Goal: Task Accomplishment & Management: Manage account settings

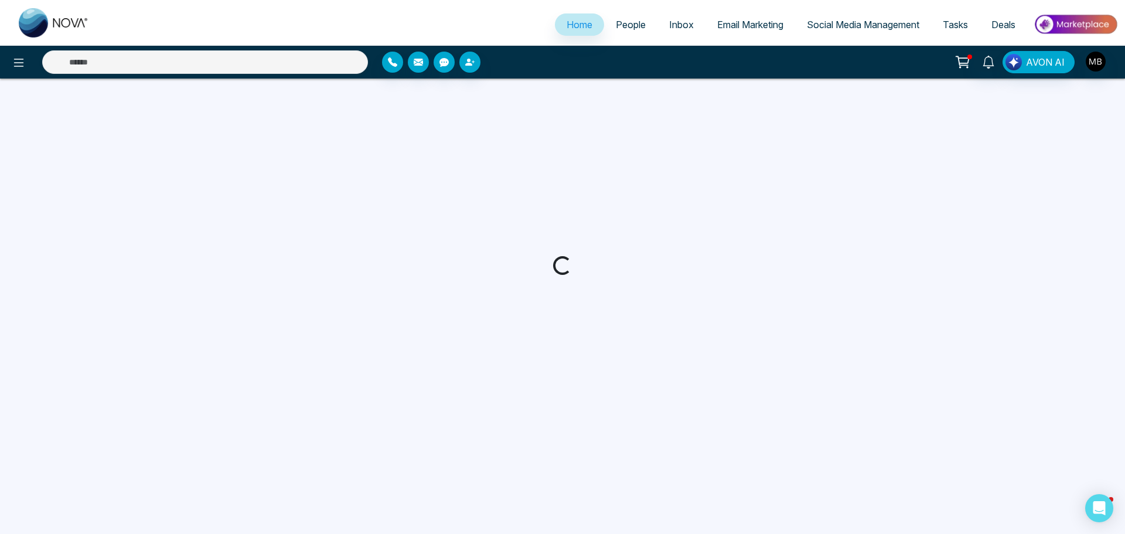
select select "*"
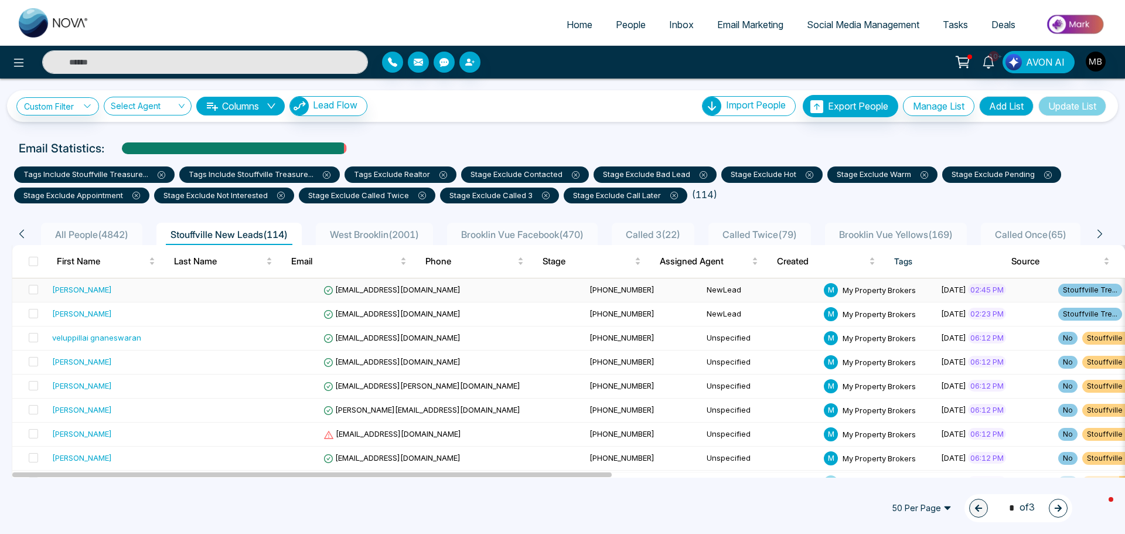
click at [144, 292] on div "Jian Bin Su" at bounding box center [124, 290] width 145 height 12
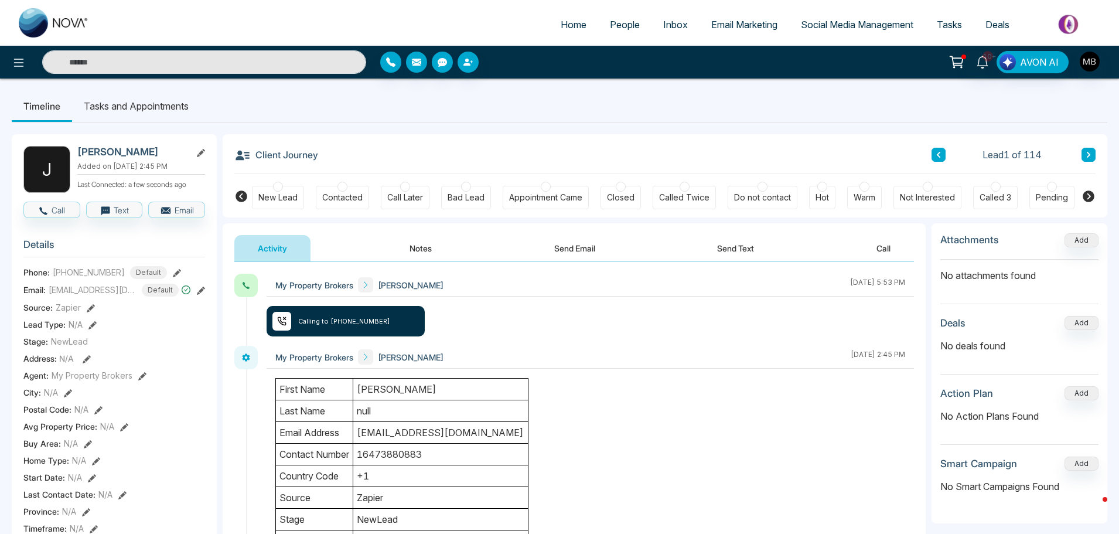
click at [341, 188] on div at bounding box center [343, 187] width 10 height 10
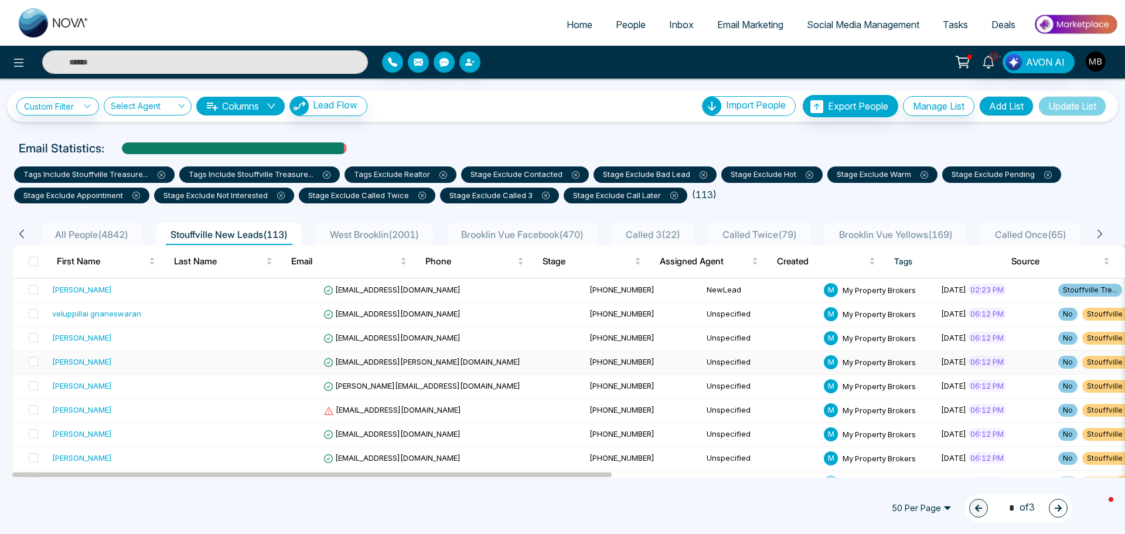
click at [326, 362] on span "asomani@rogers.com" at bounding box center [422, 361] width 197 height 9
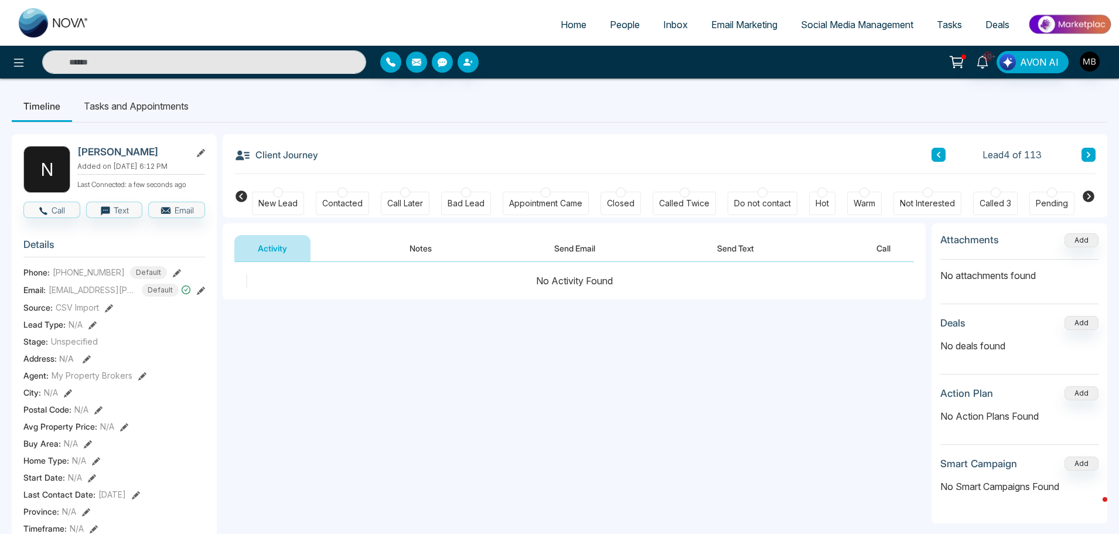
scroll to position [0, 142]
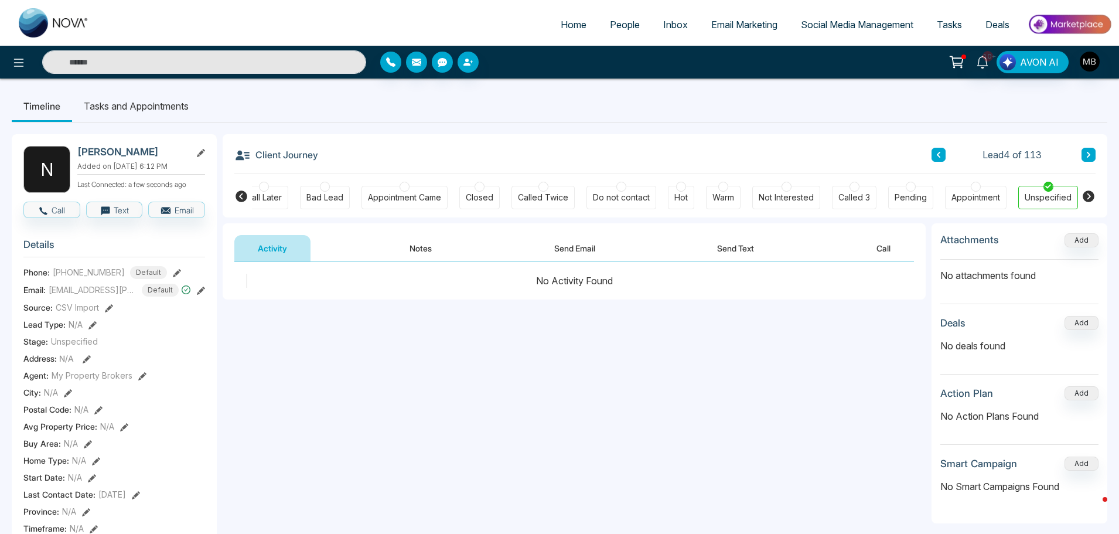
click at [246, 196] on icon at bounding box center [242, 196] width 12 height 12
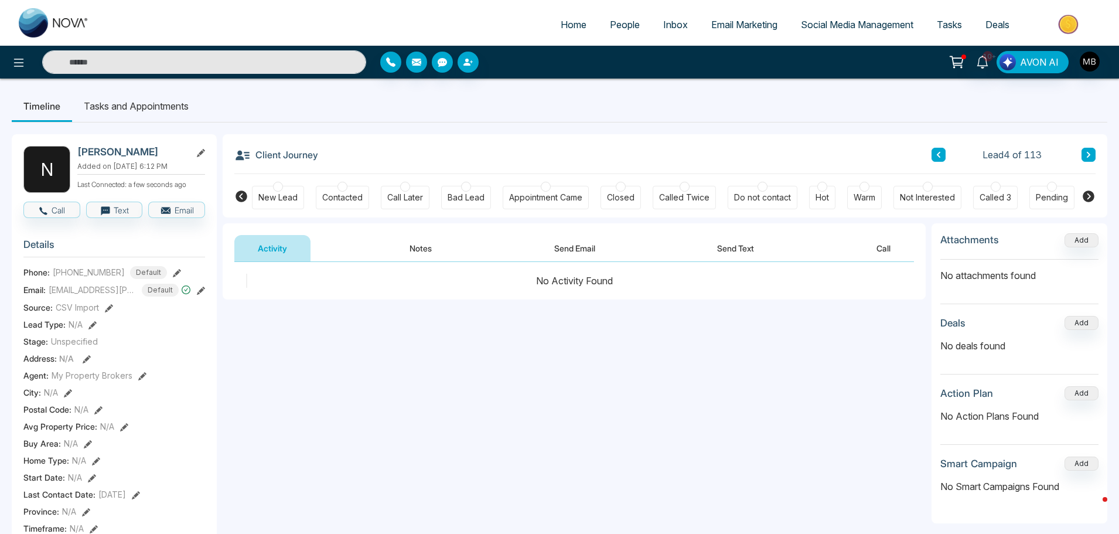
click at [333, 186] on div "Contacted" at bounding box center [342, 197] width 53 height 23
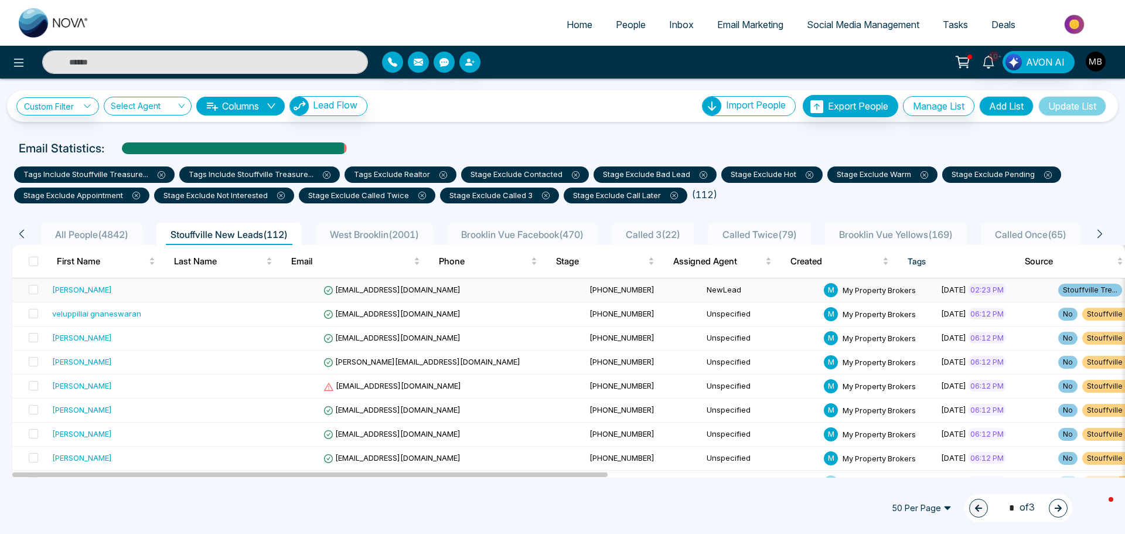
click at [590, 286] on span "[PHONE_NUMBER]" at bounding box center [622, 289] width 65 height 9
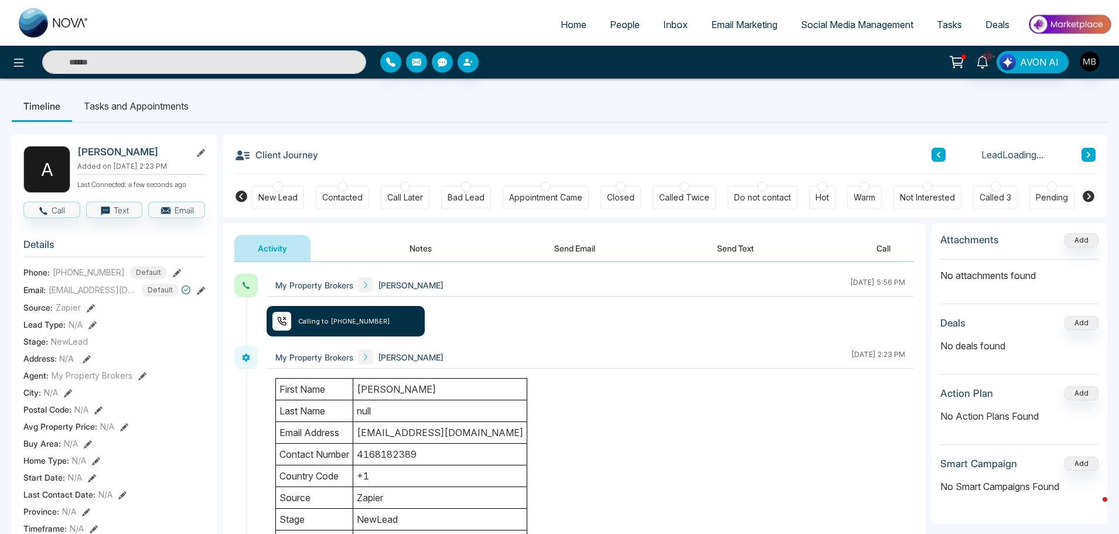
click at [350, 177] on div "New Lead Contacted Call Later Bad Lead Appointment Came Closed Called Twice Do …" at bounding box center [665, 195] width 826 height 43
click at [344, 186] on div at bounding box center [343, 187] width 10 height 10
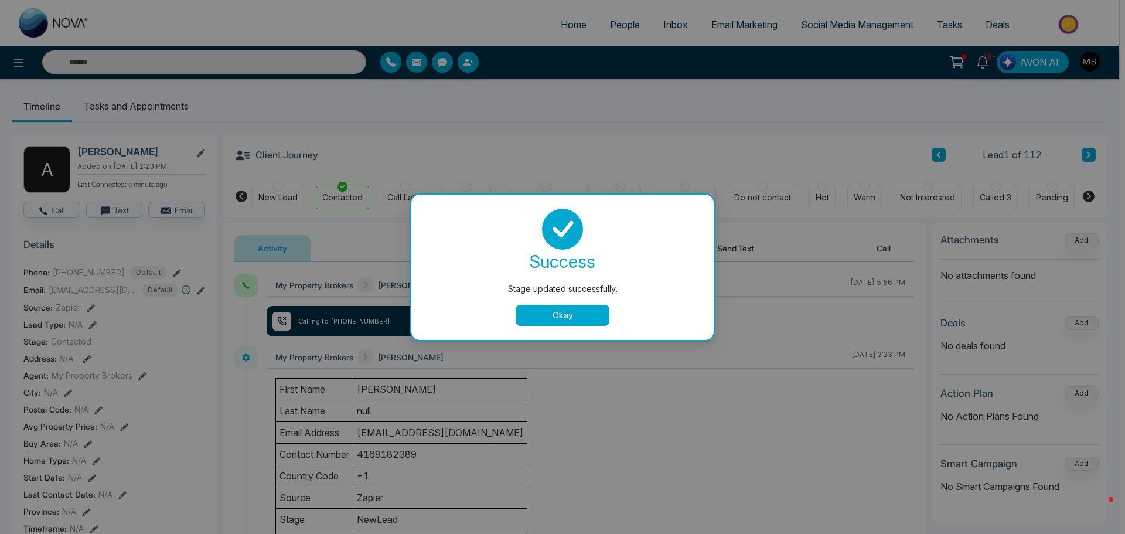
click at [539, 315] on button "Okay" at bounding box center [563, 315] width 94 height 21
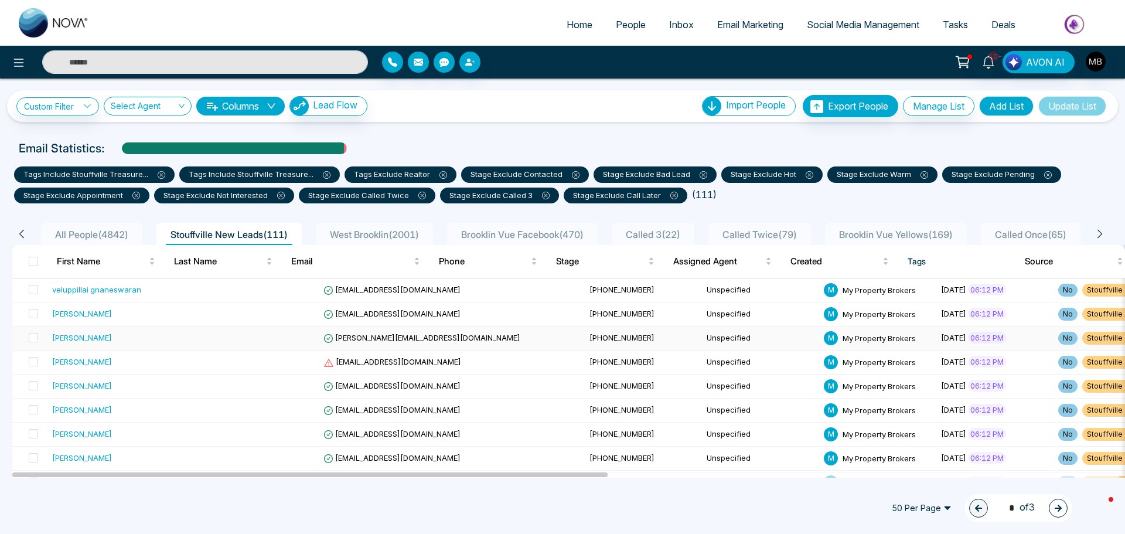
click at [324, 338] on span "[PERSON_NAME][EMAIL_ADDRESS][DOMAIN_NAME]" at bounding box center [422, 337] width 197 height 9
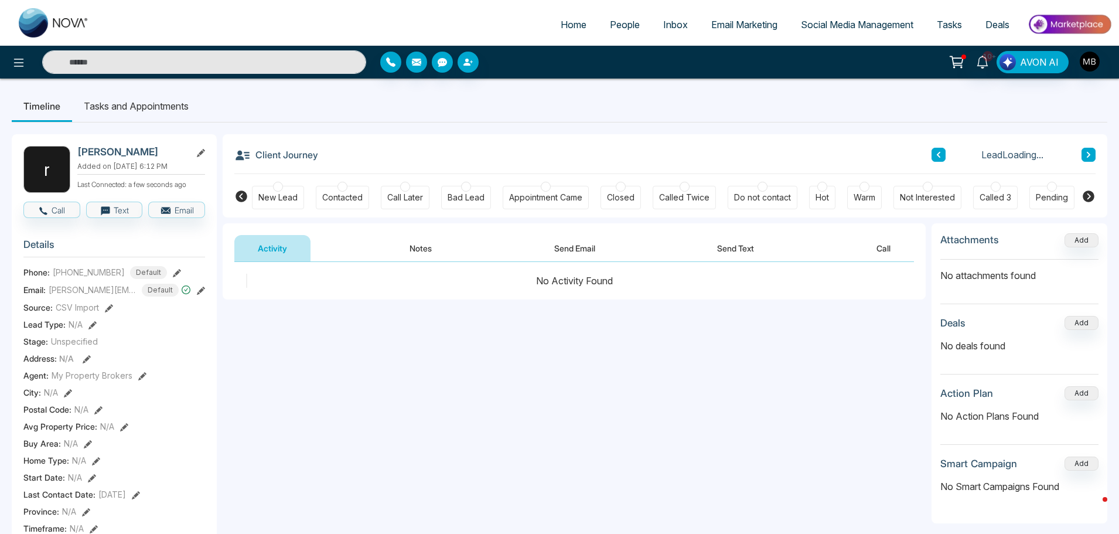
click at [863, 188] on div at bounding box center [865, 187] width 10 height 10
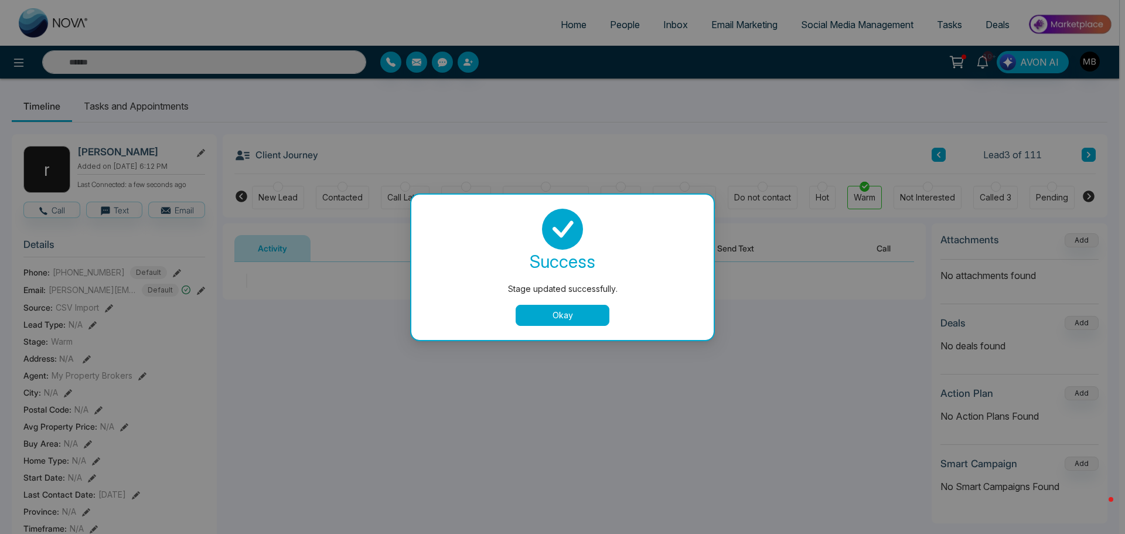
click at [579, 315] on button "Okay" at bounding box center [563, 315] width 94 height 21
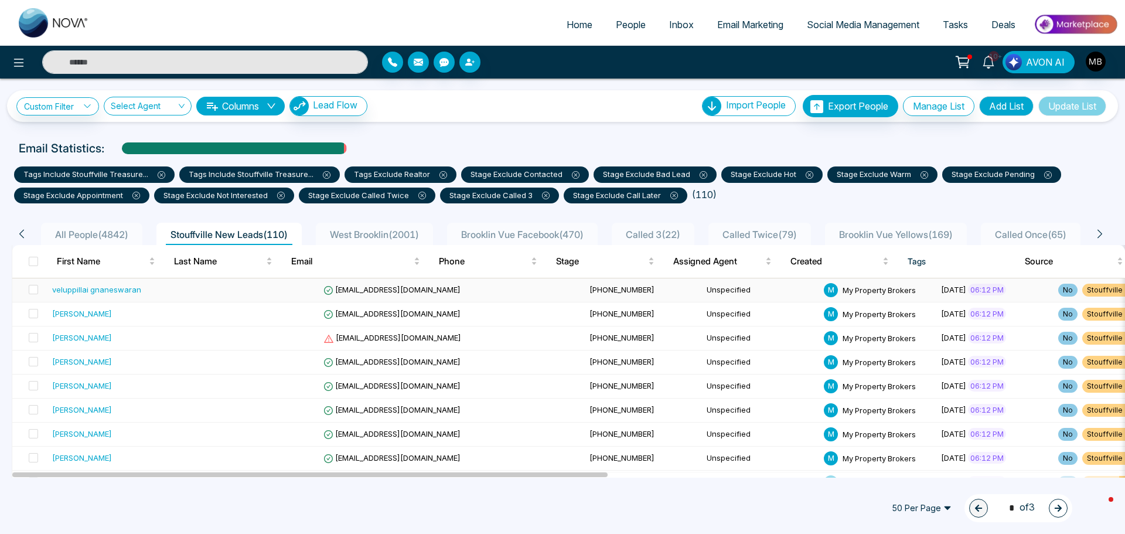
click at [338, 286] on span "[EMAIL_ADDRESS][DOMAIN_NAME]" at bounding box center [392, 289] width 137 height 9
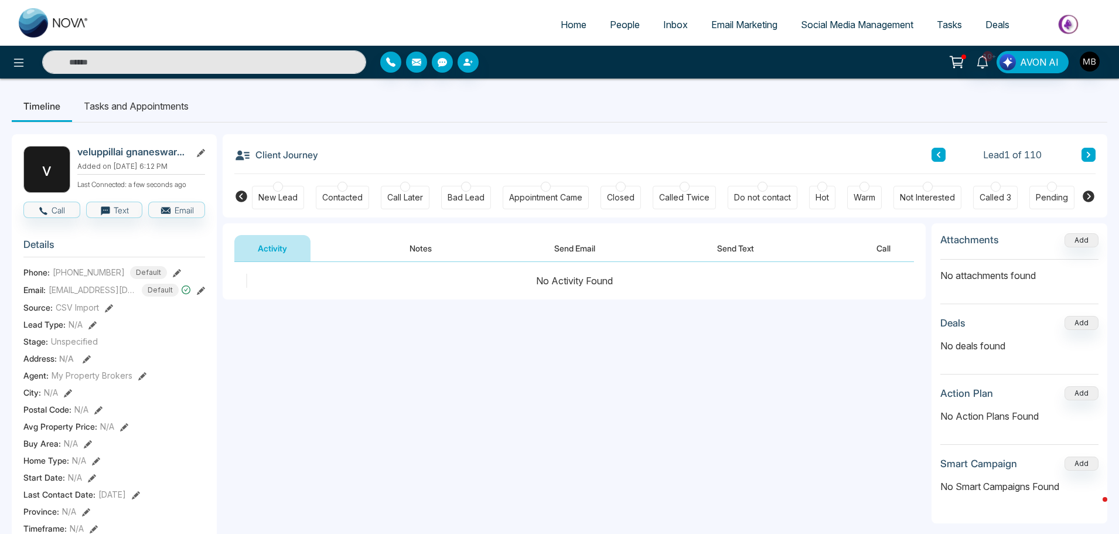
click at [342, 185] on div at bounding box center [343, 187] width 10 height 10
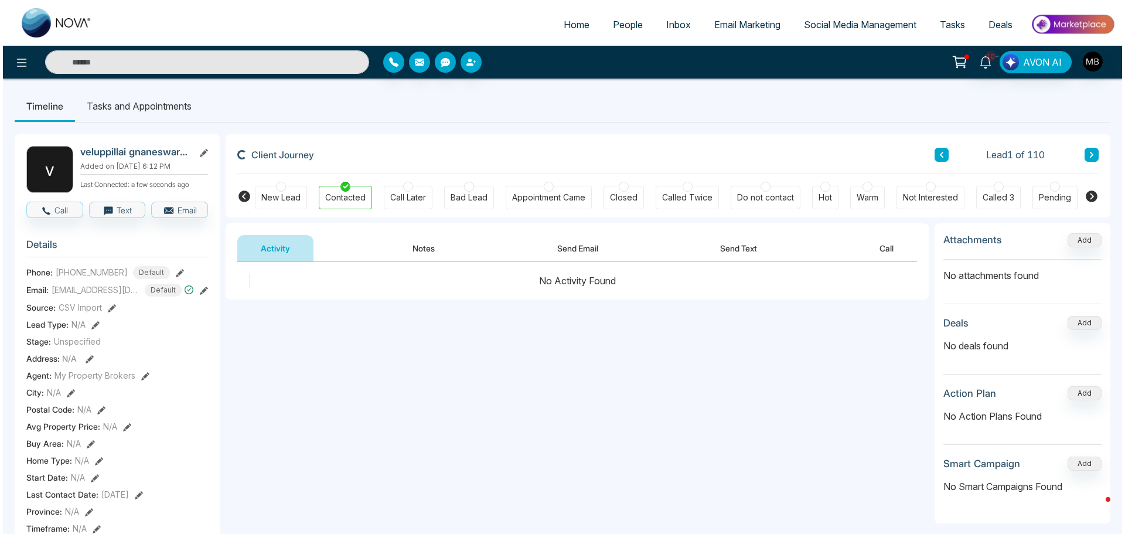
scroll to position [0, 142]
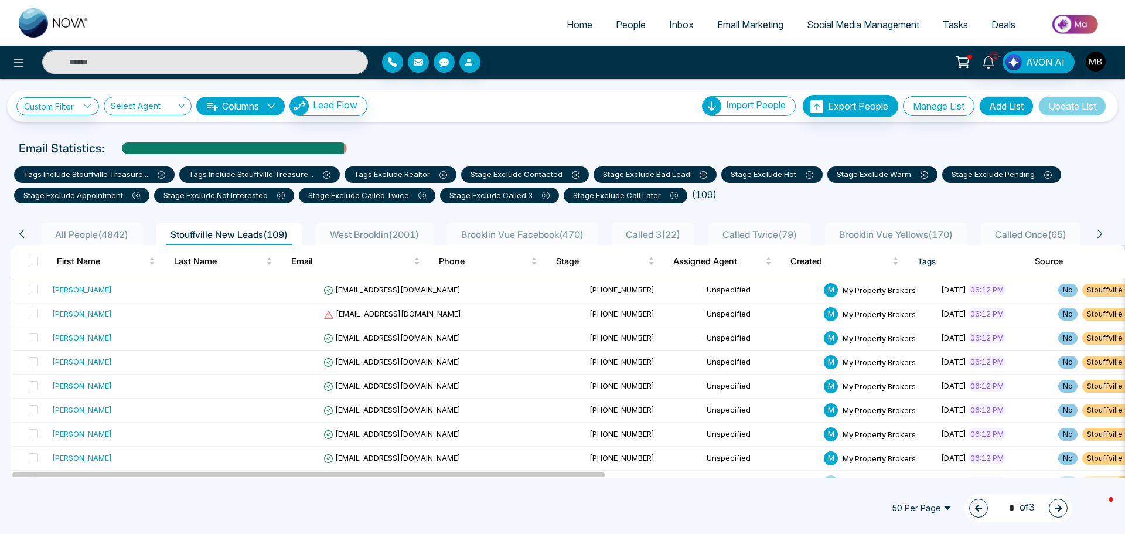
click at [1054, 503] on button "button" at bounding box center [1058, 508] width 19 height 19
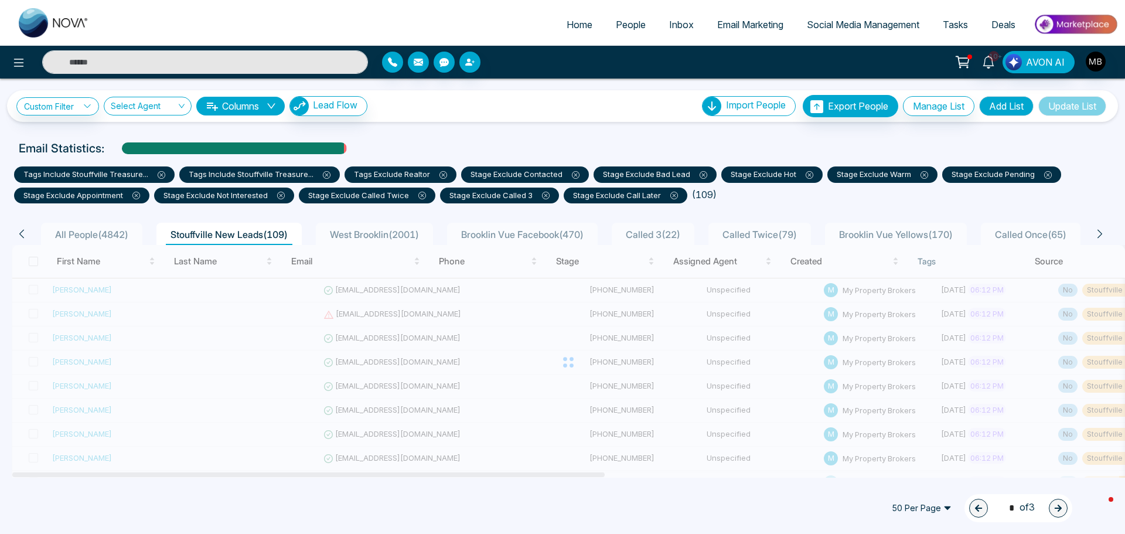
type input "*"
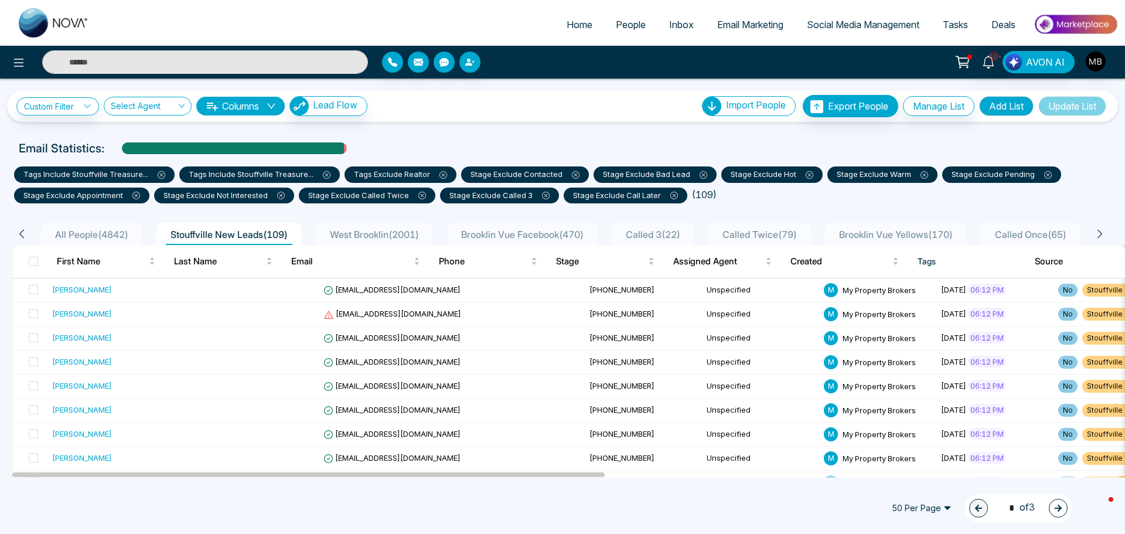
click at [1061, 505] on icon "button" at bounding box center [1058, 508] width 8 height 8
type input "*"
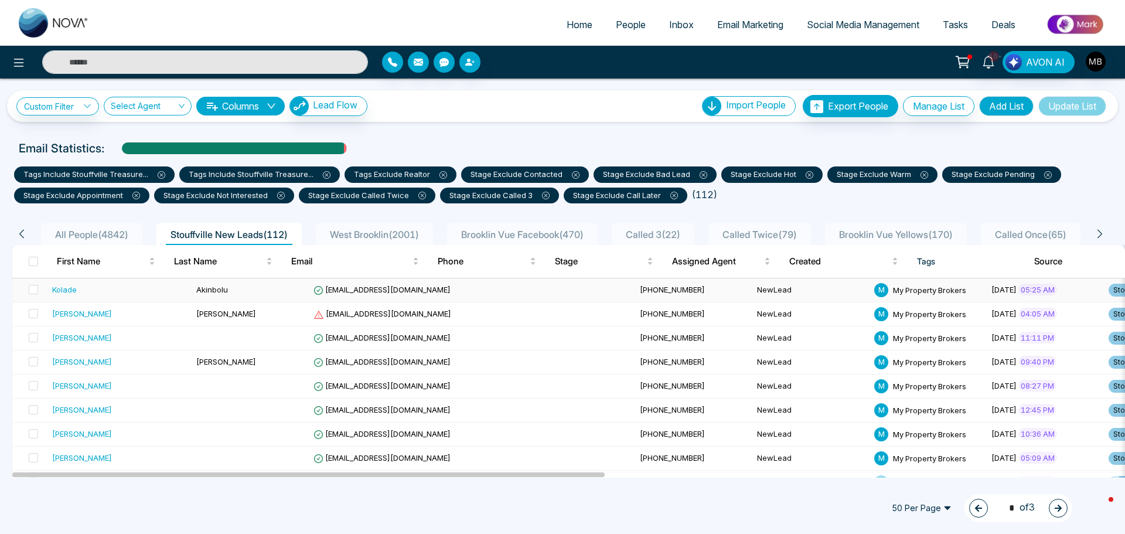
click at [640, 289] on span "+19137763478" at bounding box center [672, 289] width 65 height 9
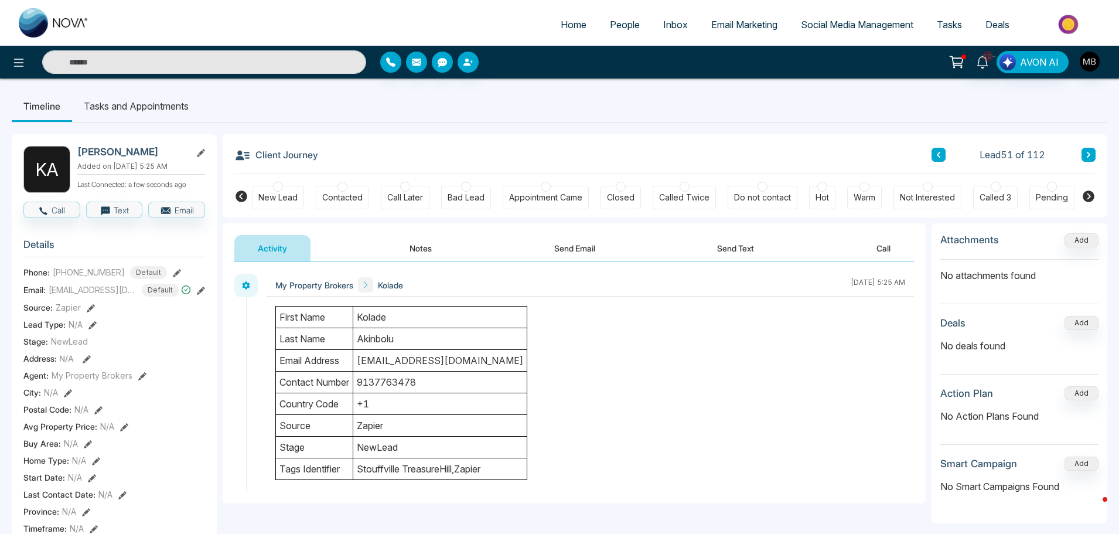
click at [464, 185] on div at bounding box center [466, 187] width 10 height 10
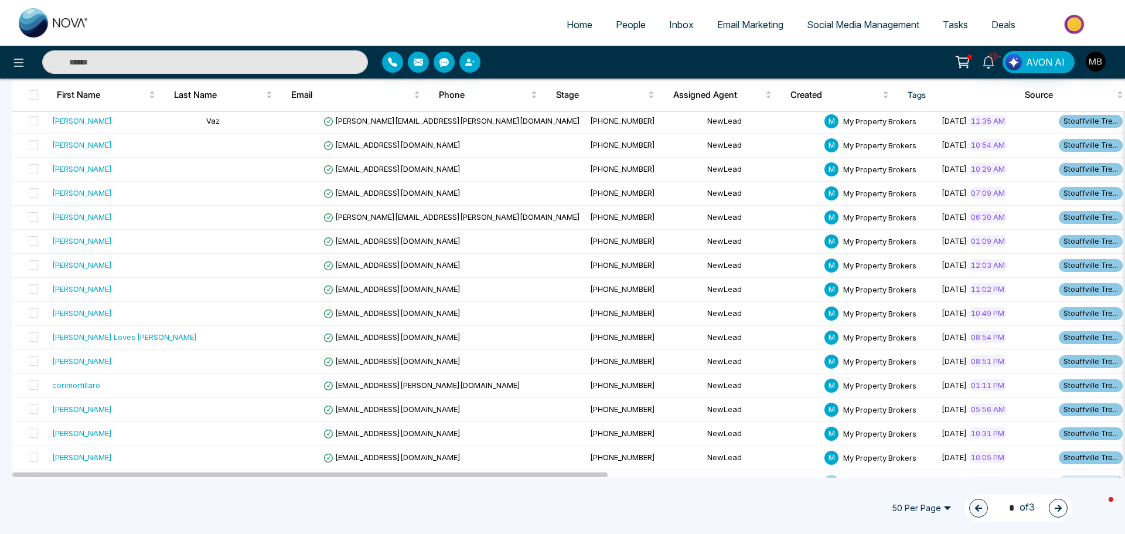
scroll to position [1009, 0]
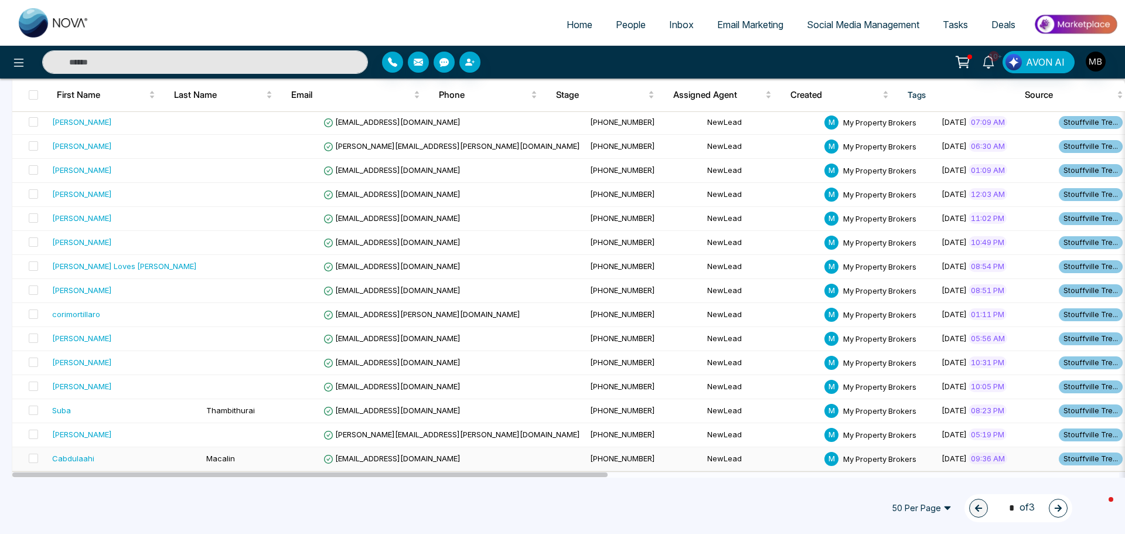
click at [590, 455] on span "+12613182149" at bounding box center [622, 458] width 65 height 9
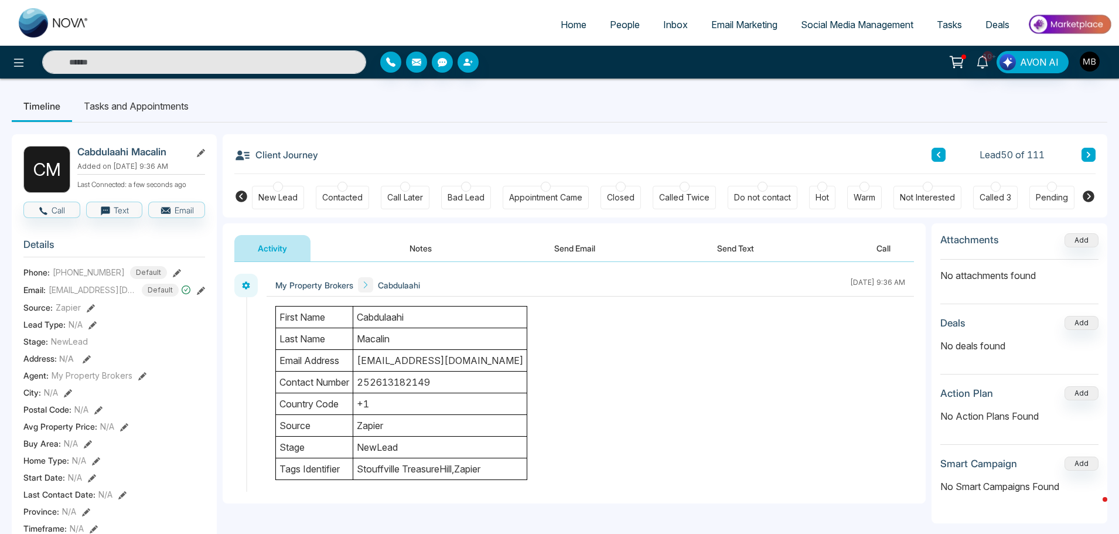
click at [466, 179] on div "New Lead Contacted Call Later Bad Lead Appointment Came Closed Called Twice Do …" at bounding box center [665, 195] width 826 height 43
click at [465, 185] on div at bounding box center [466, 187] width 10 height 10
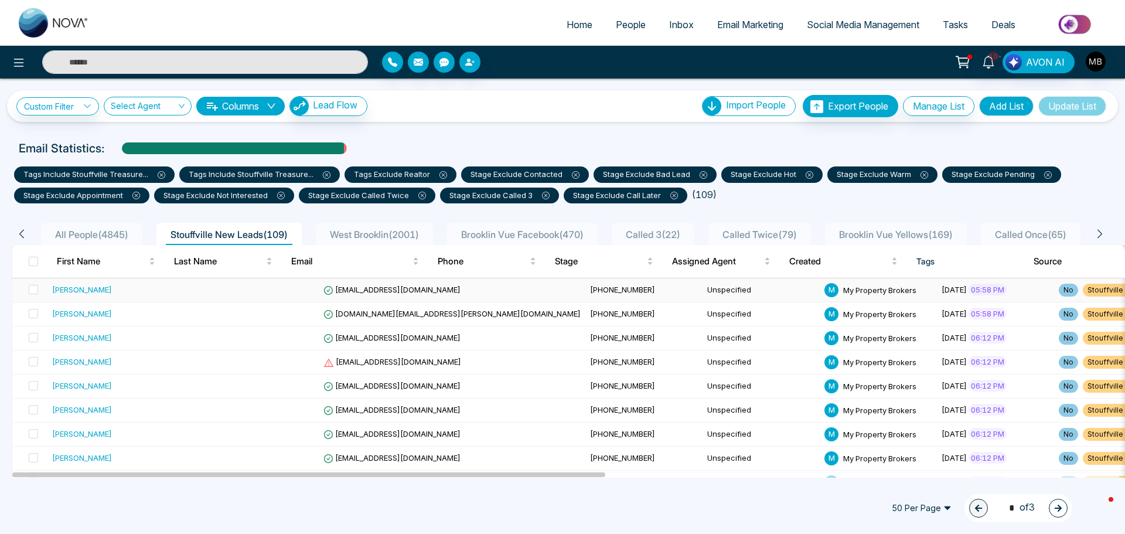
click at [590, 287] on span "[PHONE_NUMBER]" at bounding box center [622, 289] width 65 height 9
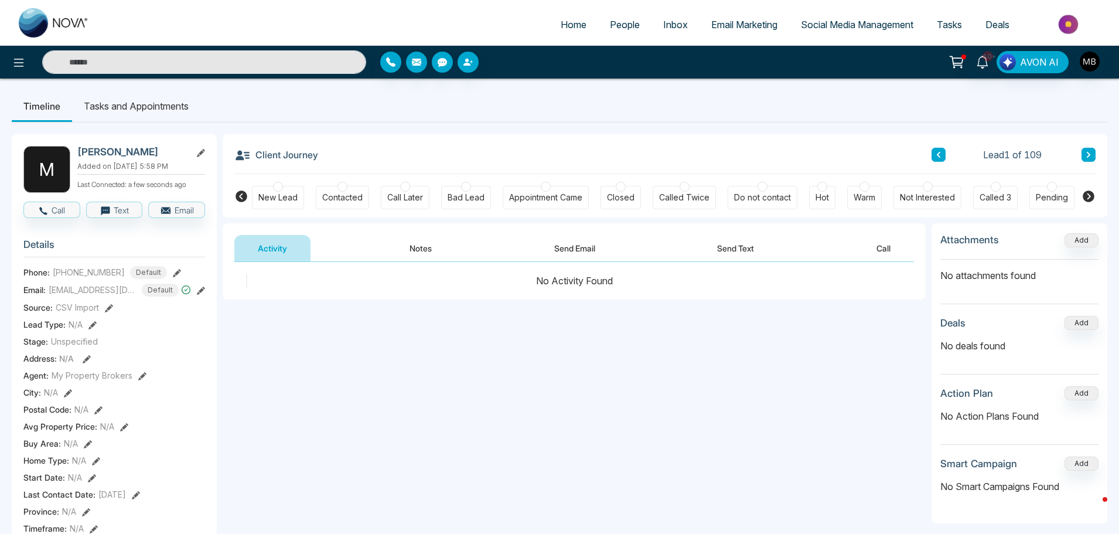
click at [344, 188] on div at bounding box center [343, 187] width 10 height 10
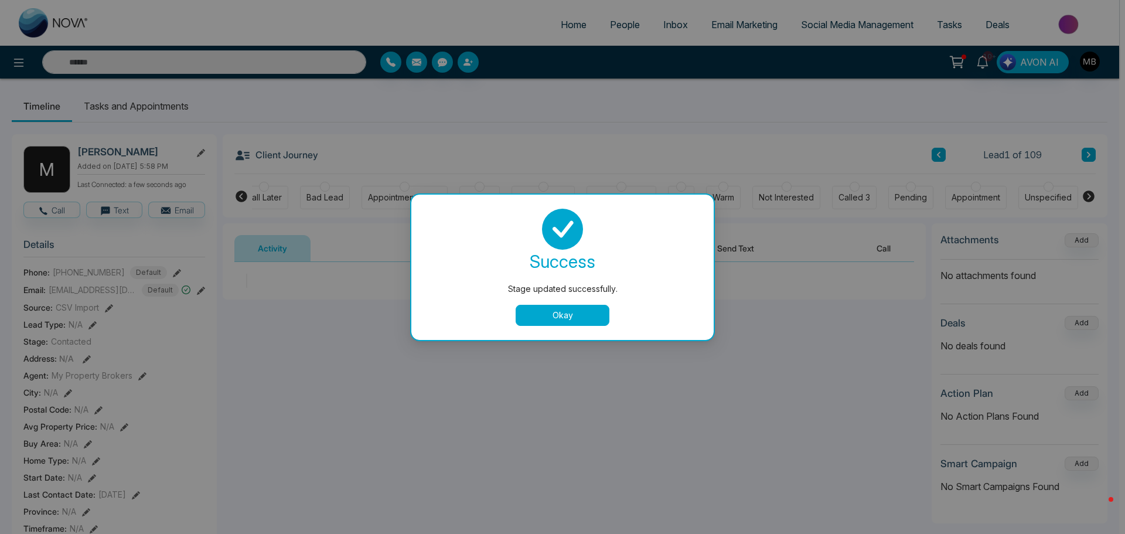
click at [584, 312] on button "Okay" at bounding box center [563, 315] width 94 height 21
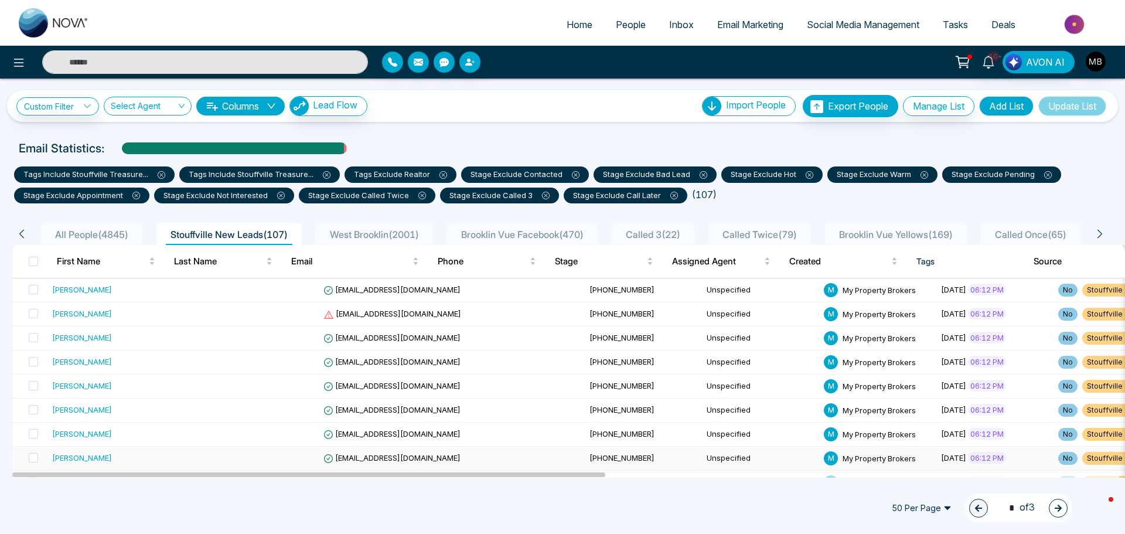
click at [590, 454] on span "[PHONE_NUMBER]" at bounding box center [622, 457] width 65 height 9
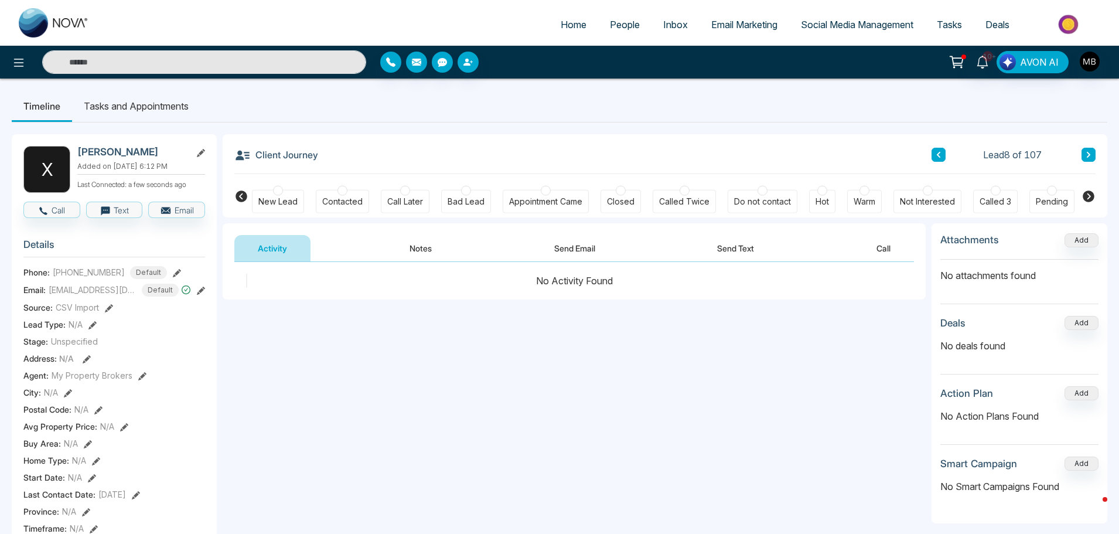
scroll to position [0, 142]
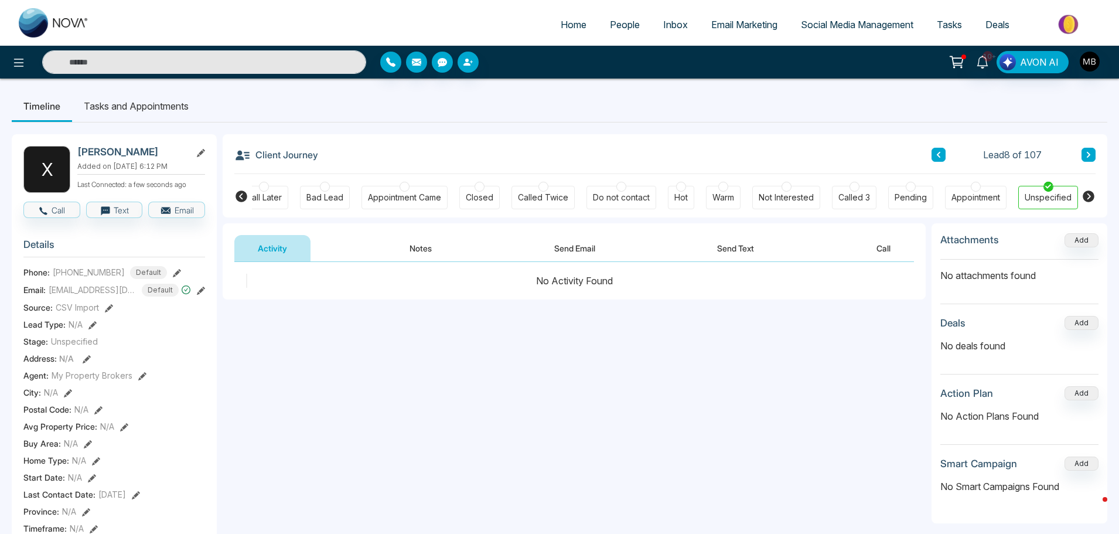
click at [239, 199] on icon at bounding box center [242, 196] width 12 height 12
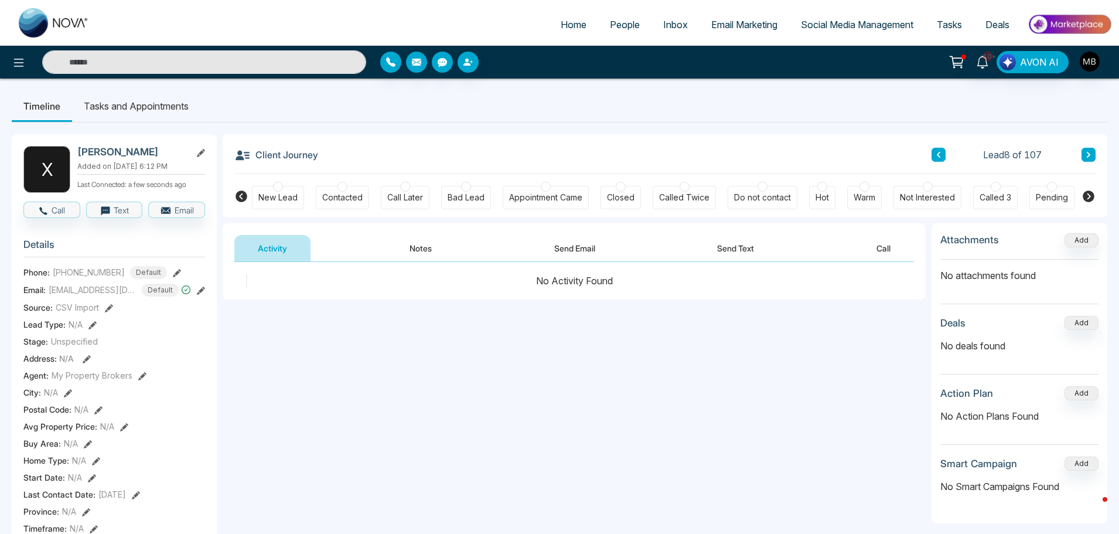
click at [339, 186] on div at bounding box center [343, 187] width 10 height 10
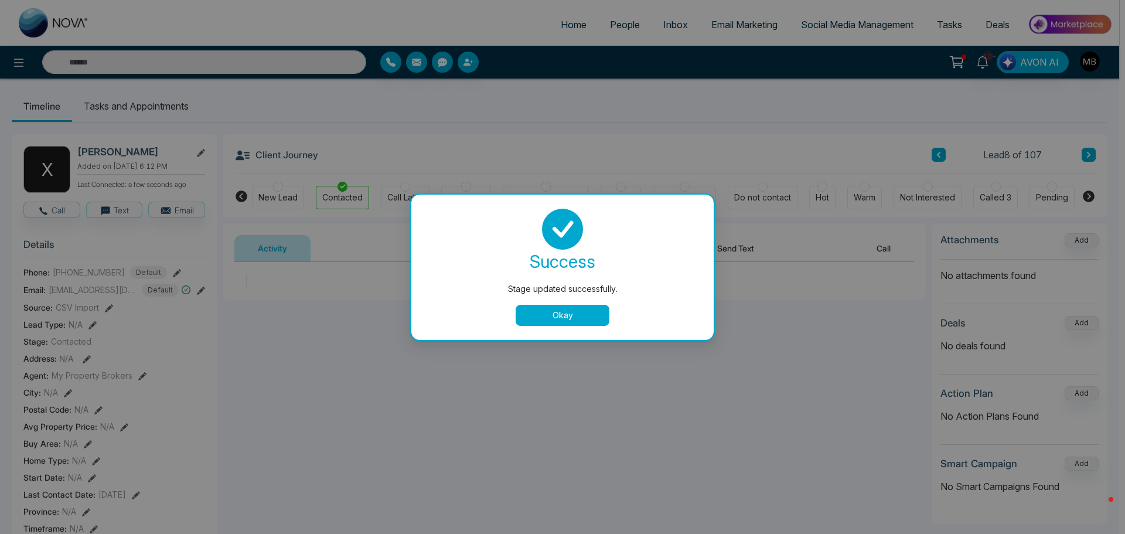
click at [574, 315] on button "Okay" at bounding box center [563, 315] width 94 height 21
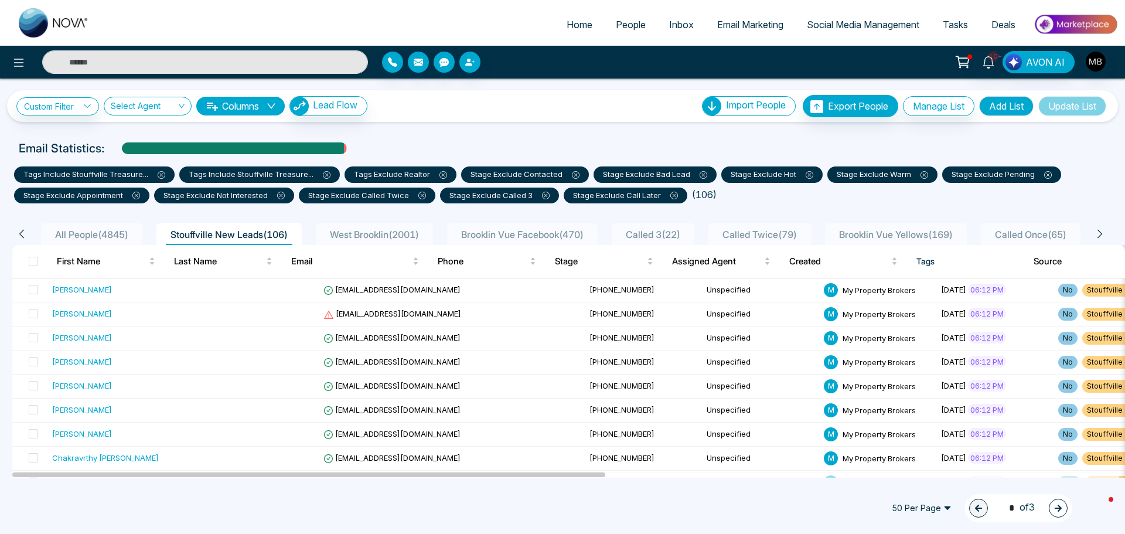
click at [1064, 508] on button "button" at bounding box center [1058, 508] width 19 height 19
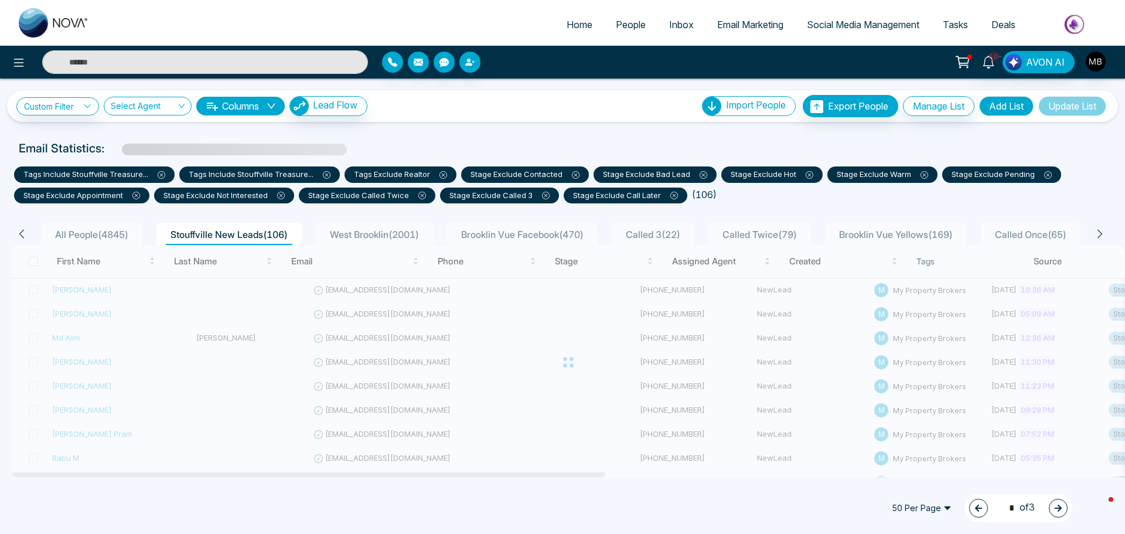
type input "*"
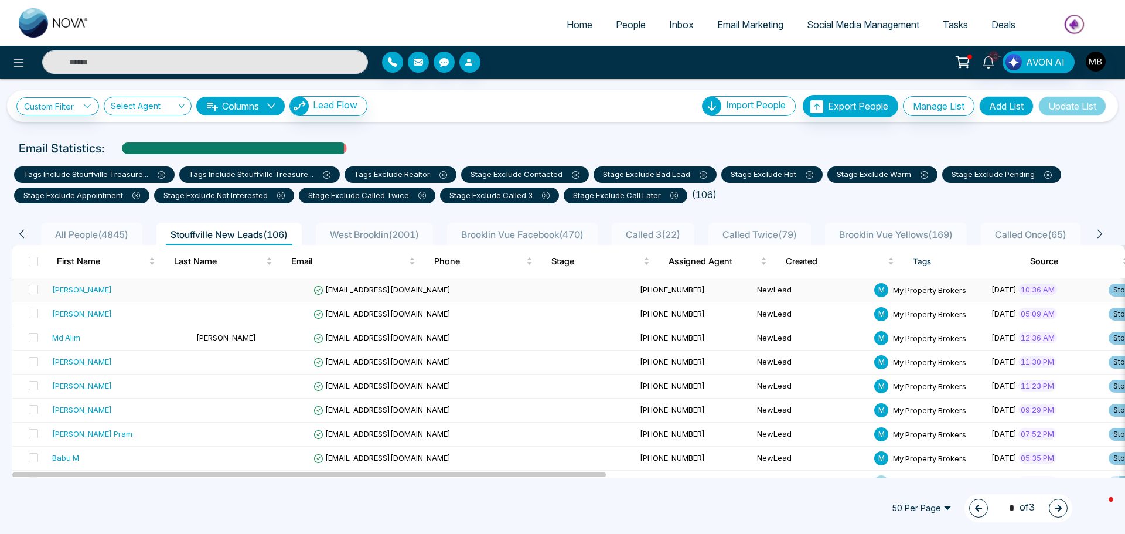
click at [317, 293] on span "shbaqar1@yahoo.com" at bounding box center [382, 289] width 137 height 9
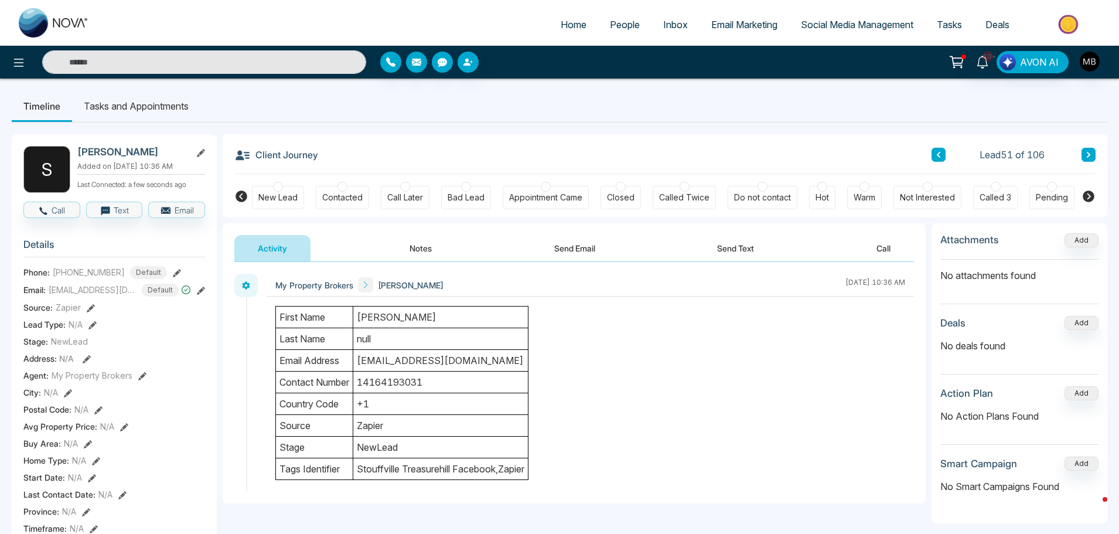
click at [341, 188] on div at bounding box center [343, 187] width 10 height 10
click at [257, 60] on input "text" at bounding box center [204, 61] width 324 height 23
paste input "**********"
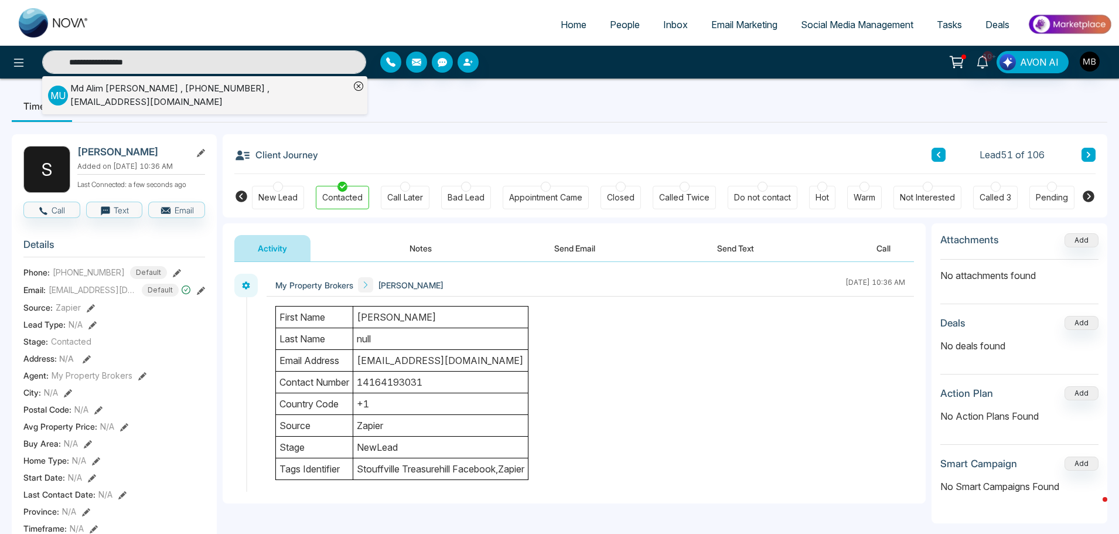
type input "**********"
click at [612, 23] on span "People" at bounding box center [625, 25] width 30 height 12
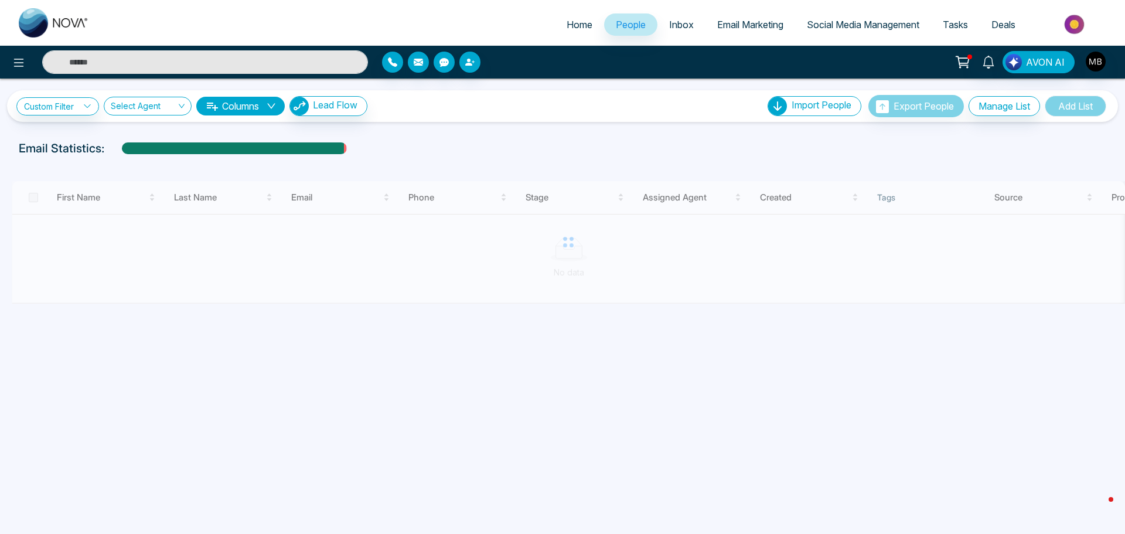
click at [223, 59] on input "text" at bounding box center [205, 61] width 326 height 23
paste input "**********"
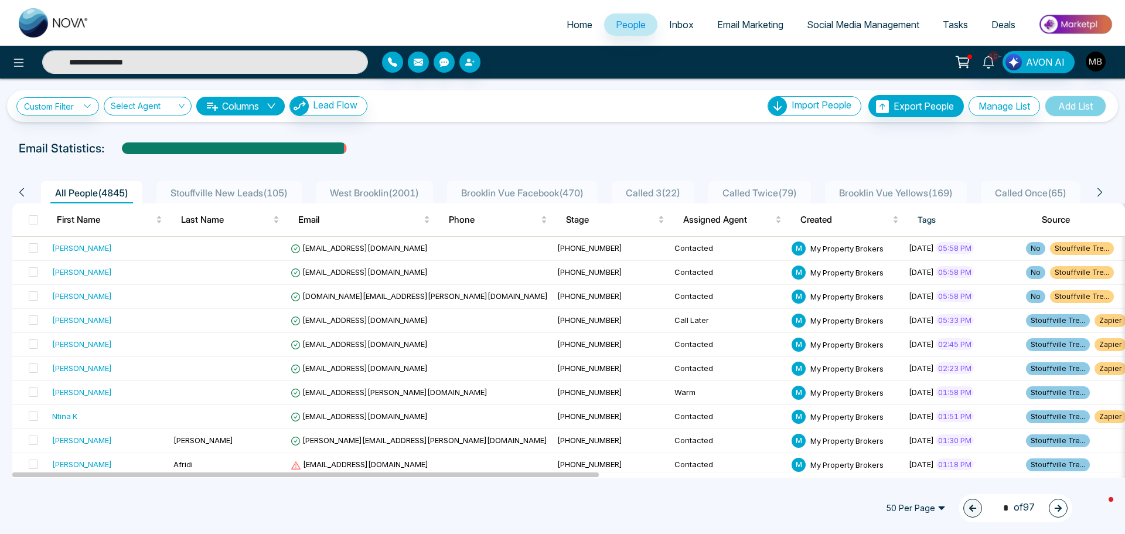
click at [223, 59] on input "**********" at bounding box center [205, 61] width 326 height 23
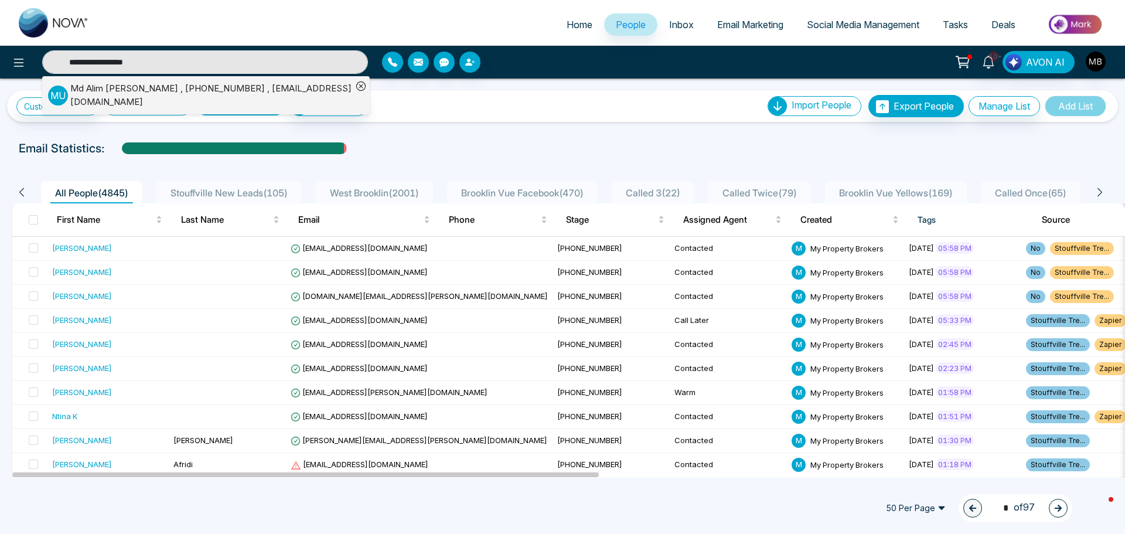
type input "**********"
click at [180, 87] on div "Md Alim Uddin , +16564620514 , bdsa5961@gmail.com" at bounding box center [211, 95] width 282 height 26
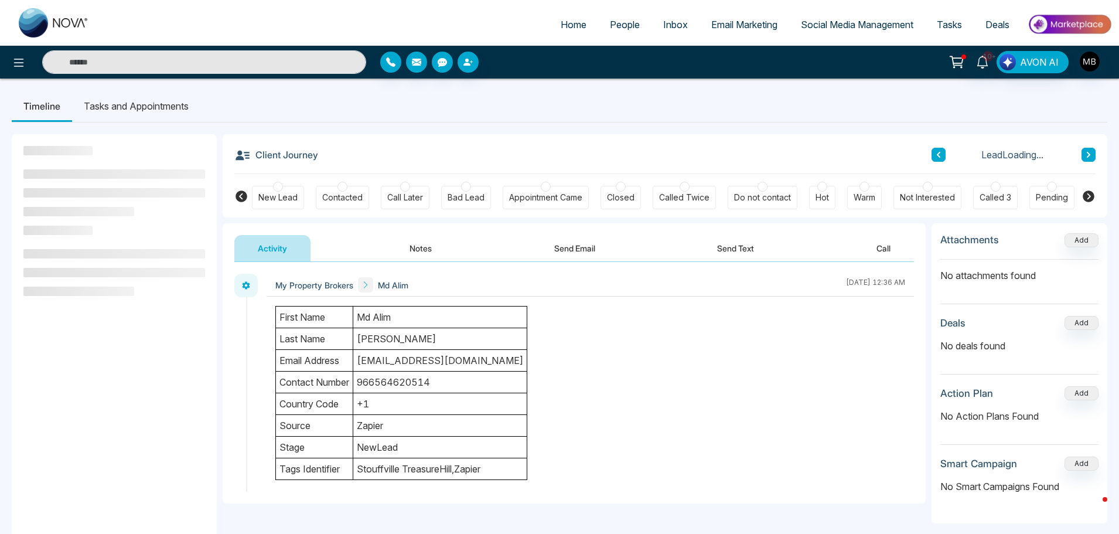
click at [461, 180] on div "New Lead Contacted Call Later Bad Lead Appointment Came Closed Called Twice Do …" at bounding box center [665, 195] width 826 height 43
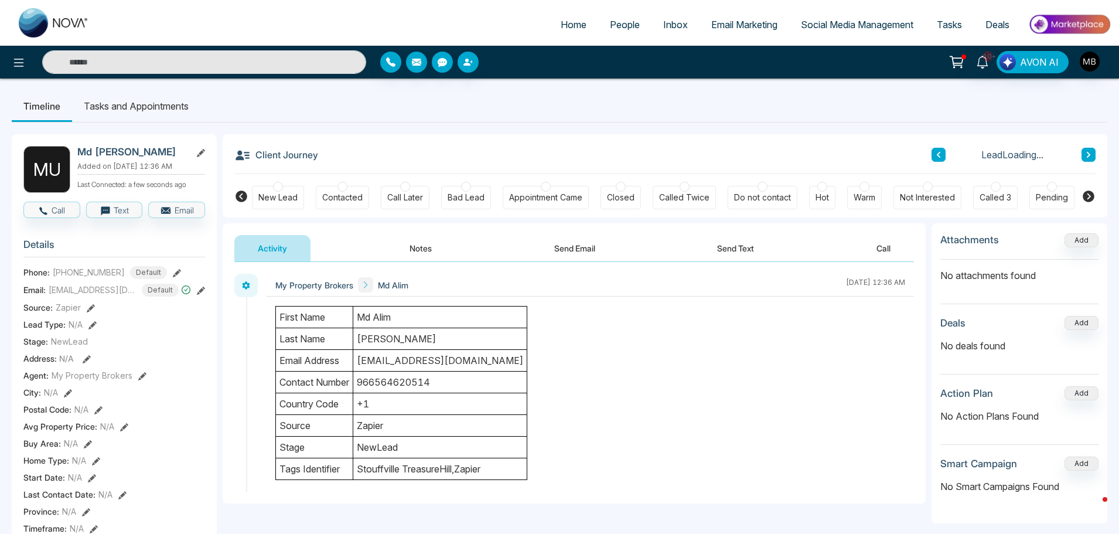
click at [464, 185] on div at bounding box center [466, 187] width 10 height 10
click at [221, 66] on input "text" at bounding box center [204, 61] width 324 height 23
paste input "**********"
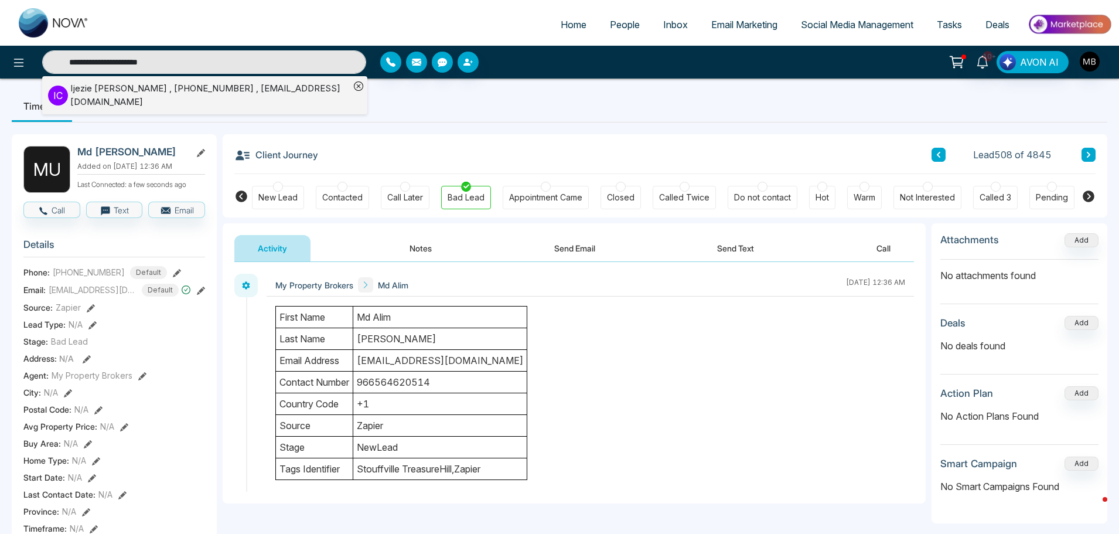
type input "**********"
click at [213, 92] on div "Ijezie Cynthia , +19162656548 , anulikaijezie@gmail.com" at bounding box center [210, 95] width 280 height 26
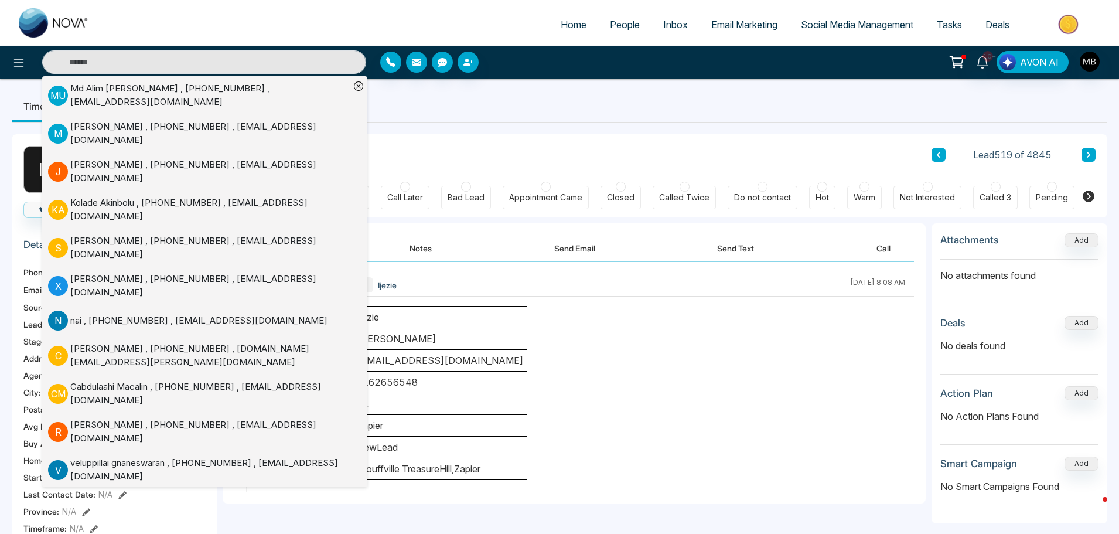
click at [557, 101] on ul "Timeline Tasks and Appointments" at bounding box center [560, 106] width 1096 height 32
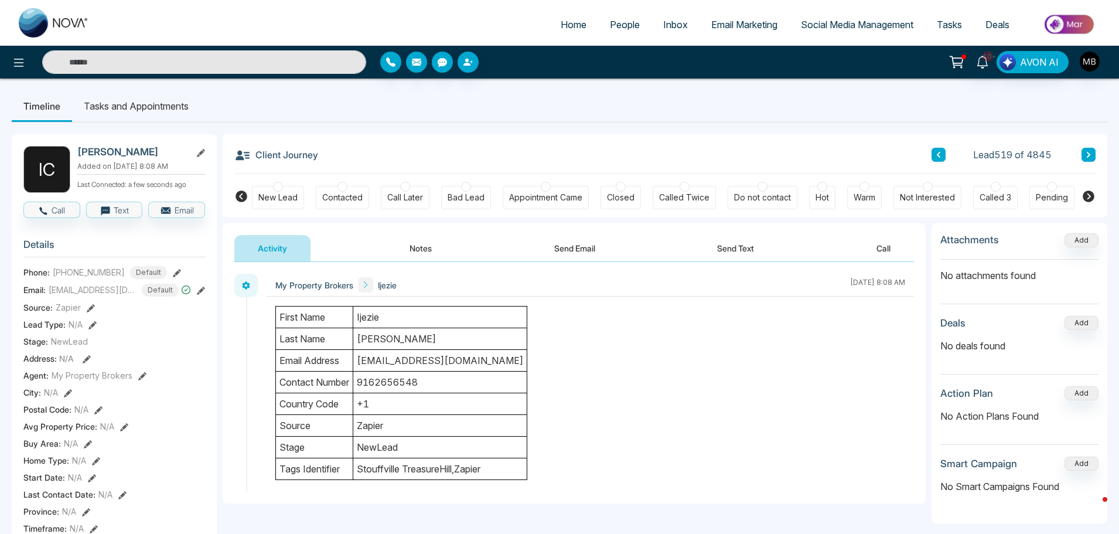
click at [468, 187] on div at bounding box center [466, 187] width 10 height 10
click at [254, 69] on input "text" at bounding box center [204, 61] width 324 height 23
paste input "**********"
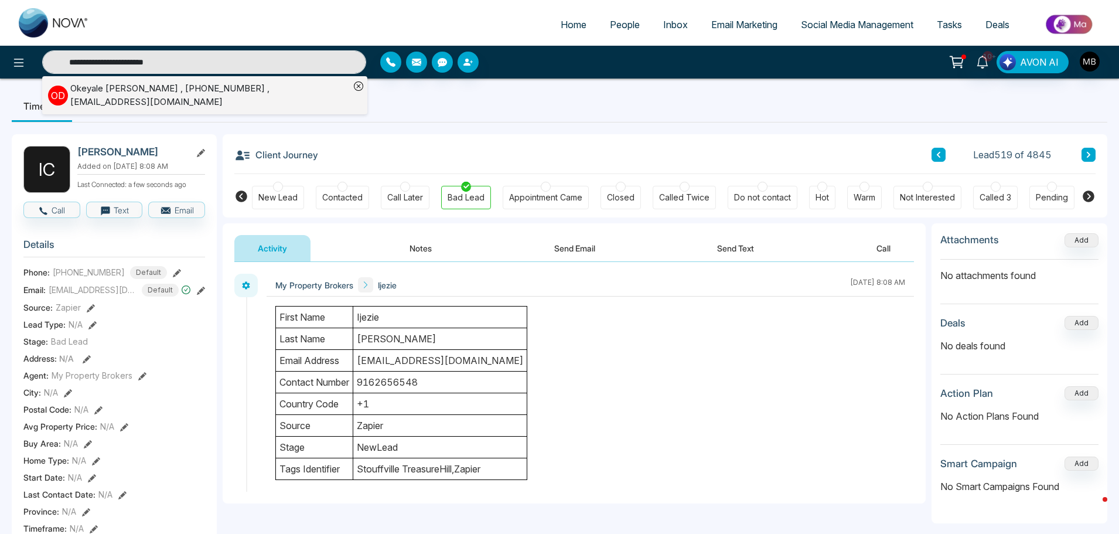
type input "**********"
click at [260, 94] on div "Okeyale David , +18065026894 , davidokeyale905@gmail.com" at bounding box center [210, 95] width 280 height 26
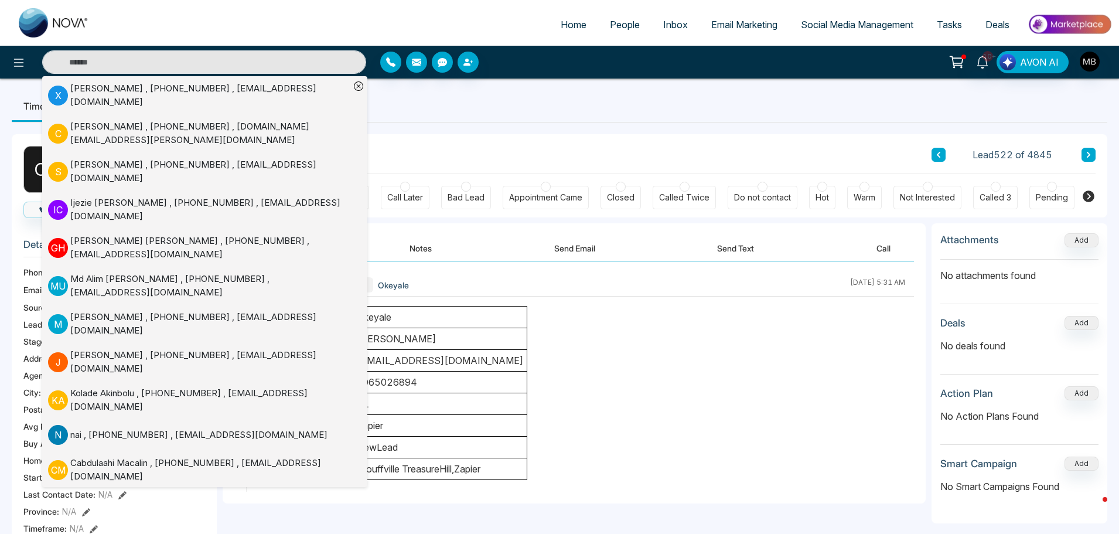
click at [464, 189] on div at bounding box center [466, 187] width 10 height 10
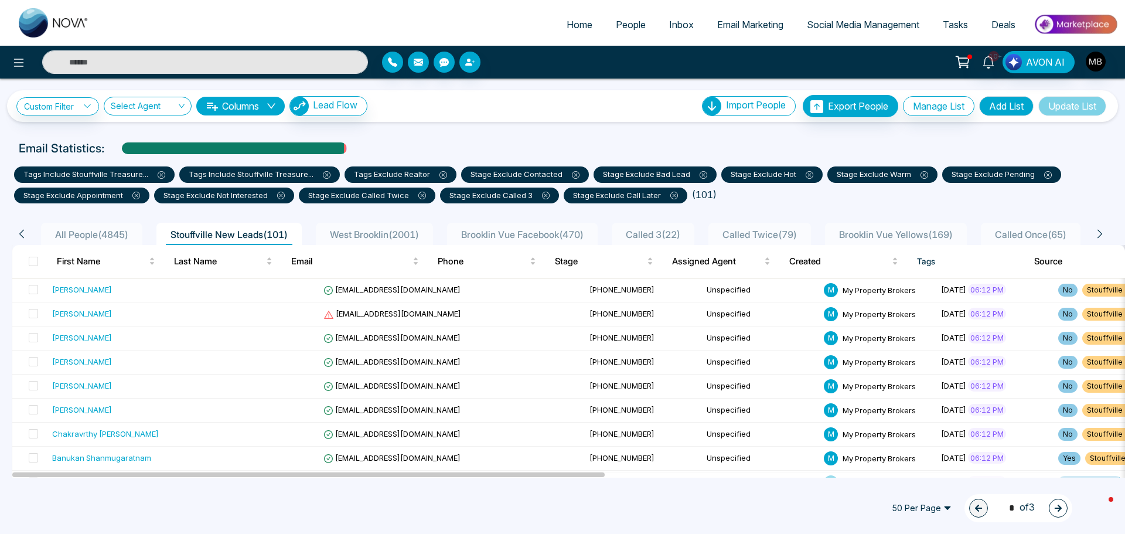
click at [1057, 503] on button "button" at bounding box center [1058, 508] width 19 height 19
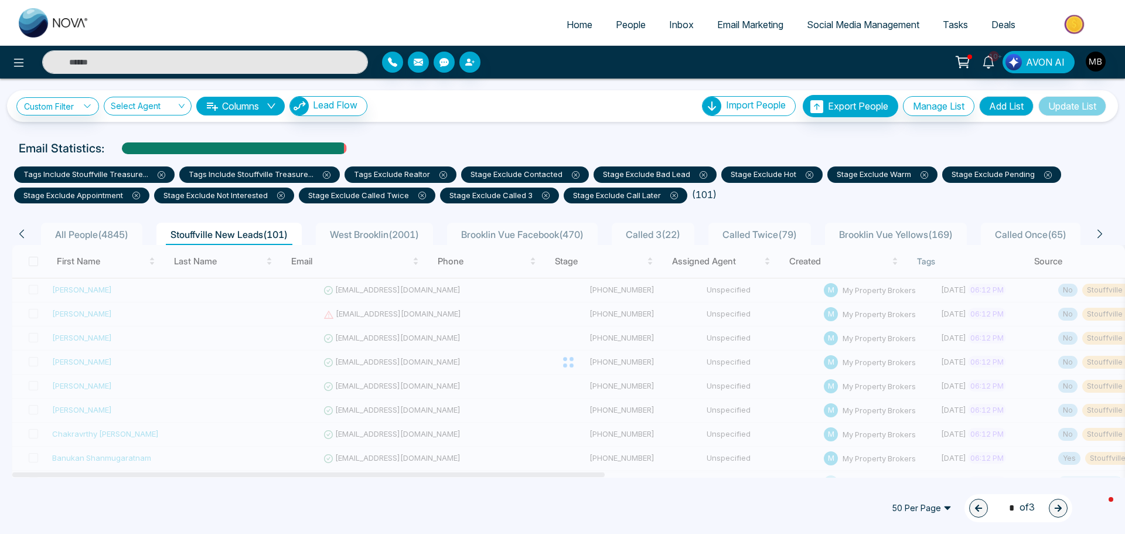
type input "*"
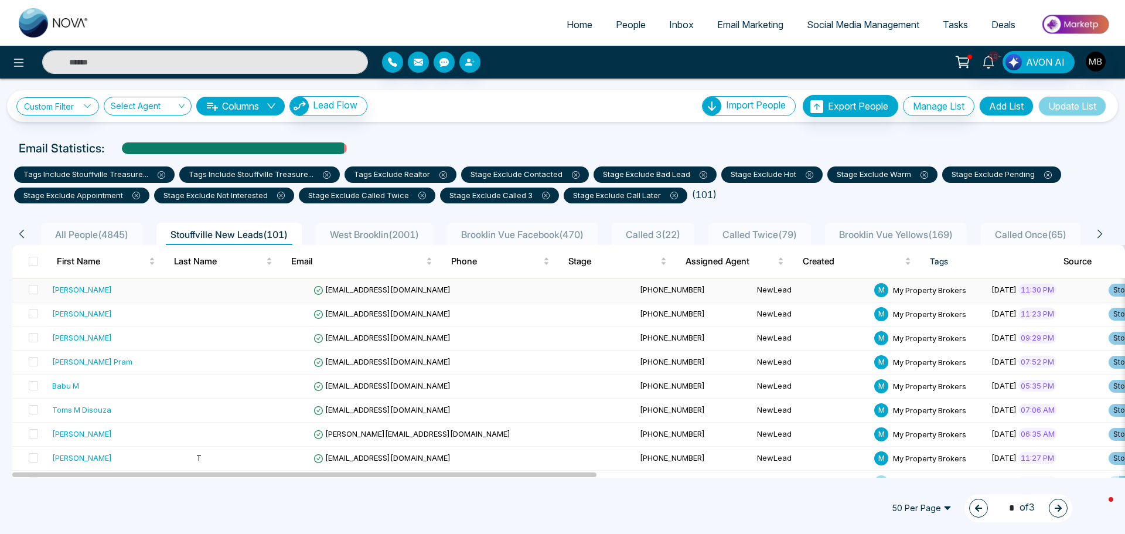
click at [635, 284] on td "+14163193994" at bounding box center [693, 290] width 117 height 24
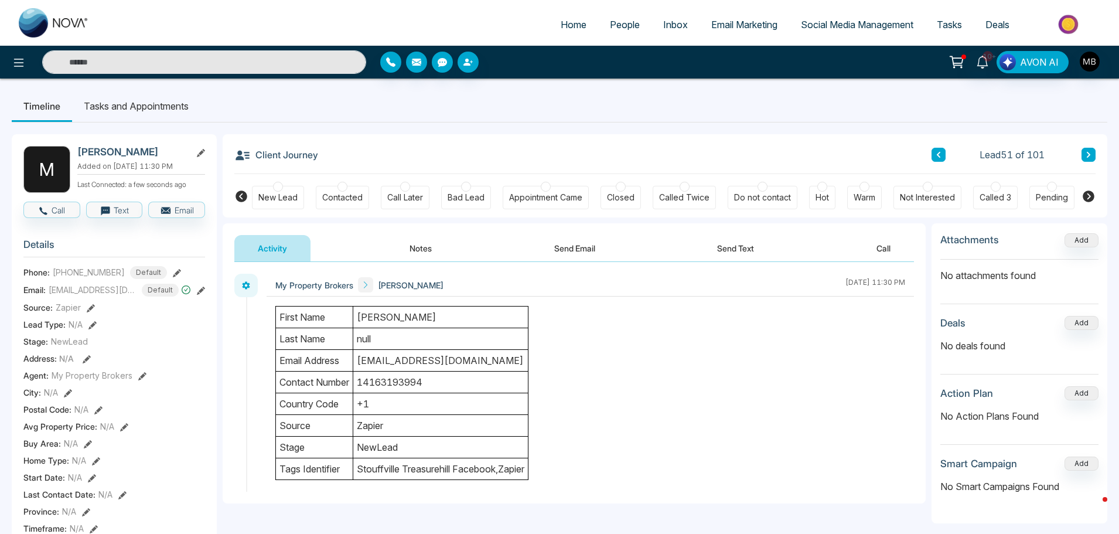
click at [338, 186] on div at bounding box center [343, 187] width 10 height 10
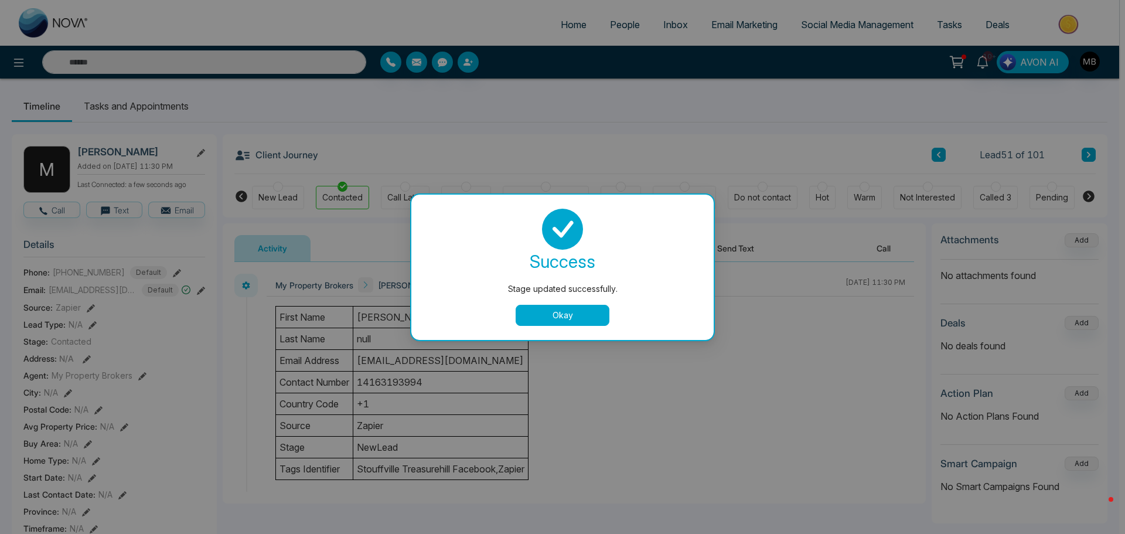
click at [846, 341] on div "Stage updated successfully. success Stage updated successfully. Okay" at bounding box center [562, 267] width 1125 height 534
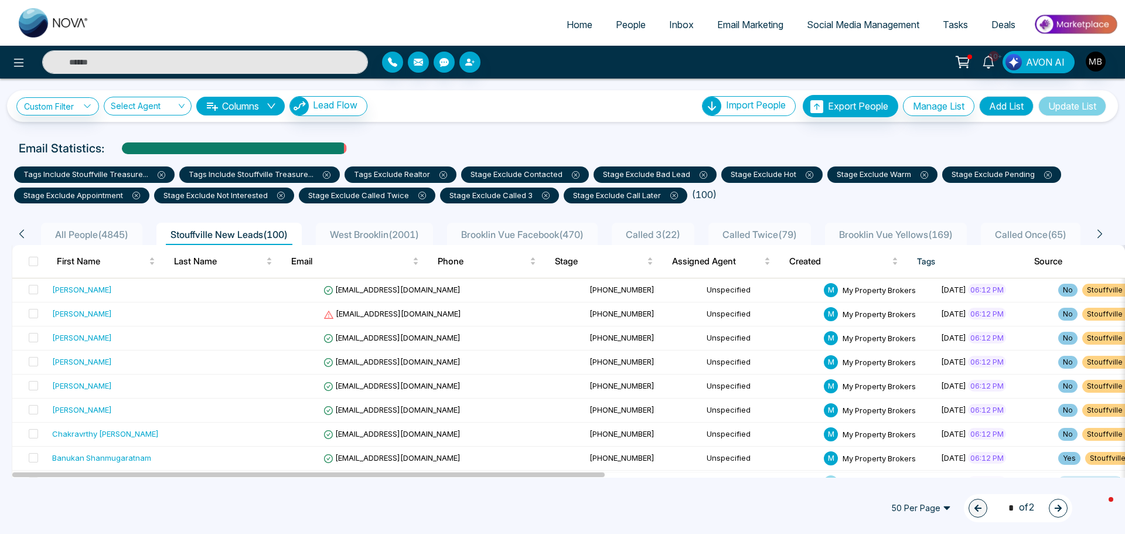
click at [1058, 513] on button "button" at bounding box center [1058, 508] width 19 height 19
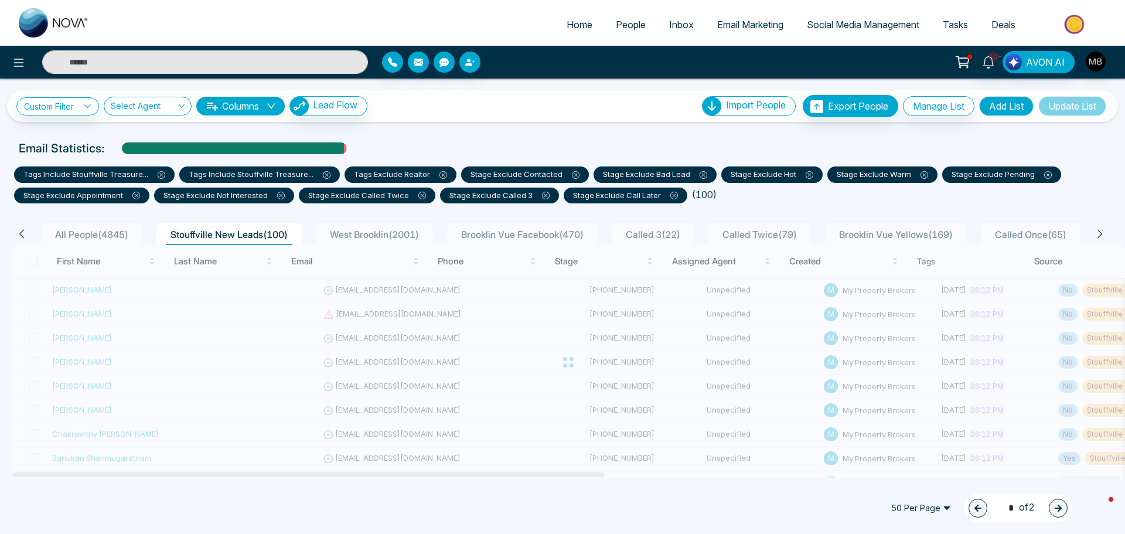
type input "*"
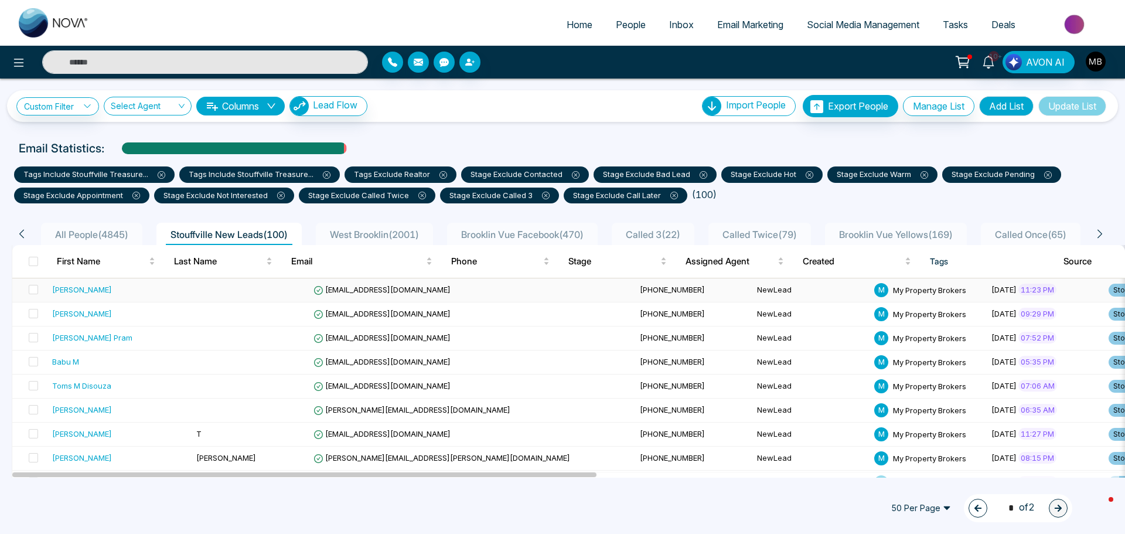
click at [640, 292] on span "[PHONE_NUMBER]" at bounding box center [672, 289] width 65 height 9
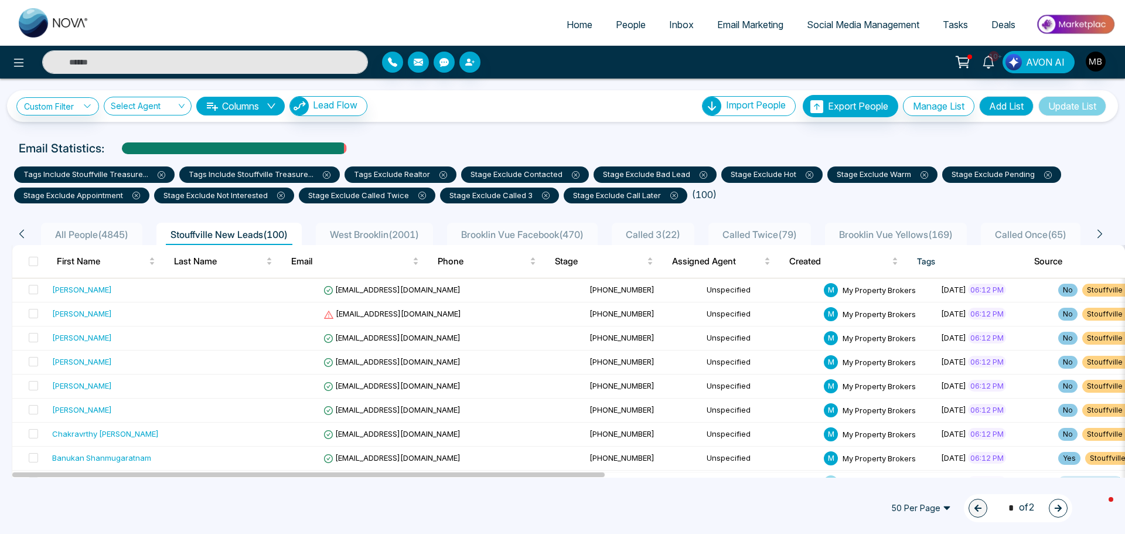
click at [1058, 510] on icon "button" at bounding box center [1058, 508] width 8 height 8
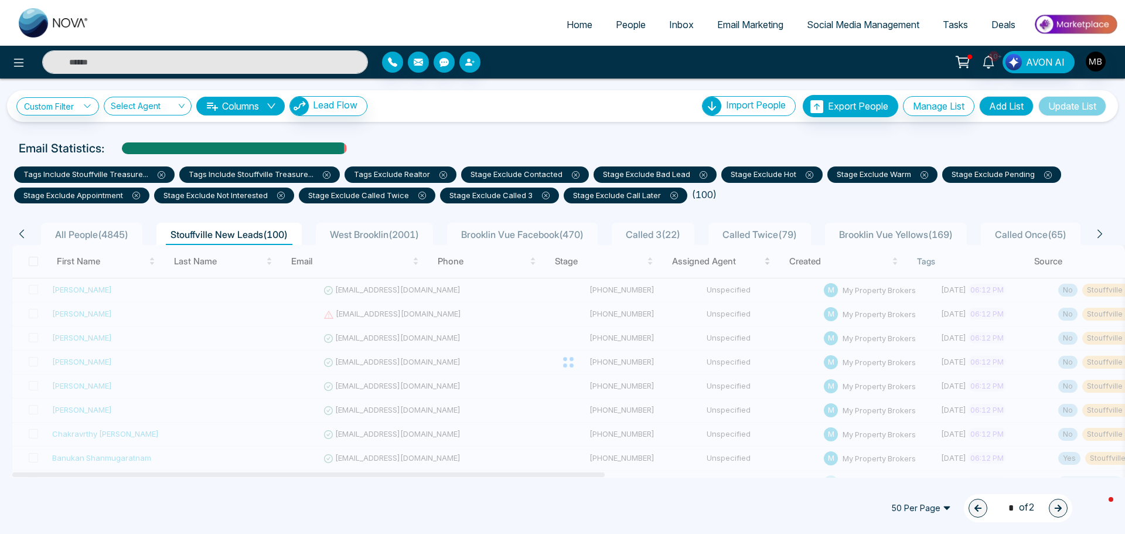
type input "*"
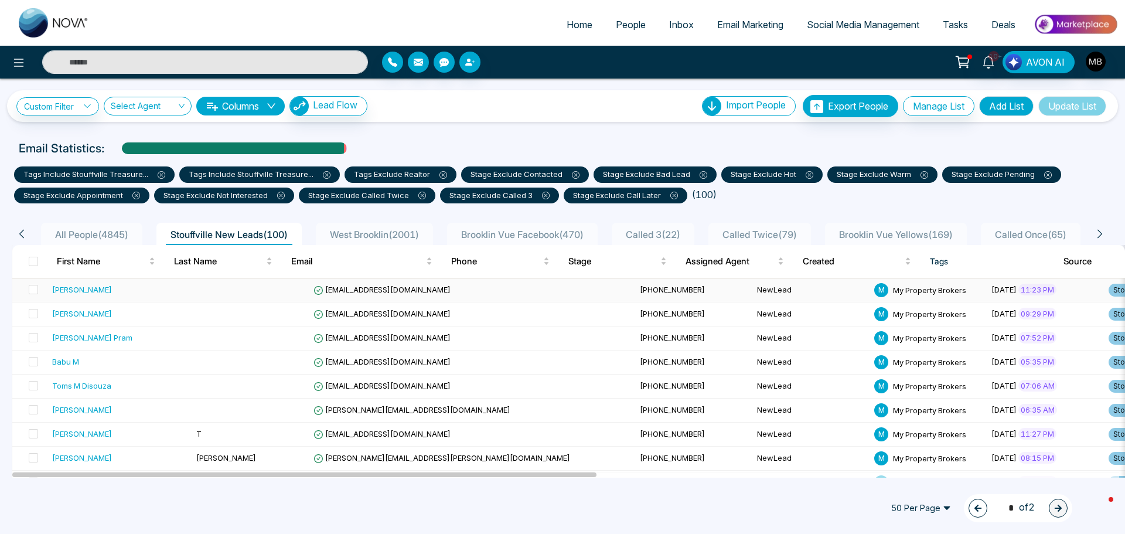
click at [355, 288] on span "[EMAIL_ADDRESS][DOMAIN_NAME]" at bounding box center [382, 289] width 137 height 9
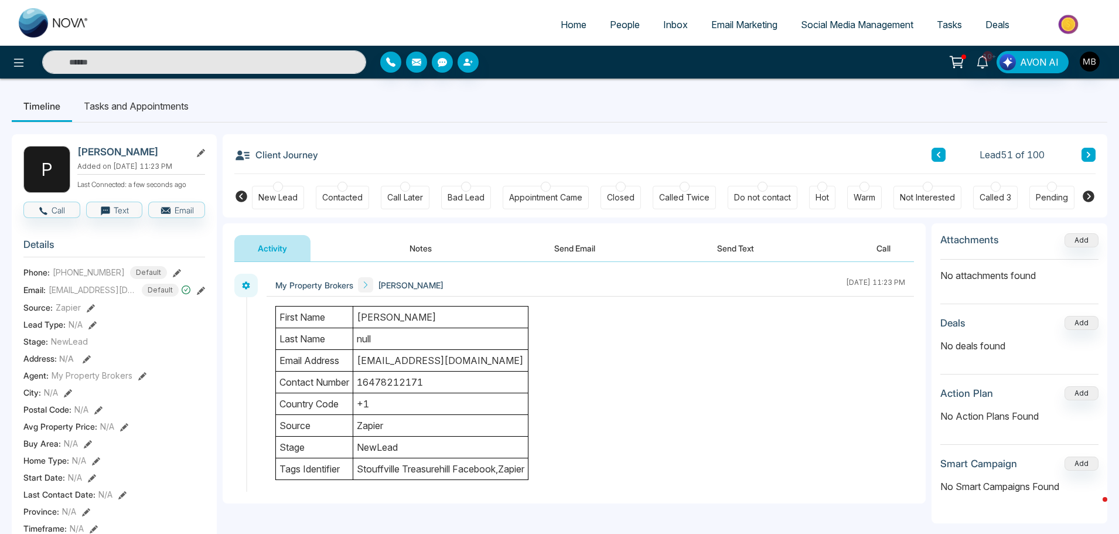
click at [346, 186] on div at bounding box center [343, 187] width 10 height 10
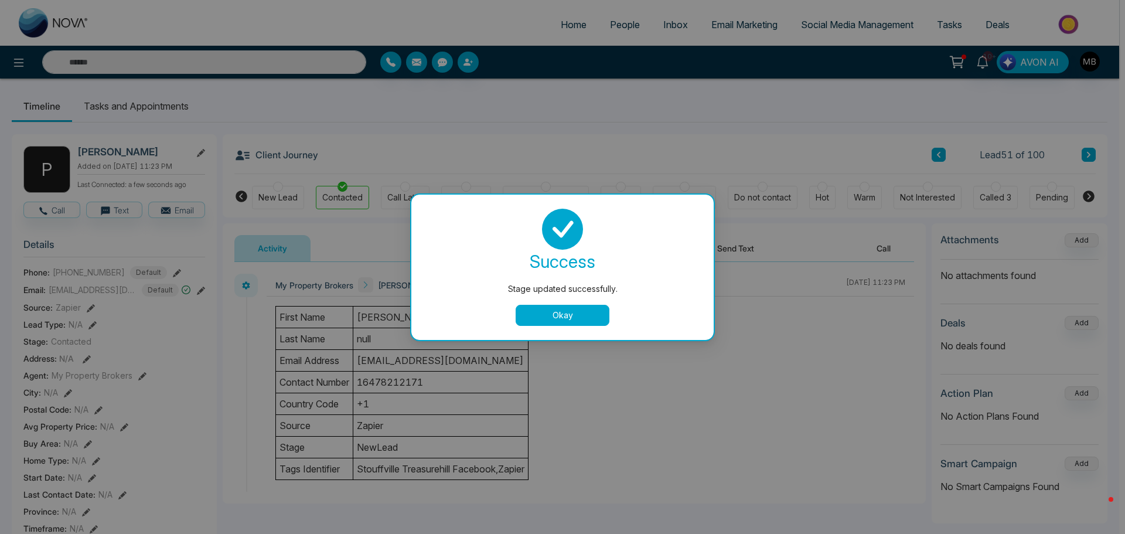
click at [546, 312] on button "Okay" at bounding box center [563, 315] width 94 height 21
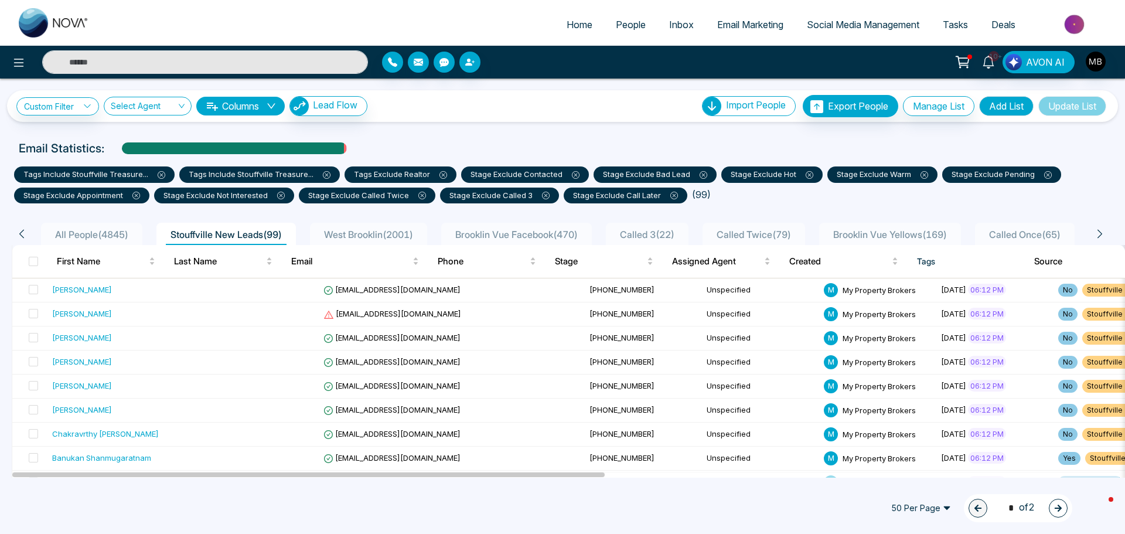
click at [1058, 516] on button "button" at bounding box center [1058, 508] width 19 height 19
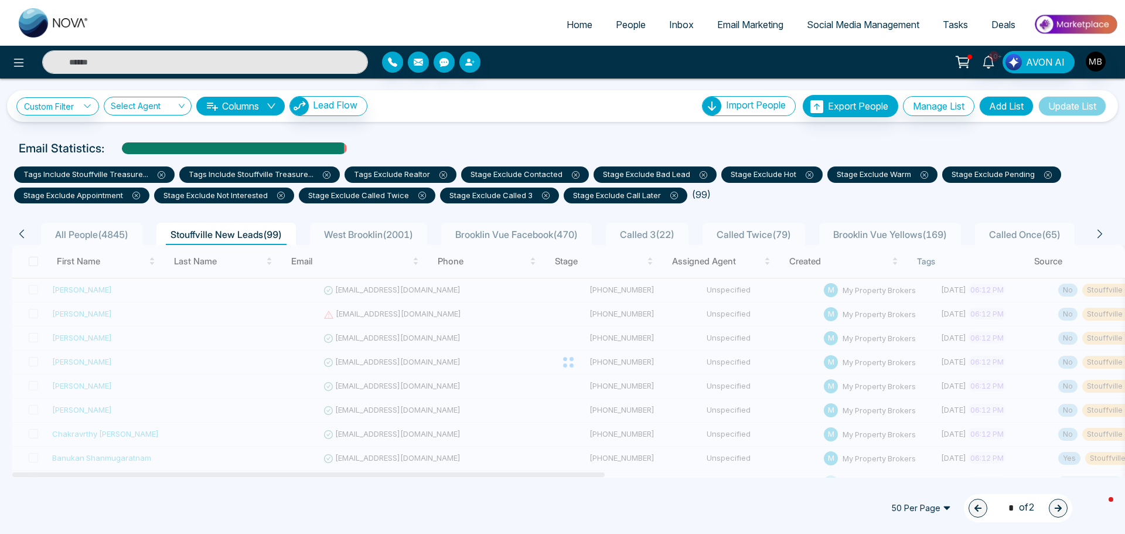
type input "*"
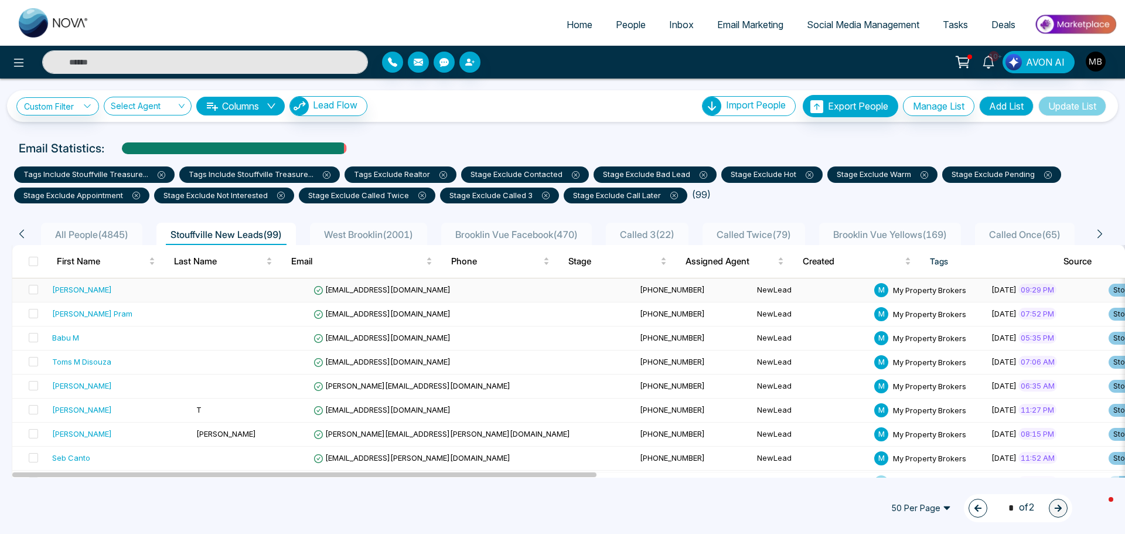
click at [640, 292] on span "+16478600162" at bounding box center [672, 289] width 65 height 9
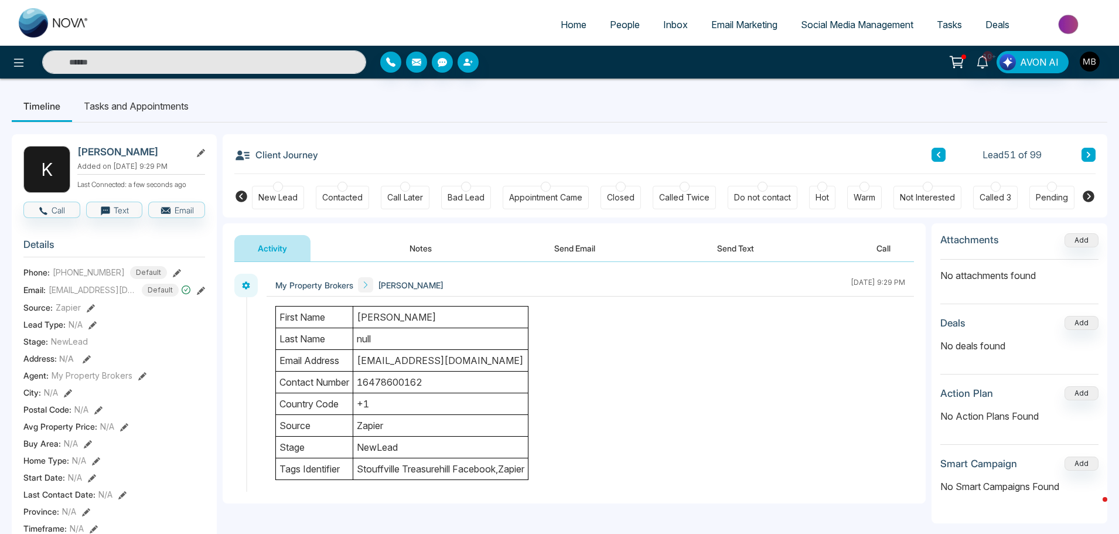
click at [345, 188] on div at bounding box center [343, 187] width 10 height 10
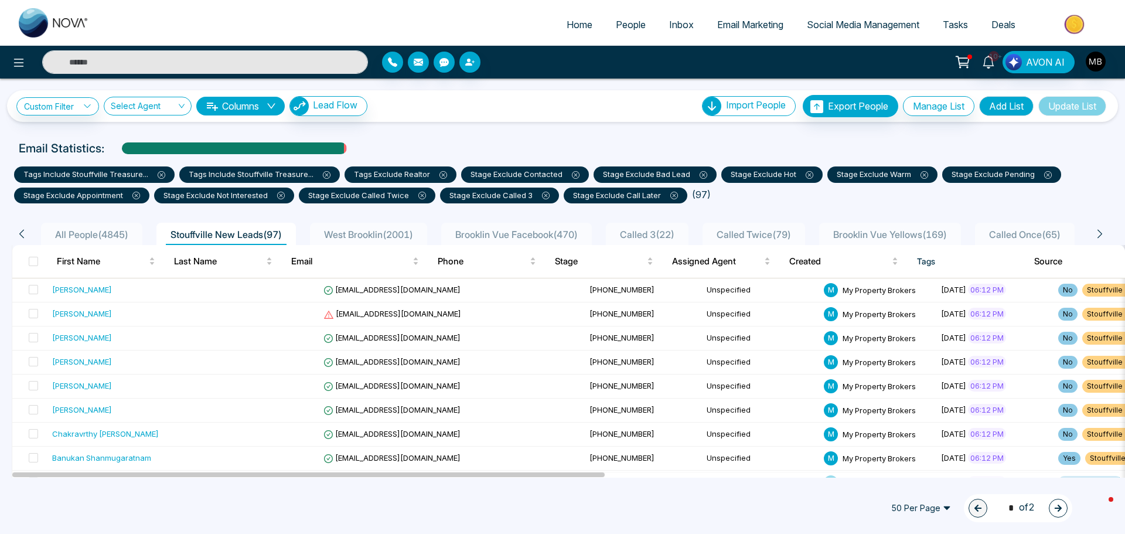
click at [1054, 509] on button "button" at bounding box center [1058, 508] width 19 height 19
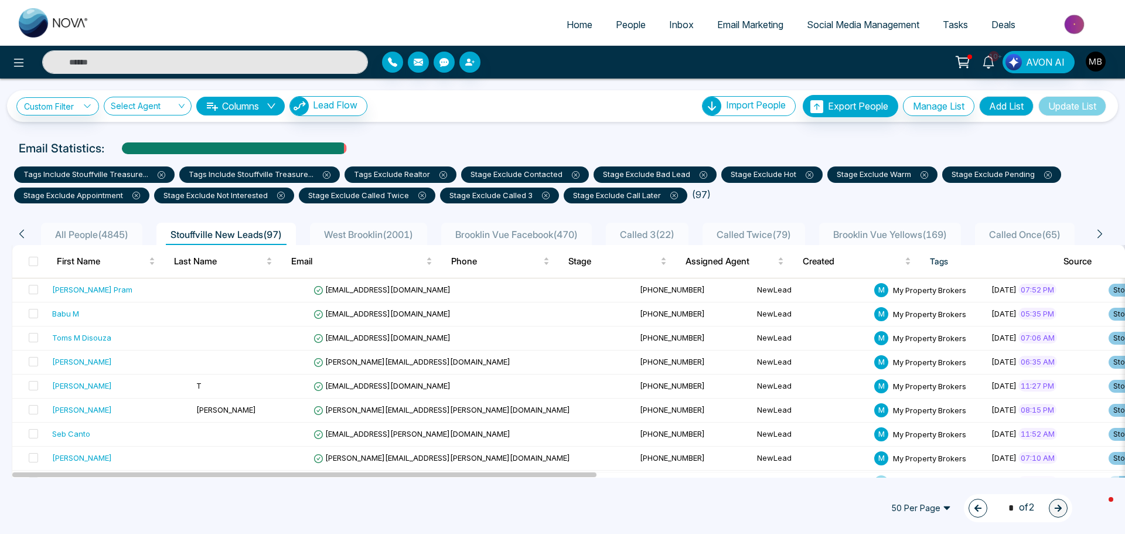
click at [971, 515] on button "button" at bounding box center [978, 508] width 19 height 19
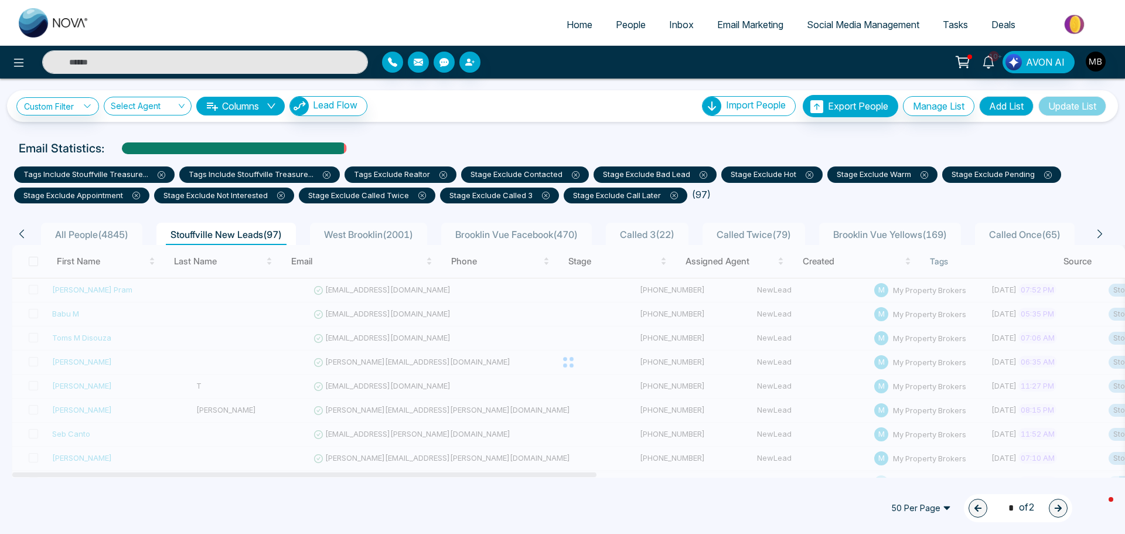
type input "*"
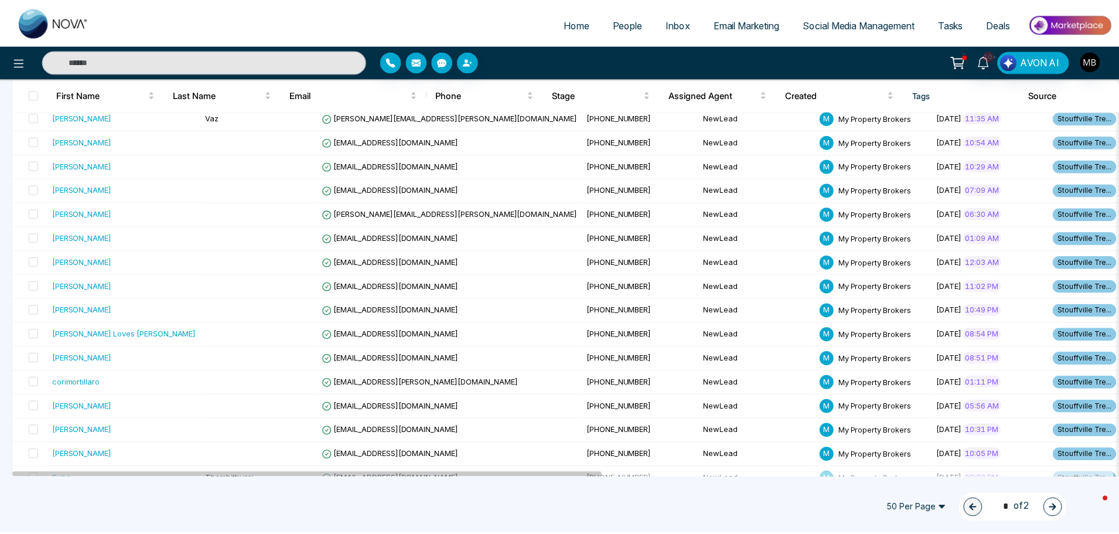
scroll to position [1009, 0]
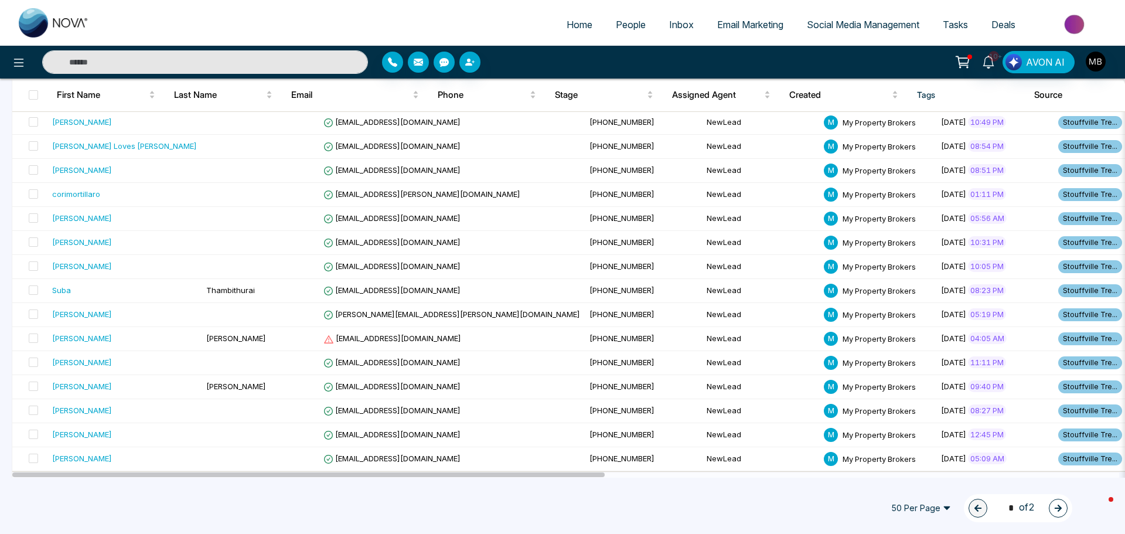
click at [208, 54] on input "text" at bounding box center [205, 61] width 326 height 23
paste input "**********"
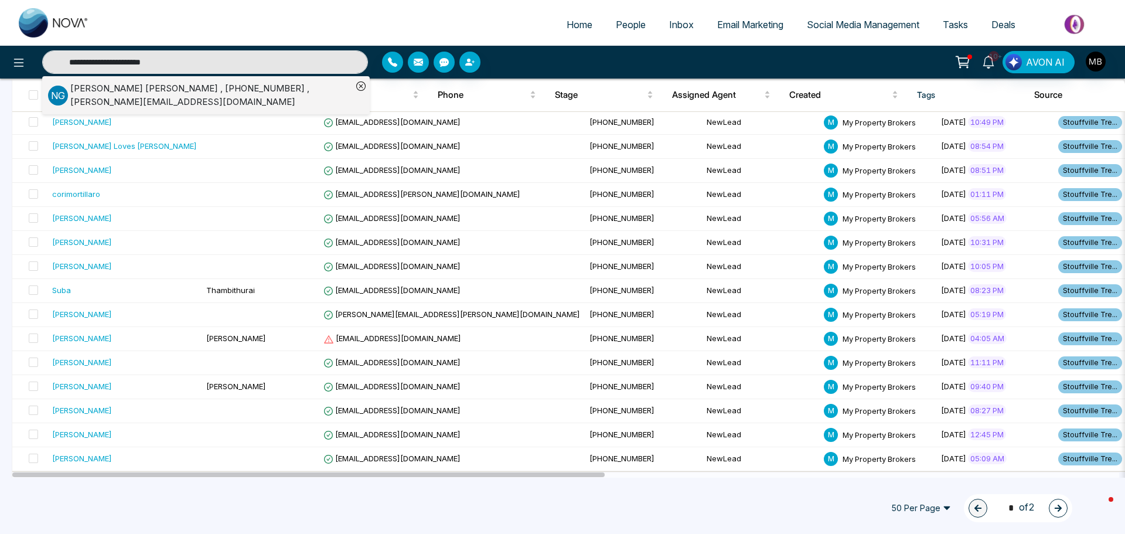
type input "**********"
click at [205, 96] on div "Neil Garcia , +16472133460 , neil.congarcia@gmail.com" at bounding box center [211, 95] width 282 height 26
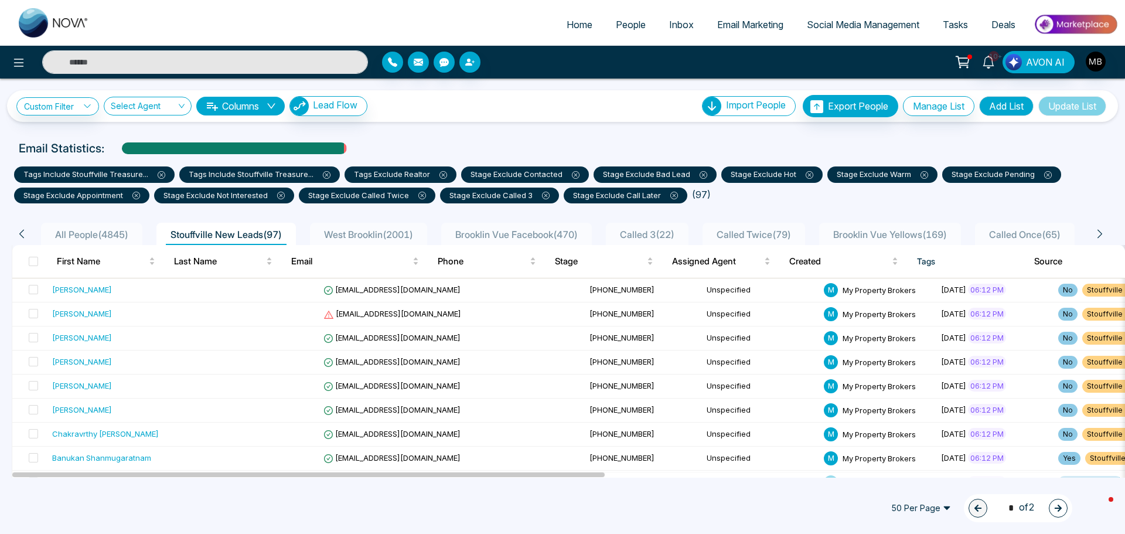
click at [1064, 508] on button "button" at bounding box center [1058, 508] width 19 height 19
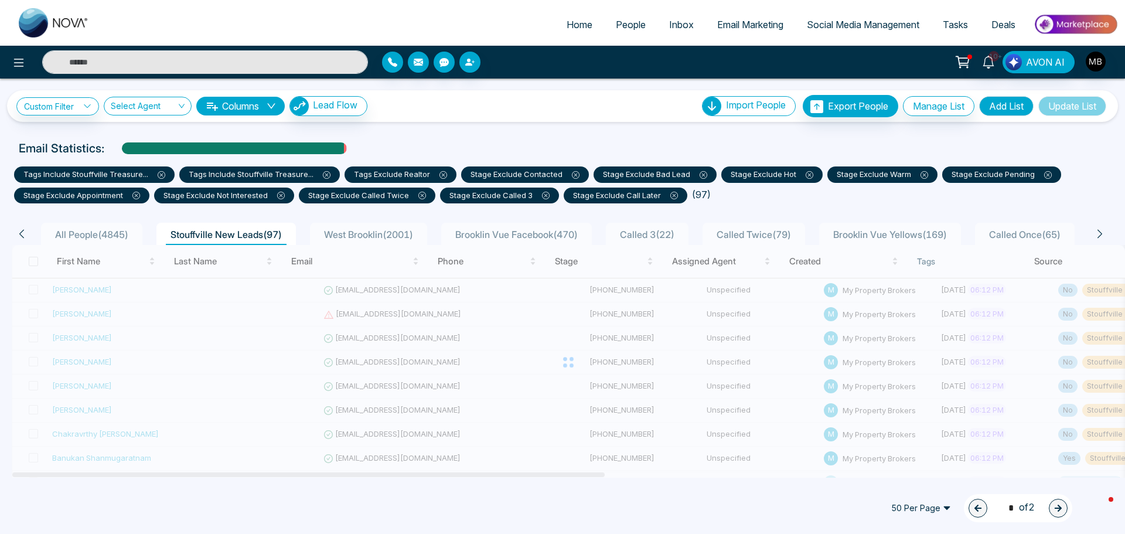
type input "*"
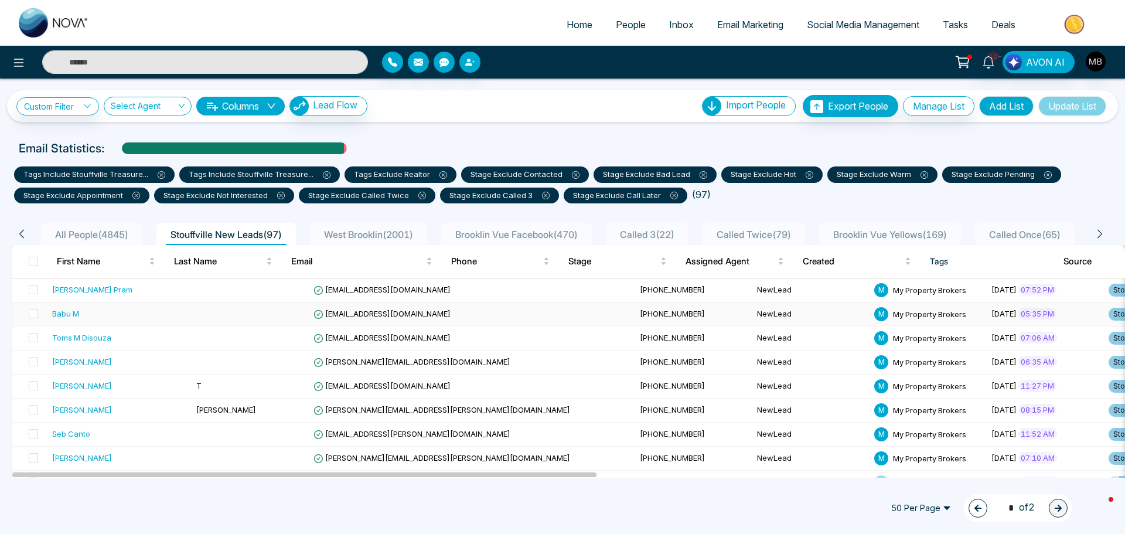
click at [640, 316] on span "[PHONE_NUMBER]" at bounding box center [672, 313] width 65 height 9
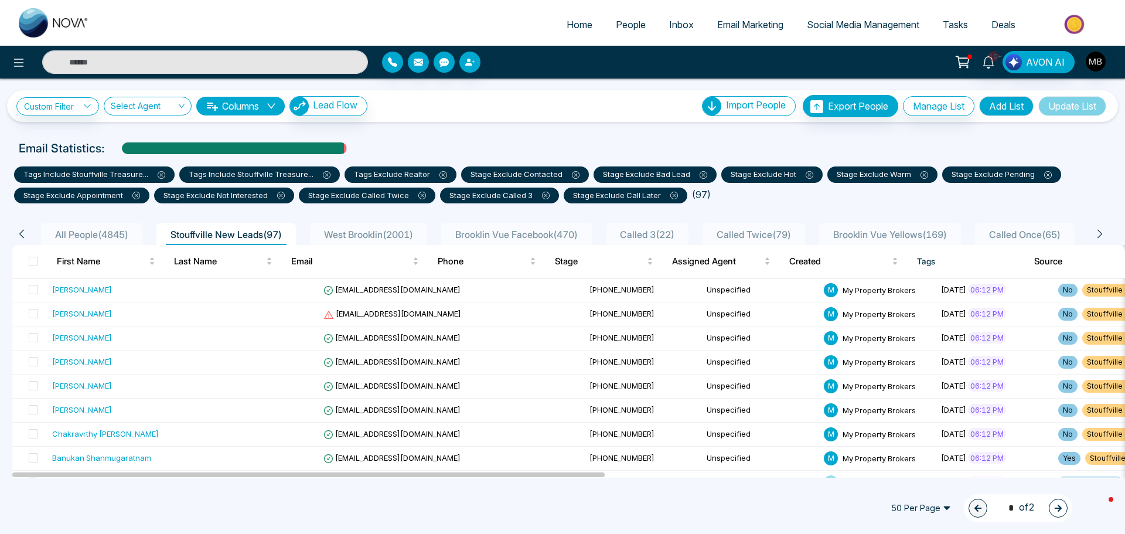
click at [1052, 503] on button "button" at bounding box center [1058, 508] width 19 height 19
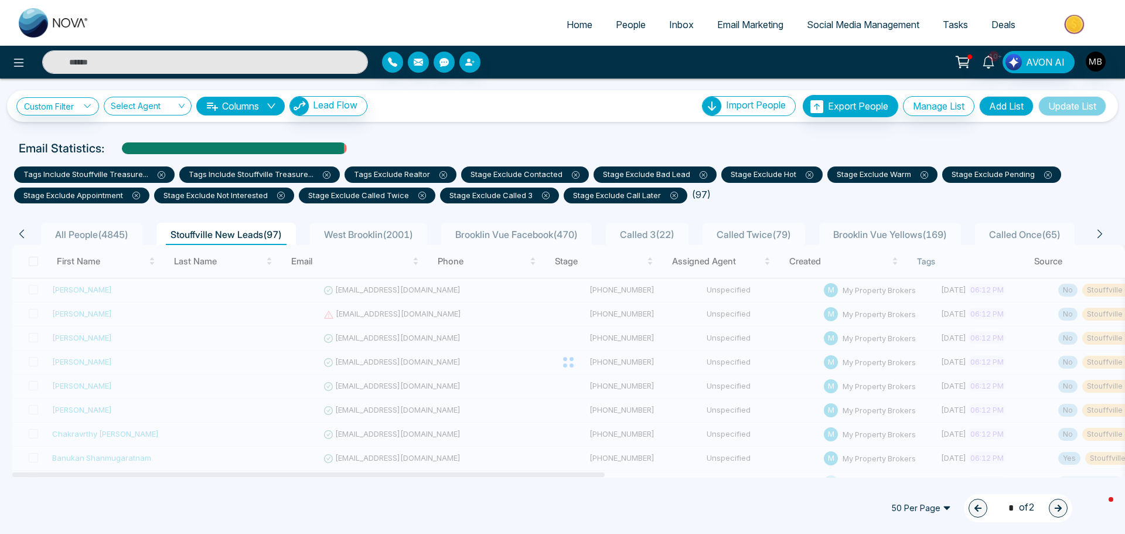
type input "*"
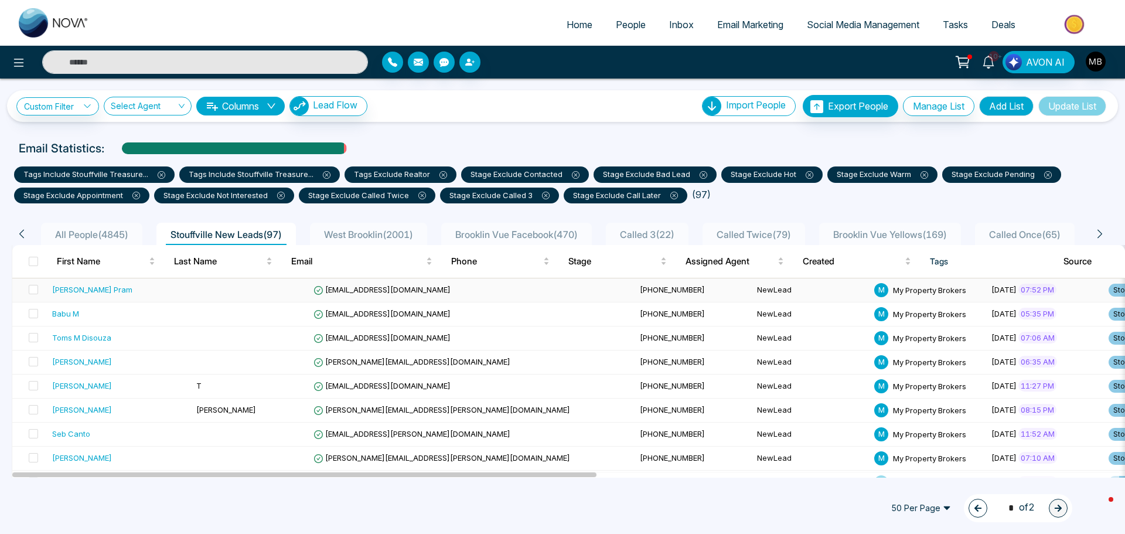
click at [327, 292] on span "Prasanth19872@hotmail.com" at bounding box center [382, 289] width 137 height 9
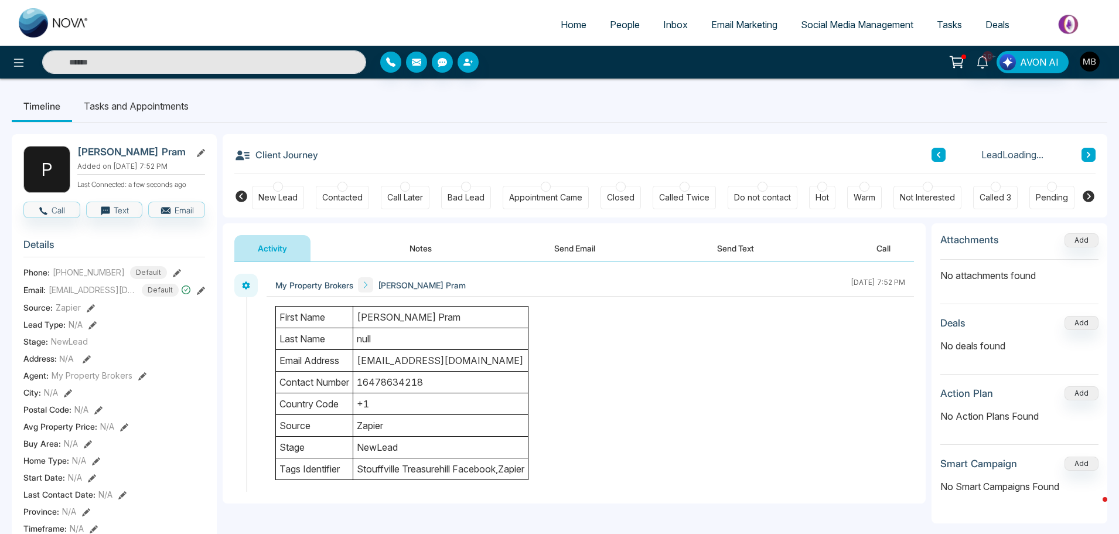
click at [461, 183] on div "New Lead Contacted Call Later Bad Lead Appointment Came Closed Called Twice Do …" at bounding box center [665, 195] width 826 height 43
click at [467, 187] on div at bounding box center [466, 187] width 10 height 10
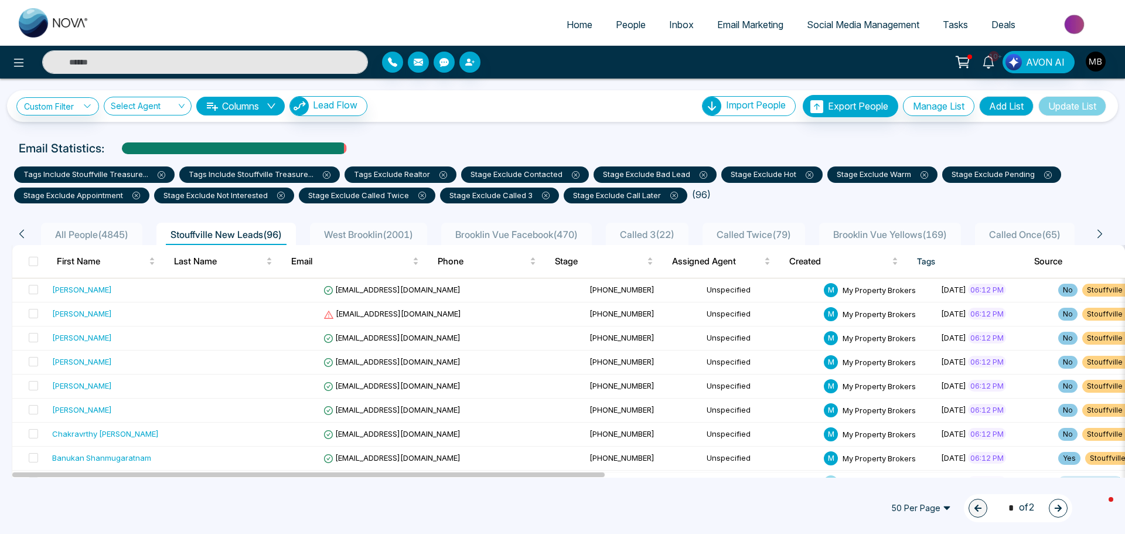
click at [1053, 506] on button "button" at bounding box center [1058, 508] width 19 height 19
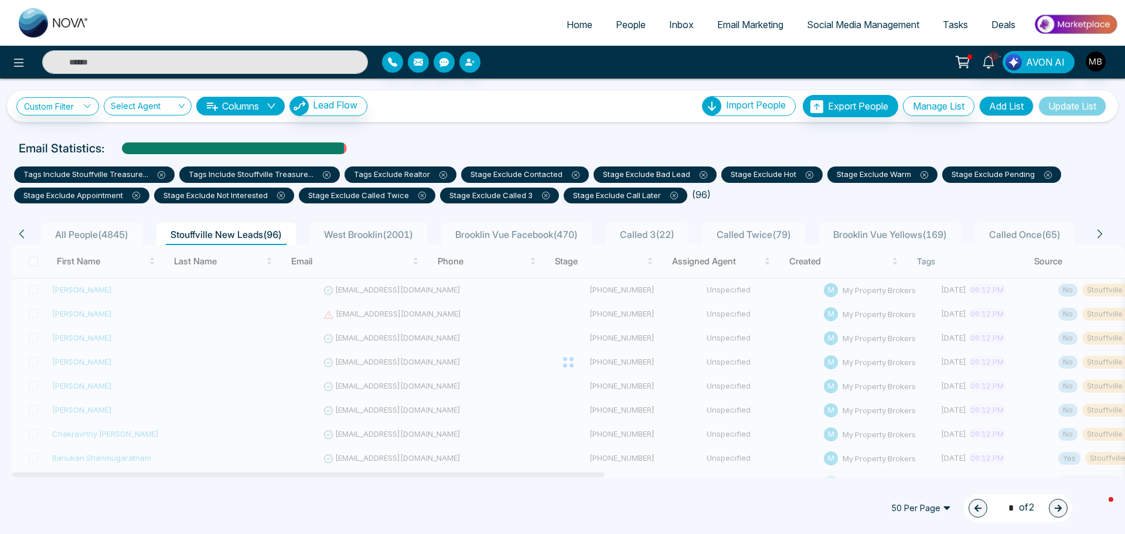
type input "*"
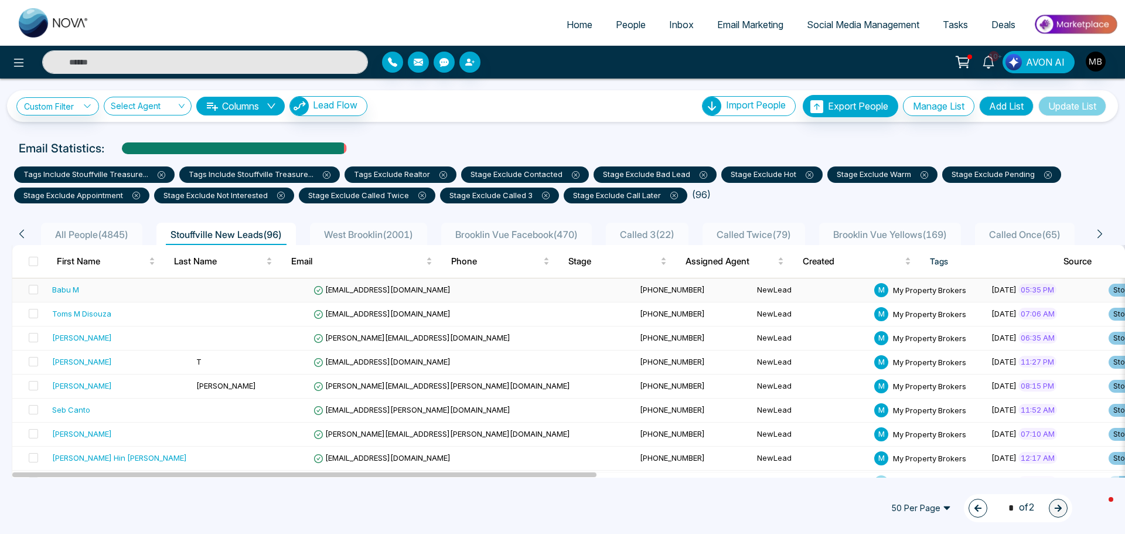
click at [640, 287] on span "[PHONE_NUMBER]" at bounding box center [672, 289] width 65 height 9
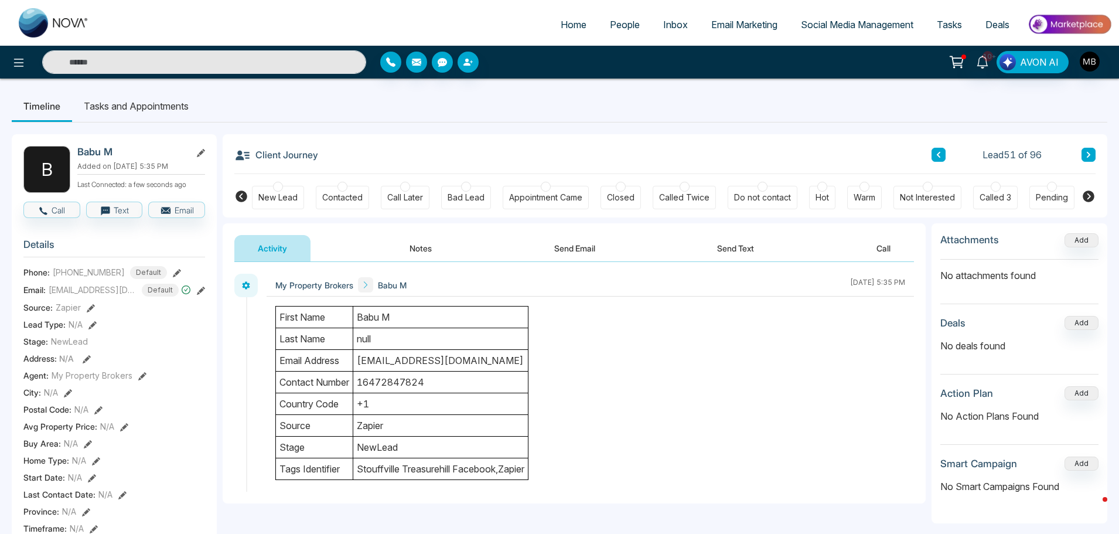
click at [342, 188] on div at bounding box center [343, 187] width 10 height 10
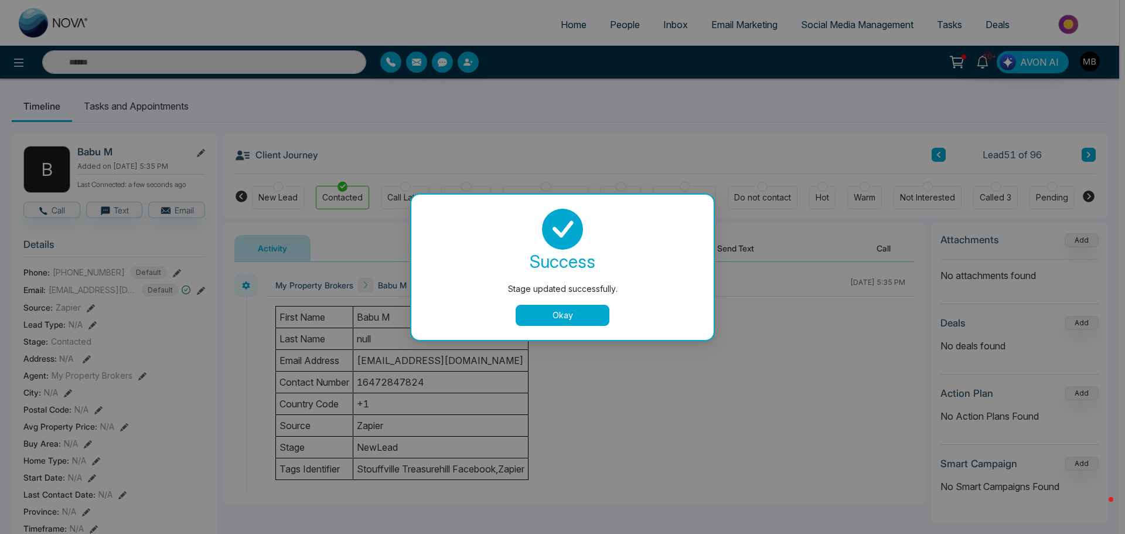
click at [600, 321] on button "Okay" at bounding box center [563, 315] width 94 height 21
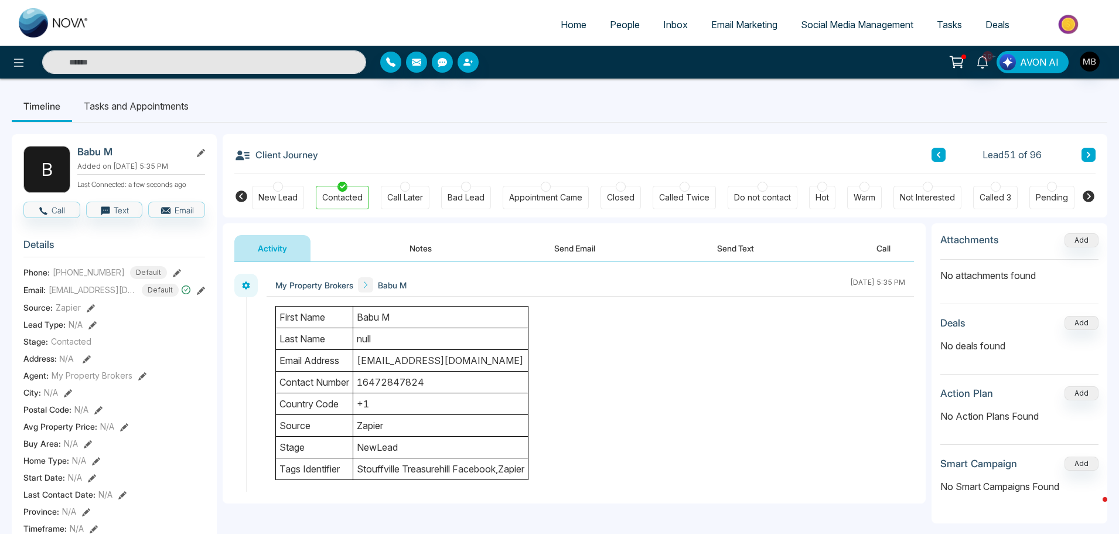
click at [1035, 70] on button "AVON AI" at bounding box center [1033, 62] width 72 height 22
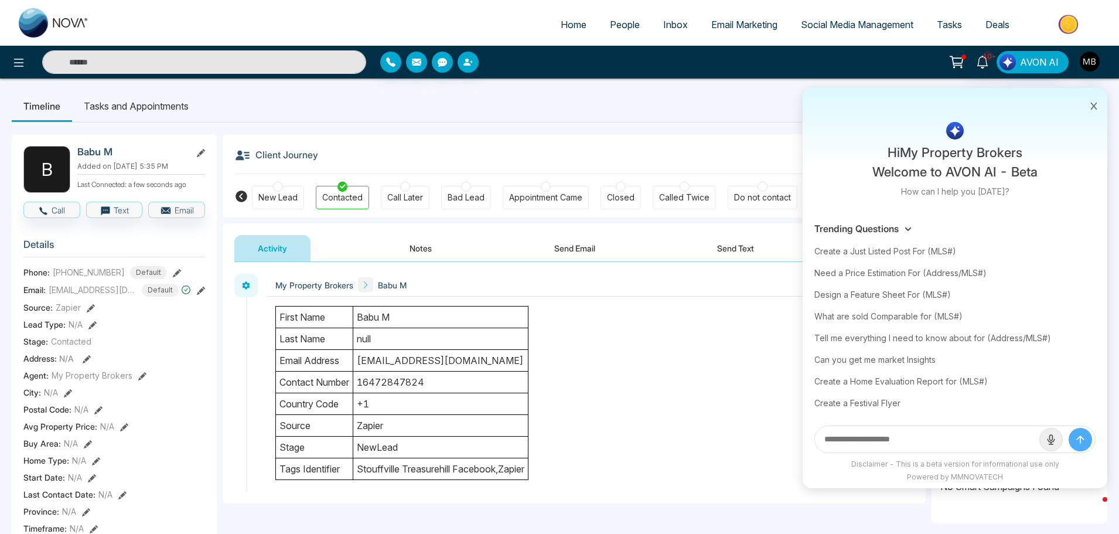
click at [1081, 437] on icon "submit" at bounding box center [1080, 439] width 7 height 7
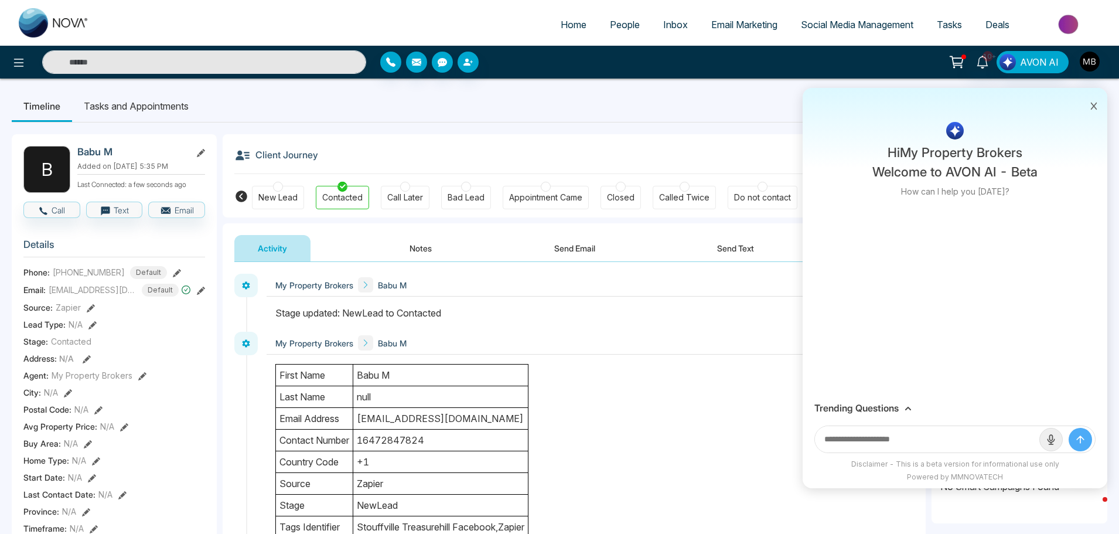
click at [928, 441] on input "text" at bounding box center [927, 439] width 224 height 26
type input "**********"
click at [1069, 428] on button "submit" at bounding box center [1080, 439] width 23 height 23
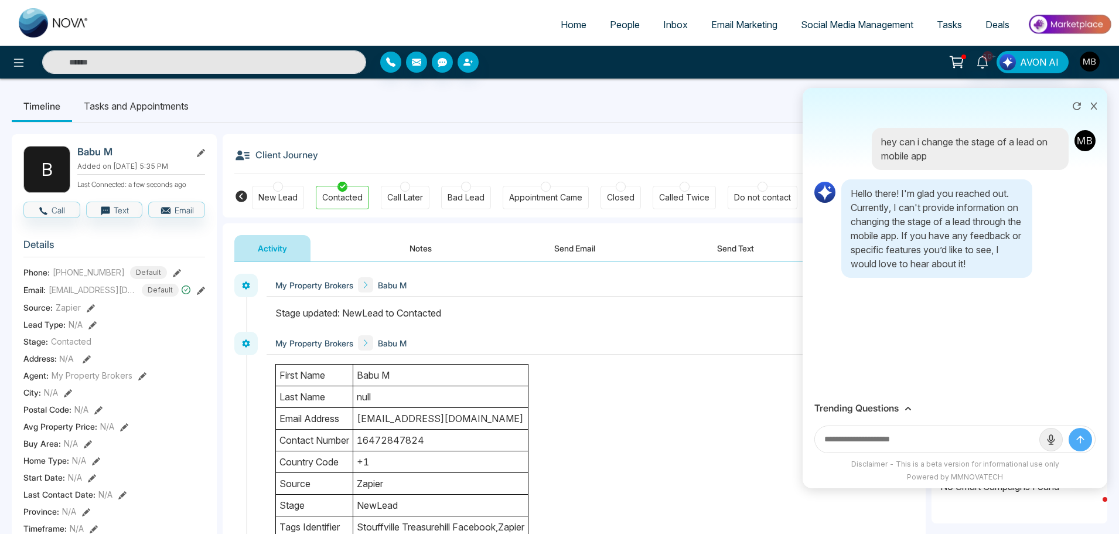
click at [735, 410] on div "first name Babu M last name null email address eelam54@gmail.com contact number…" at bounding box center [590, 451] width 630 height 174
click at [1092, 108] on icon at bounding box center [1094, 106] width 6 height 7
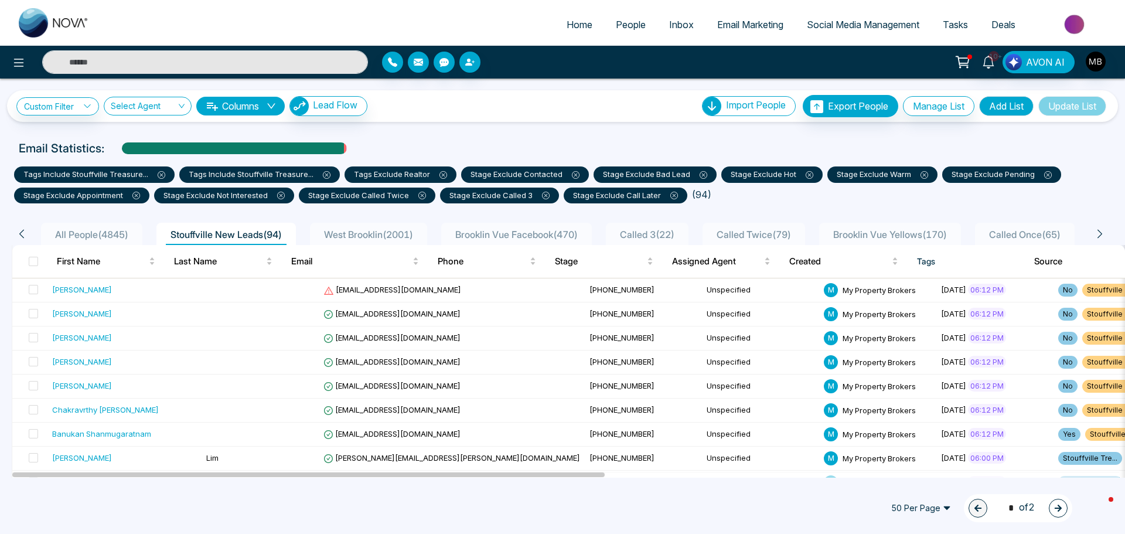
click at [1055, 517] on button "button" at bounding box center [1058, 508] width 19 height 19
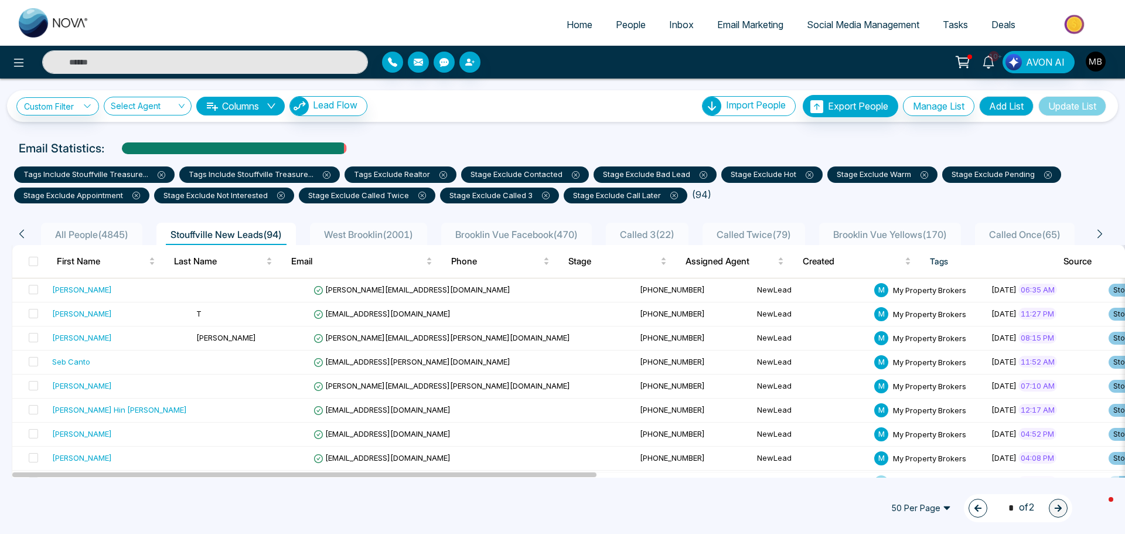
click at [975, 509] on icon "button" at bounding box center [978, 508] width 7 height 7
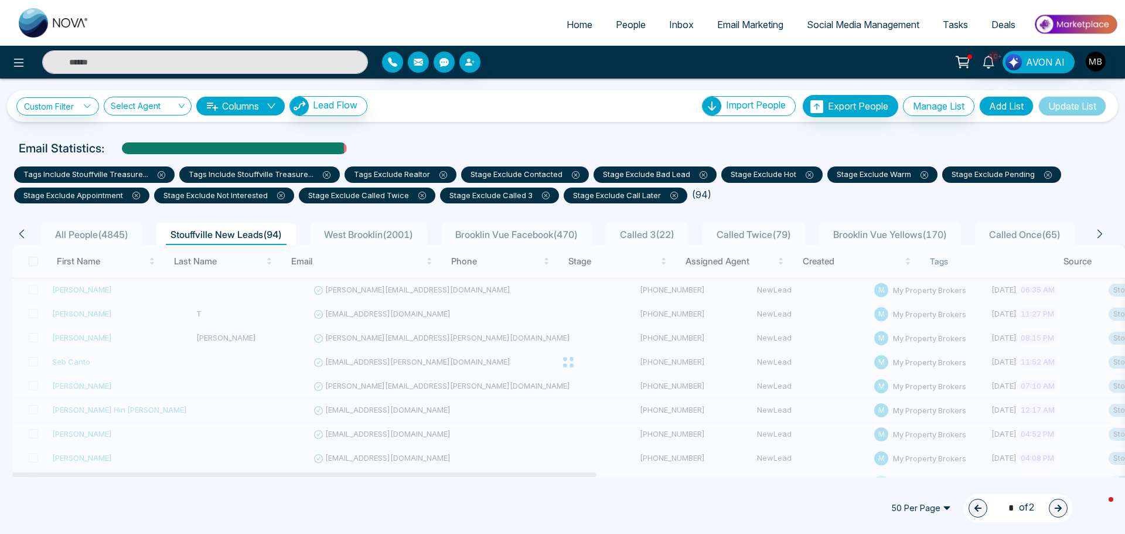
type input "*"
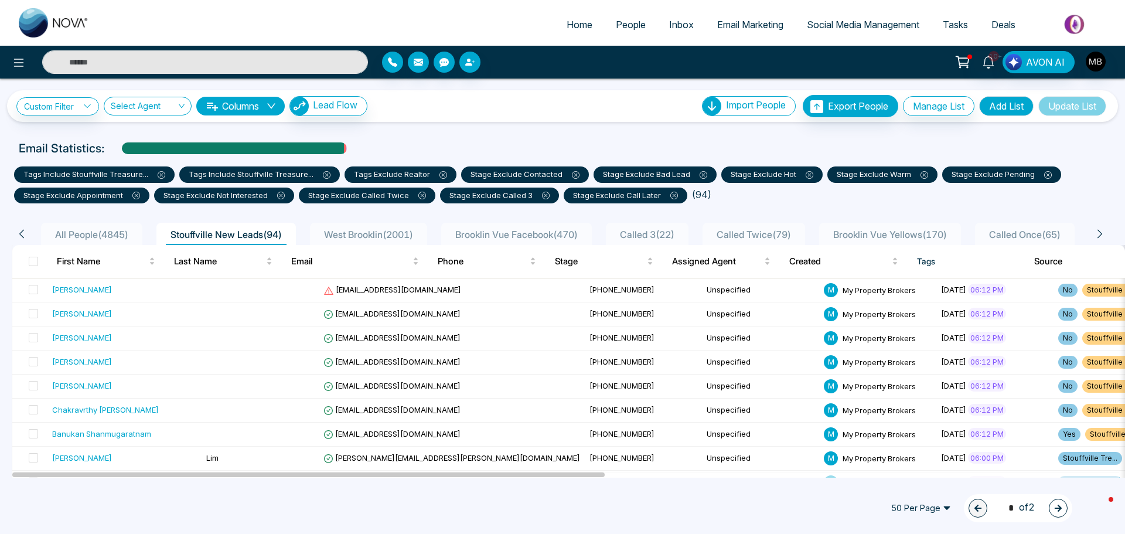
click at [227, 57] on input "text" at bounding box center [205, 61] width 326 height 23
paste input "**********"
type input "**********"
click at [471, 60] on icon "button" at bounding box center [469, 61] width 9 height 9
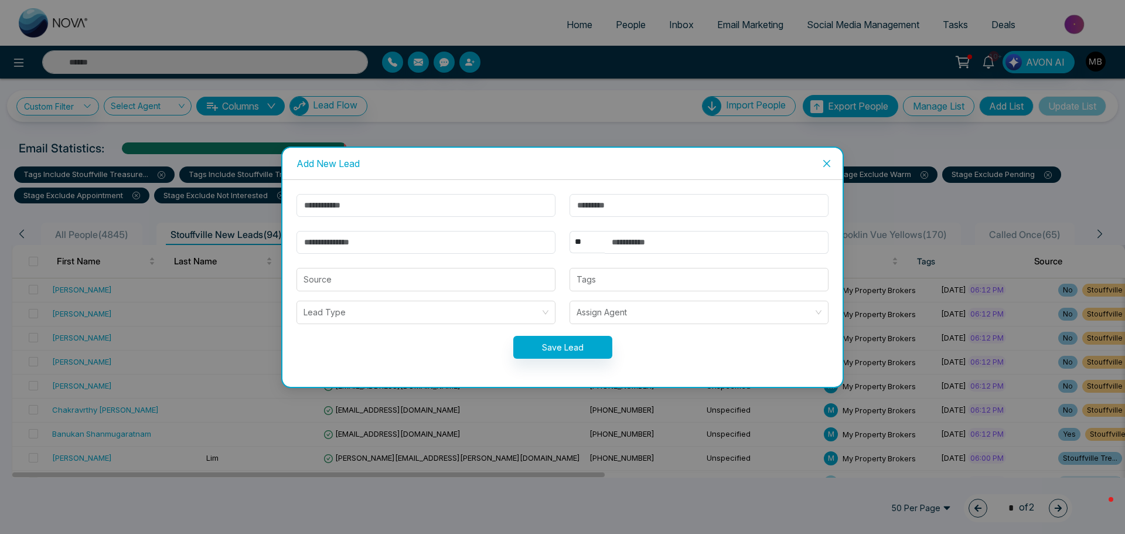
type input "**********"
click at [441, 243] on input "email" at bounding box center [426, 242] width 259 height 23
paste input "**********"
type input "**********"
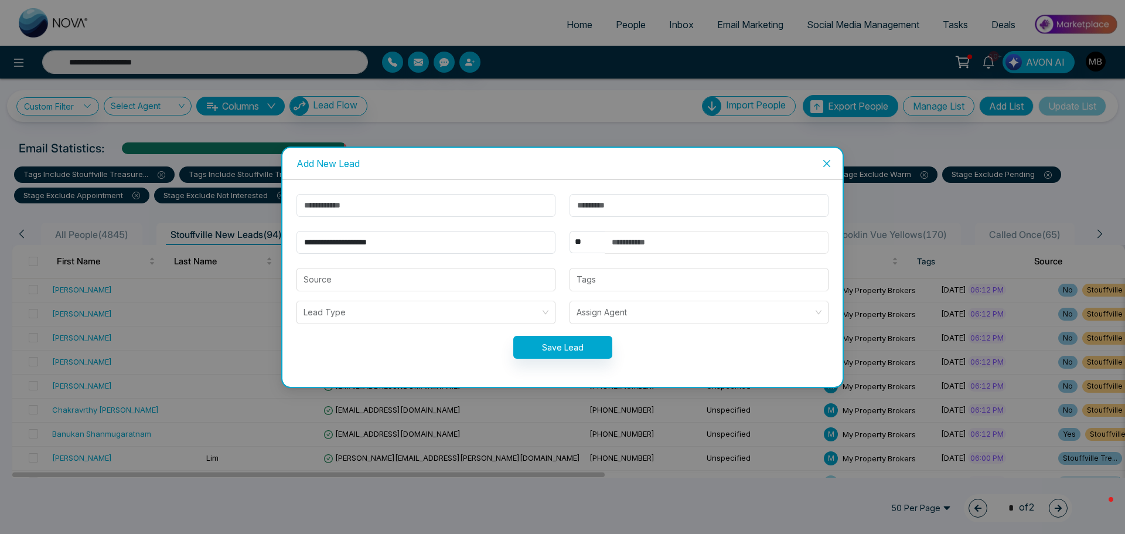
click at [629, 231] on input "text" at bounding box center [717, 242] width 224 height 23
paste input "**********"
type input "**********"
click at [333, 211] on input "text" at bounding box center [426, 205] width 259 height 23
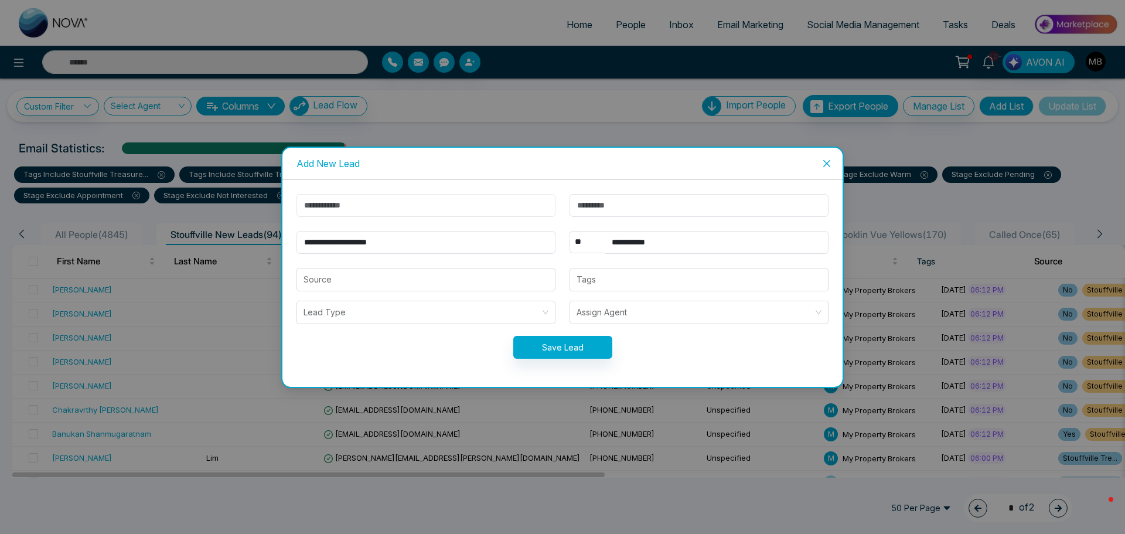
paste input "**********"
click at [345, 206] on input "**********" at bounding box center [426, 205] width 259 height 23
drag, startPoint x: 345, startPoint y: 206, endPoint x: 381, endPoint y: 204, distance: 35.8
click at [381, 204] on input "**********" at bounding box center [426, 205] width 259 height 23
type input "**********"
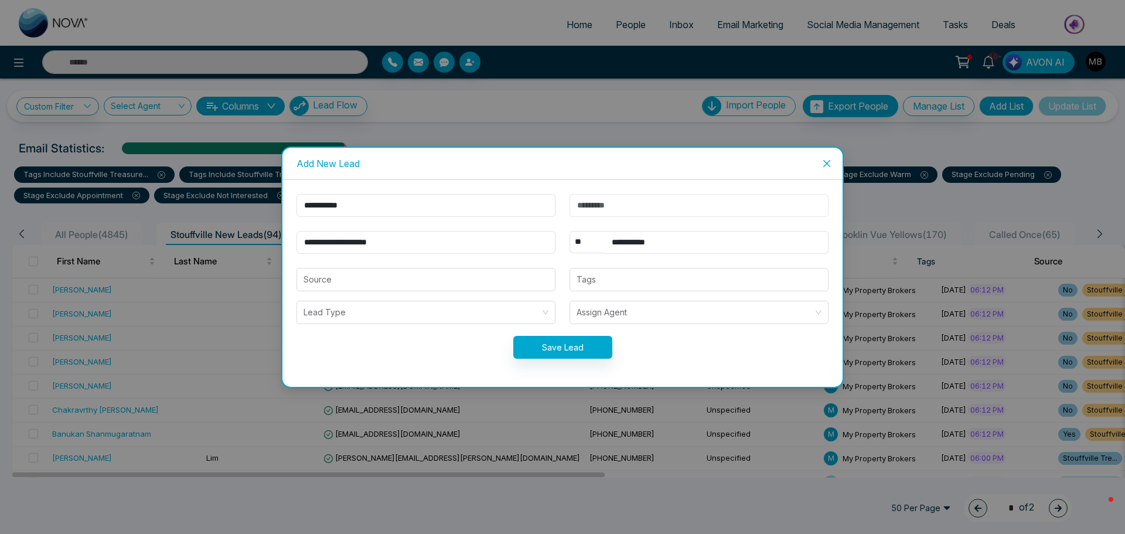
click at [594, 206] on input "text" at bounding box center [699, 205] width 259 height 23
paste input "*****"
type input "**********"
type input "*****"
click at [383, 210] on input "**********" at bounding box center [426, 205] width 259 height 23
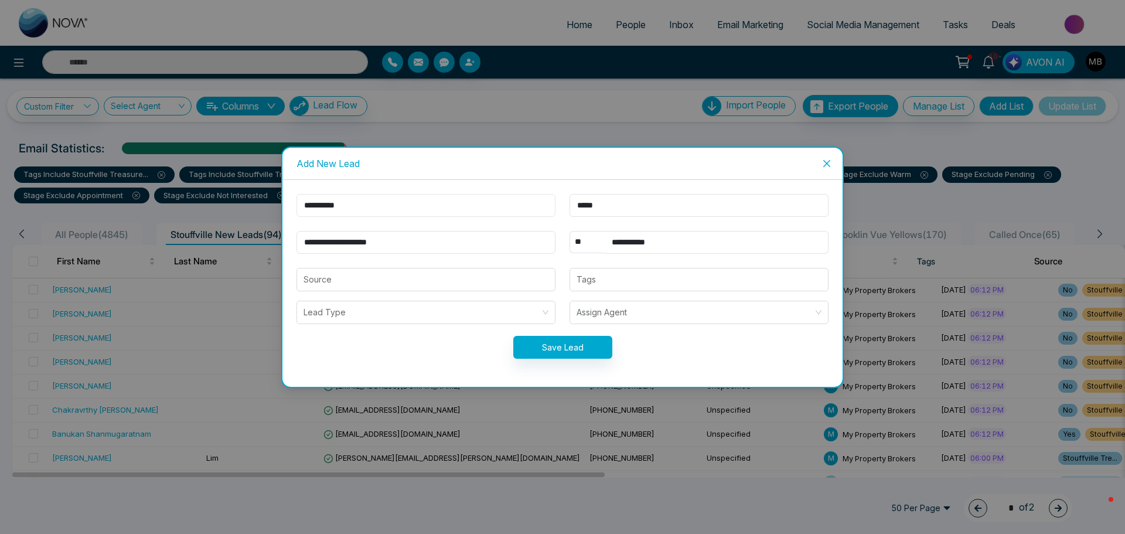
type input "**********"
click at [580, 348] on button "Save Lead" at bounding box center [562, 347] width 99 height 23
type input "**********"
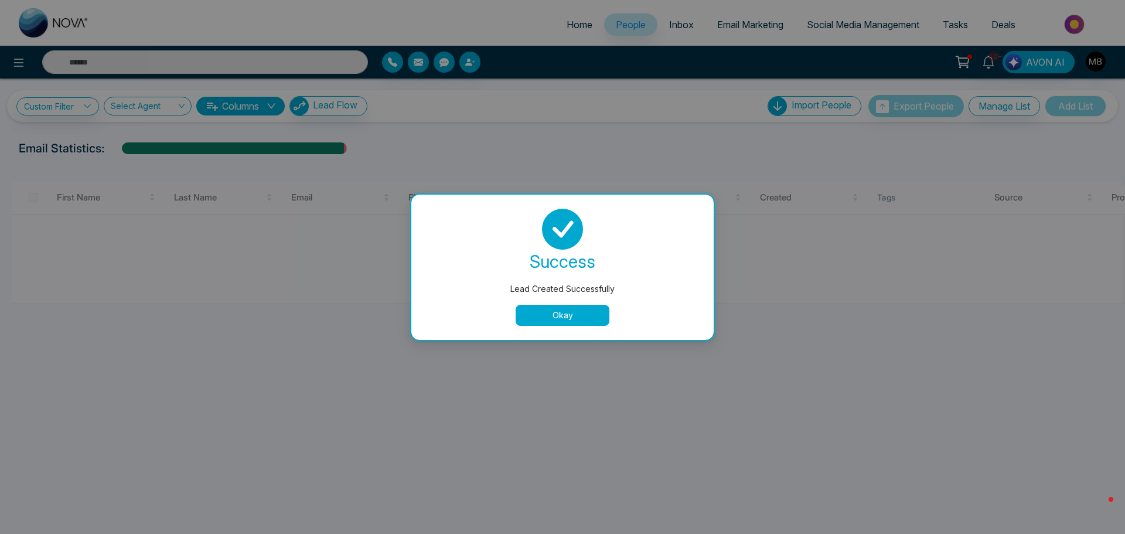
click at [564, 319] on button "Okay" at bounding box center [563, 315] width 94 height 21
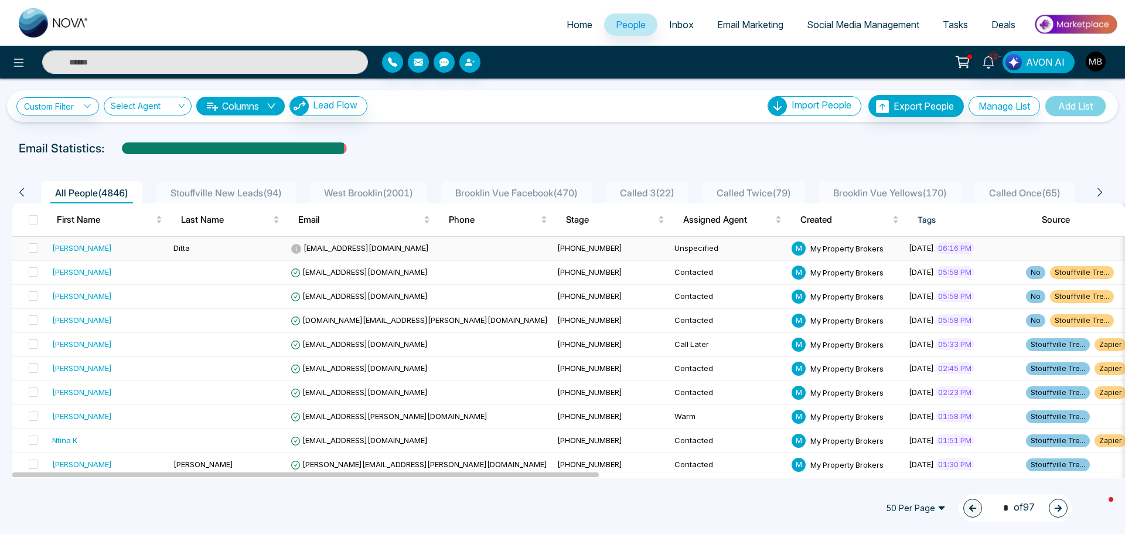
click at [339, 250] on span "toniditta@hotmail.com" at bounding box center [360, 247] width 138 height 9
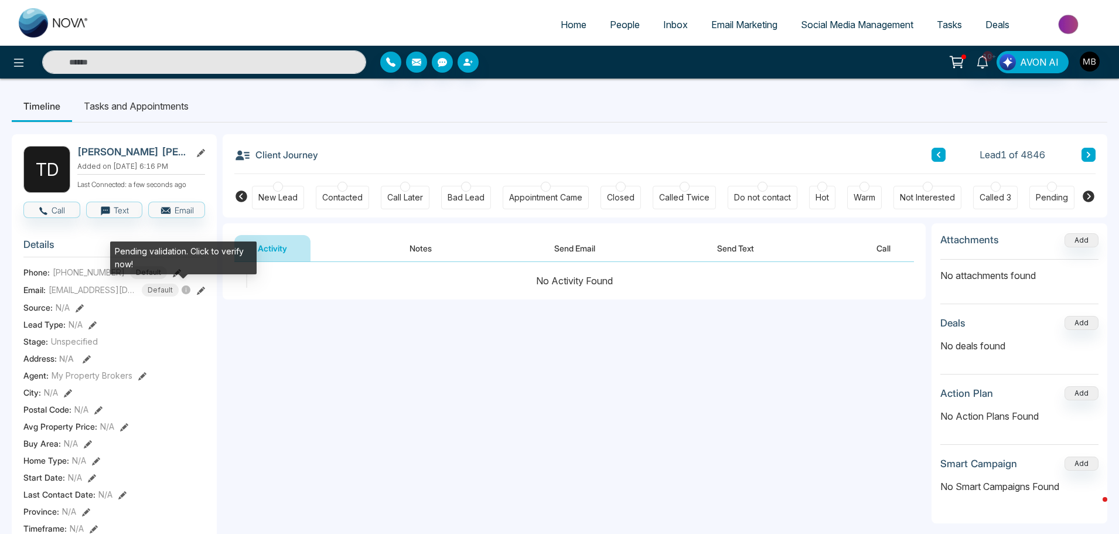
click at [181, 294] on icon at bounding box center [186, 290] width 10 height 10
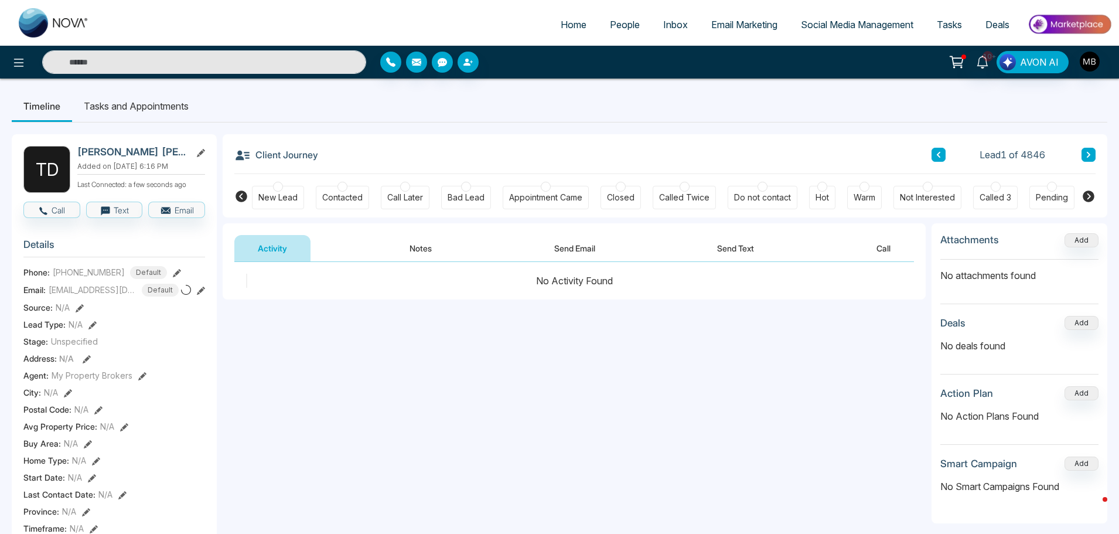
scroll to position [0, 142]
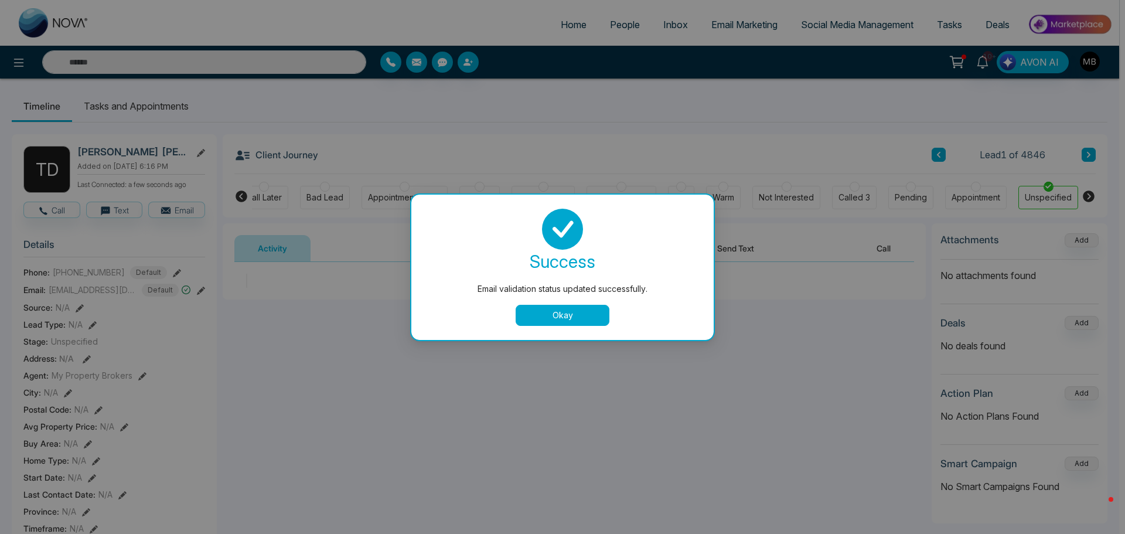
click at [547, 311] on button "Okay" at bounding box center [563, 315] width 94 height 21
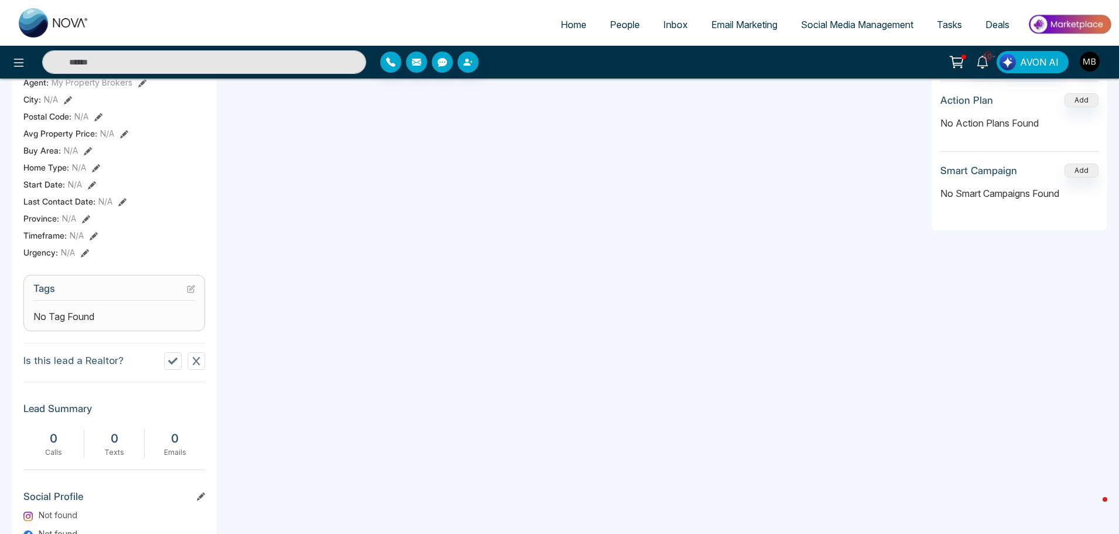
scroll to position [410, 0]
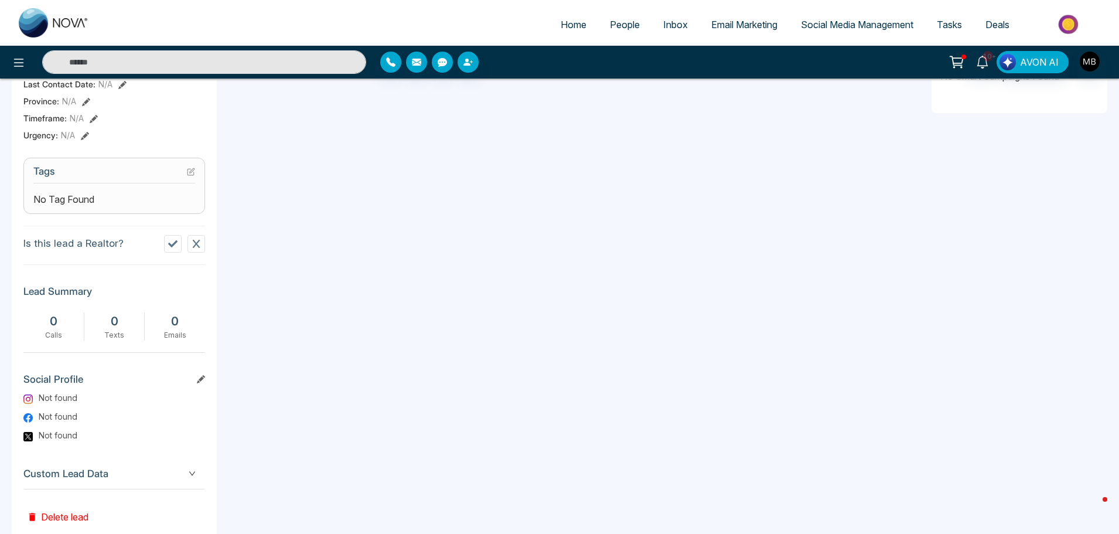
click at [190, 175] on icon at bounding box center [191, 172] width 6 height 6
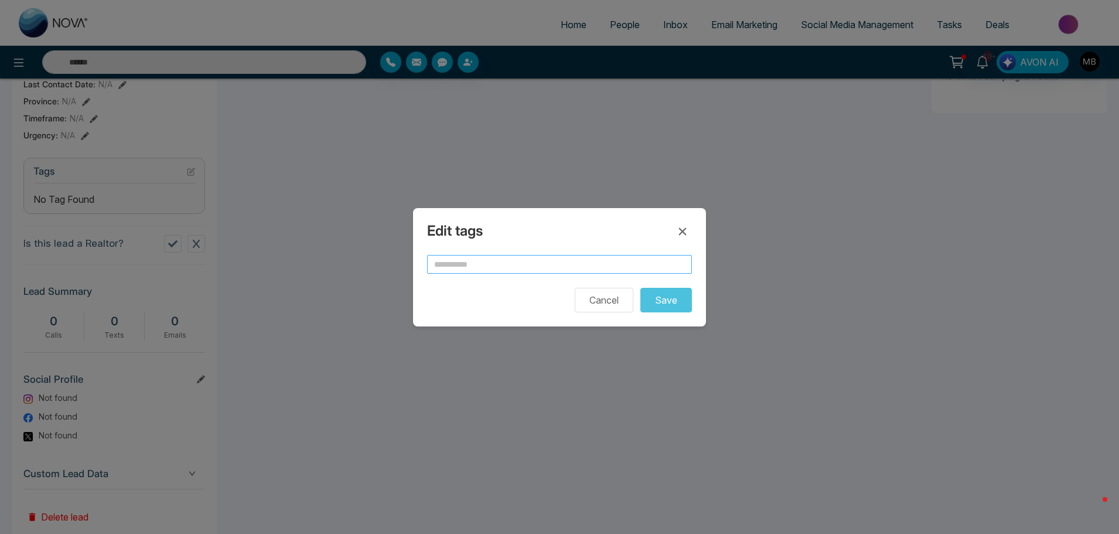
click at [496, 265] on input "text" at bounding box center [559, 264] width 265 height 19
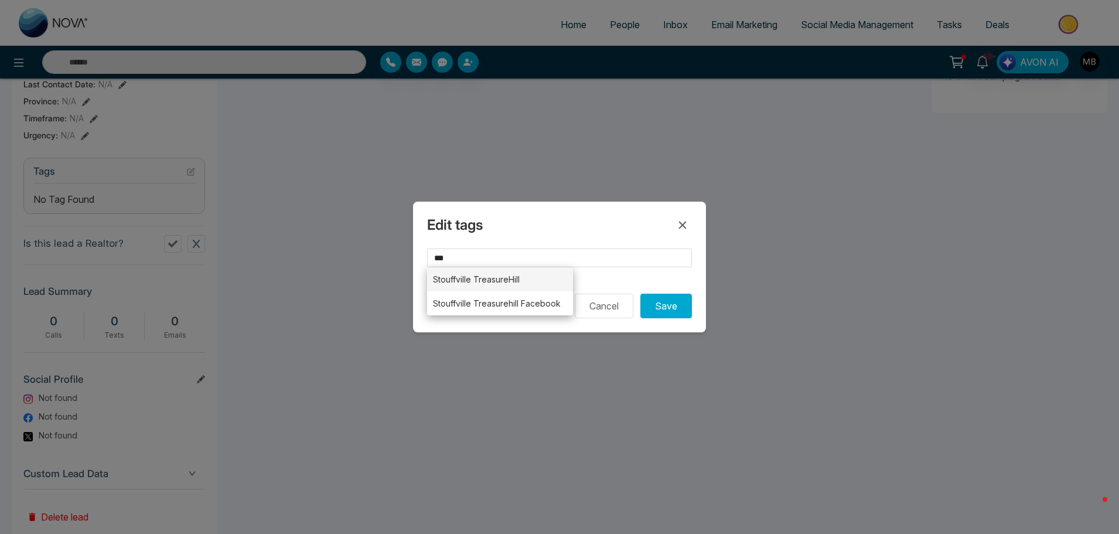
click at [492, 284] on li "Stouffville TreasureHill" at bounding box center [500, 279] width 146 height 24
type input "**********"
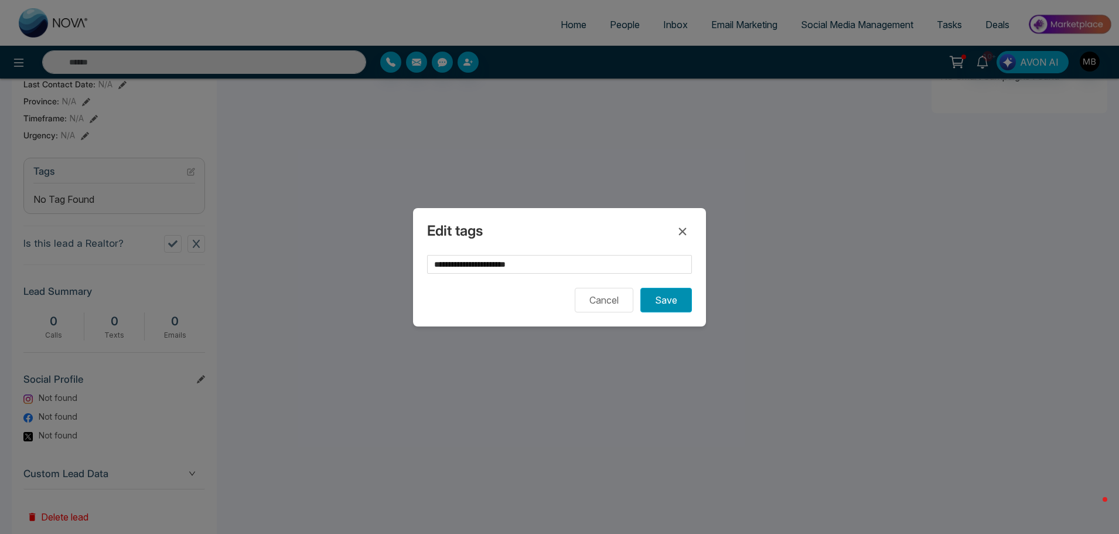
click at [659, 309] on button "Save" at bounding box center [667, 300] width 52 height 25
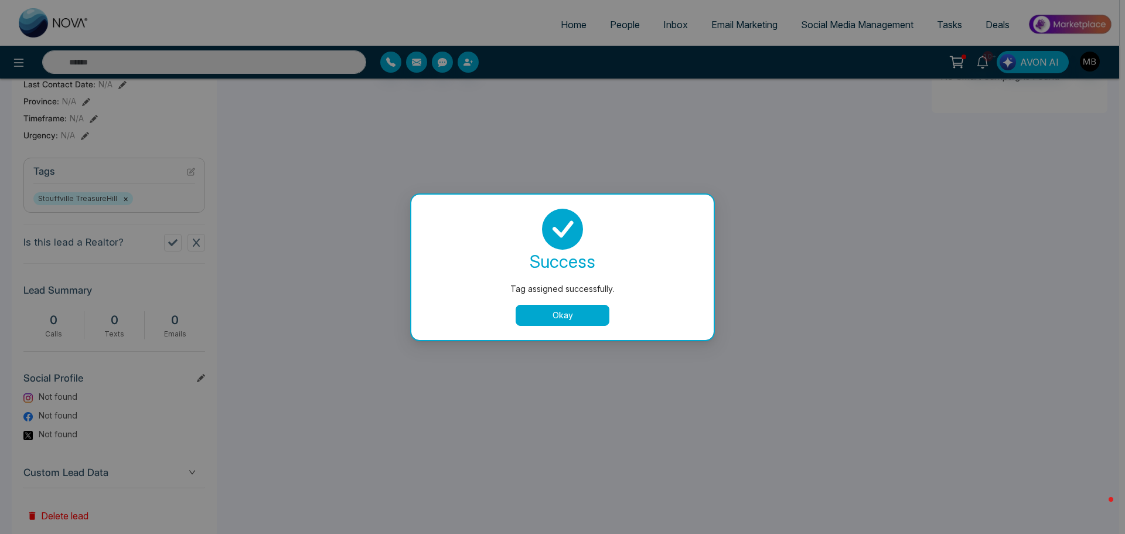
click at [539, 308] on button "Okay" at bounding box center [563, 315] width 94 height 21
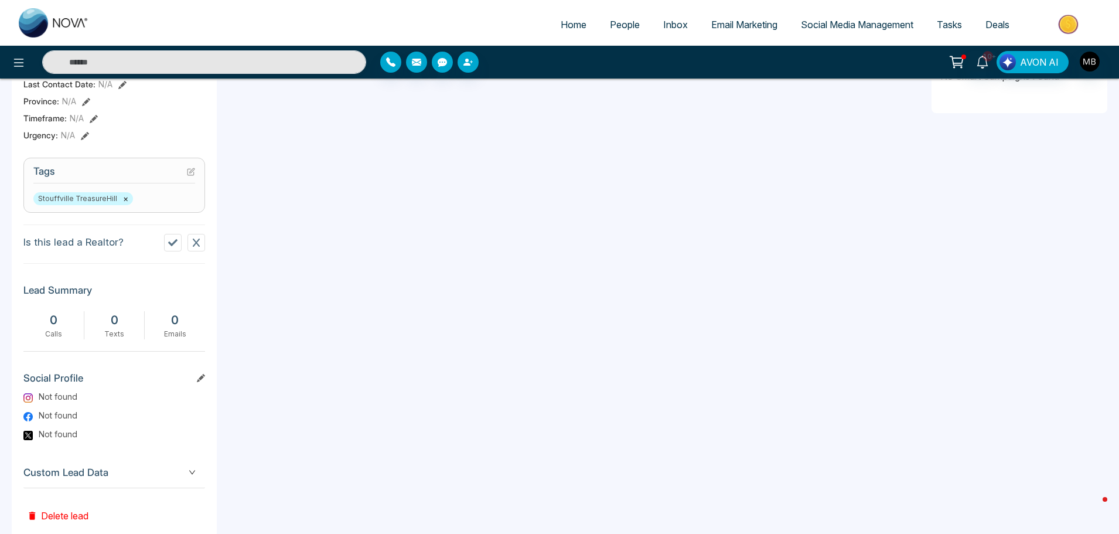
scroll to position [0, 0]
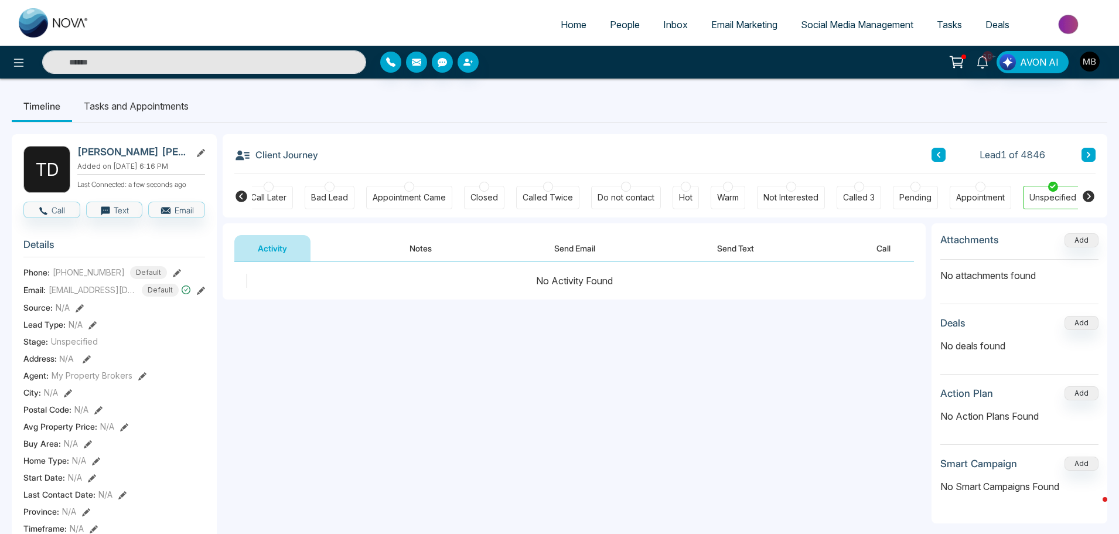
click at [239, 193] on icon at bounding box center [242, 196] width 12 height 12
click at [338, 186] on div at bounding box center [343, 187] width 10 height 10
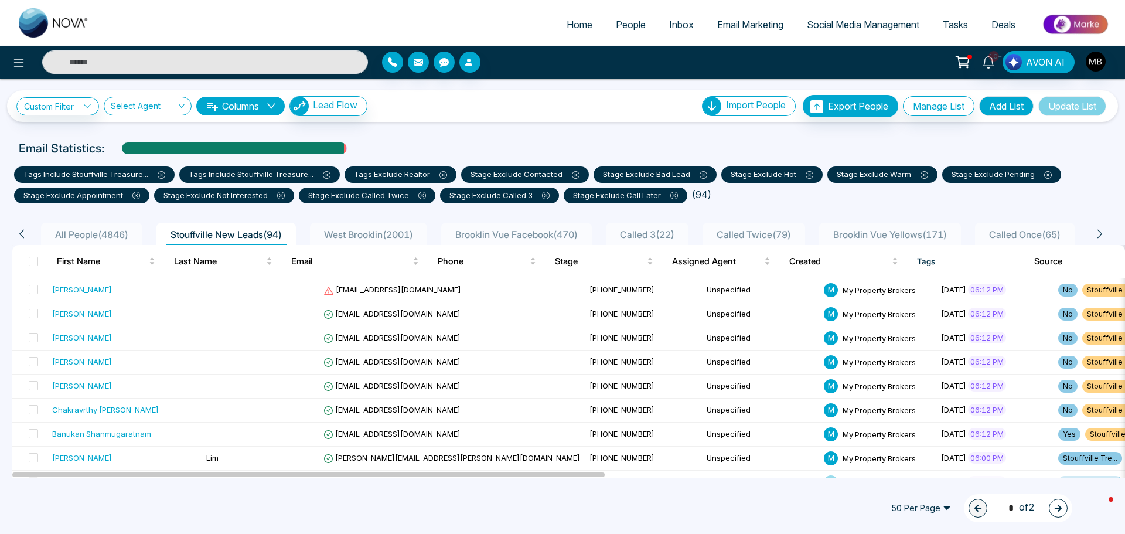
click at [1051, 508] on button "button" at bounding box center [1058, 508] width 19 height 19
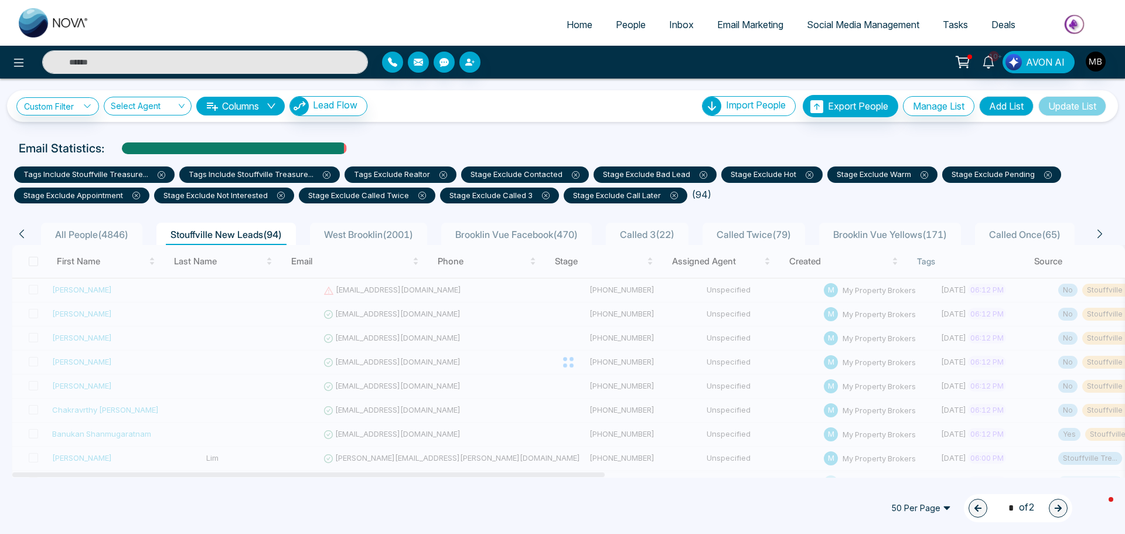
type input "*"
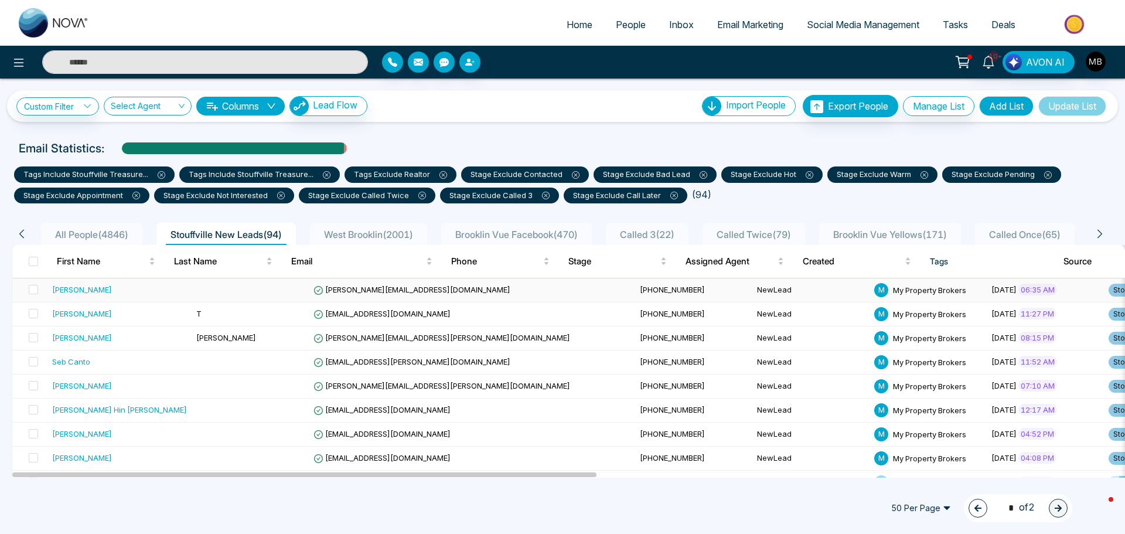
click at [341, 285] on span "[PERSON_NAME][EMAIL_ADDRESS][DOMAIN_NAME]" at bounding box center [412, 289] width 197 height 9
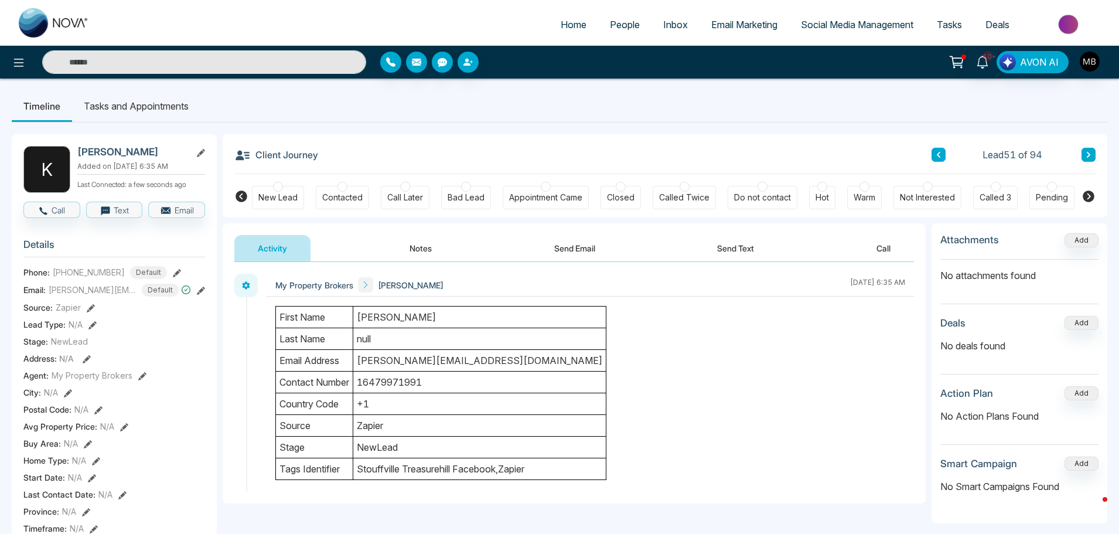
click at [115, 61] on input "text" at bounding box center [204, 61] width 324 height 23
paste input "**********"
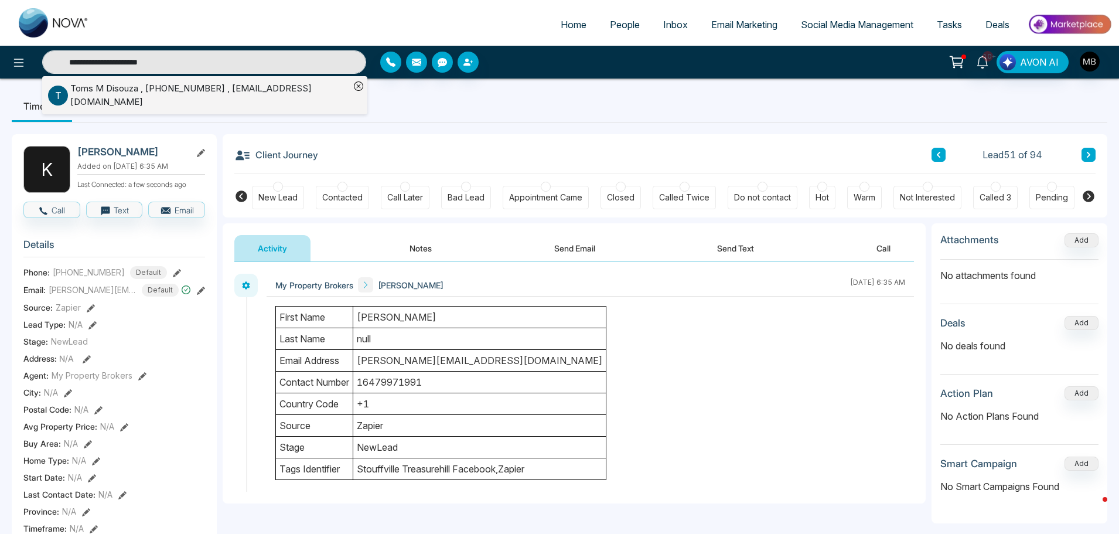
type input "**********"
click at [139, 87] on div "Toms M Disouza , +14169196266 , mehulapatel06@gmail.com" at bounding box center [210, 95] width 280 height 26
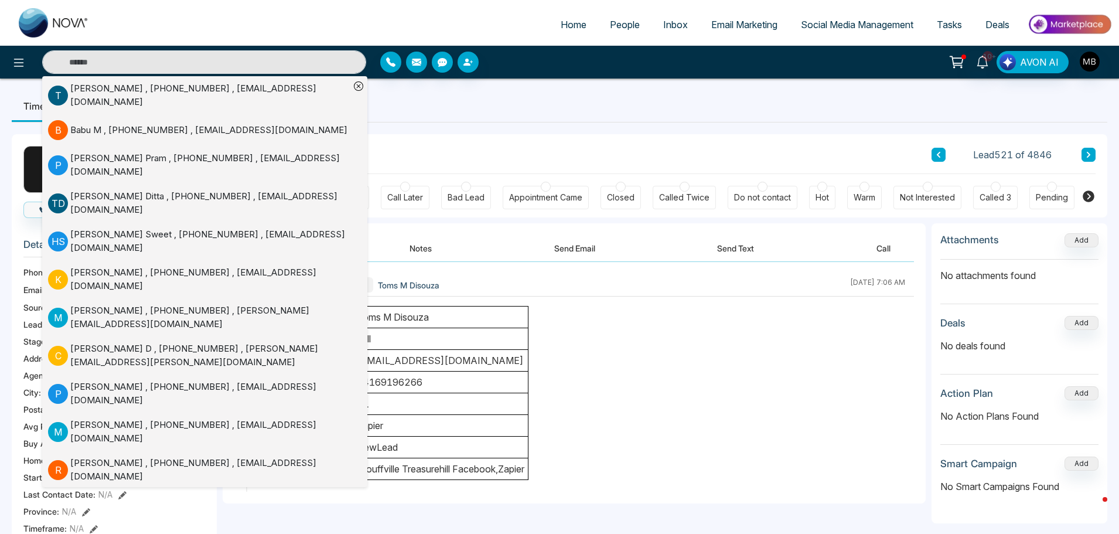
scroll to position [117, 0]
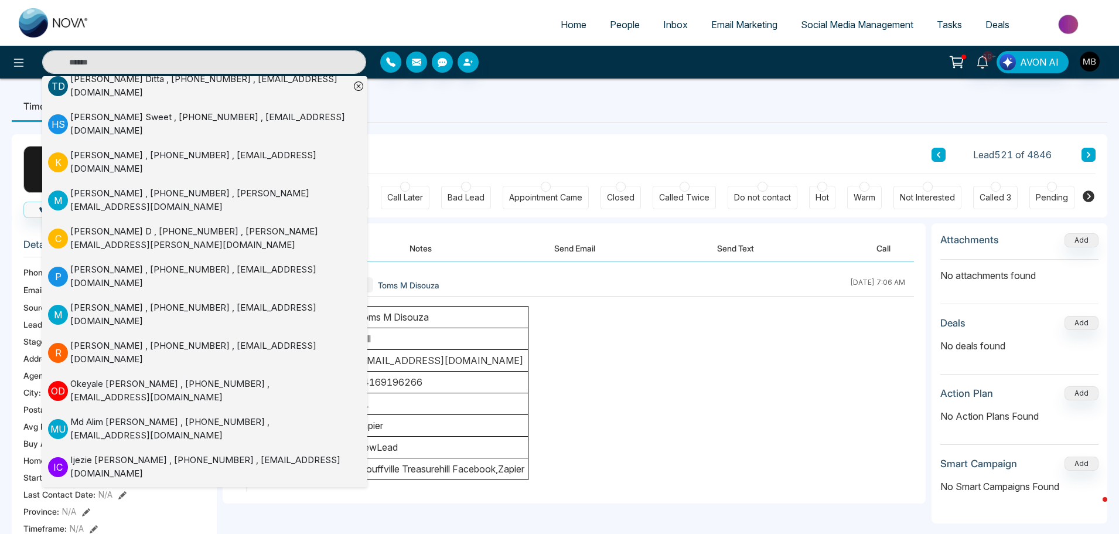
click at [601, 341] on div "first name Toms M Disouza last name null email address mehulapatel06@gmail.com …" at bounding box center [590, 393] width 630 height 174
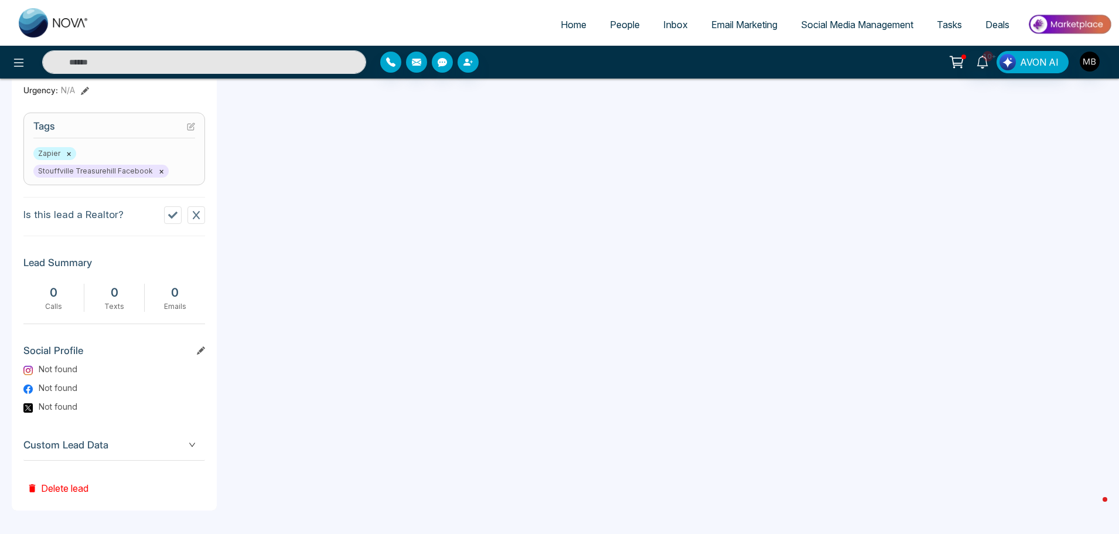
scroll to position [0, 0]
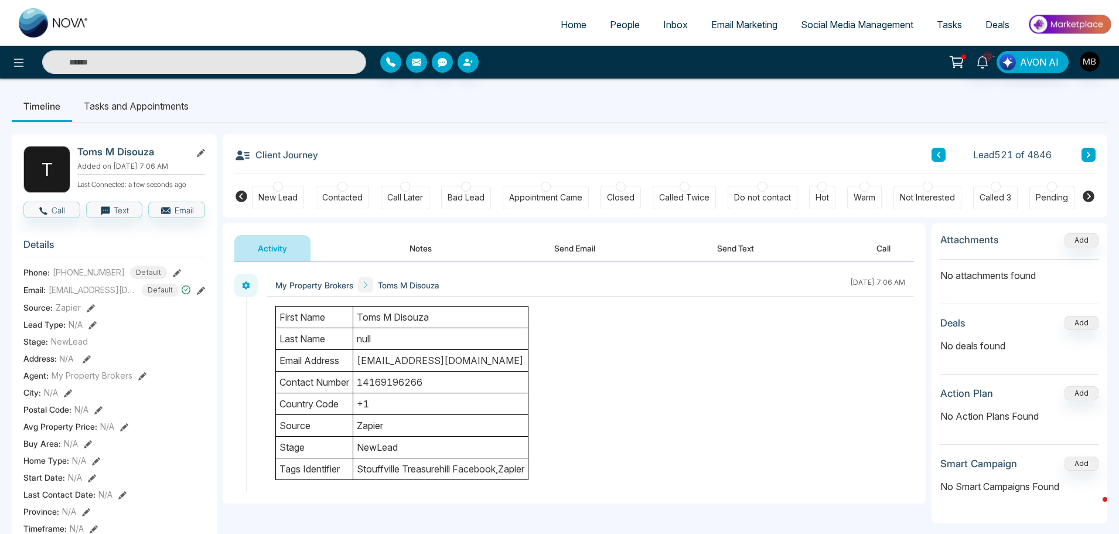
click at [256, 72] on input "text" at bounding box center [204, 61] width 324 height 23
click at [344, 188] on div at bounding box center [343, 187] width 10 height 10
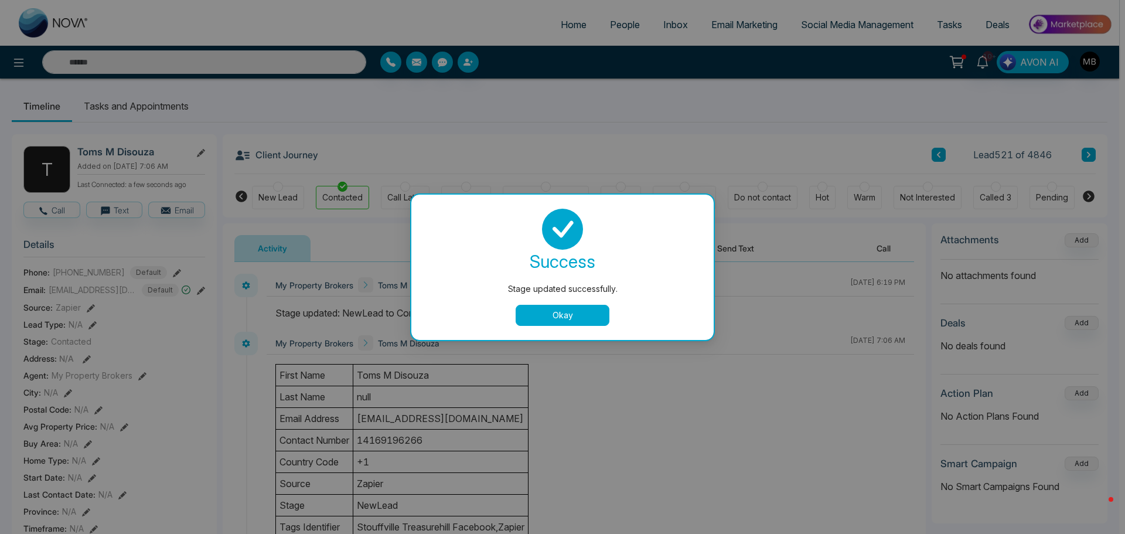
click at [546, 324] on button "Okay" at bounding box center [563, 315] width 94 height 21
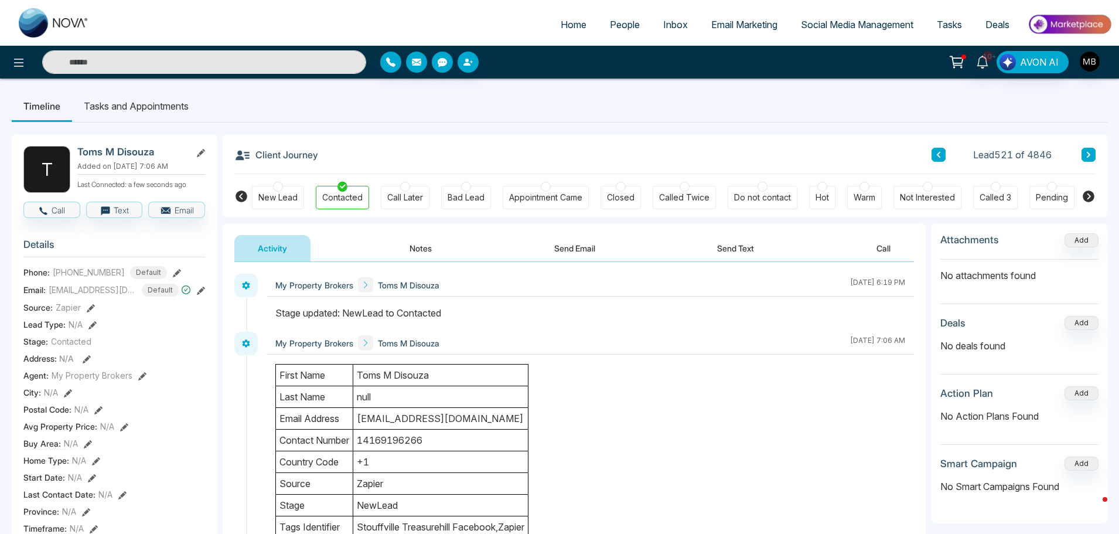
click at [159, 61] on input "text" at bounding box center [204, 61] width 324 height 23
paste input "**********"
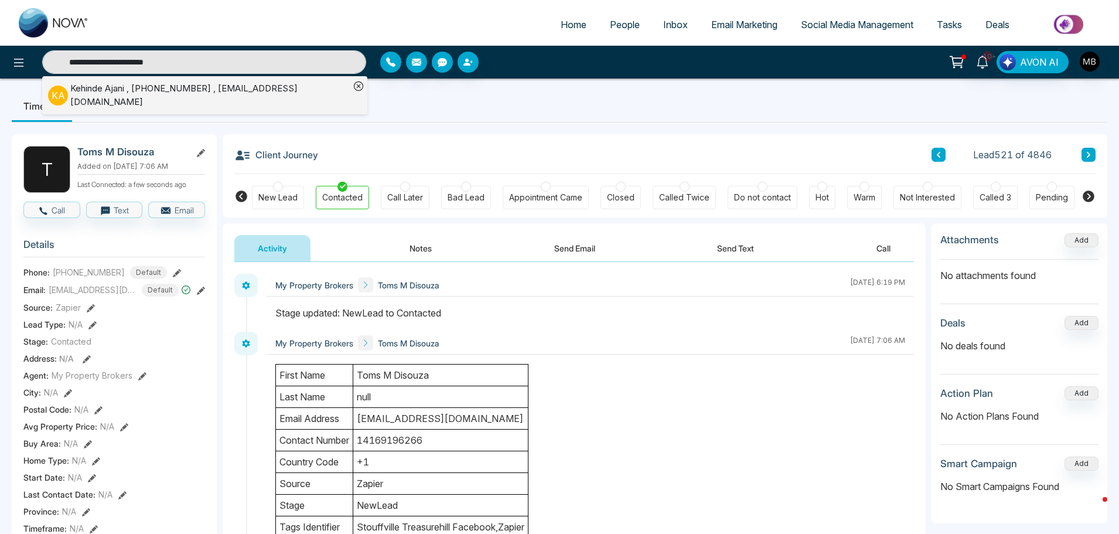
type input "**********"
click at [154, 86] on div "Kehinde Ajani , +17086912452 , kehindeajani575@gmail.com" at bounding box center [210, 95] width 280 height 26
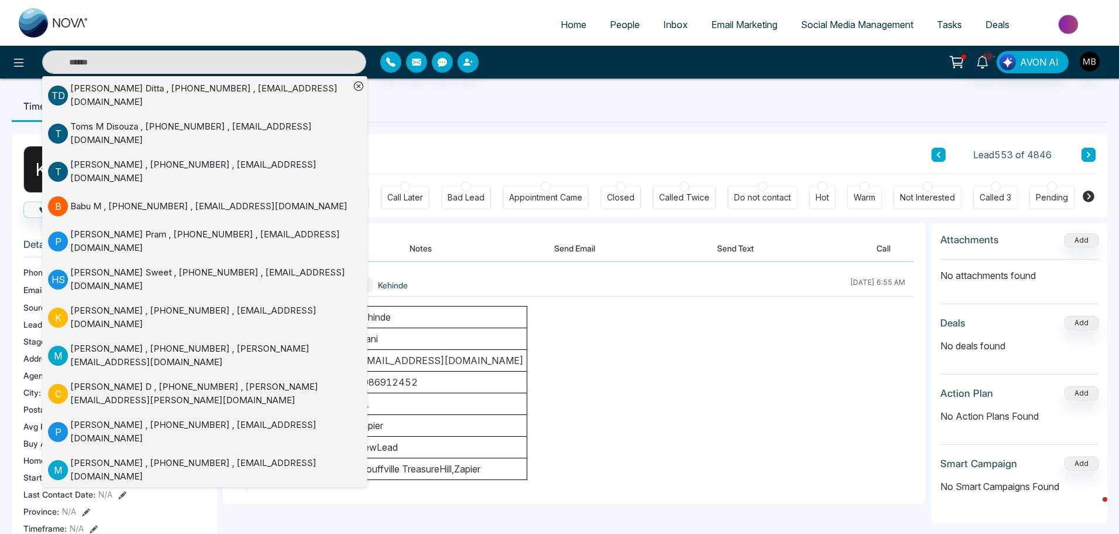
click at [463, 189] on div at bounding box center [466, 187] width 10 height 10
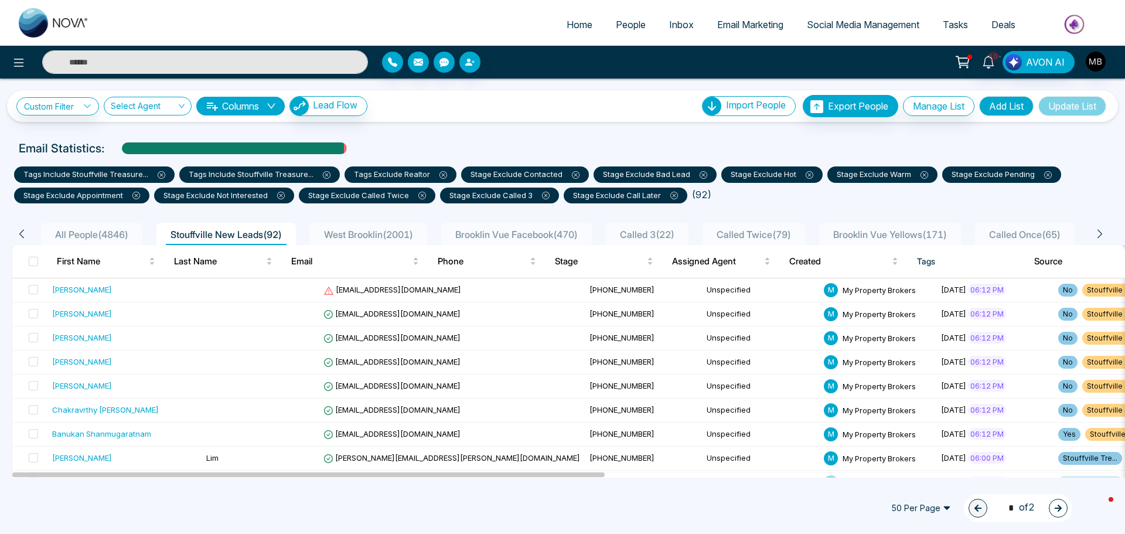
click at [1055, 511] on icon "button" at bounding box center [1058, 508] width 8 height 8
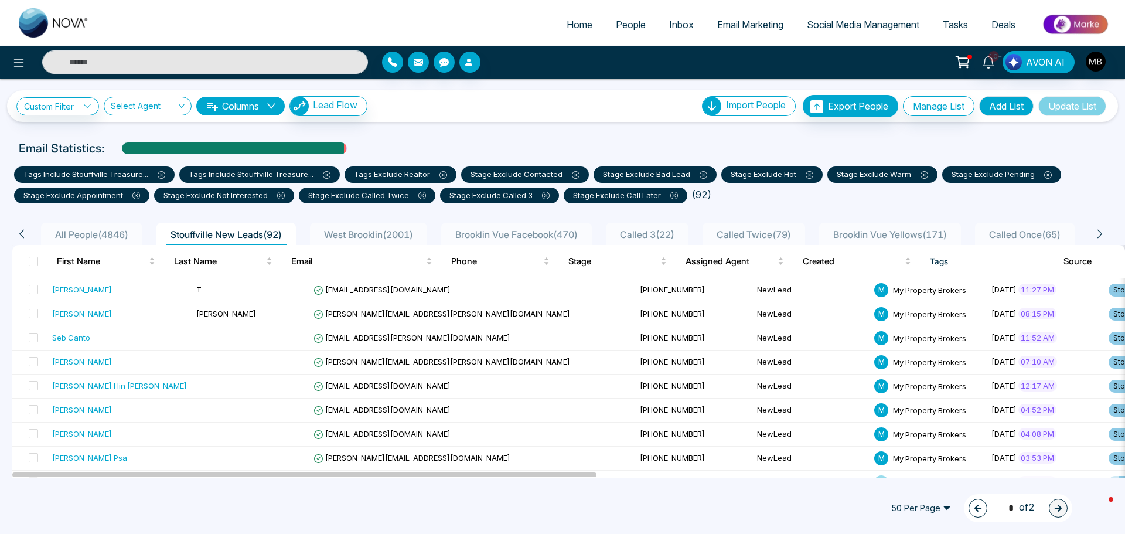
click at [978, 499] on div "2 * of 2" at bounding box center [1018, 508] width 108 height 28
click at [976, 509] on icon "button" at bounding box center [978, 508] width 8 height 8
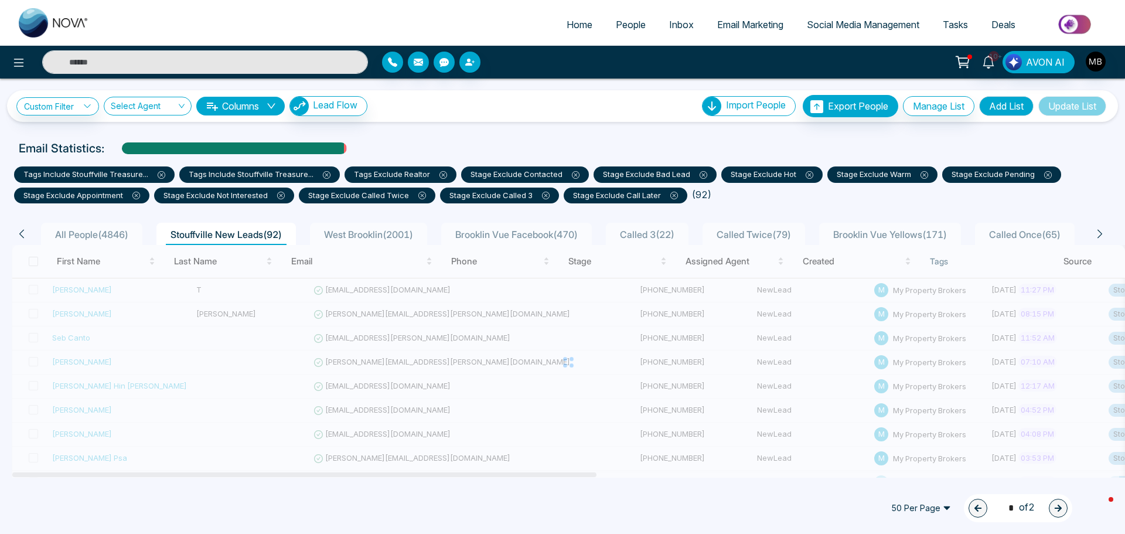
type input "*"
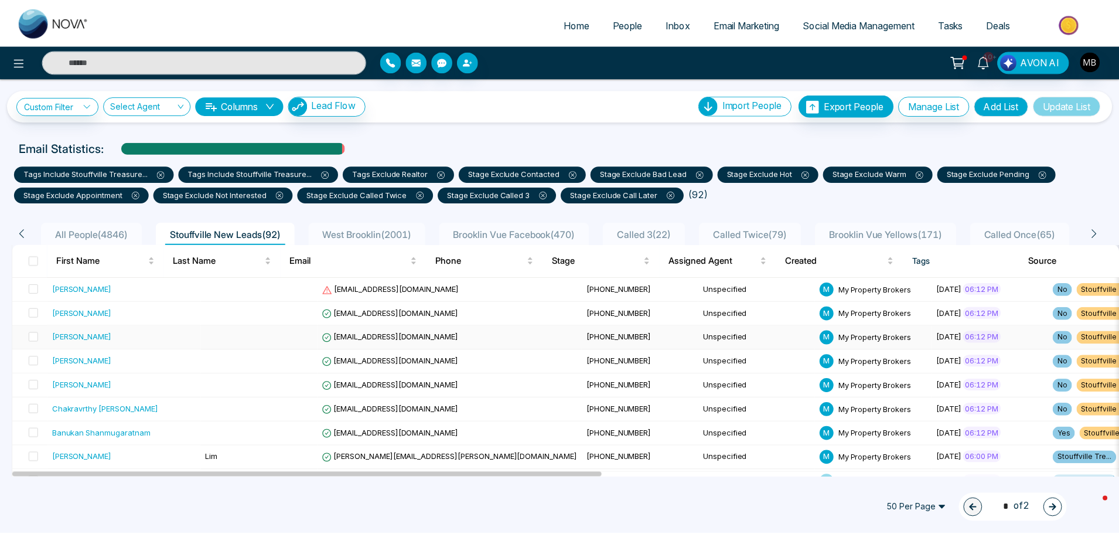
scroll to position [1009, 0]
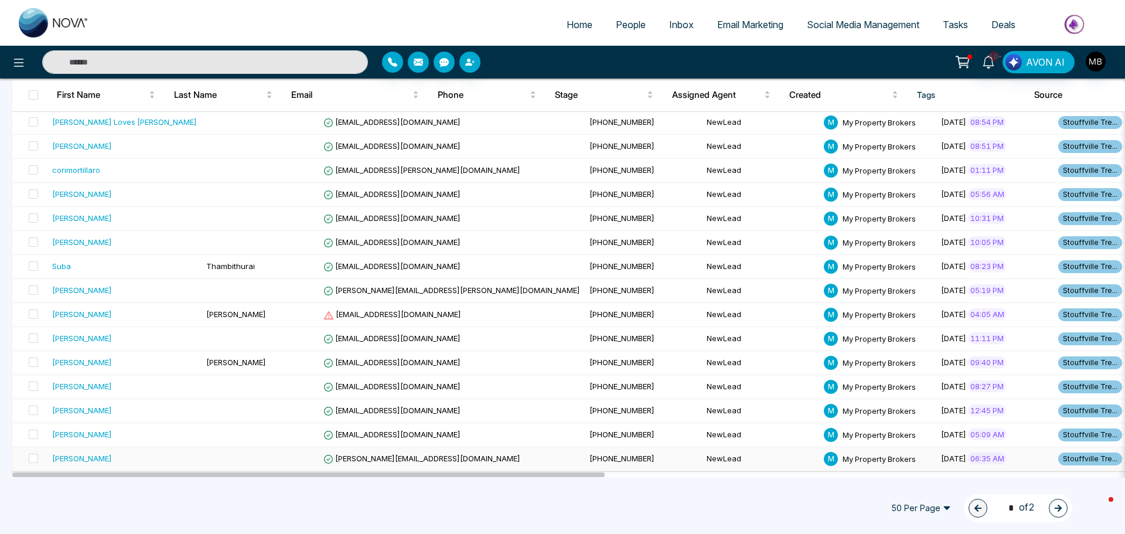
click at [590, 461] on span "+16479971991" at bounding box center [622, 458] width 65 height 9
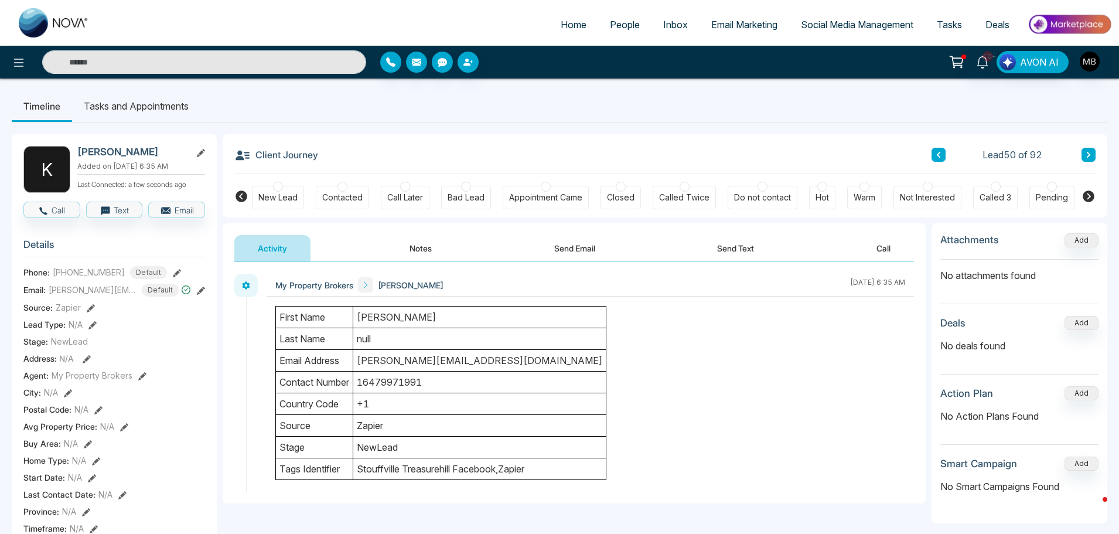
click at [341, 192] on div "Contacted" at bounding box center [342, 198] width 40 height 12
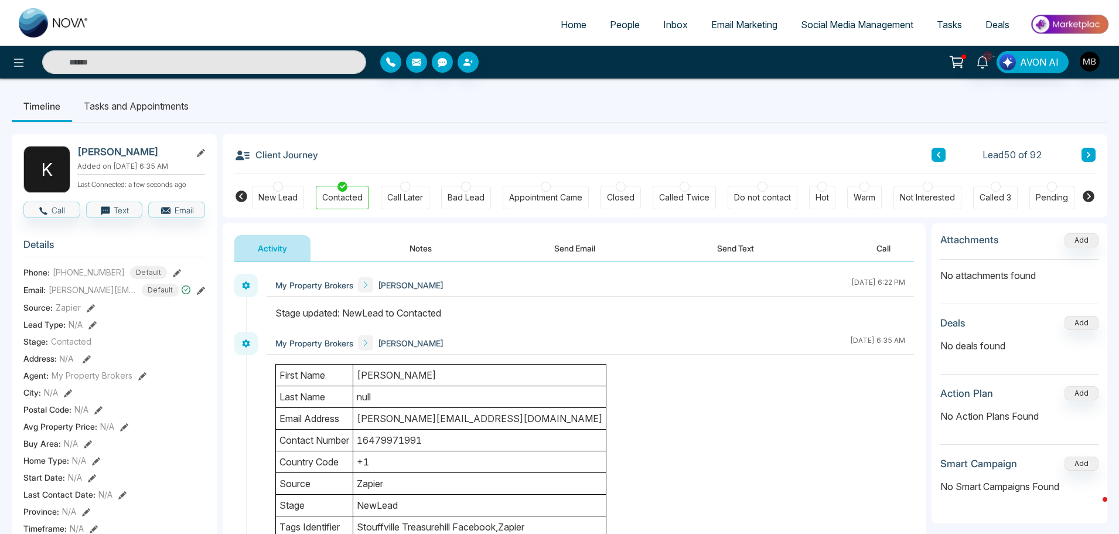
click at [571, 310] on div "Stage updated: NewLead to Contacted" at bounding box center [590, 313] width 630 height 14
click at [1082, 154] on button at bounding box center [1089, 155] width 14 height 14
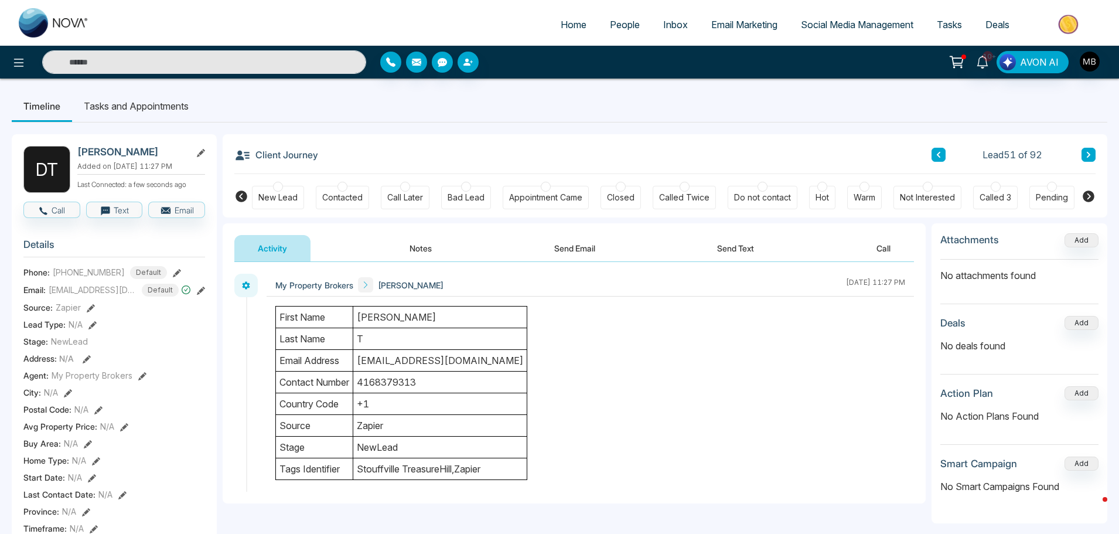
click at [339, 189] on div at bounding box center [343, 187] width 10 height 10
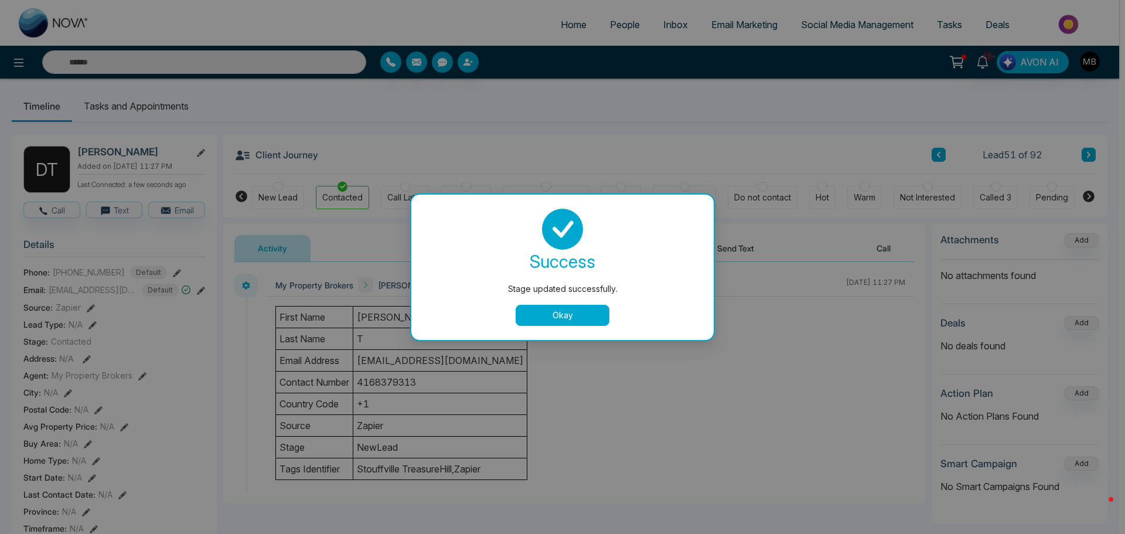
click at [547, 312] on button "Okay" at bounding box center [563, 315] width 94 height 21
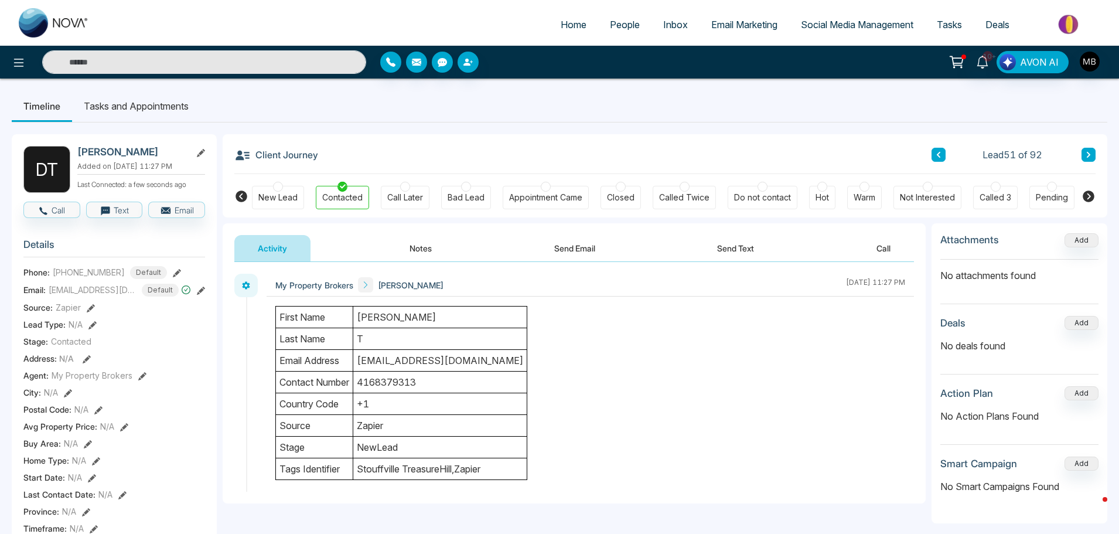
click at [1091, 150] on button at bounding box center [1089, 155] width 14 height 14
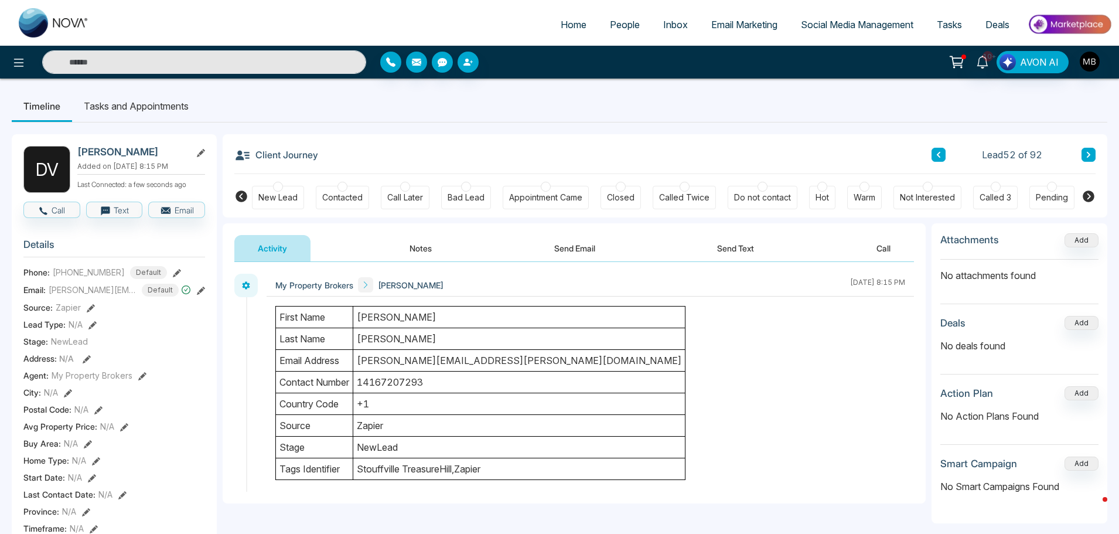
click at [349, 182] on div "New Lead Contacted Call Later Bad Lead Appointment Came Closed Called Twice Do …" at bounding box center [665, 195] width 826 height 43
click at [343, 188] on div at bounding box center [343, 187] width 10 height 10
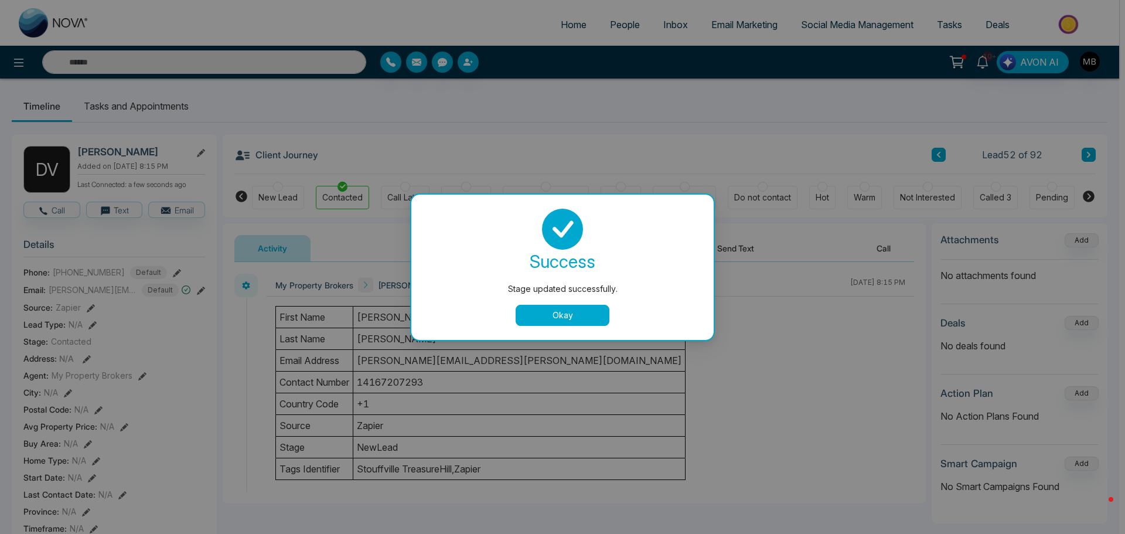
click at [1085, 155] on div "Stage updated successfully. success Stage updated successfully. Okay" at bounding box center [562, 267] width 1125 height 534
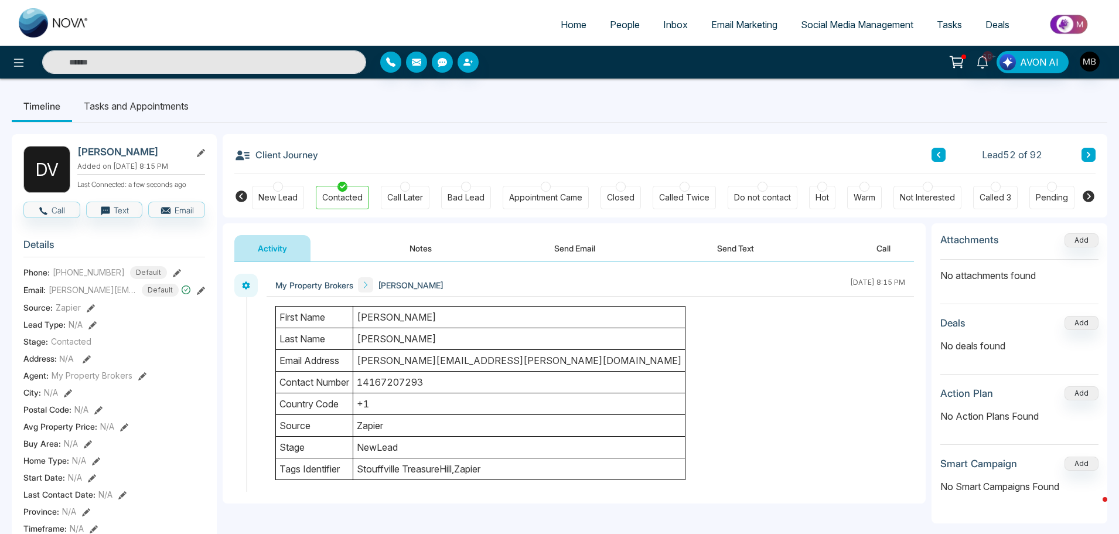
click at [1086, 155] on icon at bounding box center [1089, 154] width 6 height 7
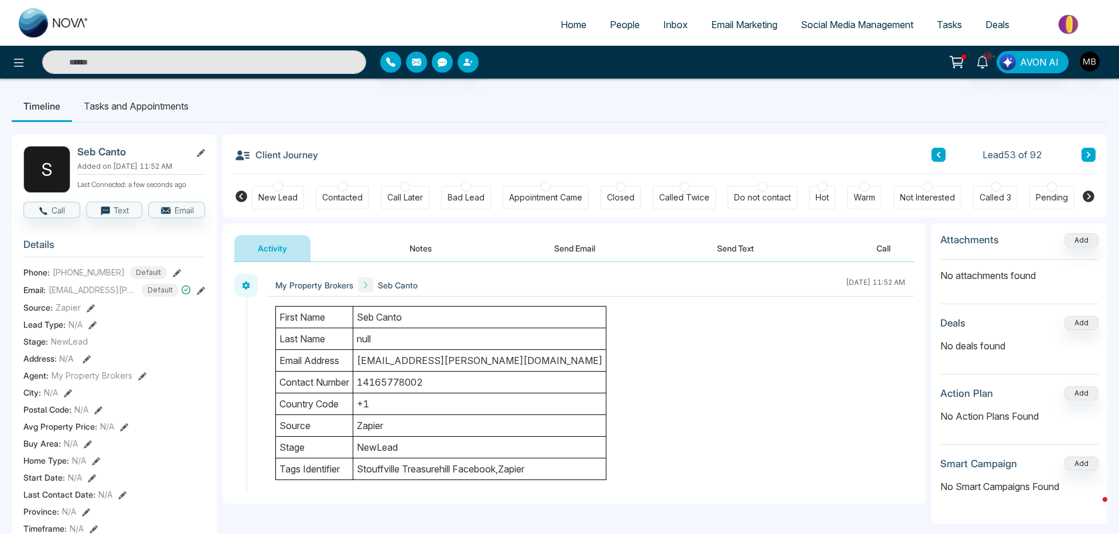
click at [1085, 193] on icon at bounding box center [1089, 196] width 12 height 12
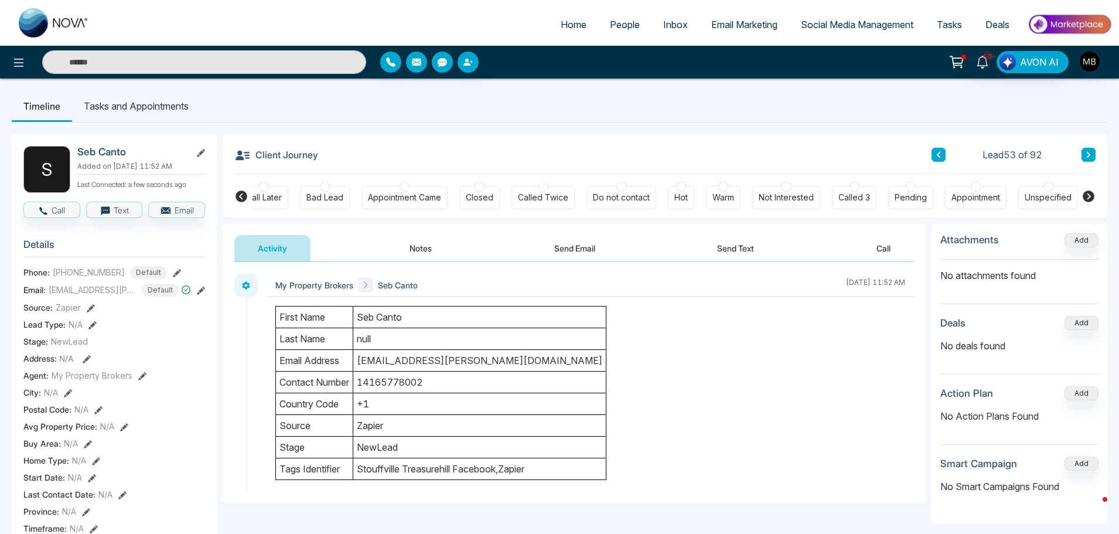
click at [239, 192] on icon at bounding box center [242, 196] width 12 height 12
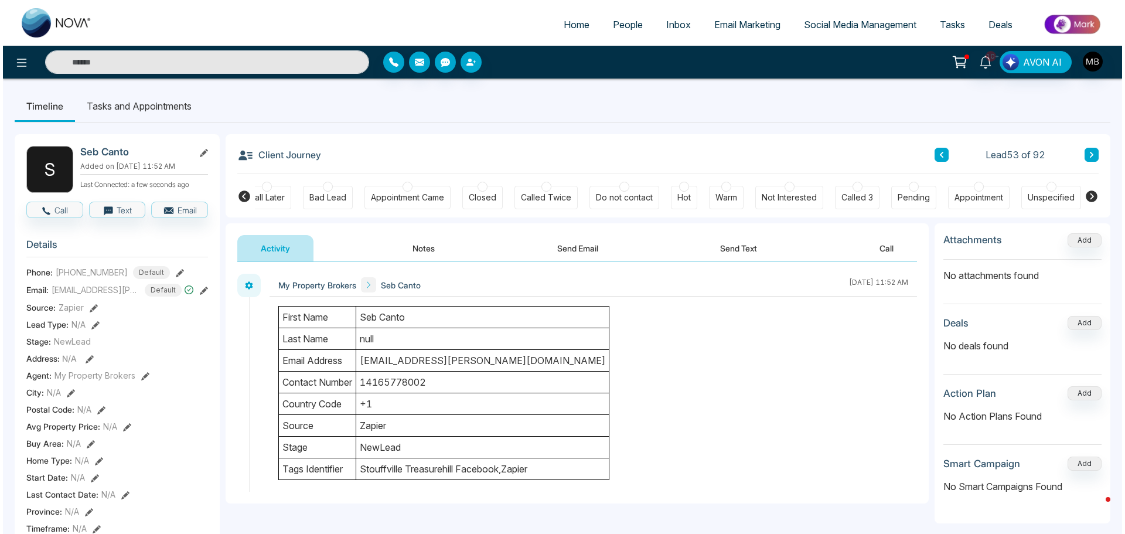
scroll to position [0, 0]
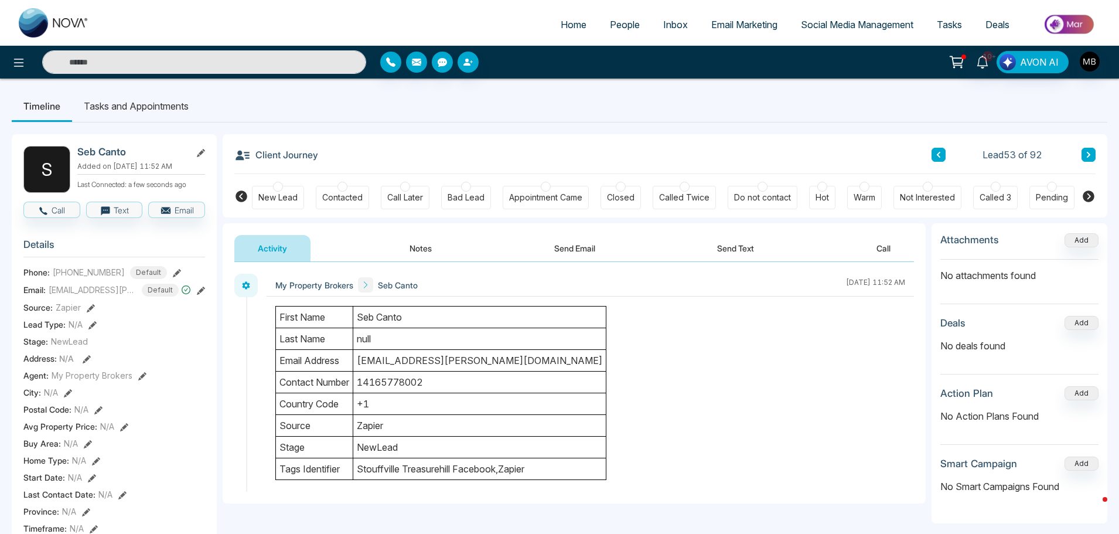
click at [402, 186] on div at bounding box center [405, 187] width 10 height 10
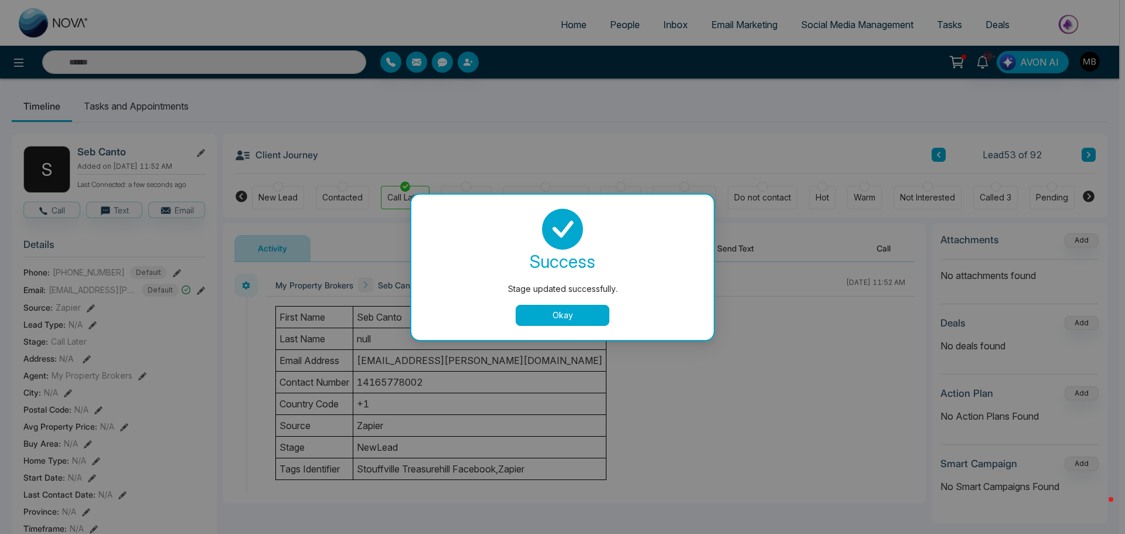
click at [575, 316] on button "Okay" at bounding box center [563, 315] width 94 height 21
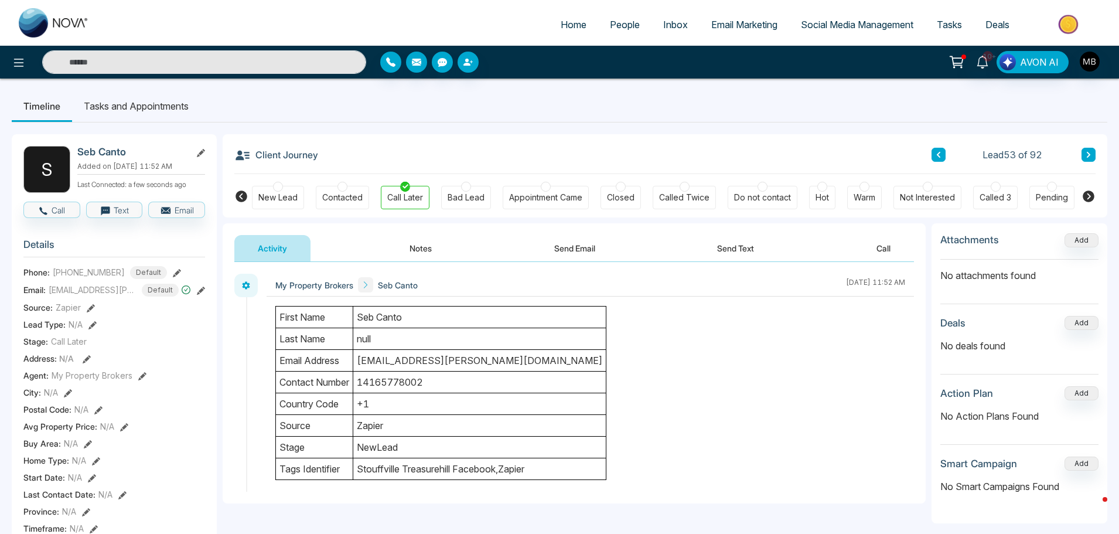
click at [139, 89] on div "Timeline Tasks and Appointments S Seb Canto Added on September 28 2025 | 11:52 …" at bounding box center [559, 534] width 1119 height 911
click at [131, 108] on li "Tasks and Appointments" at bounding box center [136, 106] width 128 height 32
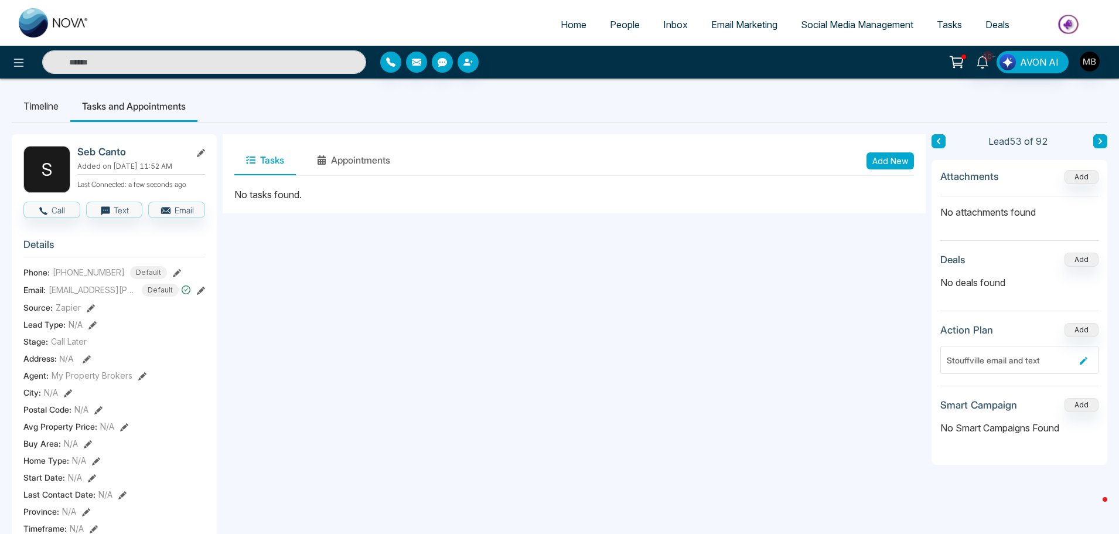
click at [896, 162] on button "Add New" at bounding box center [890, 160] width 47 height 17
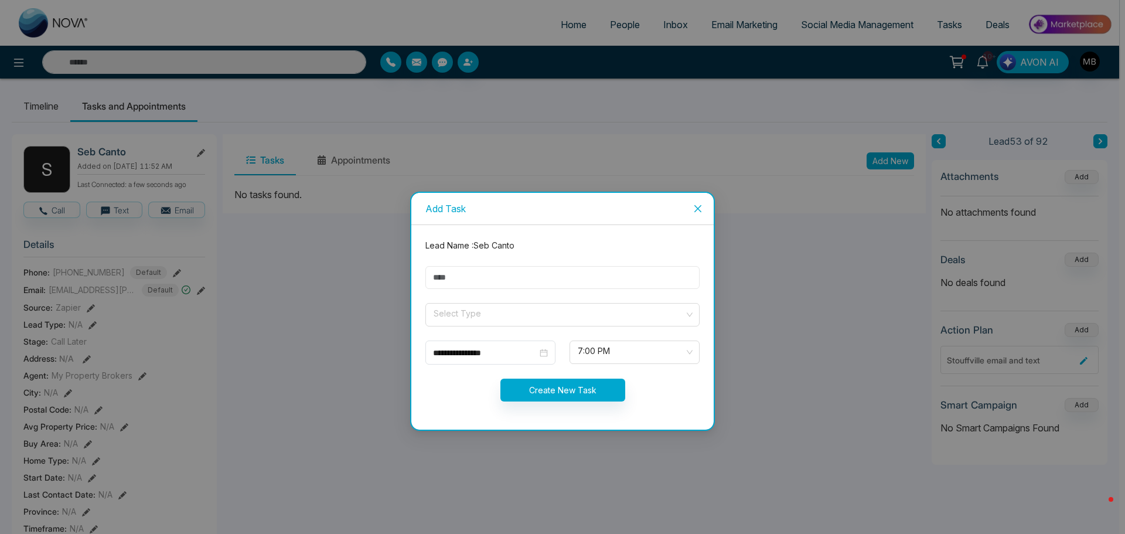
click at [500, 273] on input "text" at bounding box center [563, 277] width 274 height 23
paste input "**********"
type input "**********"
click at [502, 315] on input "search" at bounding box center [559, 313] width 252 height 18
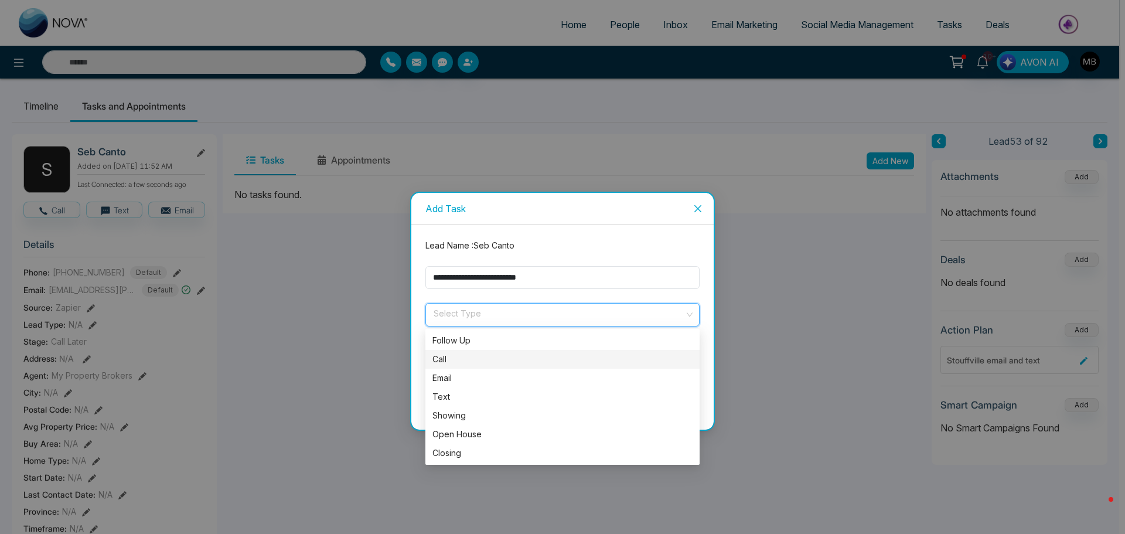
click at [468, 360] on div "Call" at bounding box center [563, 359] width 260 height 13
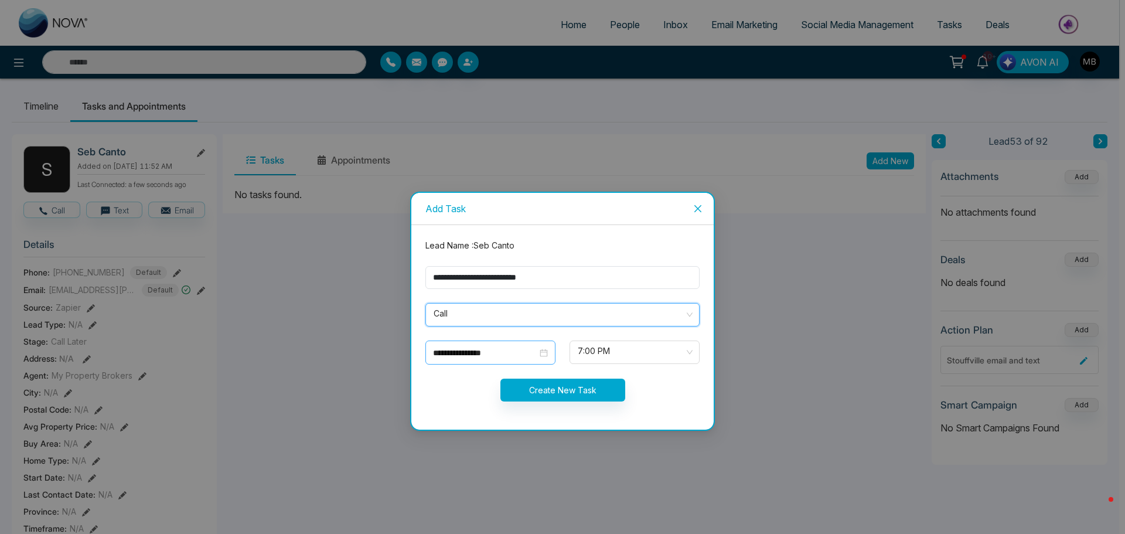
click at [470, 362] on div "**********" at bounding box center [491, 353] width 130 height 24
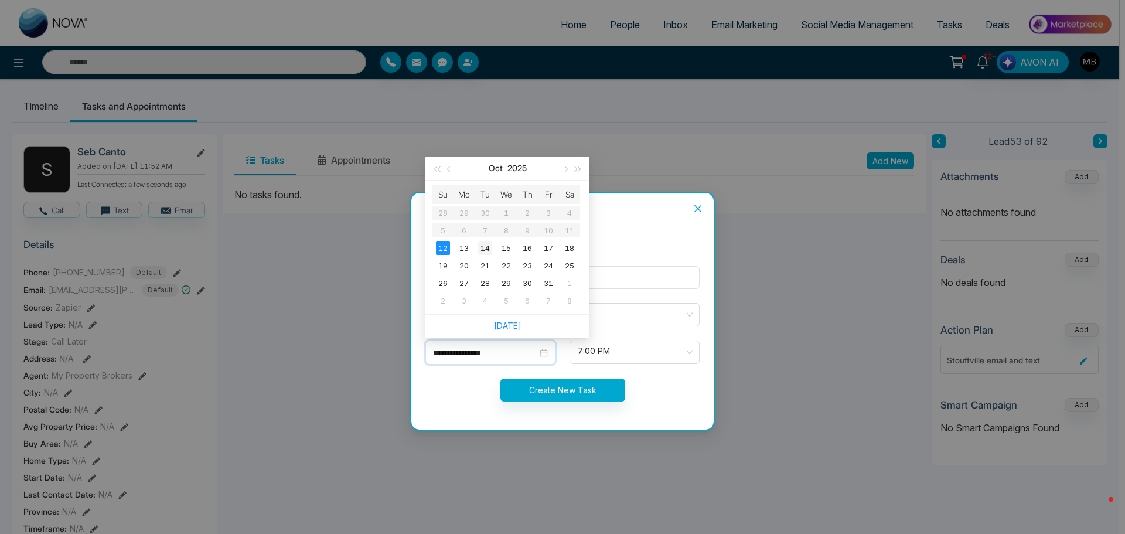
type input "**********"
click at [484, 252] on div "14" at bounding box center [485, 248] width 14 height 14
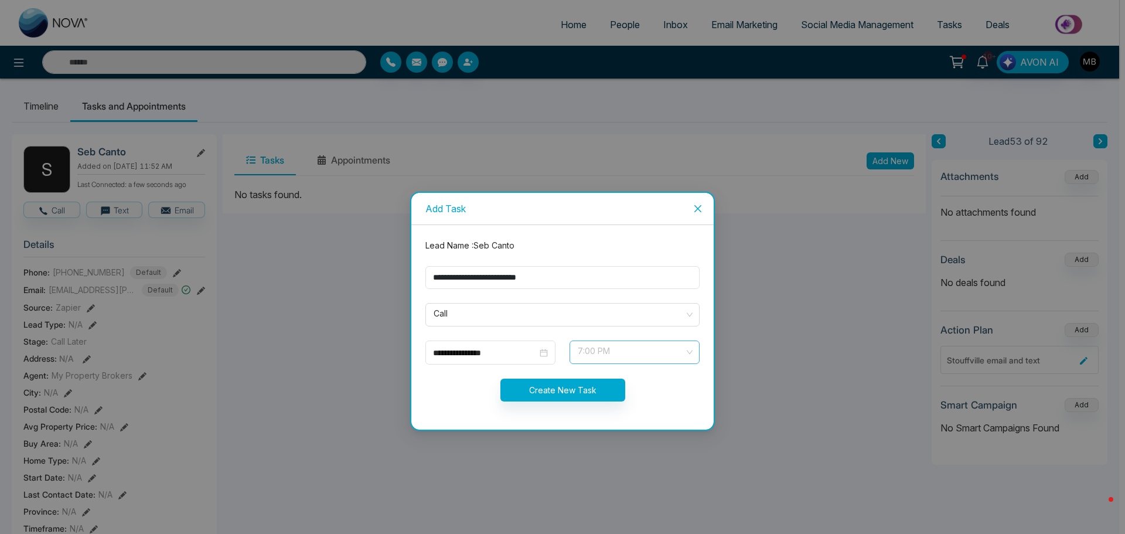
click at [615, 346] on span "7:00 PM" at bounding box center [635, 352] width 114 height 20
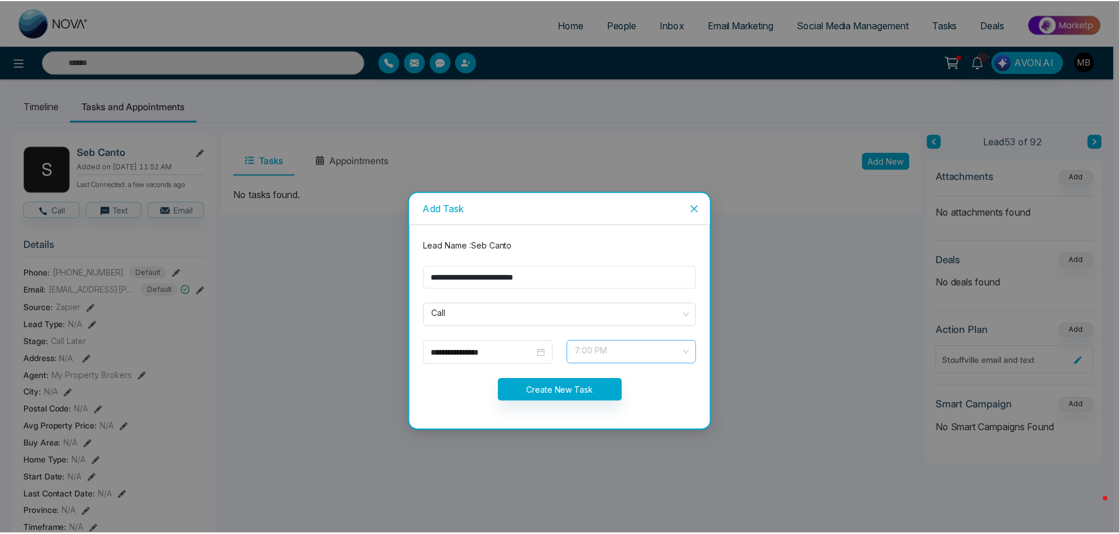
scroll to position [581, 0]
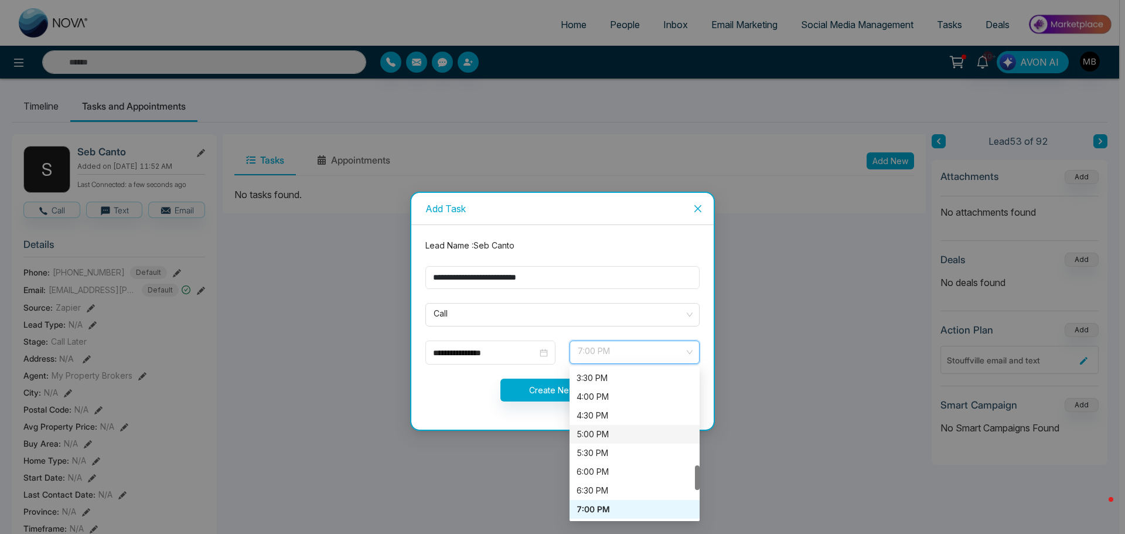
click at [608, 434] on div "5:00 PM" at bounding box center [635, 434] width 116 height 13
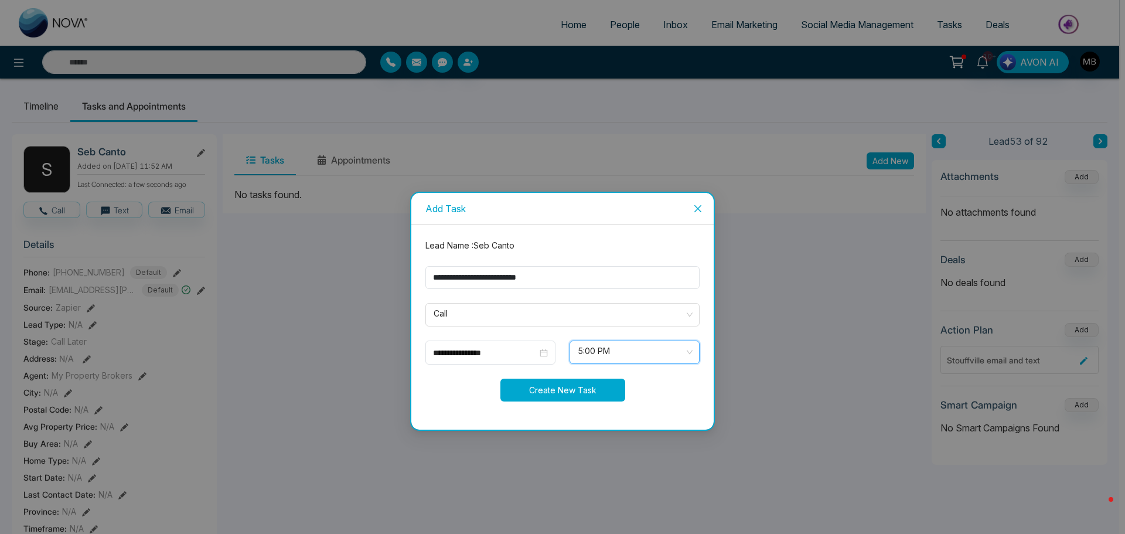
click at [555, 400] on button "Create New Task" at bounding box center [563, 390] width 125 height 23
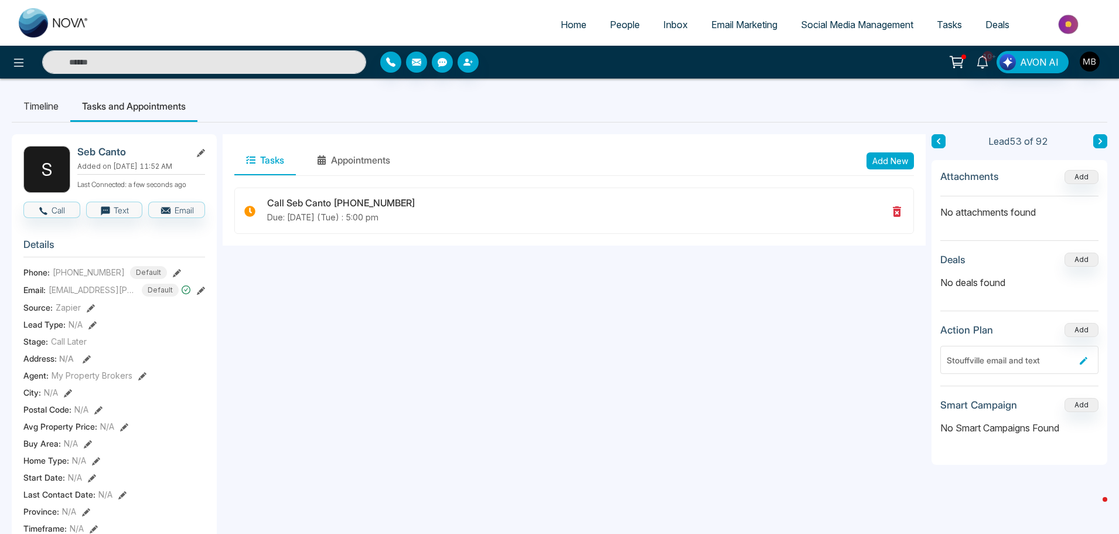
click at [1103, 139] on icon at bounding box center [1101, 141] width 6 height 7
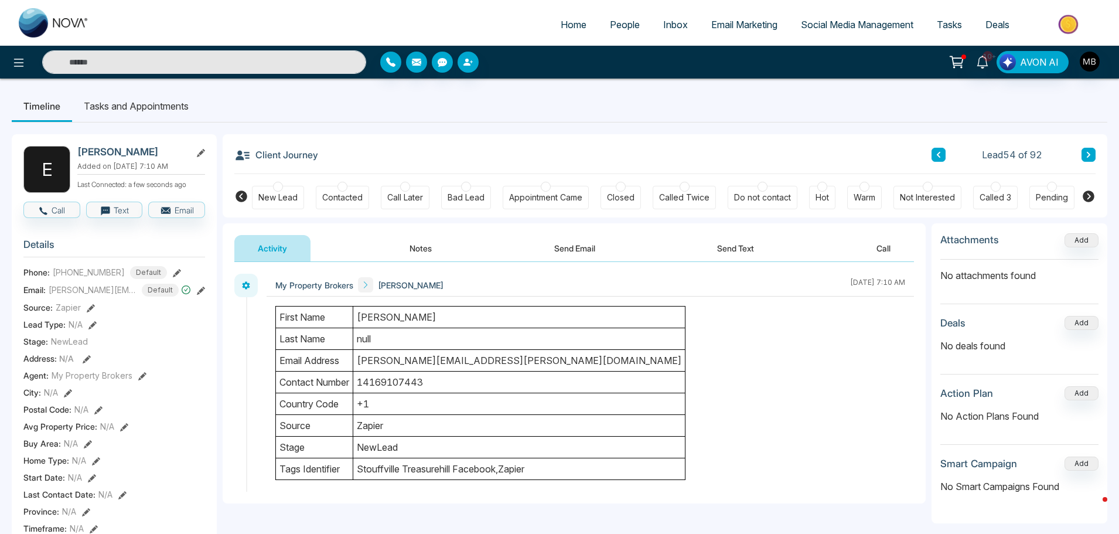
click at [928, 189] on div at bounding box center [928, 187] width 10 height 10
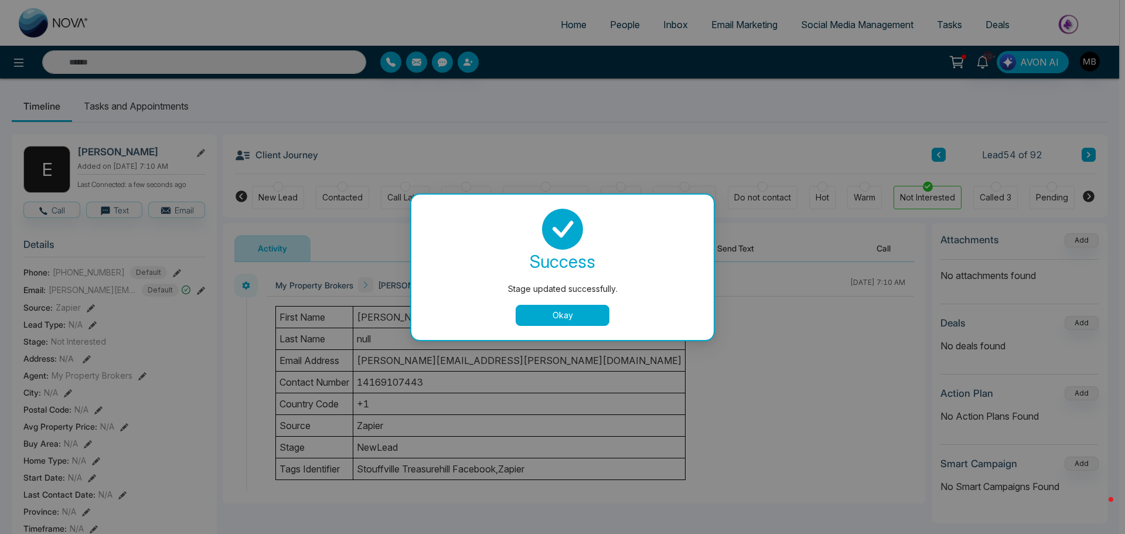
click at [1093, 154] on div "Stage updated successfully. success Stage updated successfully. Okay" at bounding box center [562, 267] width 1125 height 534
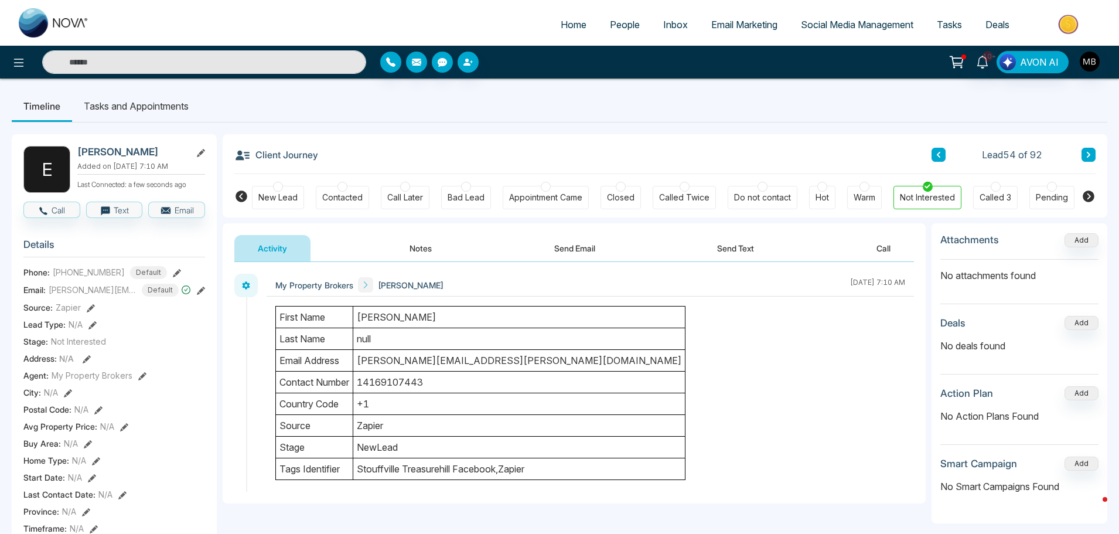
click at [1089, 152] on icon at bounding box center [1089, 154] width 6 height 7
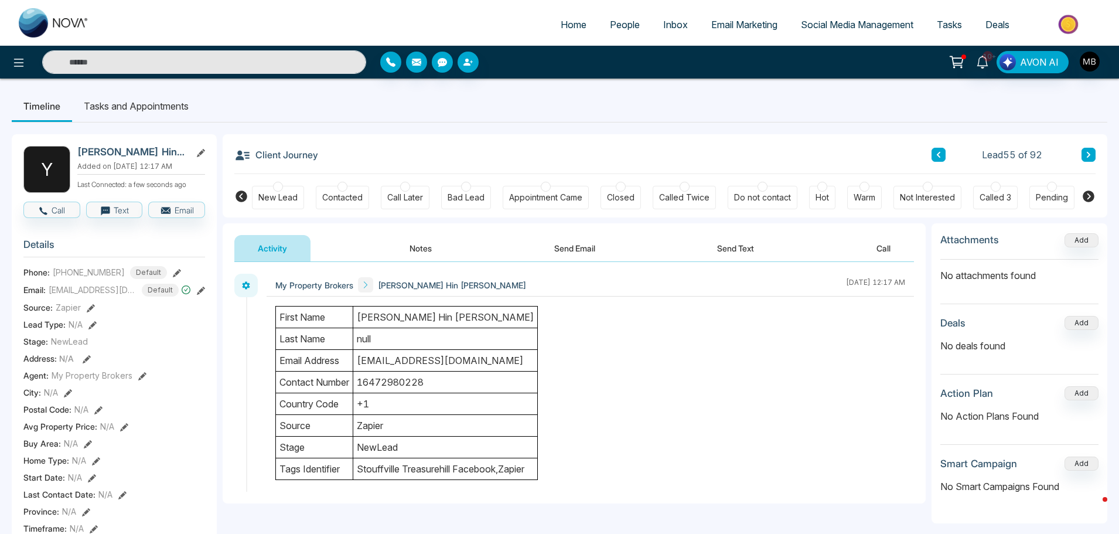
click at [346, 187] on div at bounding box center [343, 187] width 10 height 10
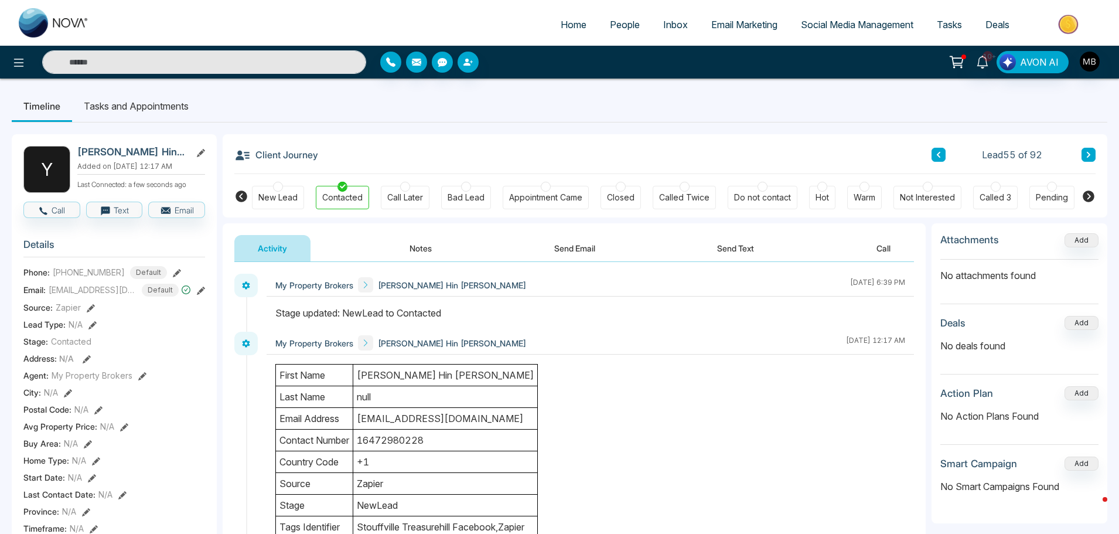
click at [1087, 148] on button at bounding box center [1089, 155] width 14 height 14
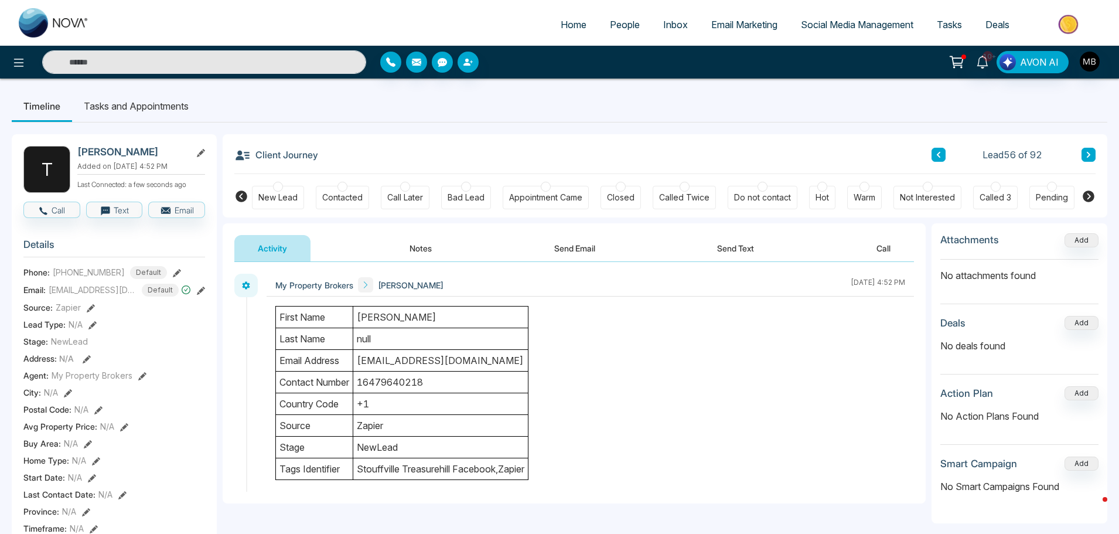
click at [863, 191] on div at bounding box center [865, 187] width 10 height 10
click at [411, 256] on button "Notes" at bounding box center [420, 248] width 69 height 26
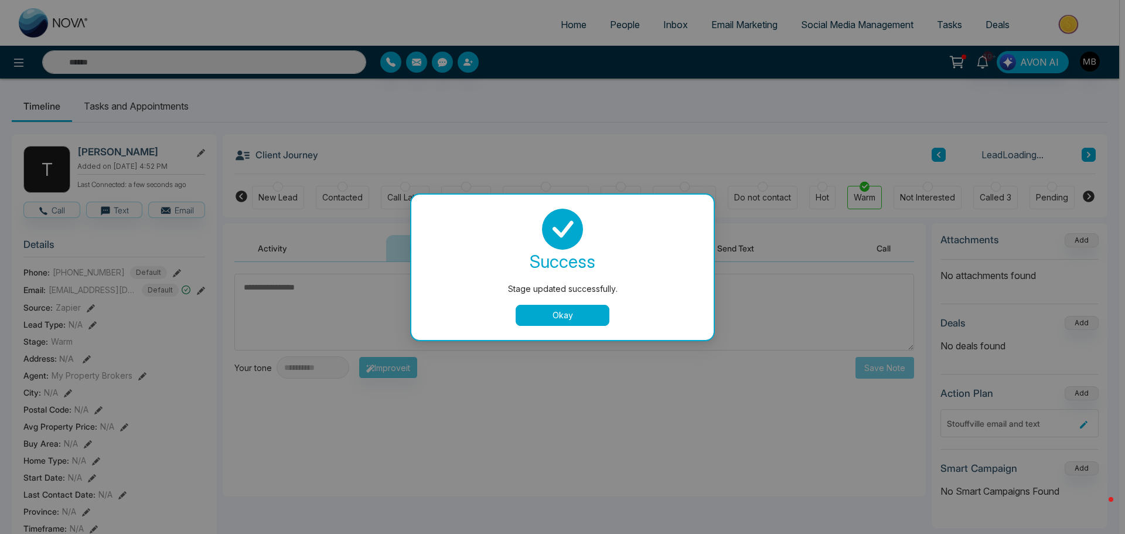
click at [604, 318] on button "Okay" at bounding box center [563, 315] width 94 height 21
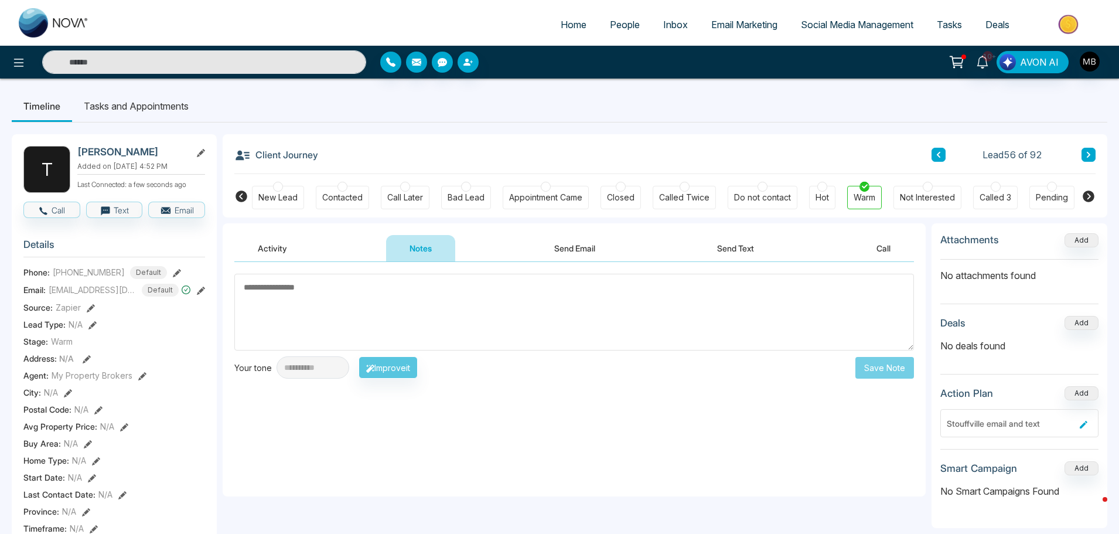
click at [393, 314] on textarea at bounding box center [574, 312] width 680 height 77
paste textarea "**********"
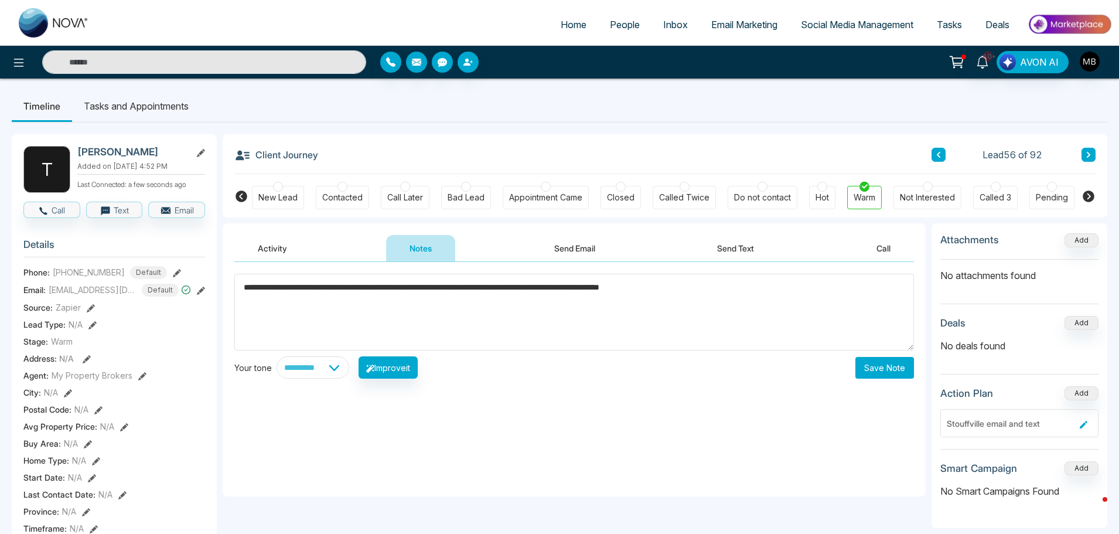
type textarea "**********"
click at [869, 367] on button "Save Note" at bounding box center [885, 368] width 59 height 22
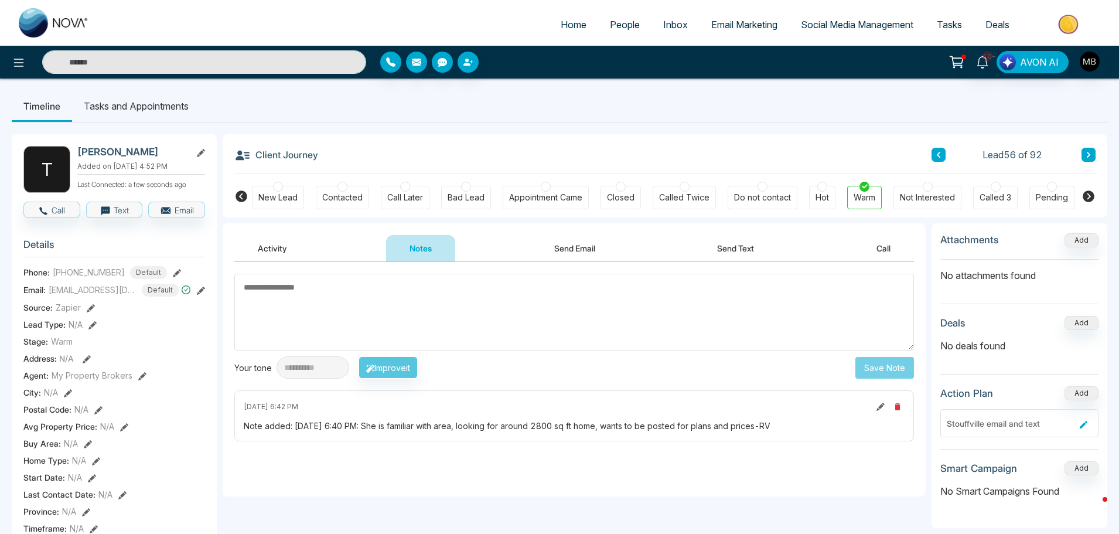
click at [138, 59] on input "text" at bounding box center [204, 61] width 324 height 23
paste input "**********"
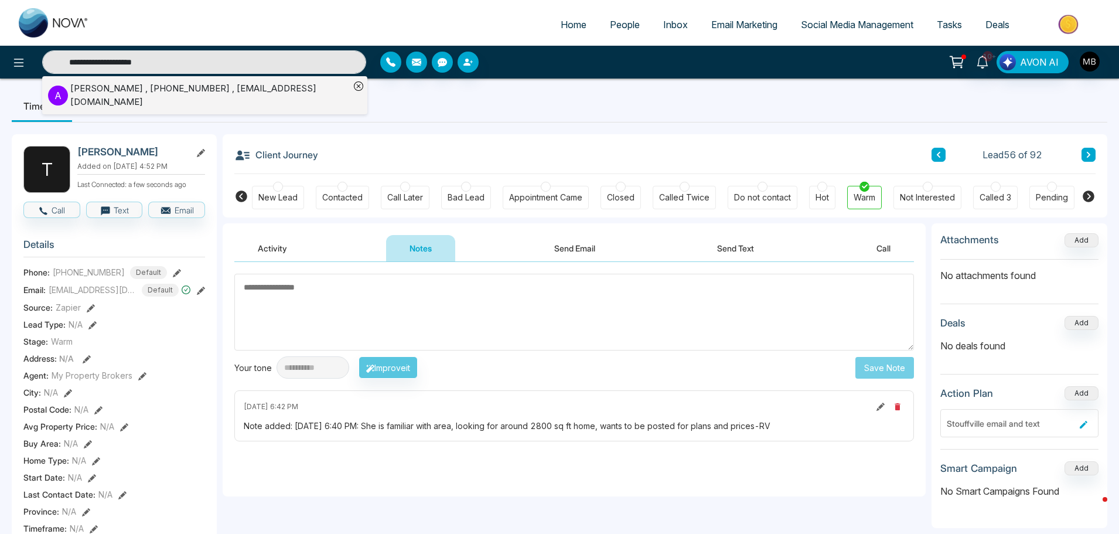
type input "**********"
click at [141, 90] on div "Anthony Guadz , +16473889217 , aguadagnoli@gmail.com" at bounding box center [210, 95] width 280 height 26
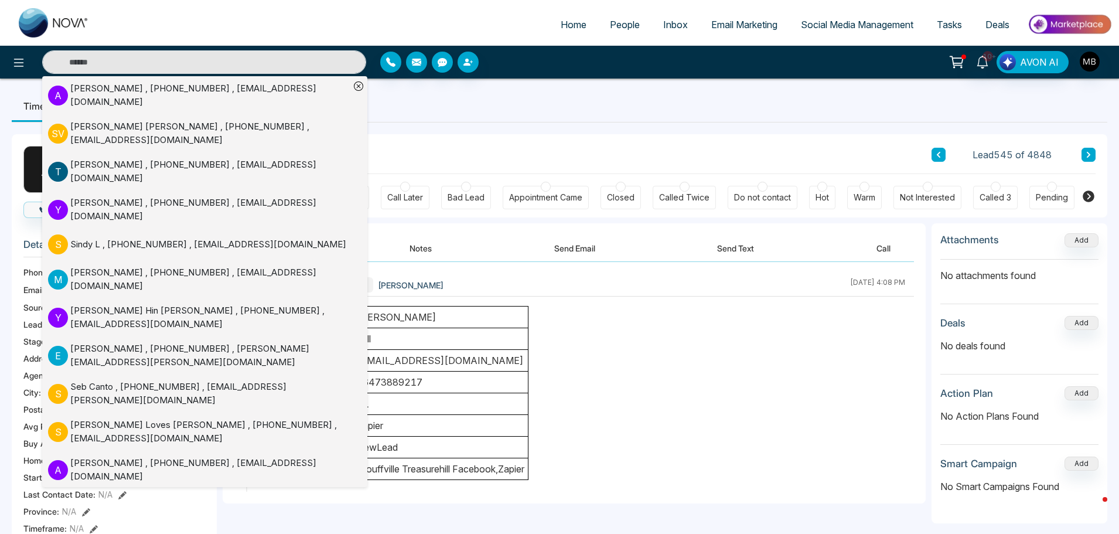
click at [518, 101] on ul "Timeline Tasks and Appointments" at bounding box center [560, 106] width 1096 height 32
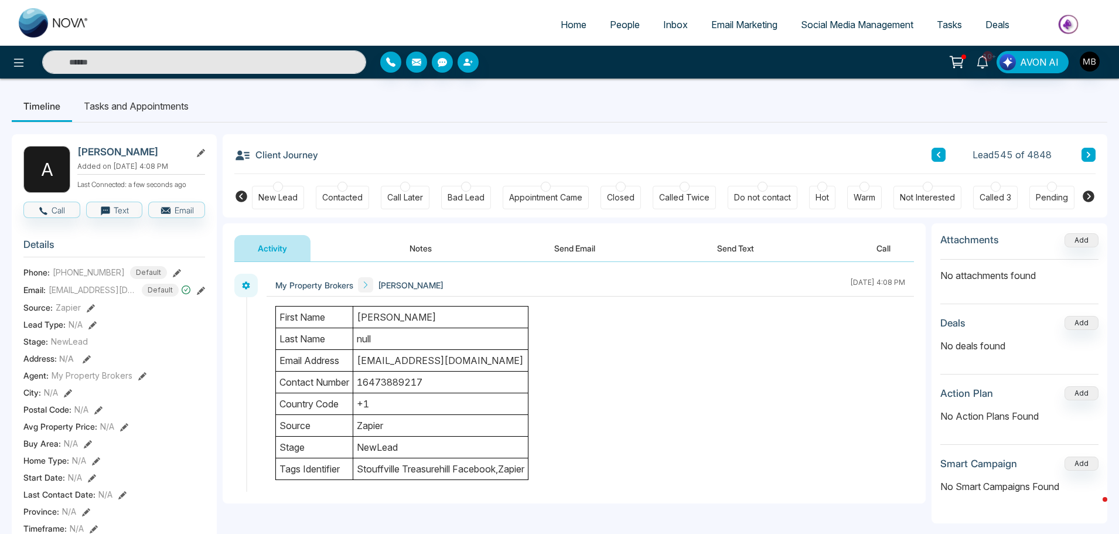
click at [338, 188] on div at bounding box center [343, 187] width 10 height 10
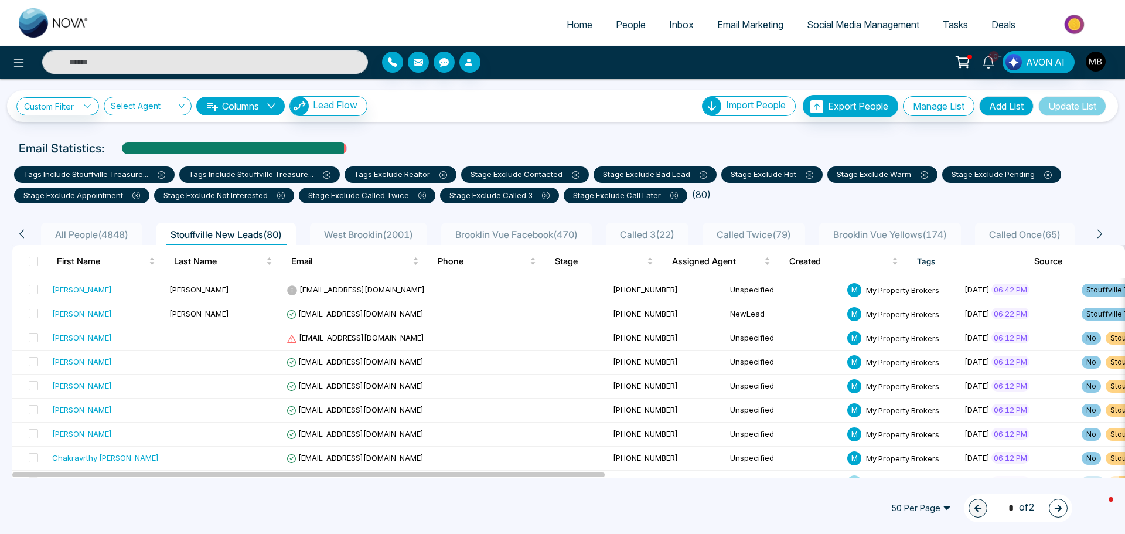
click at [1058, 496] on div "1 * of 2" at bounding box center [1018, 508] width 108 height 28
click at [1058, 503] on button "button" at bounding box center [1058, 508] width 19 height 19
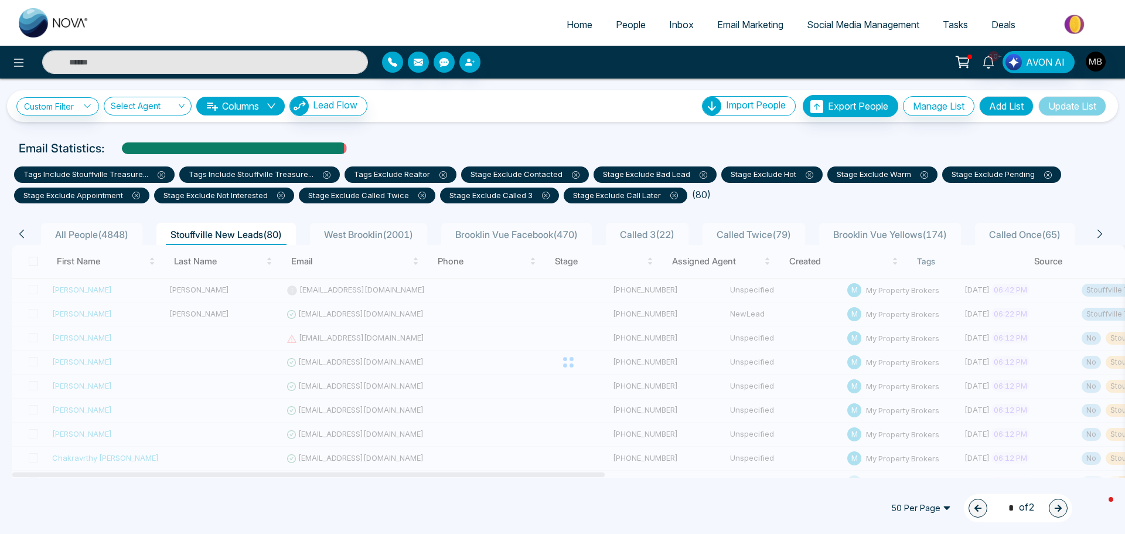
type input "*"
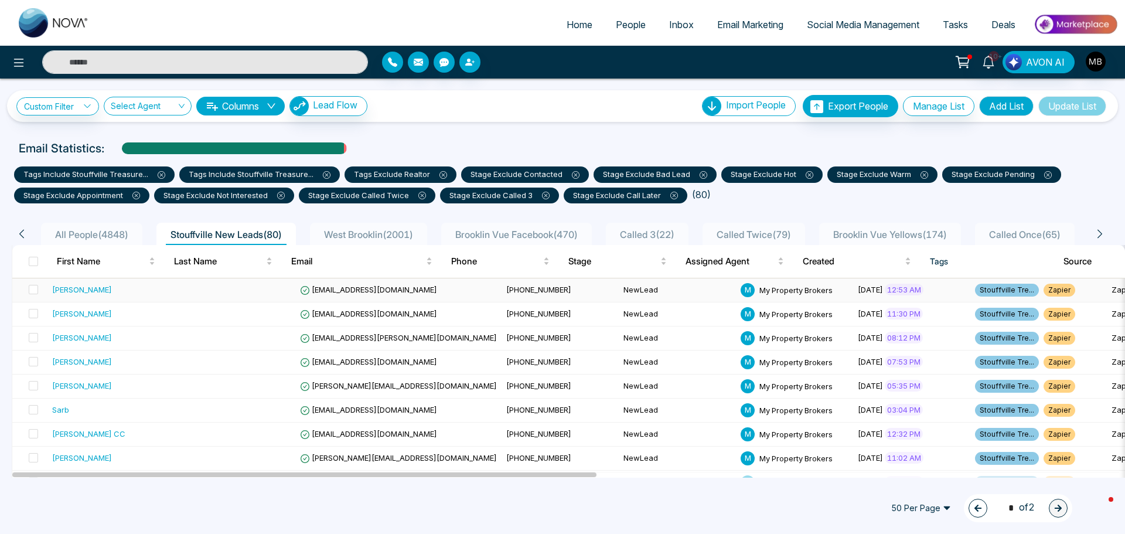
click at [332, 288] on span "[EMAIL_ADDRESS][DOMAIN_NAME]" at bounding box center [368, 289] width 137 height 9
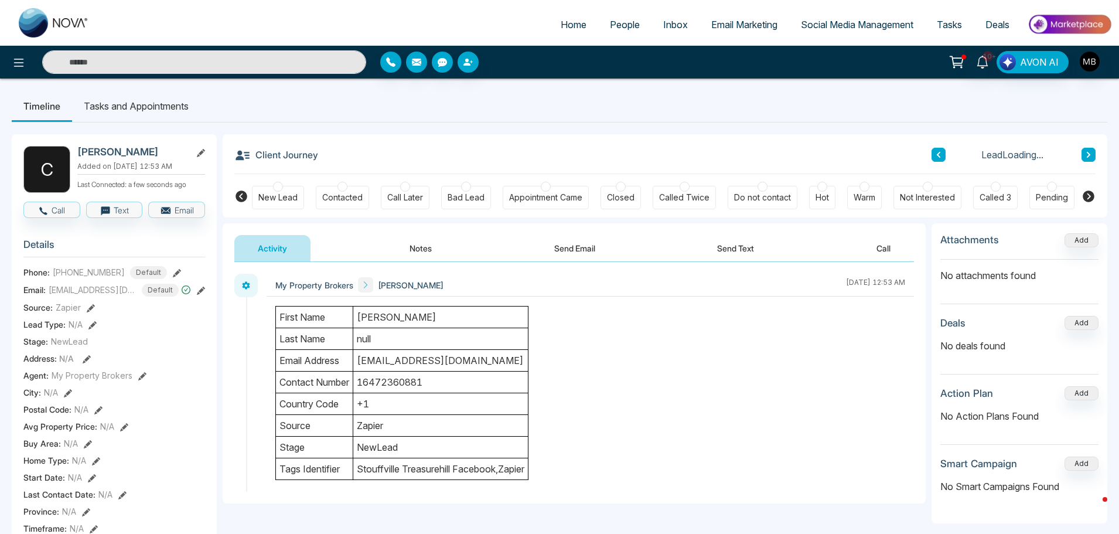
click at [1088, 199] on icon at bounding box center [1089, 196] width 14 height 14
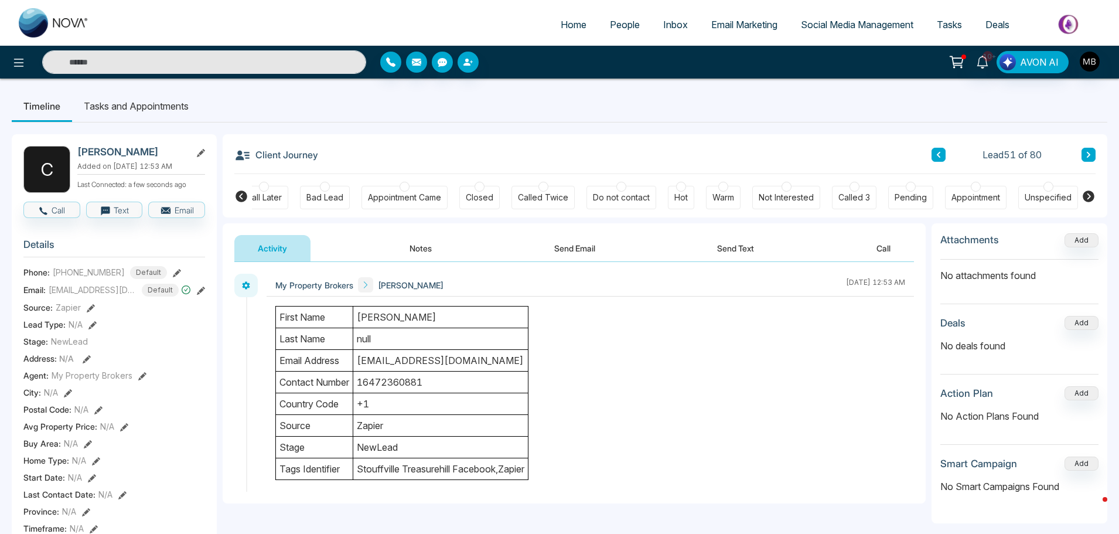
click at [976, 188] on div at bounding box center [976, 187] width 10 height 10
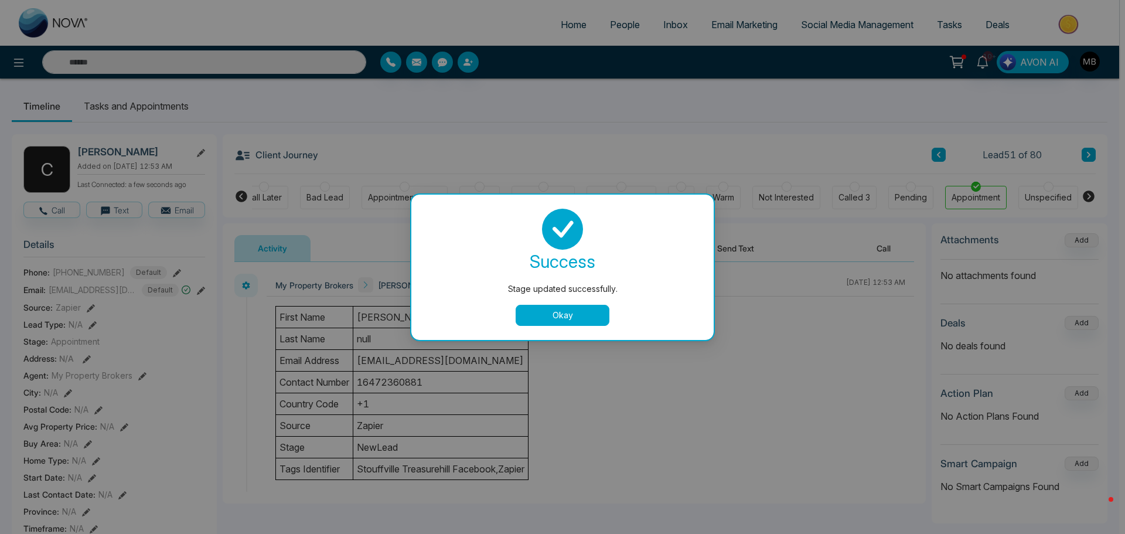
click at [597, 317] on button "Okay" at bounding box center [563, 315] width 94 height 21
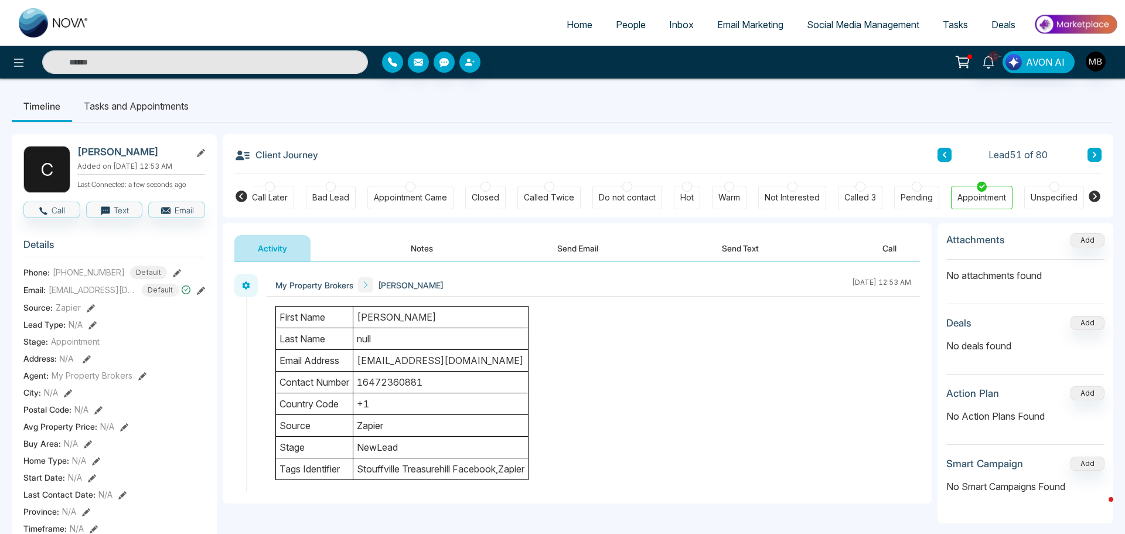
scroll to position [0, 137]
click at [424, 252] on button "Notes" at bounding box center [420, 248] width 69 height 26
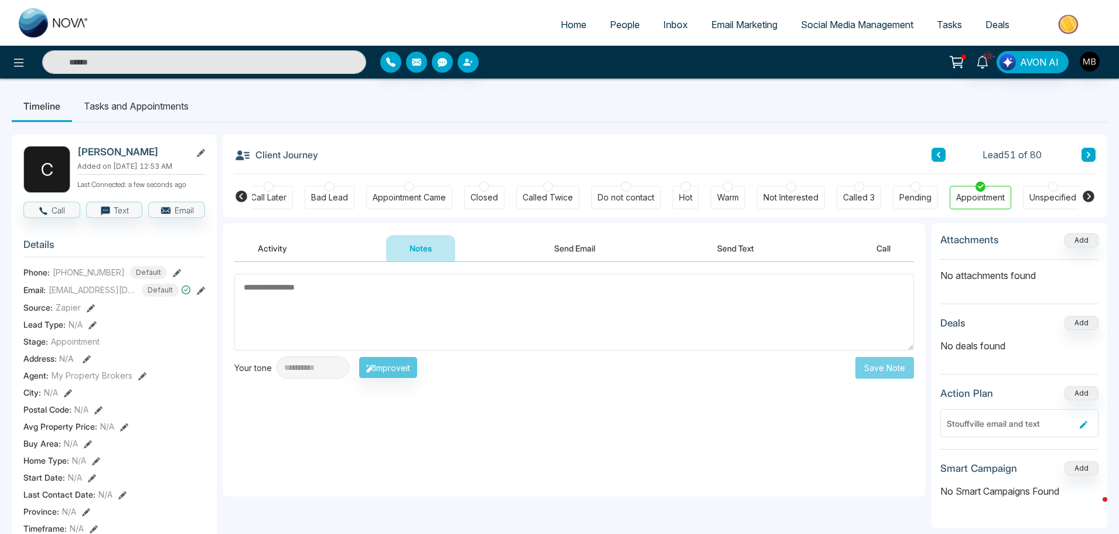
click at [447, 312] on textarea at bounding box center [574, 312] width 680 height 77
paste textarea "**********"
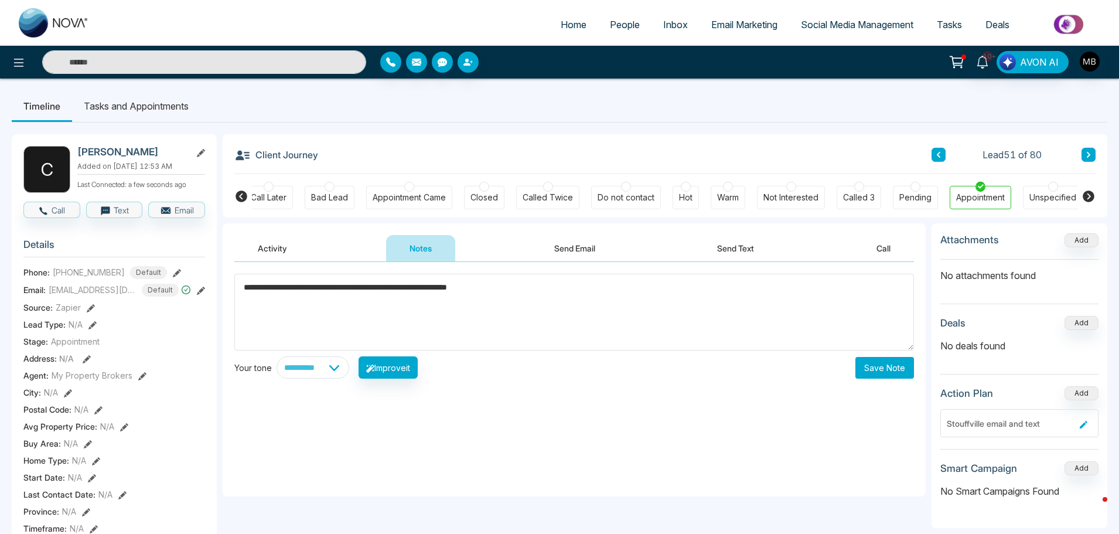
type textarea "**********"
click at [877, 373] on button "Save Note" at bounding box center [885, 368] width 59 height 22
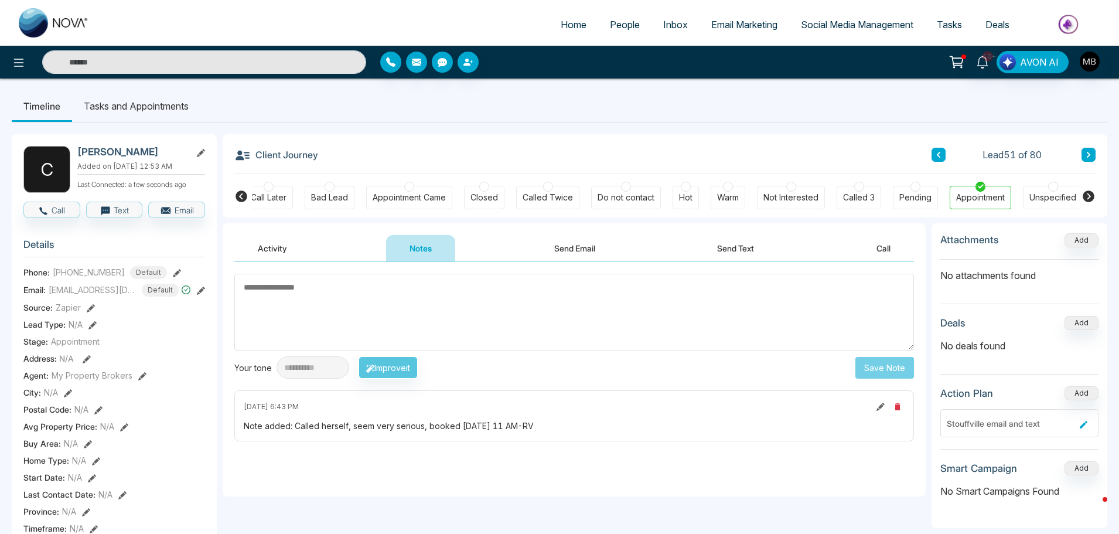
click at [1086, 153] on icon at bounding box center [1089, 154] width 6 height 7
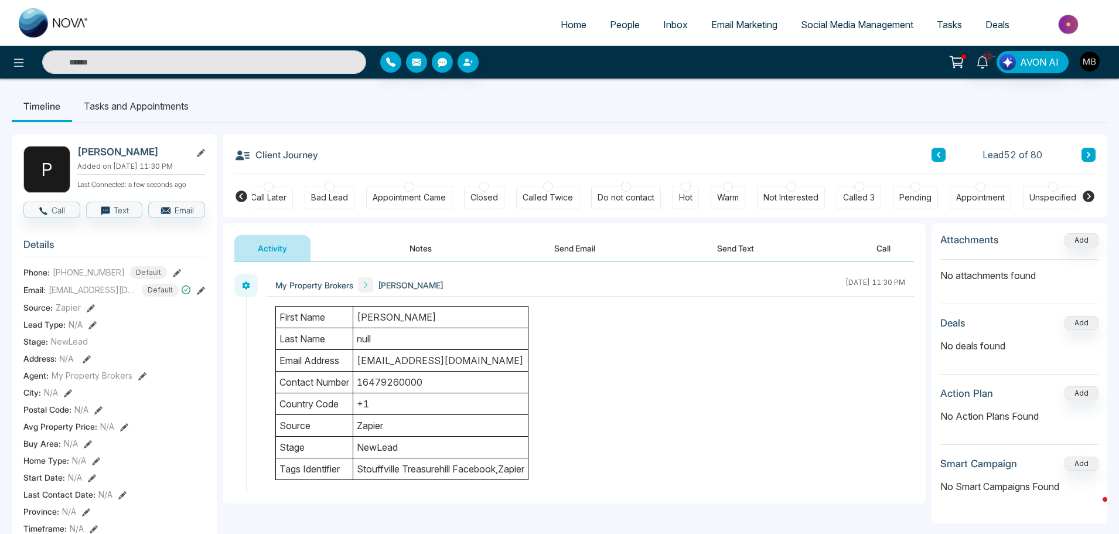
click at [331, 191] on div at bounding box center [330, 187] width 10 height 10
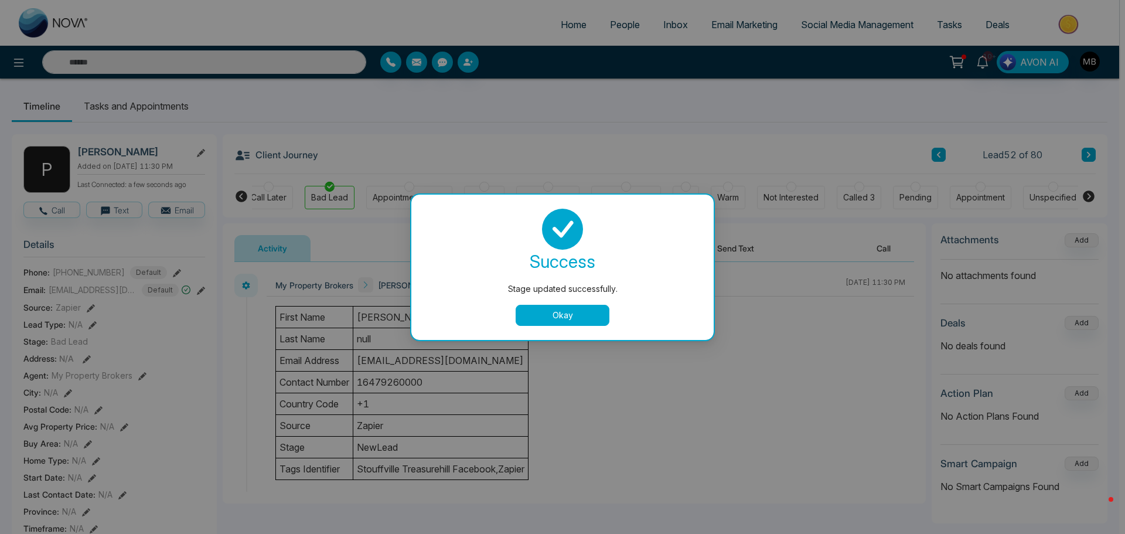
click at [532, 318] on button "Okay" at bounding box center [563, 315] width 94 height 21
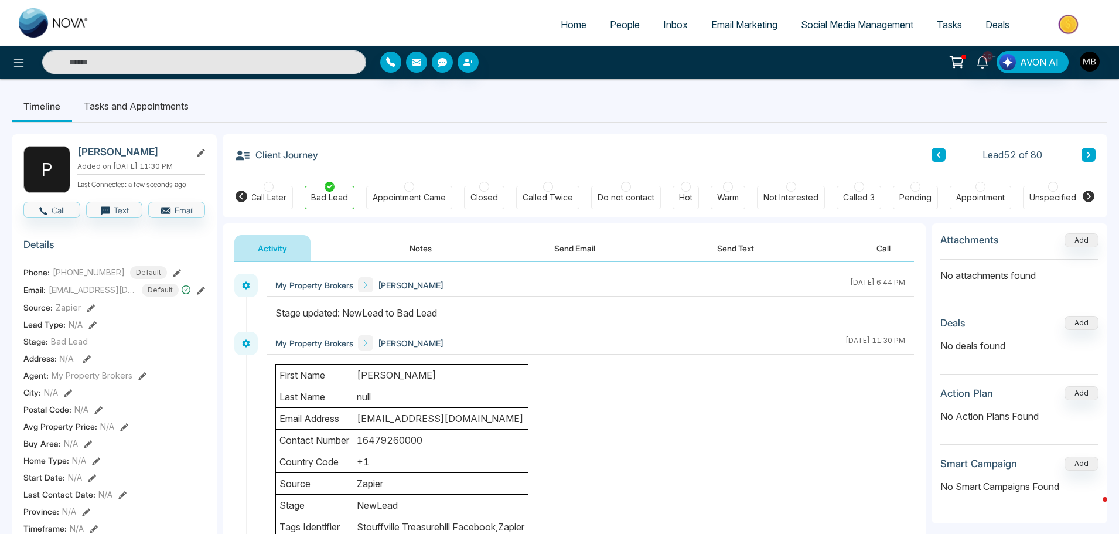
click at [1088, 154] on icon at bounding box center [1089, 154] width 6 height 7
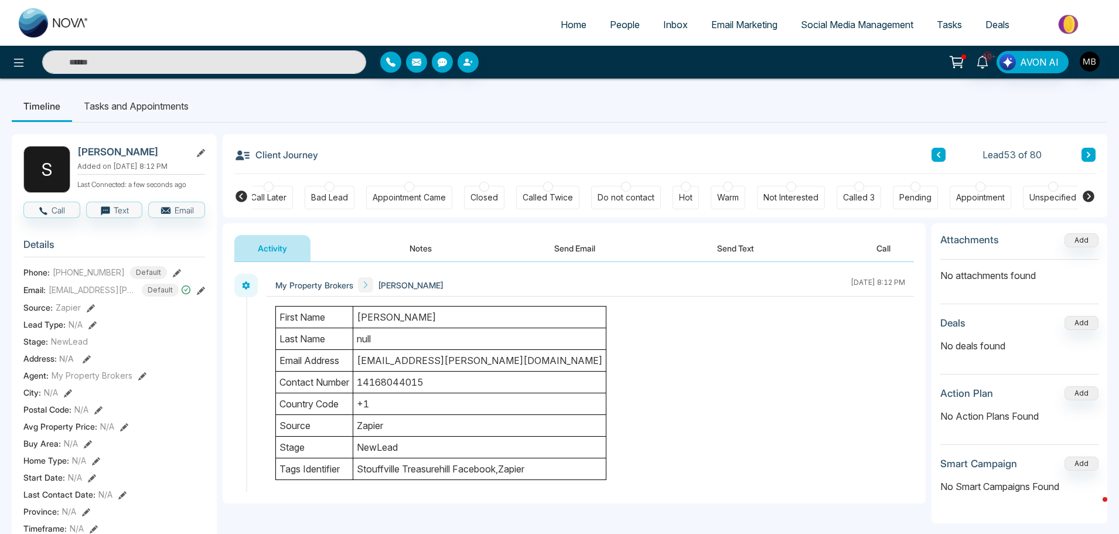
click at [178, 66] on input "text" at bounding box center [204, 61] width 324 height 23
paste input "**********"
type input "**********"
click at [610, 28] on span "People" at bounding box center [625, 25] width 30 height 12
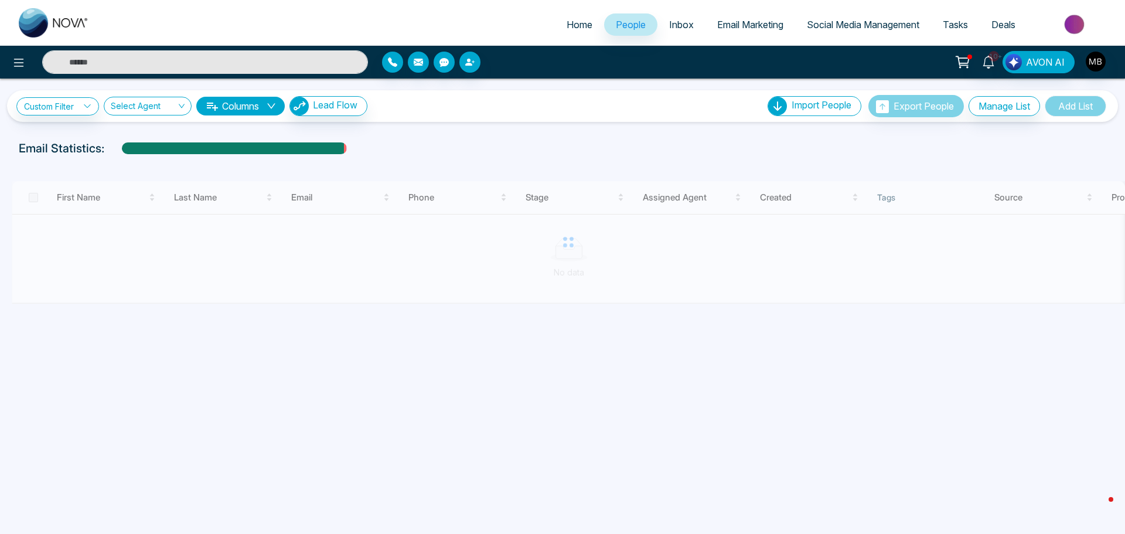
click at [136, 67] on input "text" at bounding box center [205, 61] width 326 height 23
paste input "**********"
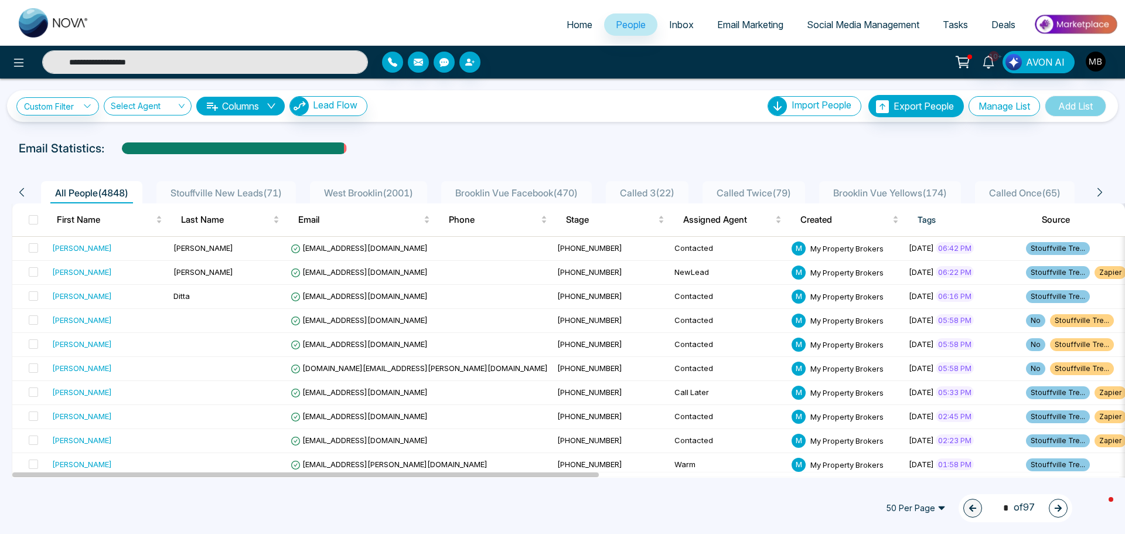
type input "**********"
click at [471, 69] on button "button" at bounding box center [470, 62] width 21 height 21
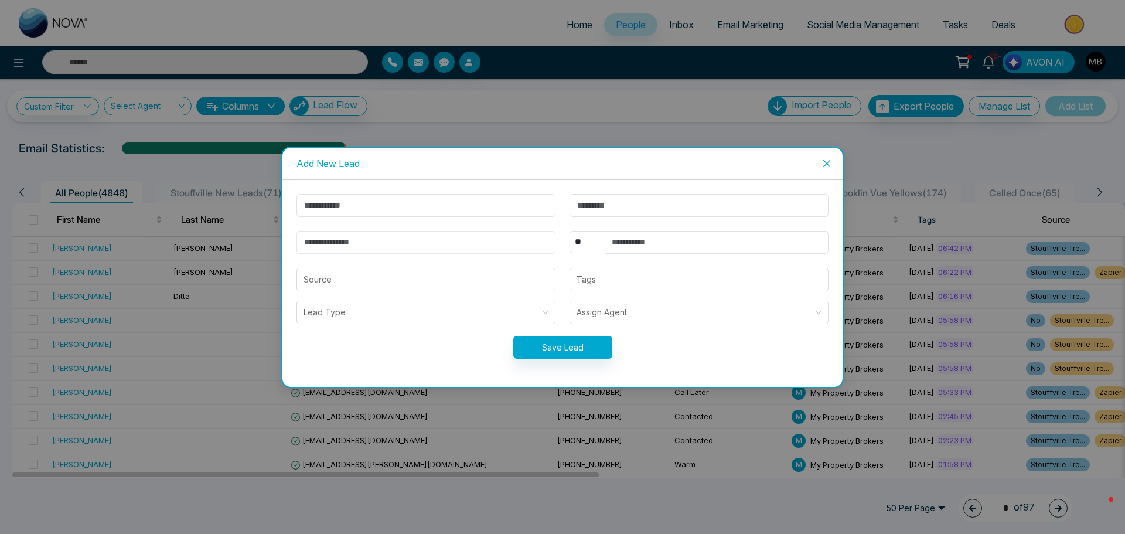
click at [414, 247] on input "email" at bounding box center [426, 242] width 259 height 23
paste input "**********"
type input "**********"
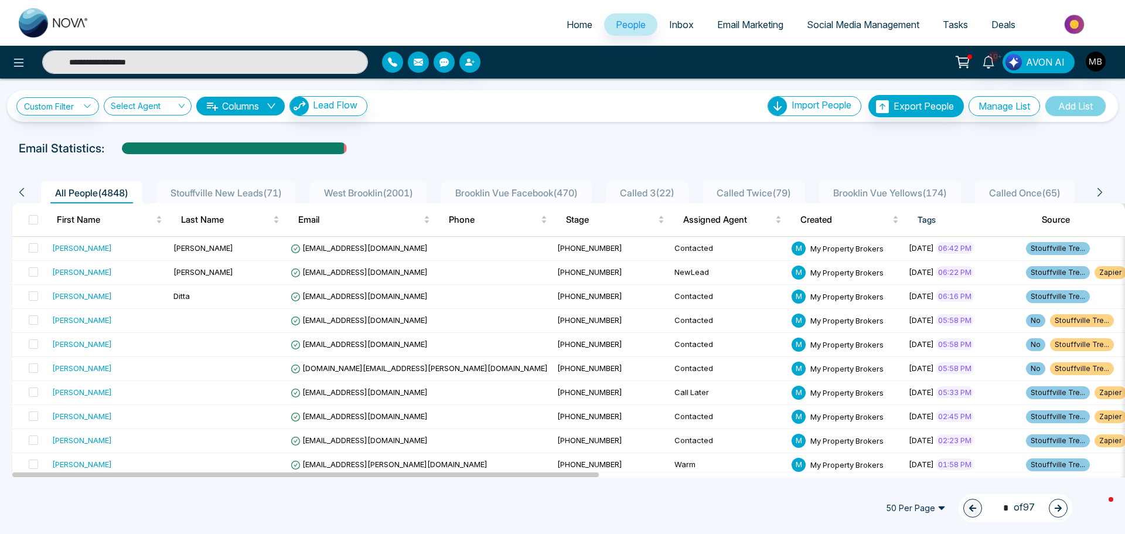
click at [217, 196] on span "Stouffville New Leads ( 71 )" at bounding box center [226, 193] width 121 height 12
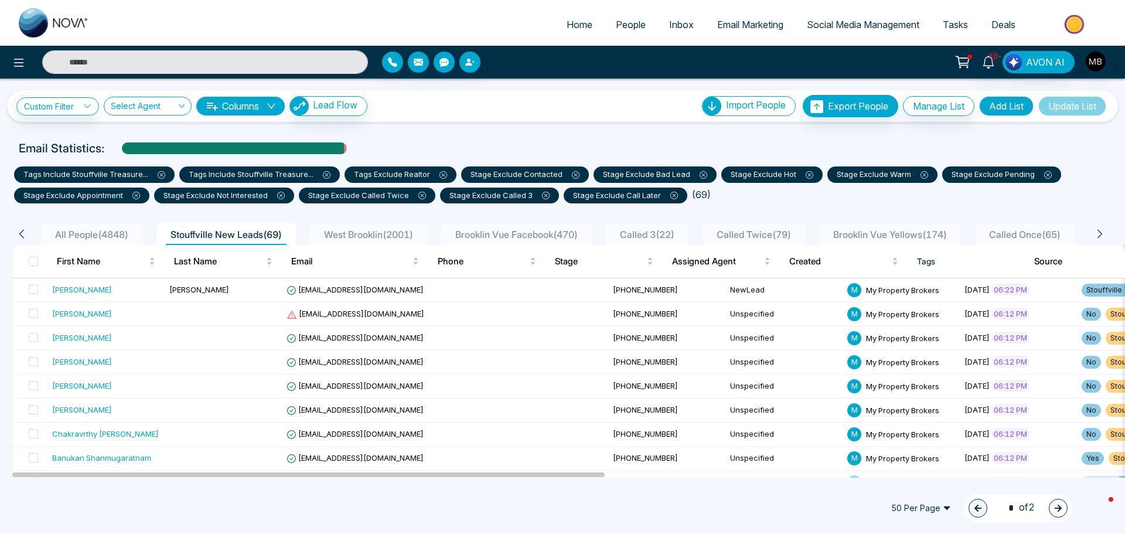
click at [1056, 508] on icon "button" at bounding box center [1058, 508] width 7 height 7
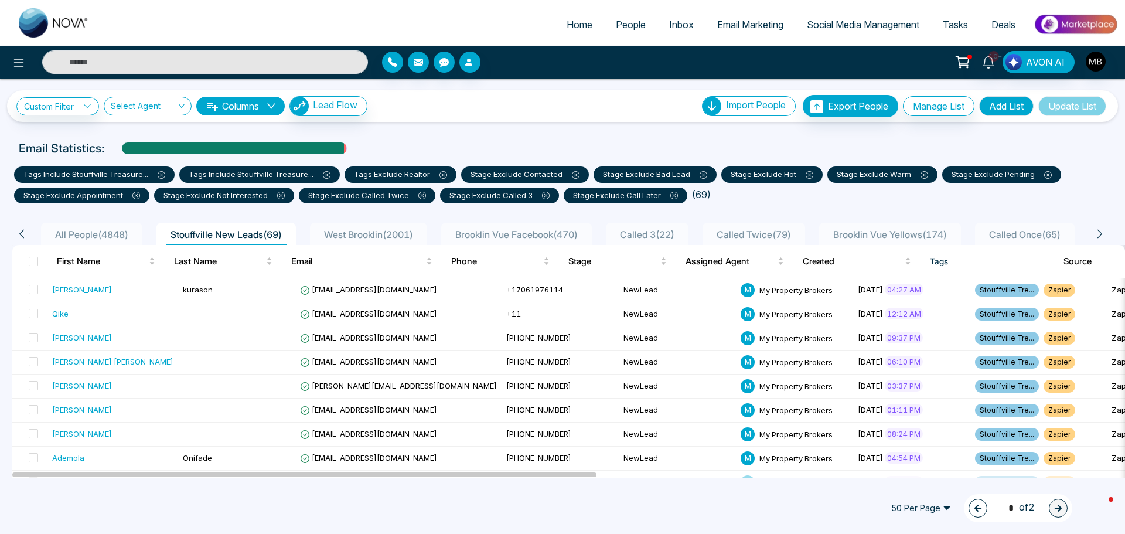
click at [978, 506] on button "button" at bounding box center [978, 508] width 19 height 19
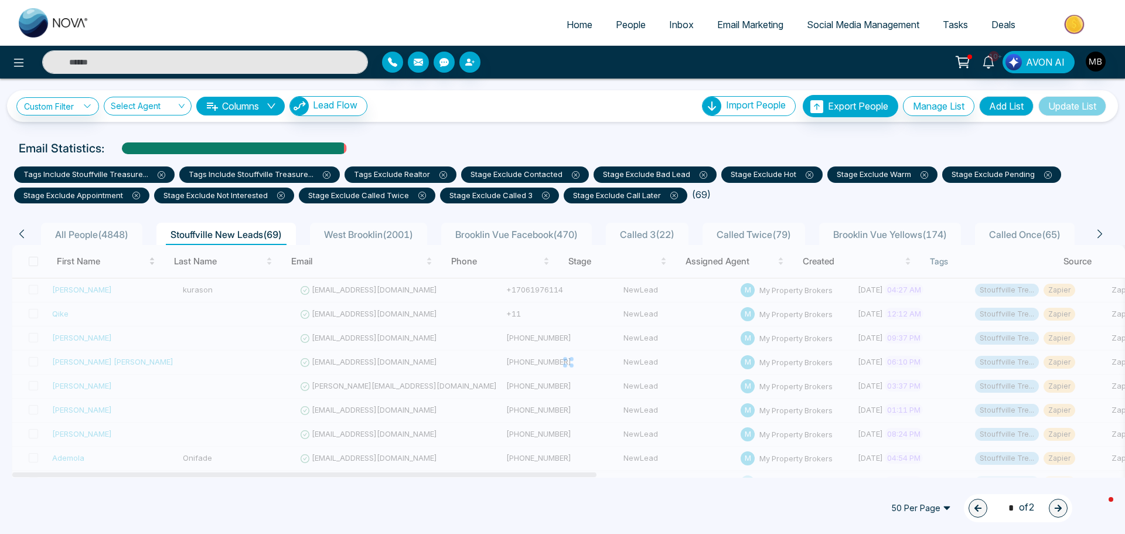
type input "*"
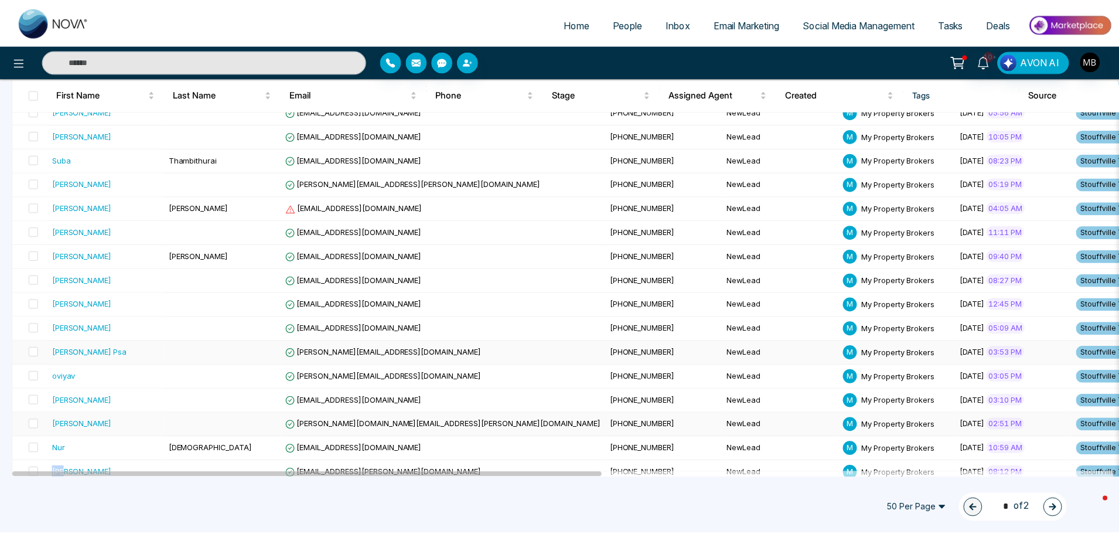
scroll to position [944, 0]
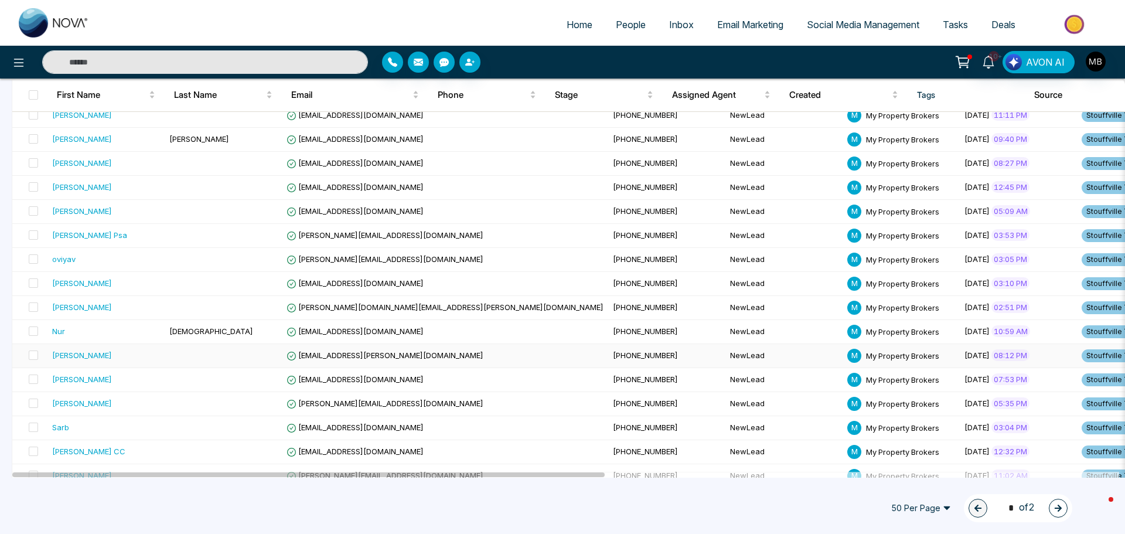
click at [335, 348] on td "sbianco@rogers.com" at bounding box center [445, 356] width 326 height 24
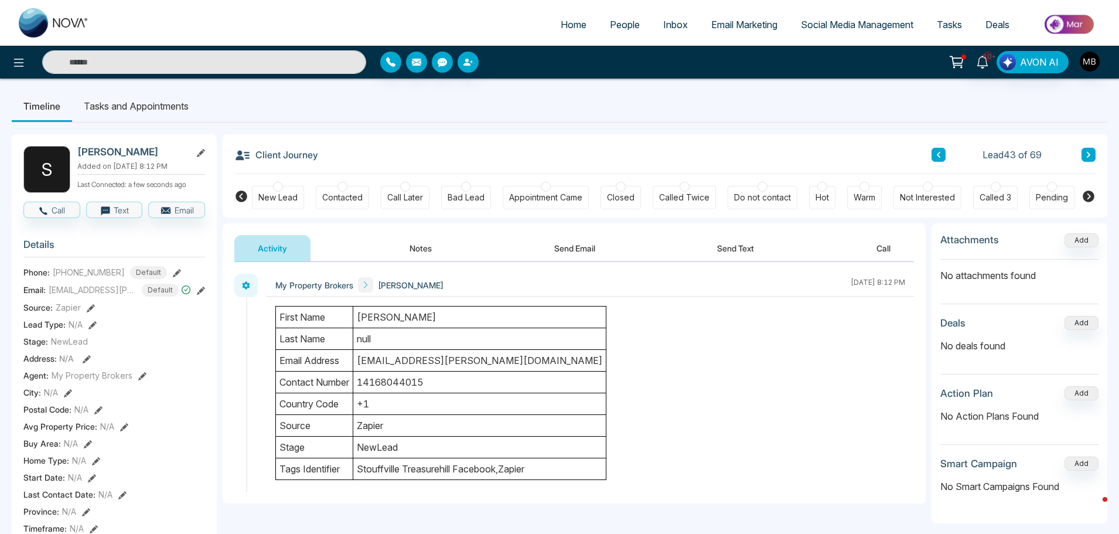
click at [1056, 188] on div at bounding box center [1052, 187] width 10 height 10
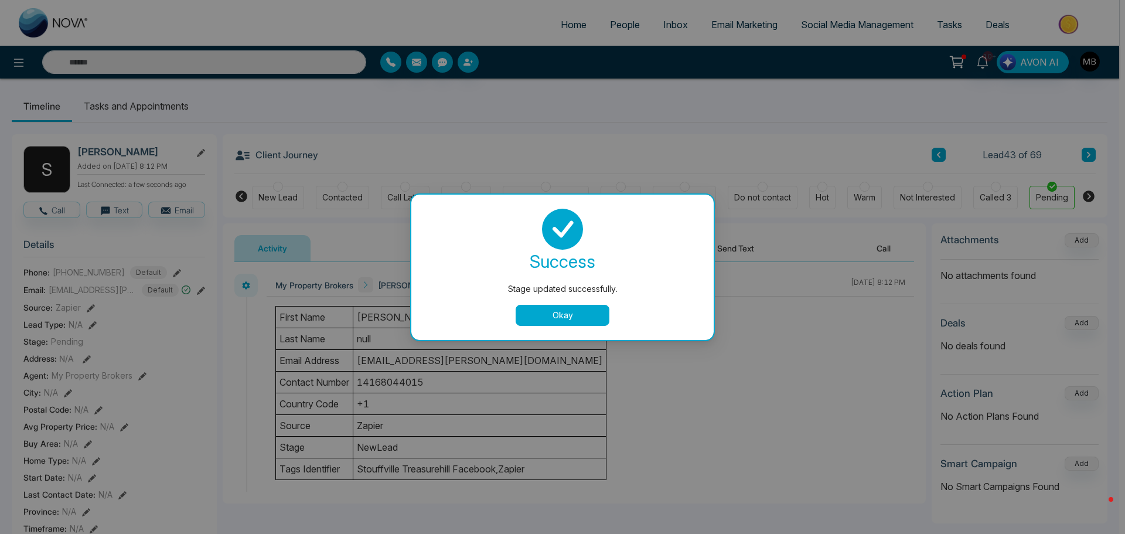
click at [548, 314] on button "Okay" at bounding box center [563, 315] width 94 height 21
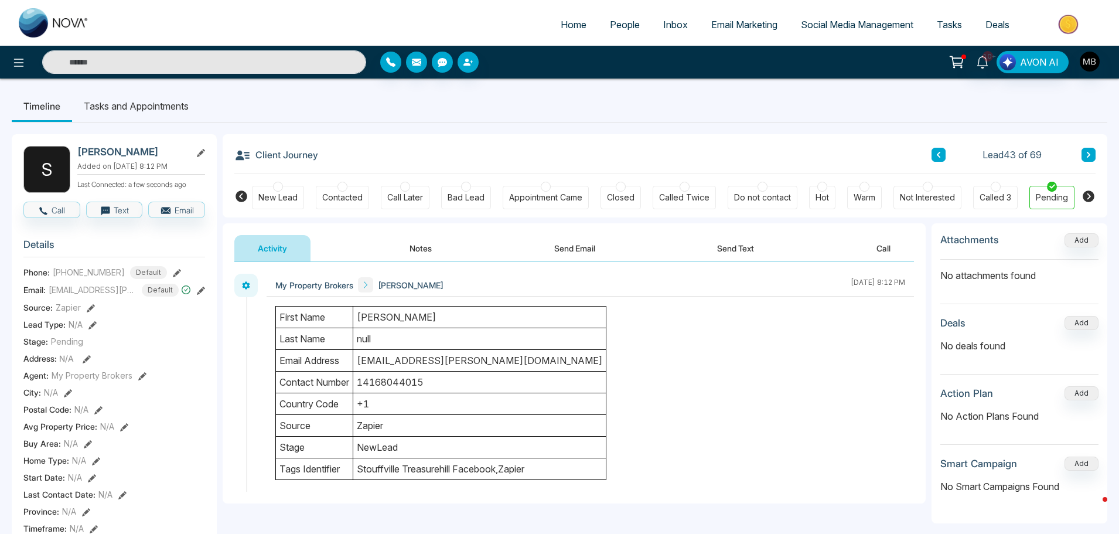
click at [436, 250] on button "Notes" at bounding box center [420, 248] width 69 height 26
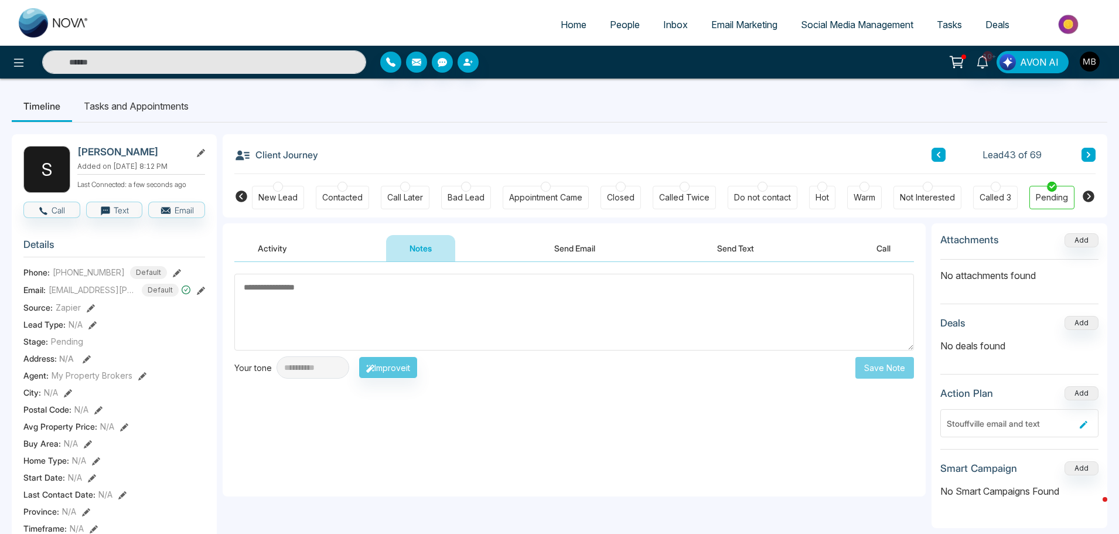
click at [482, 302] on textarea at bounding box center [574, 312] width 680 height 77
paste textarea "**********"
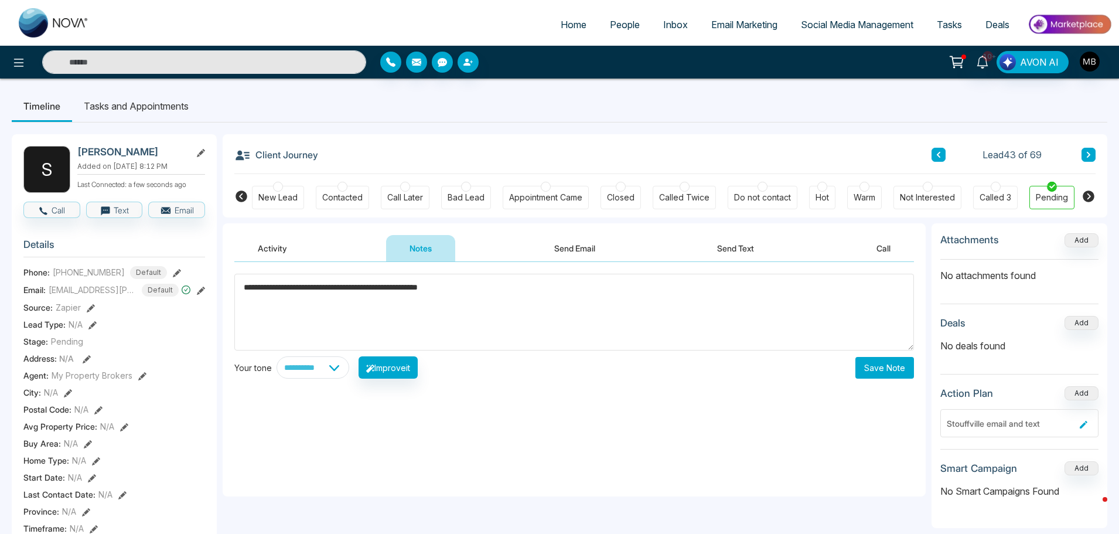
type textarea "**********"
click at [886, 369] on button "Save Note" at bounding box center [885, 368] width 59 height 22
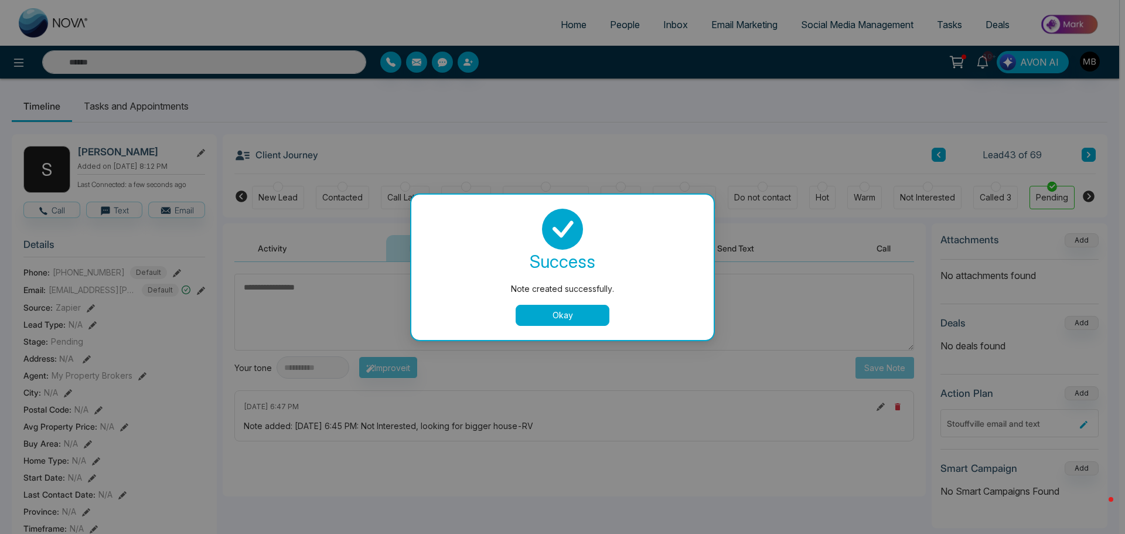
click at [1089, 154] on div "Note created successfully. success Note created successfully. Okay" at bounding box center [562, 267] width 1125 height 534
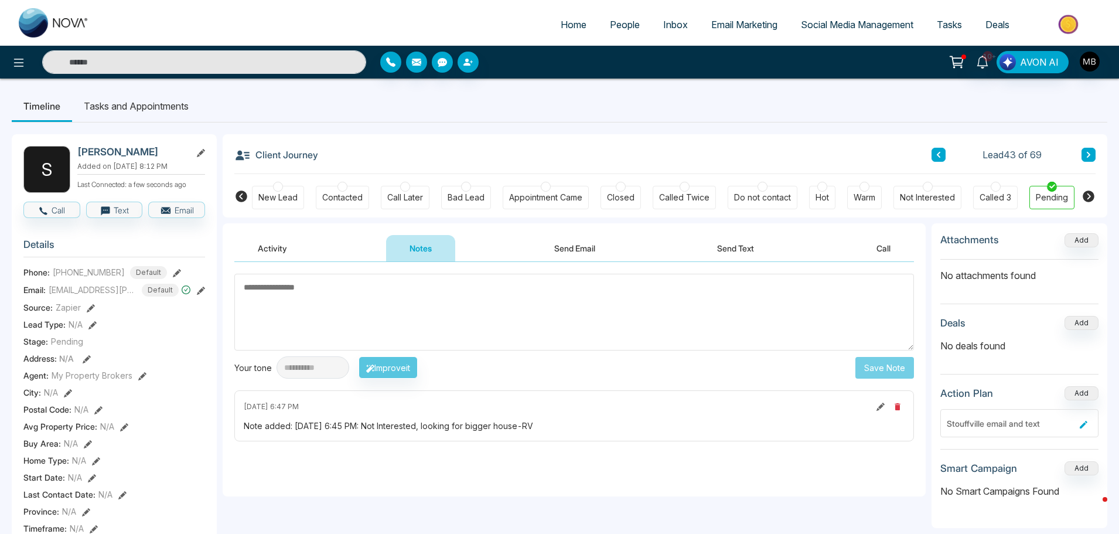
click at [1089, 154] on icon at bounding box center [1089, 155] width 4 height 6
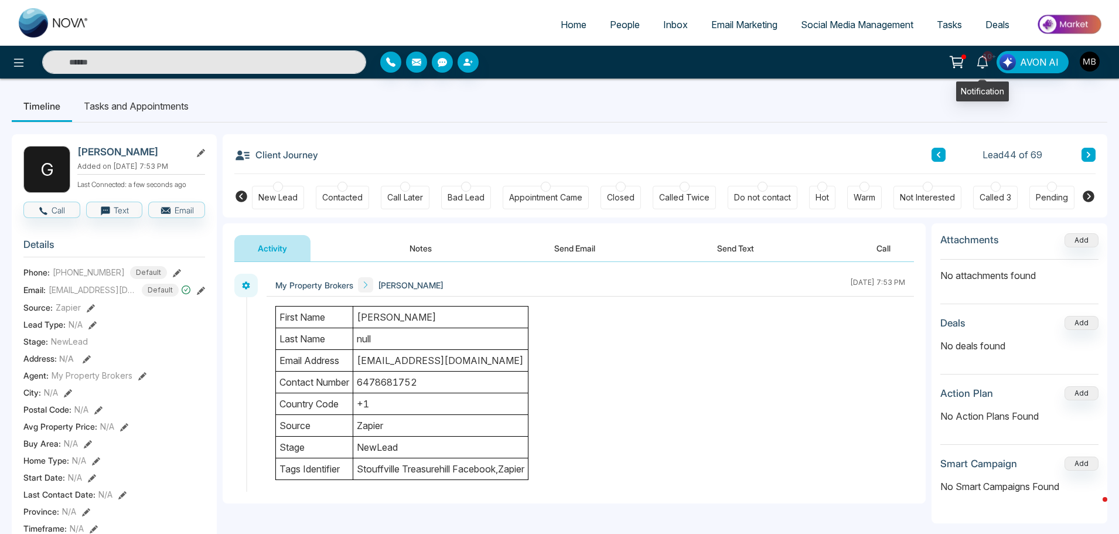
click at [986, 58] on span "10+" at bounding box center [988, 56] width 11 height 11
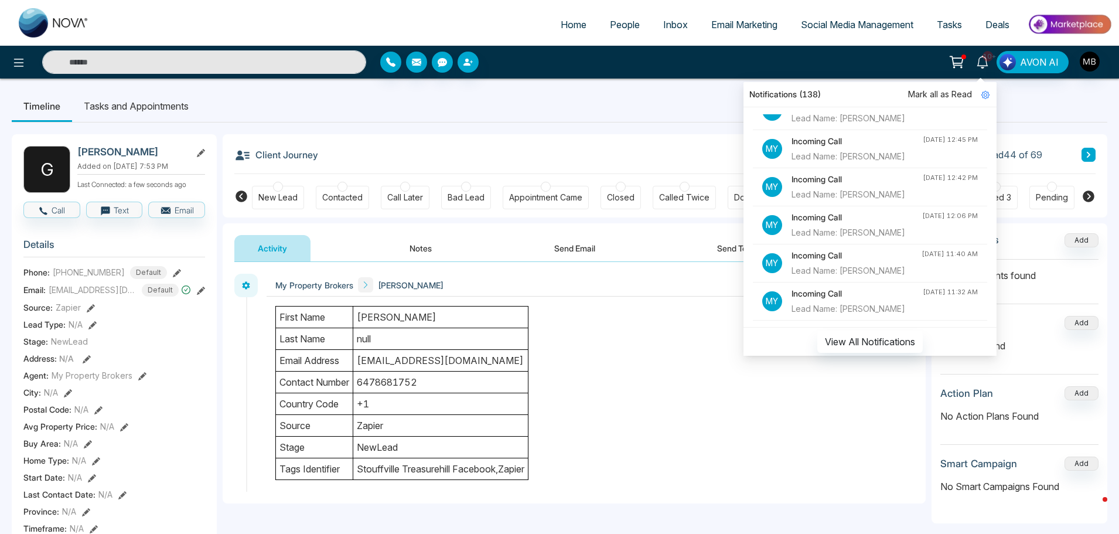
scroll to position [863, 0]
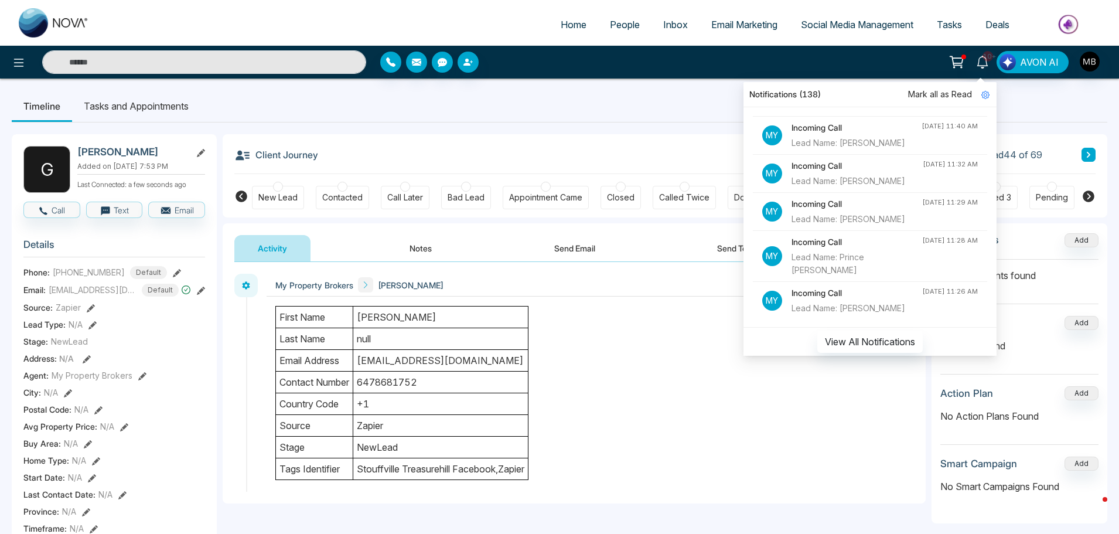
click at [622, 110] on ul "Timeline Tasks and Appointments" at bounding box center [560, 106] width 1096 height 32
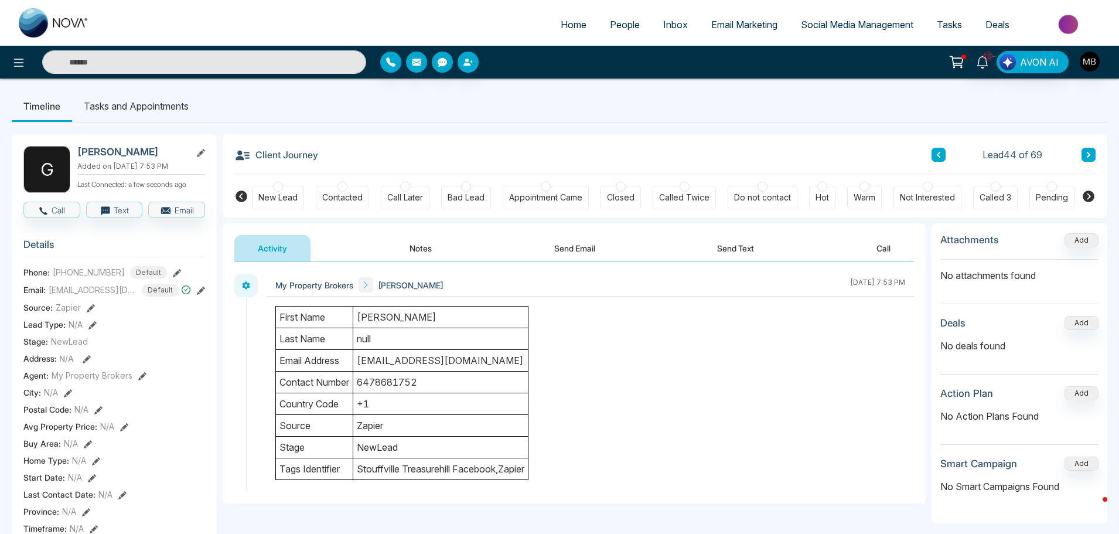
click at [339, 186] on div at bounding box center [343, 187] width 10 height 10
click at [1091, 157] on icon at bounding box center [1089, 154] width 6 height 7
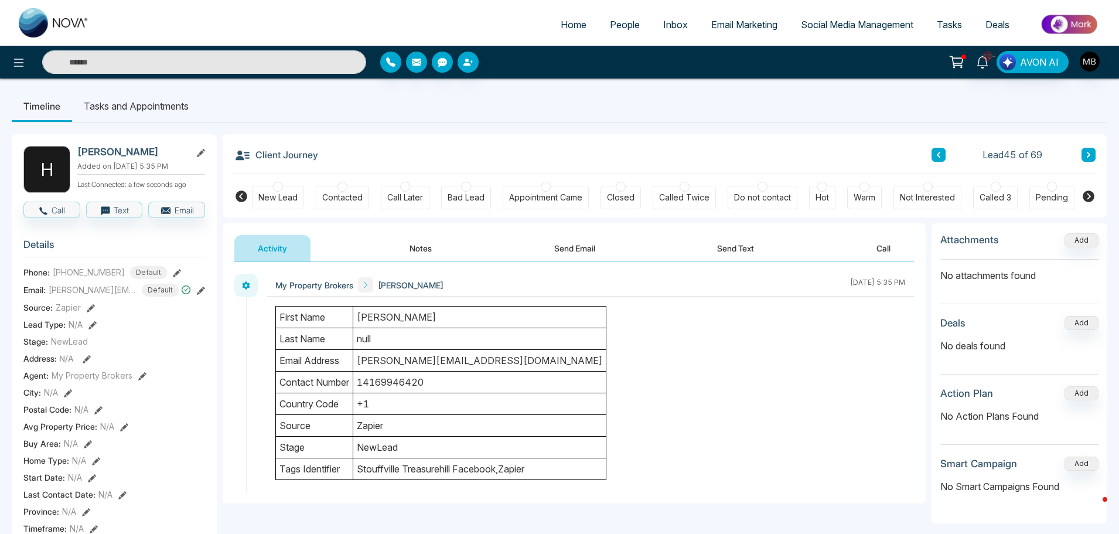
click at [336, 190] on div "Contacted" at bounding box center [342, 197] width 53 height 23
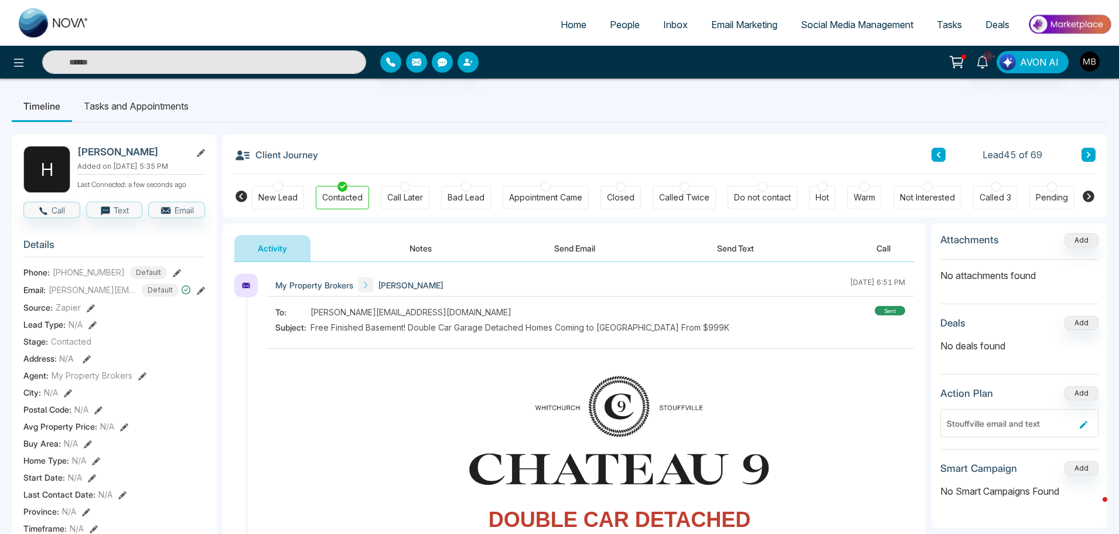
click at [1083, 154] on button at bounding box center [1089, 155] width 14 height 14
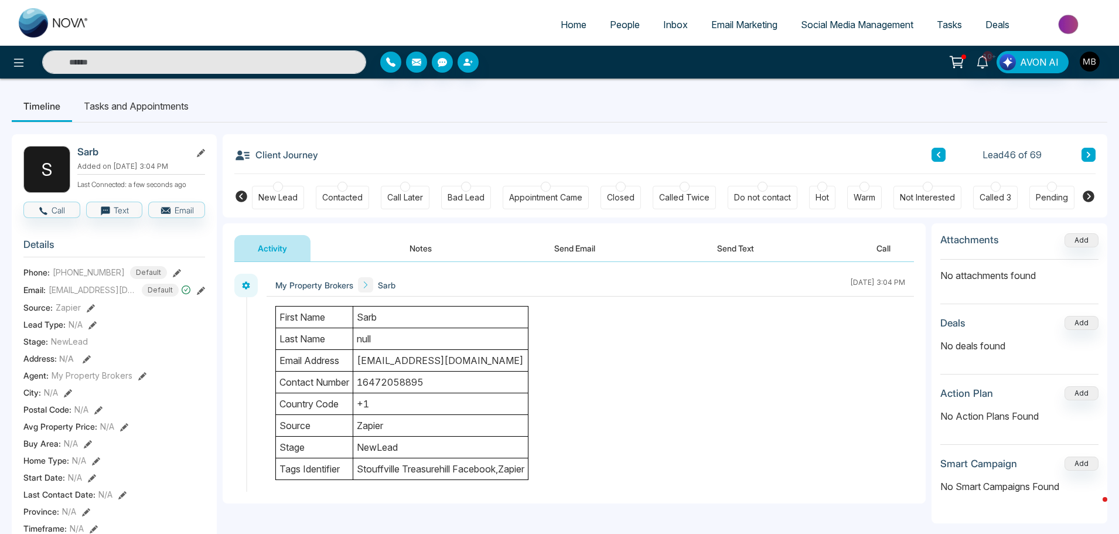
click at [342, 187] on div at bounding box center [343, 187] width 10 height 10
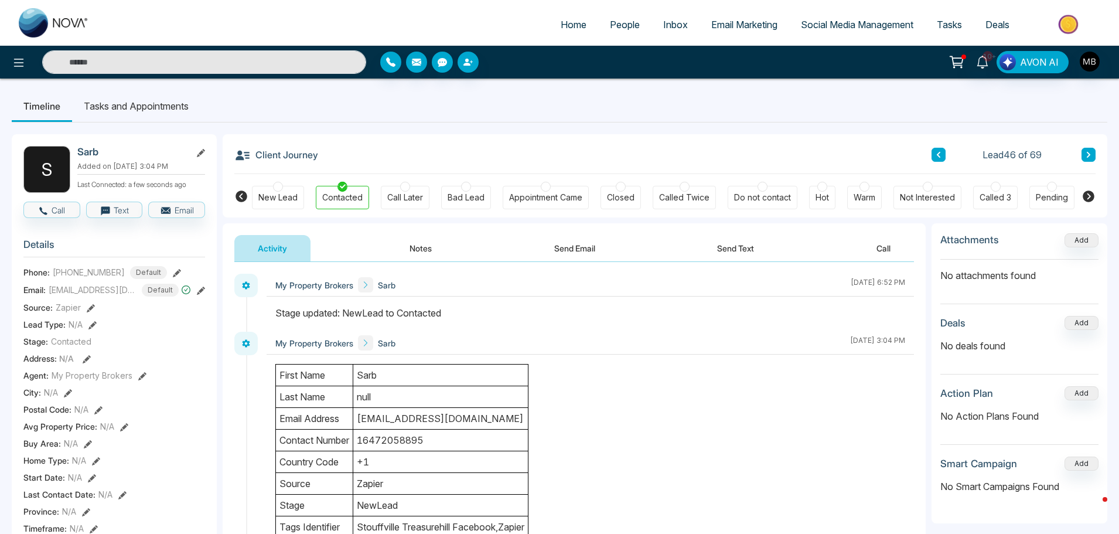
click at [1083, 148] on button at bounding box center [1089, 155] width 14 height 14
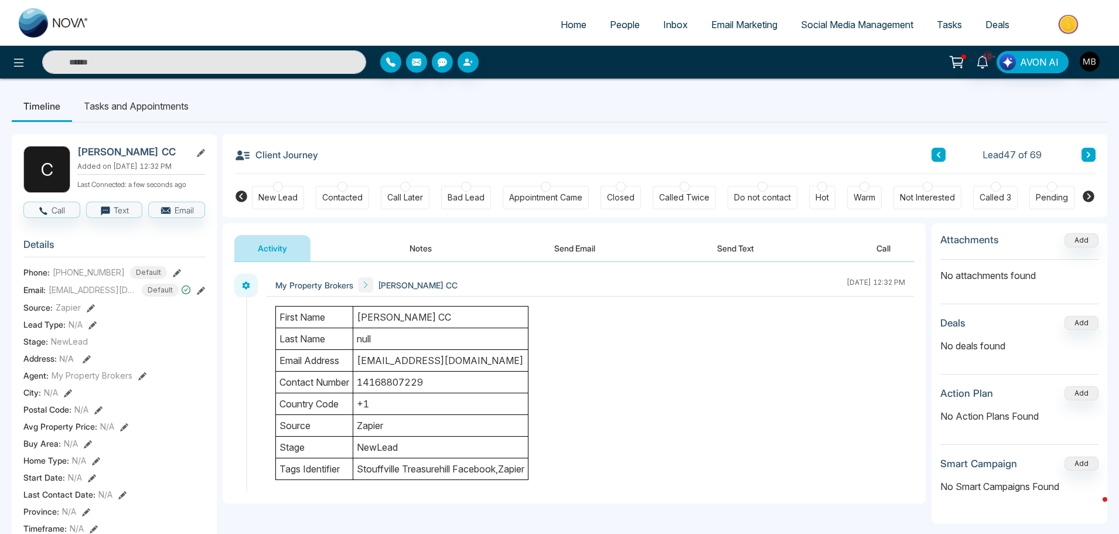
click at [339, 186] on div at bounding box center [343, 187] width 10 height 10
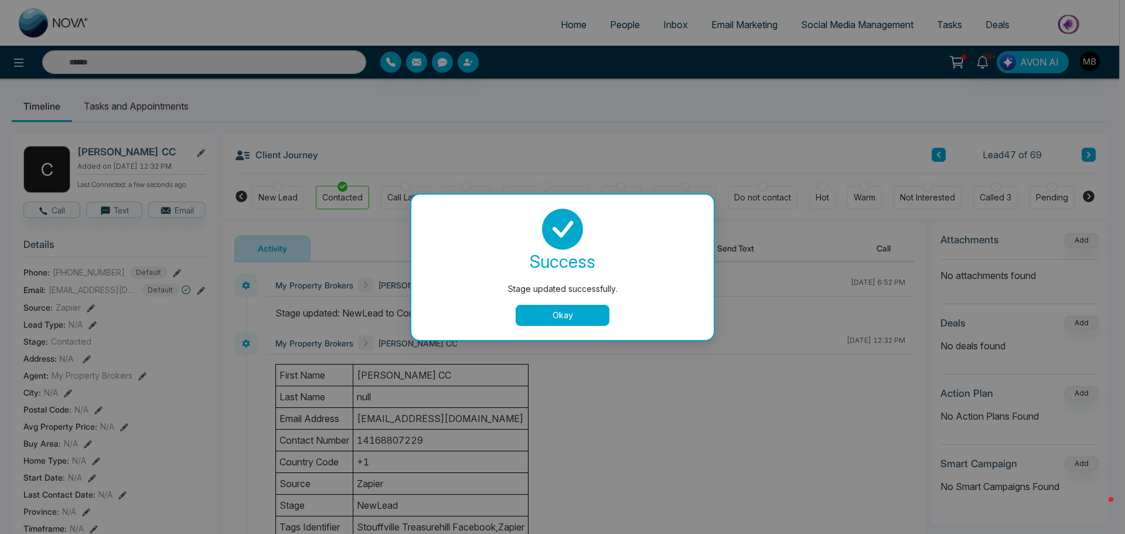
click at [569, 319] on button "Okay" at bounding box center [563, 315] width 94 height 21
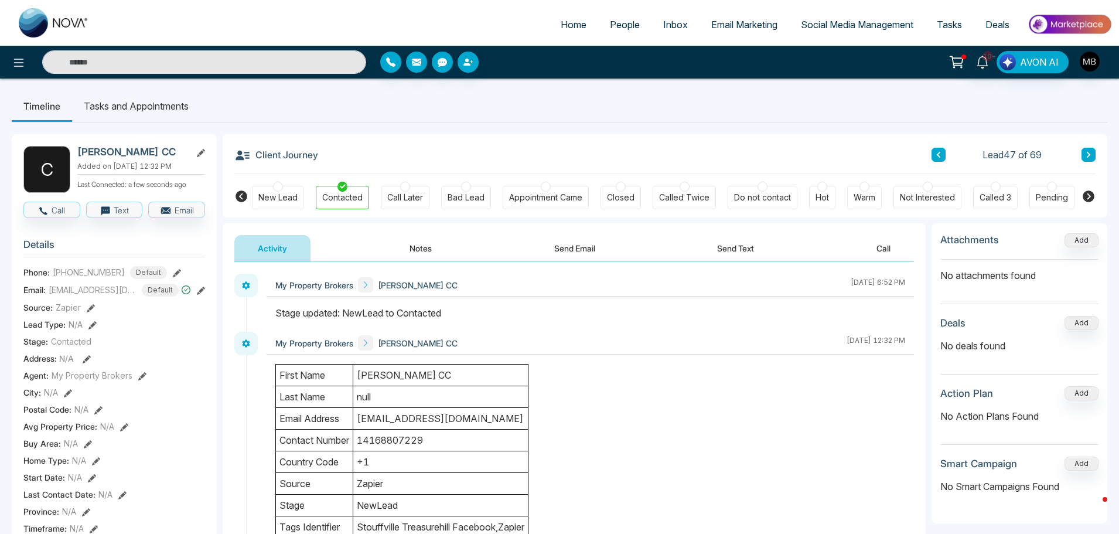
click at [1090, 160] on button at bounding box center [1089, 155] width 14 height 14
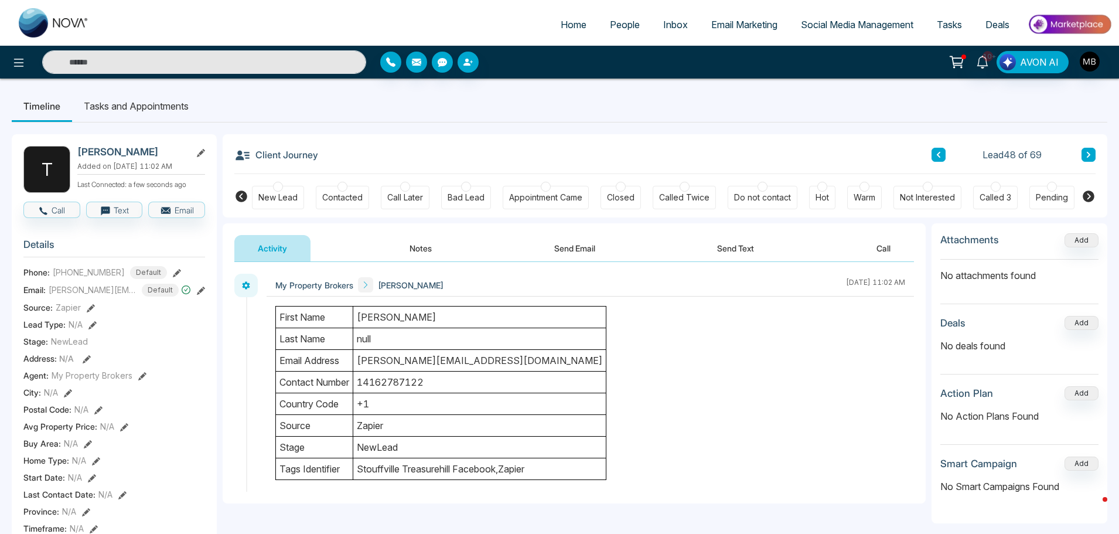
click at [466, 186] on div at bounding box center [466, 187] width 10 height 10
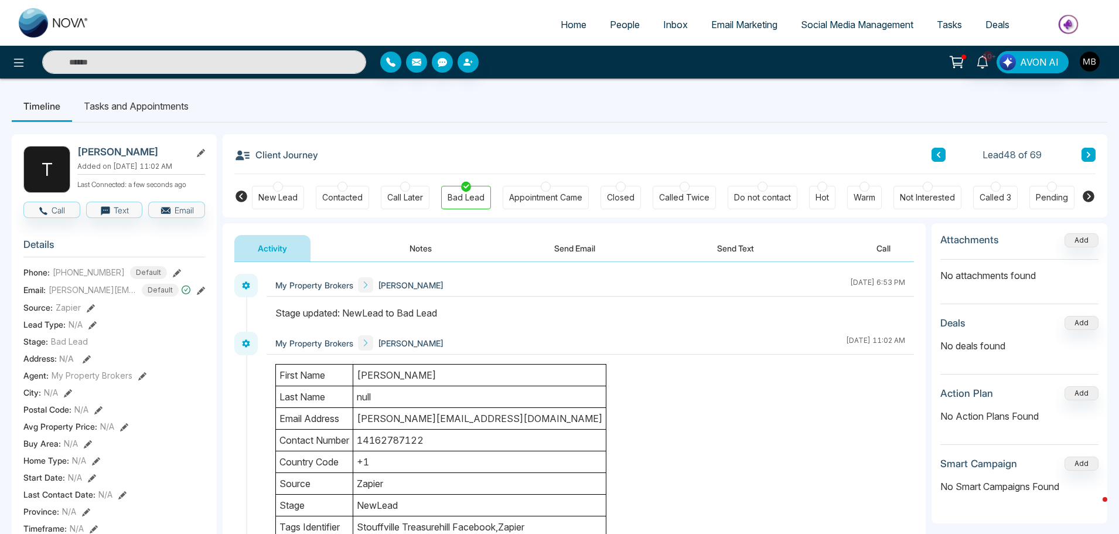
click at [336, 188] on div "Contacted" at bounding box center [342, 197] width 53 height 23
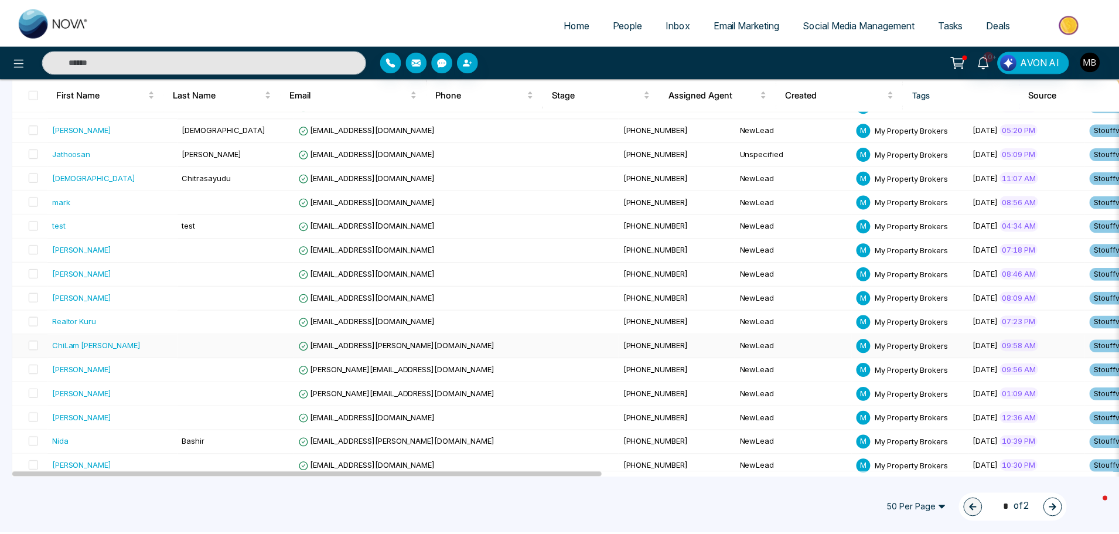
scroll to position [469, 0]
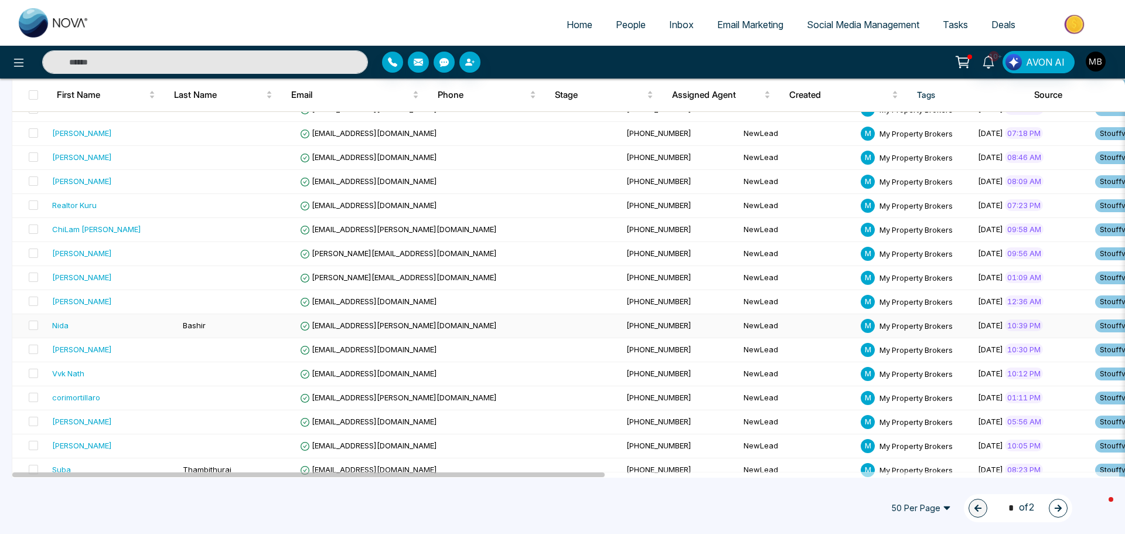
click at [329, 324] on span "[EMAIL_ADDRESS][PERSON_NAME][DOMAIN_NAME]" at bounding box center [398, 325] width 197 height 9
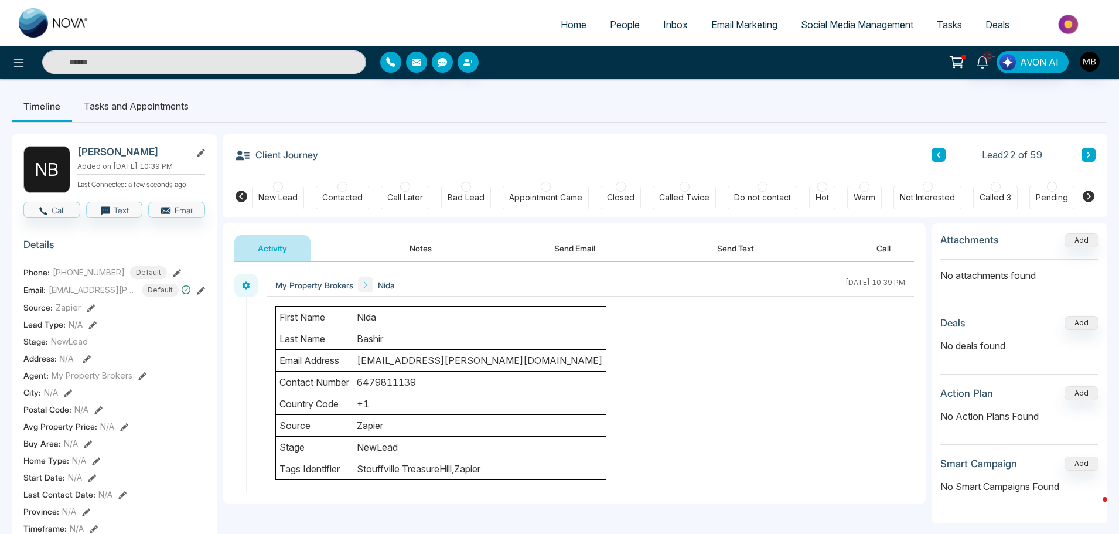
click at [1050, 189] on div at bounding box center [1052, 187] width 10 height 10
click at [418, 261] on button "Notes" at bounding box center [420, 248] width 69 height 26
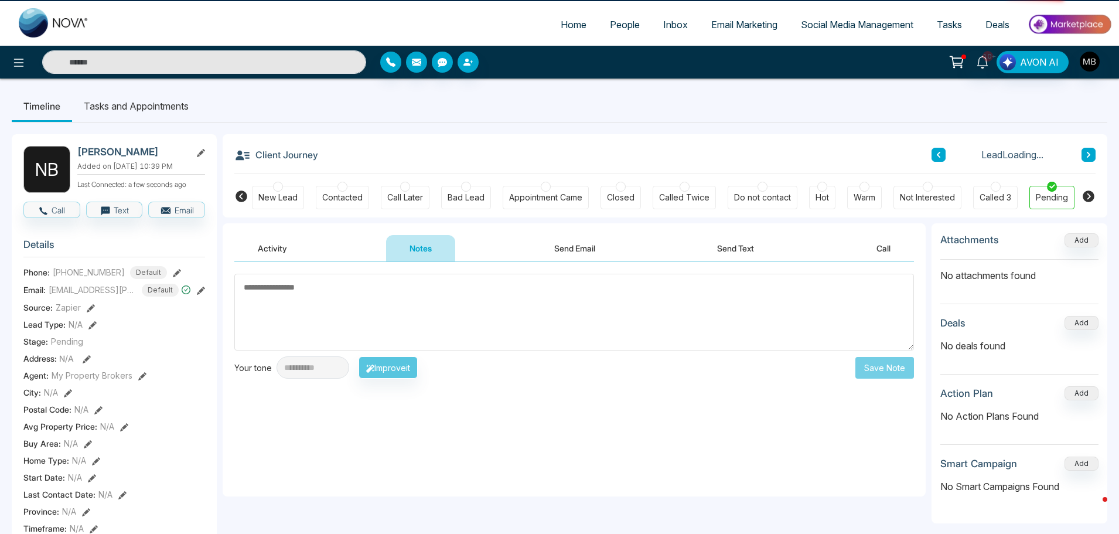
click at [418, 259] on button "Notes" at bounding box center [420, 248] width 69 height 26
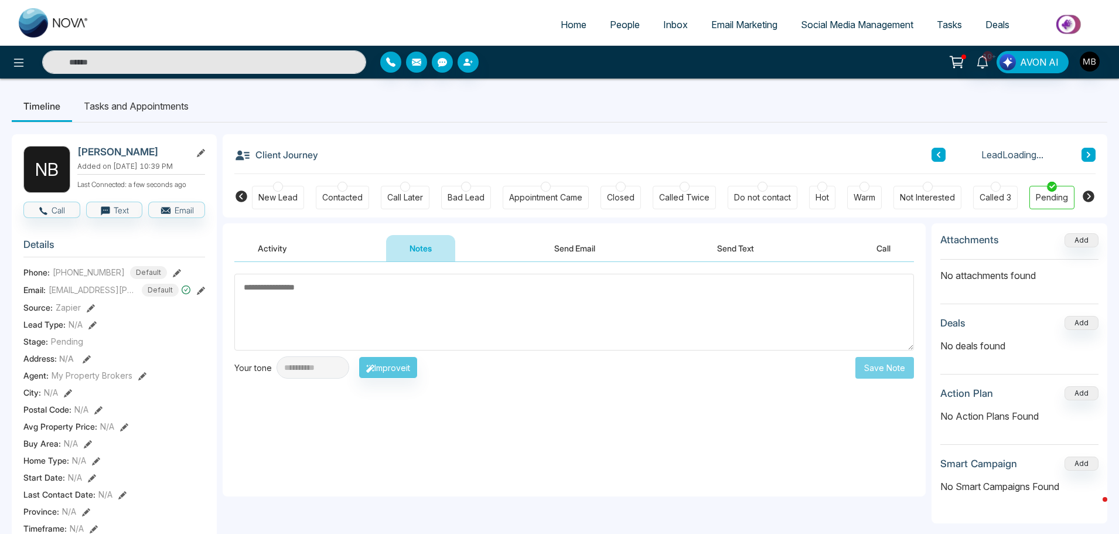
click at [398, 306] on textarea at bounding box center [574, 312] width 680 height 77
paste textarea "**********"
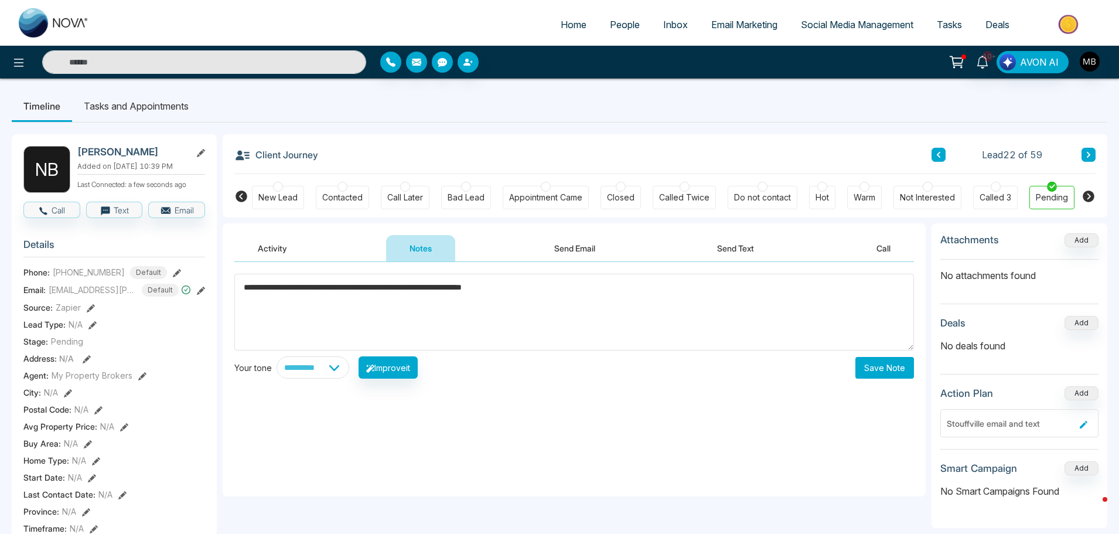
type textarea "**********"
click at [892, 363] on button "Save Note" at bounding box center [885, 368] width 59 height 22
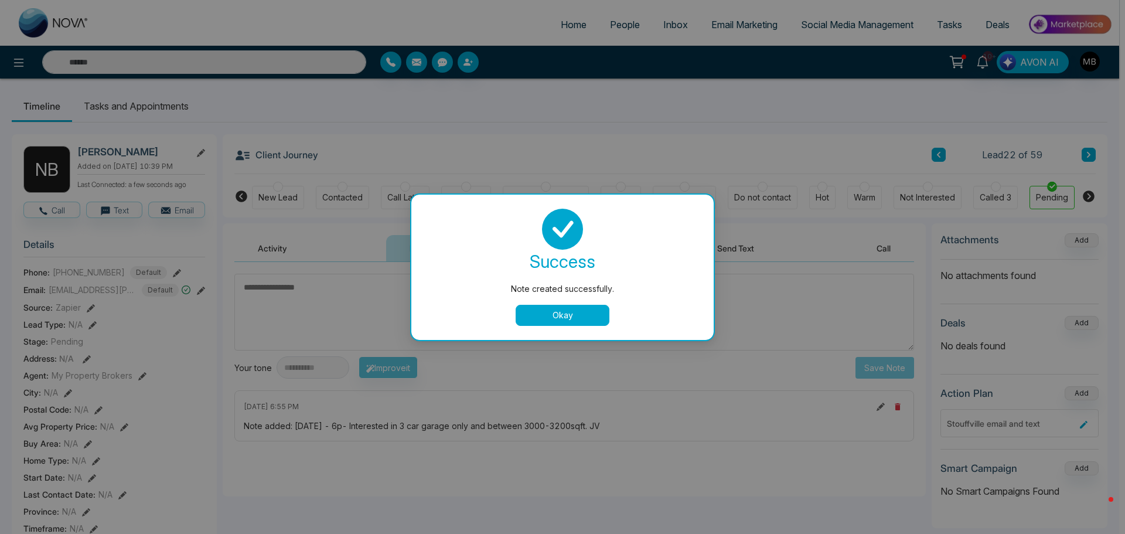
click at [1084, 153] on div "Note created successfully. success Note created successfully. Okay" at bounding box center [562, 267] width 1125 height 534
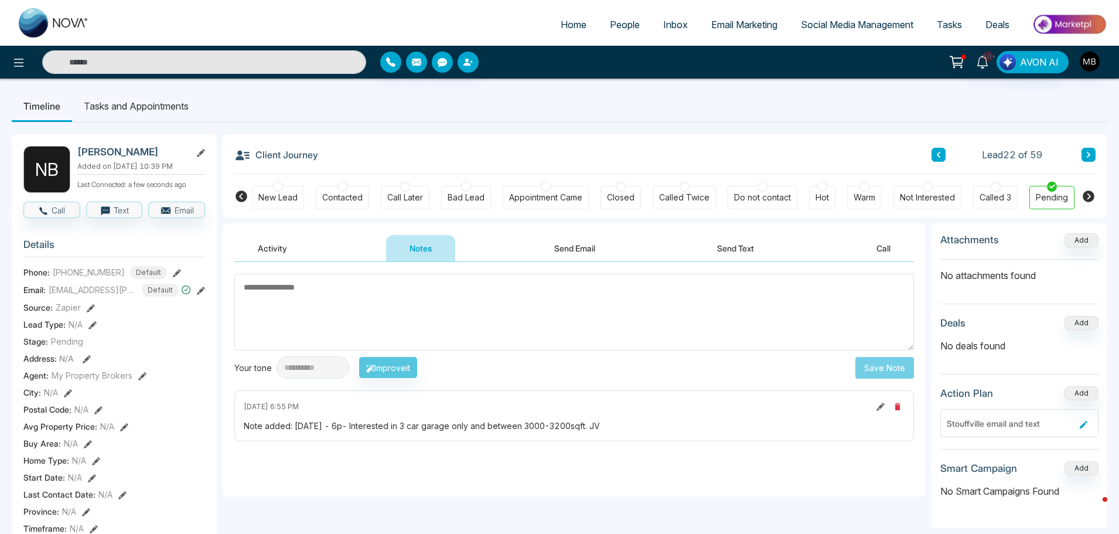
click at [1087, 152] on icon at bounding box center [1089, 154] width 6 height 7
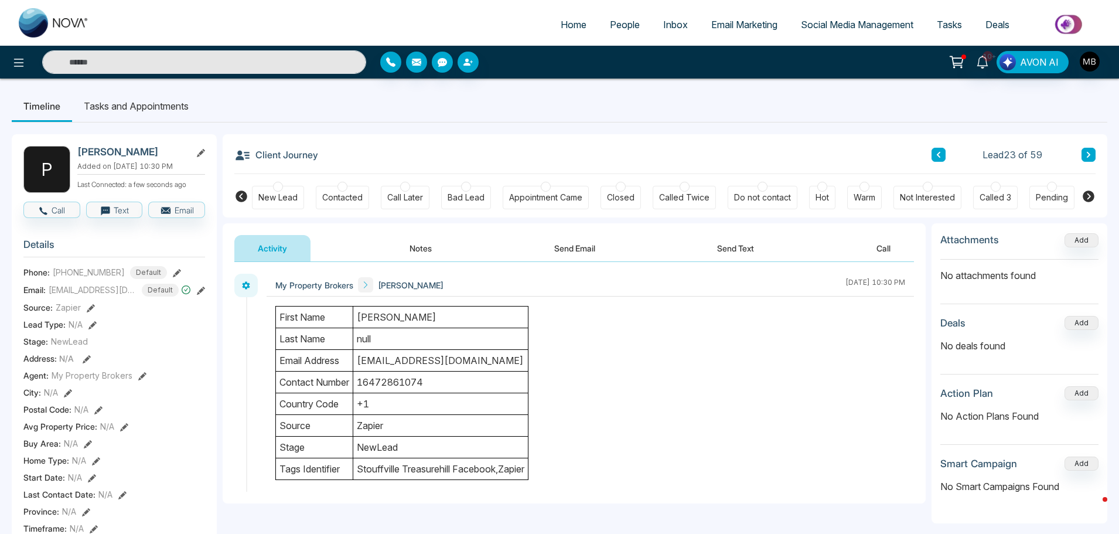
click at [1051, 187] on div at bounding box center [1052, 187] width 10 height 10
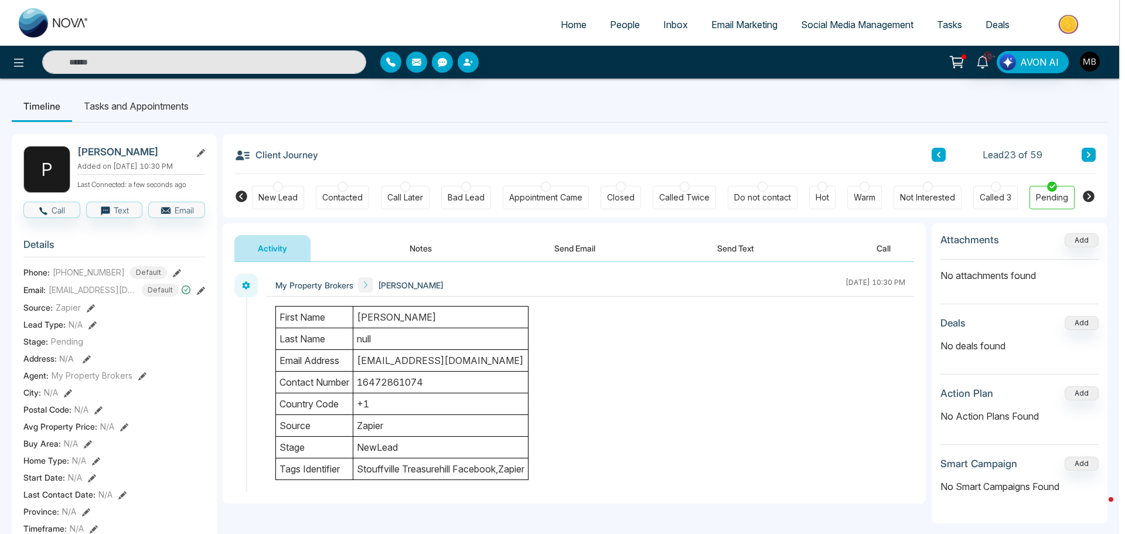
click at [423, 249] on div "Stage updated successfully. success Stage updated successfully. Okay" at bounding box center [562, 267] width 1125 height 534
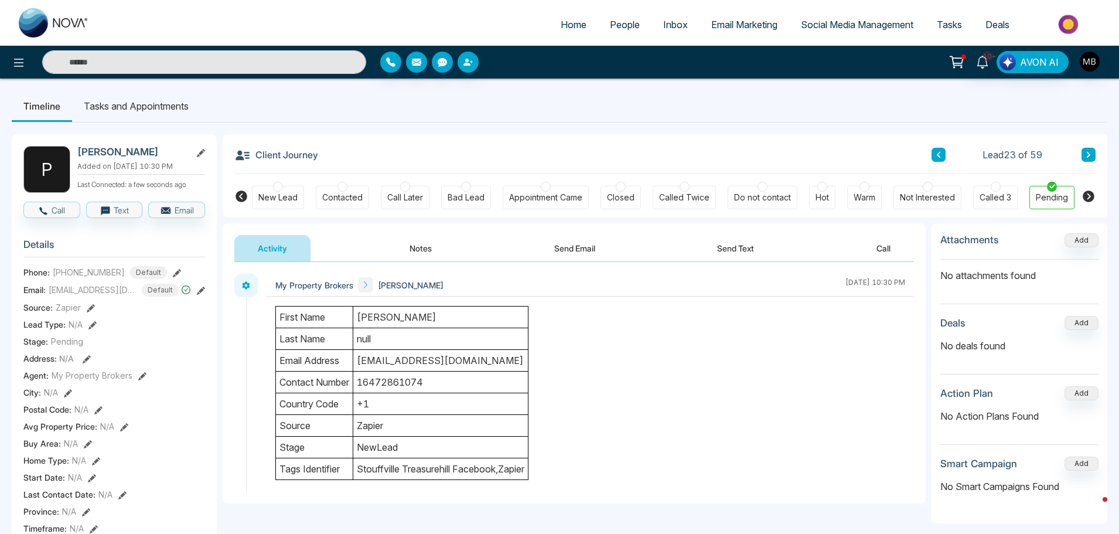
click at [423, 249] on button "Notes" at bounding box center [420, 248] width 69 height 26
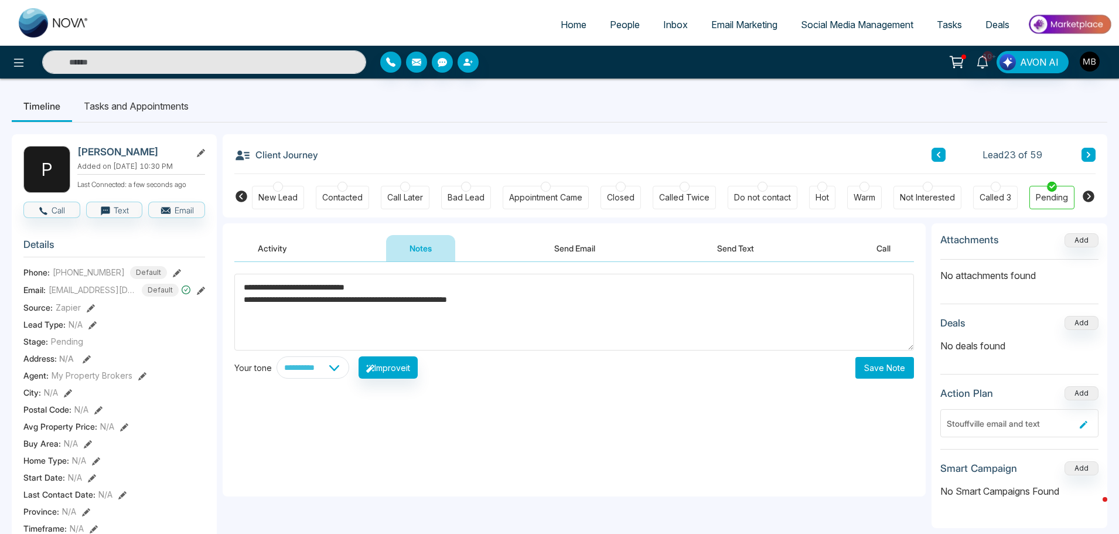
type textarea "**********"
click at [912, 367] on button "Save Note" at bounding box center [885, 368] width 59 height 22
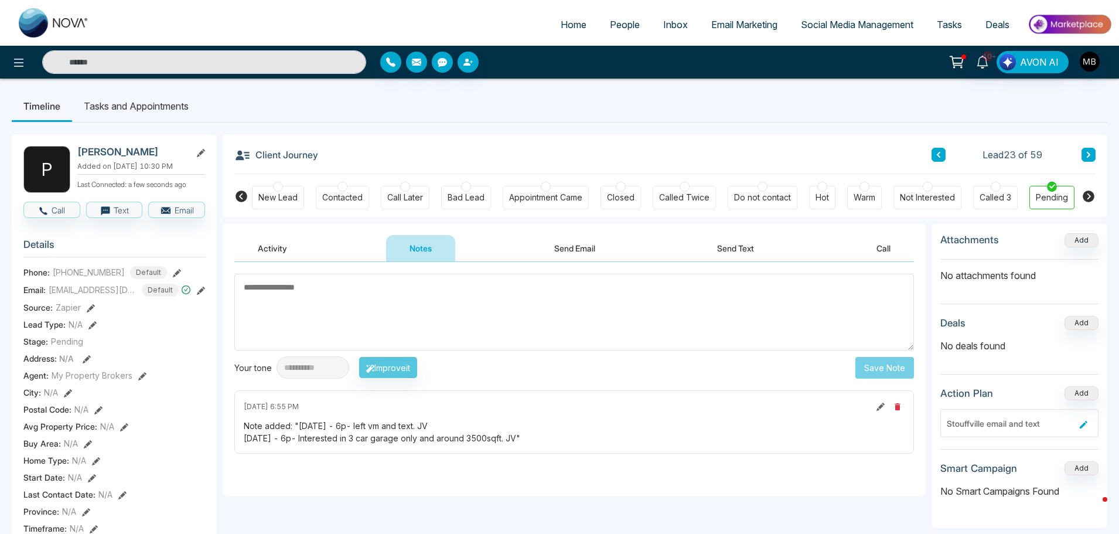
click at [1086, 154] on icon at bounding box center [1089, 154] width 6 height 7
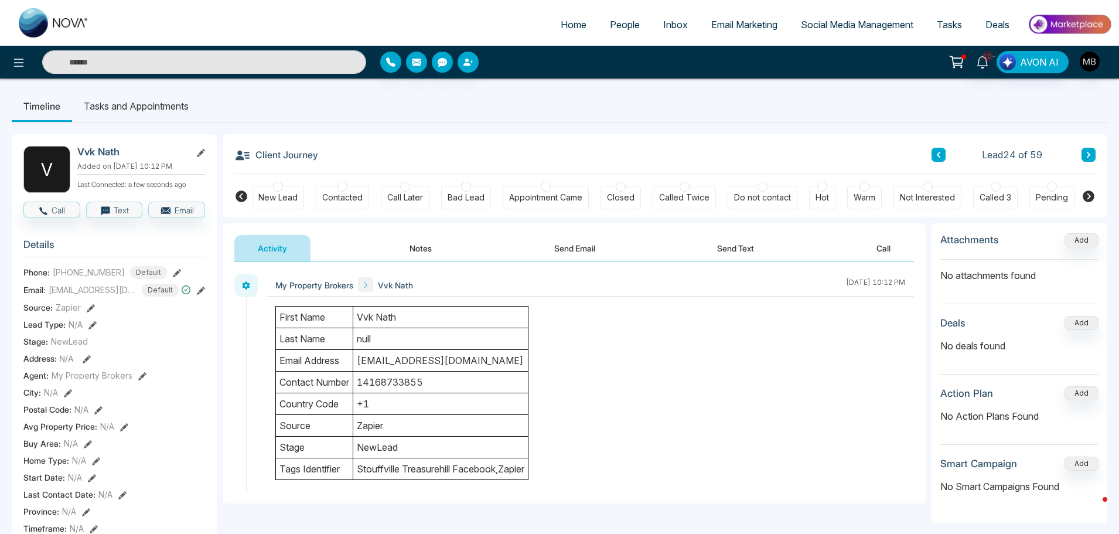
click at [346, 188] on div at bounding box center [343, 187] width 10 height 10
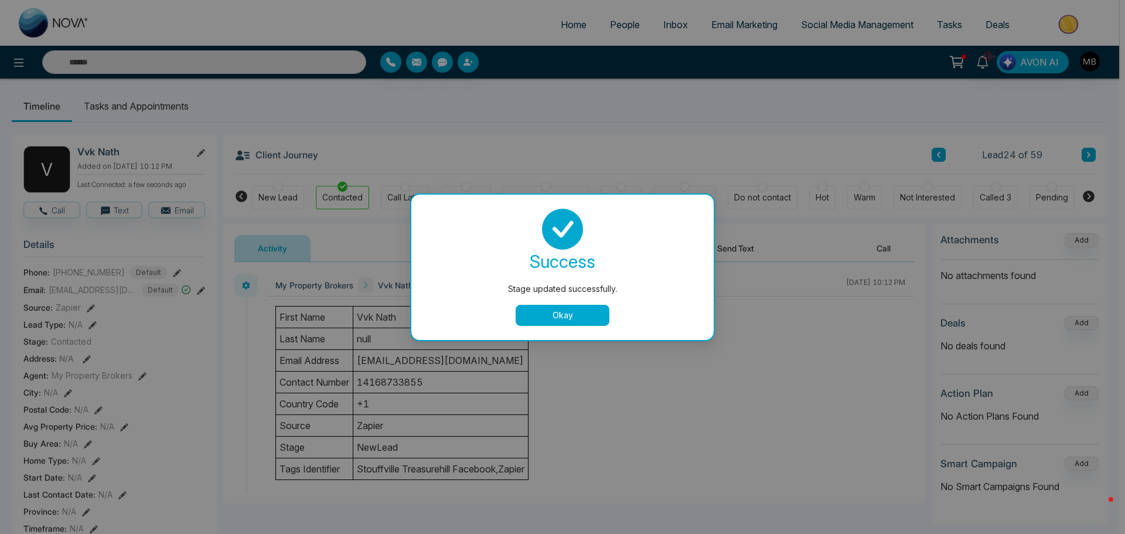
click at [580, 318] on button "Okay" at bounding box center [563, 315] width 94 height 21
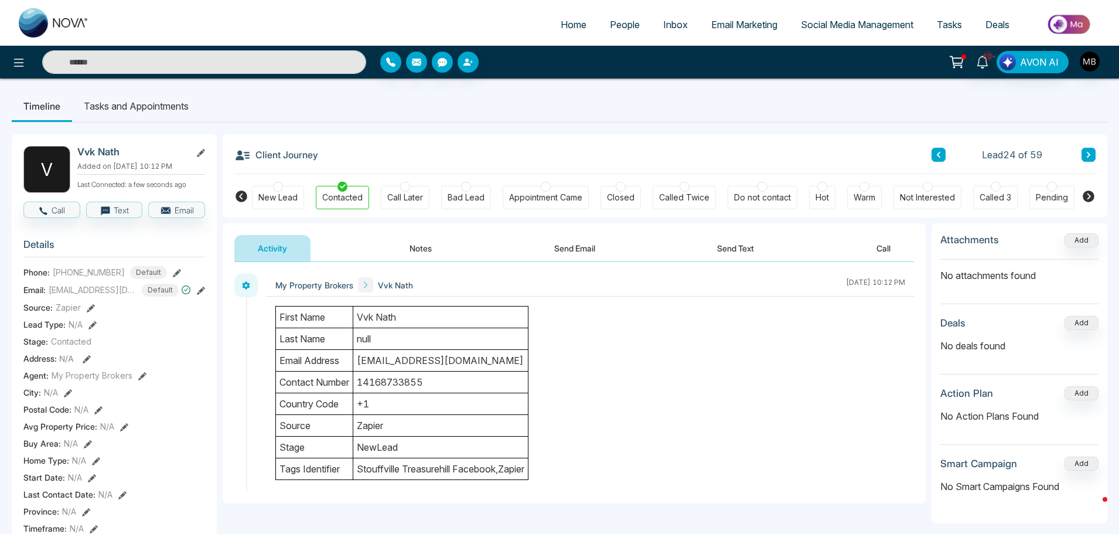
click at [1096, 158] on div "Client Journey Lead 24 of 59 New Lead Contacted Call Later Bad Lead Appointment…" at bounding box center [665, 175] width 885 height 83
click at [1094, 158] on button at bounding box center [1089, 155] width 14 height 14
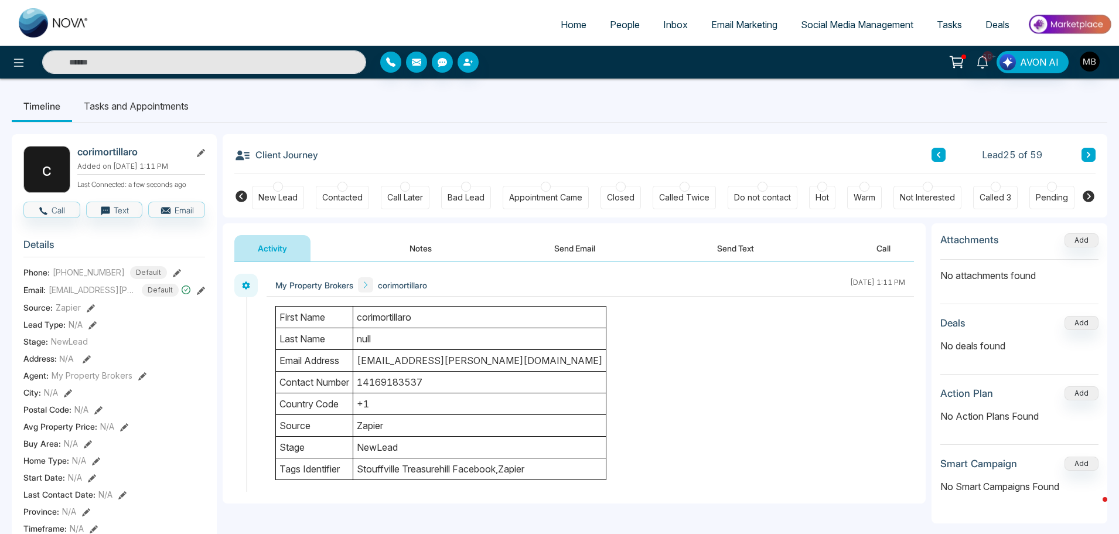
click at [338, 184] on div at bounding box center [343, 187] width 10 height 10
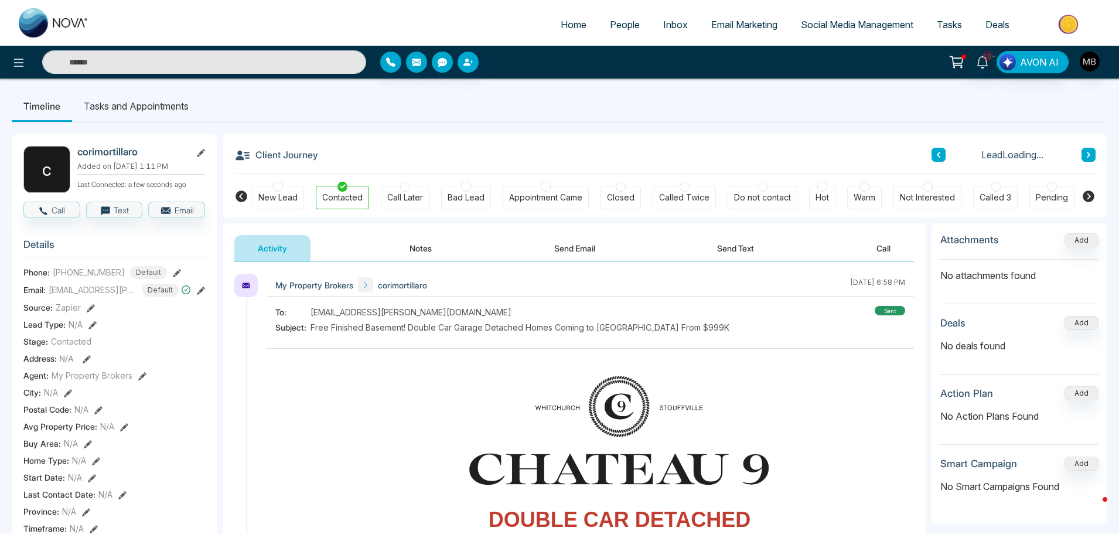
click at [230, 61] on input "text" at bounding box center [204, 61] width 324 height 23
paste input "**********"
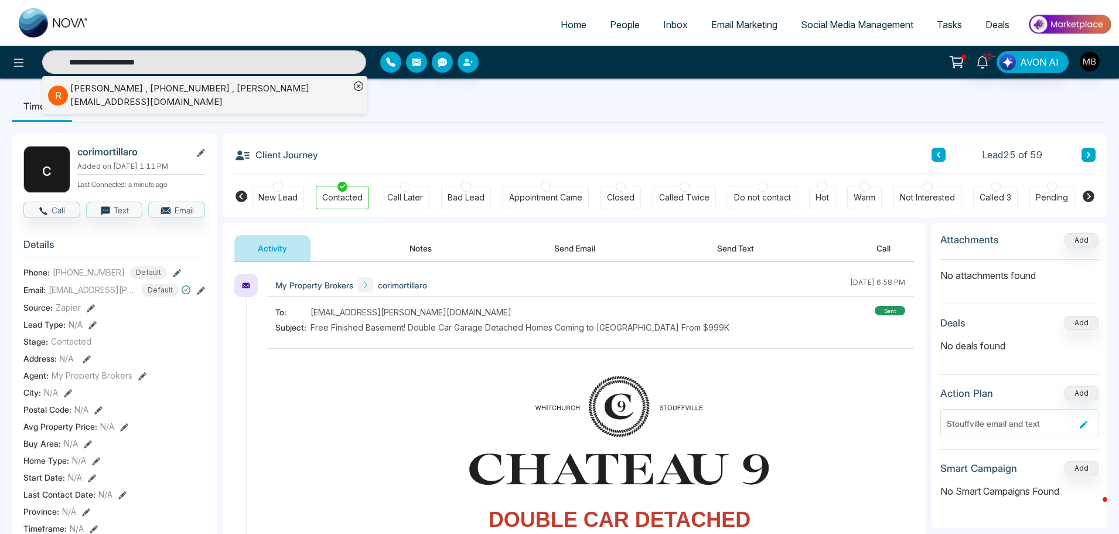
type input "**********"
click at [231, 81] on li "R [PERSON_NAME] , [PHONE_NUMBER] , [PERSON_NAME][EMAIL_ADDRESS][DOMAIN_NAME]" at bounding box center [199, 95] width 302 height 38
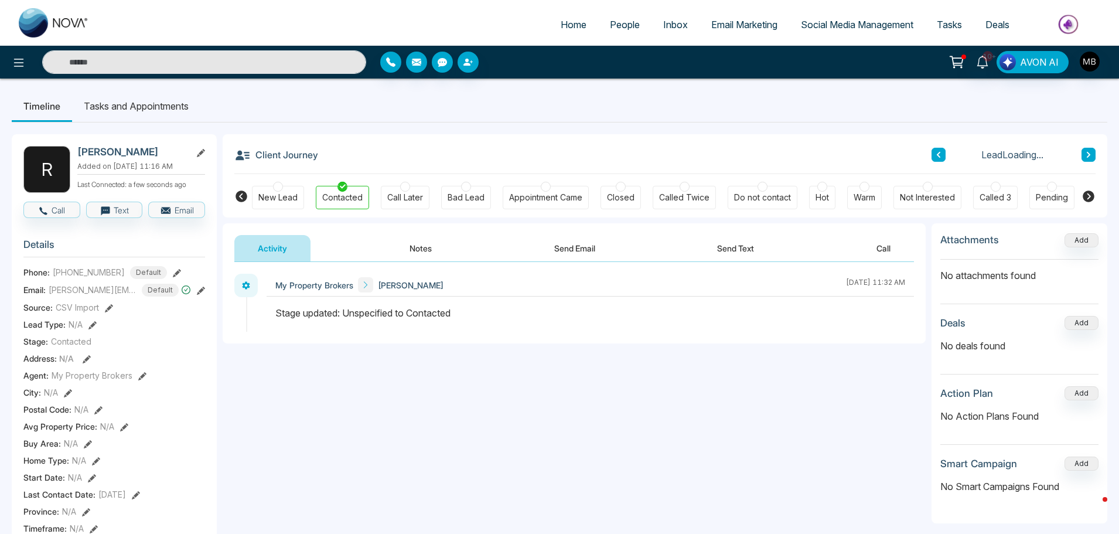
click at [865, 190] on div at bounding box center [865, 187] width 10 height 10
click at [427, 255] on button "Notes" at bounding box center [420, 248] width 69 height 26
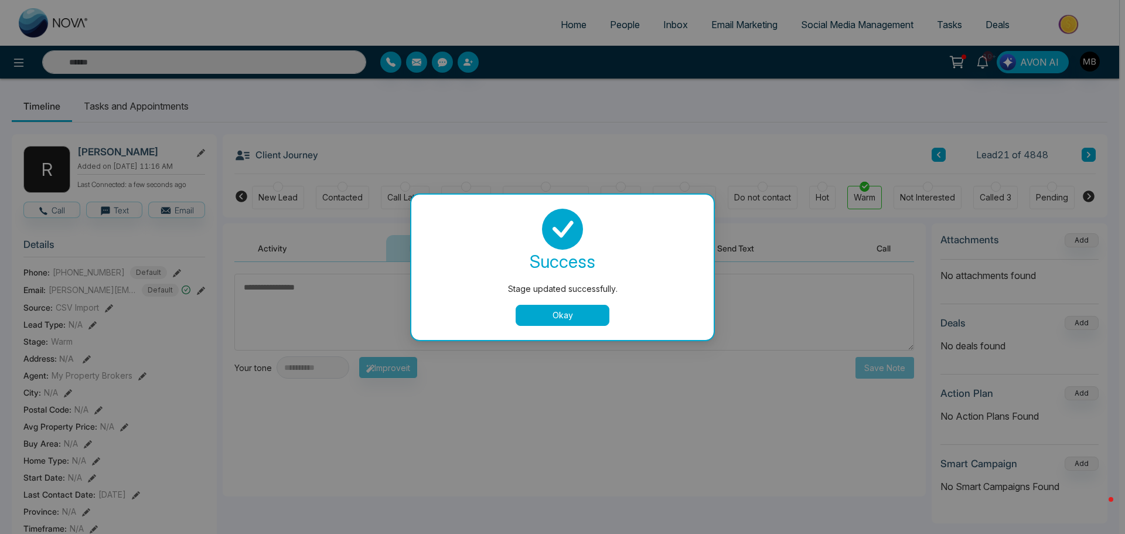
click at [551, 319] on button "Okay" at bounding box center [563, 315] width 94 height 21
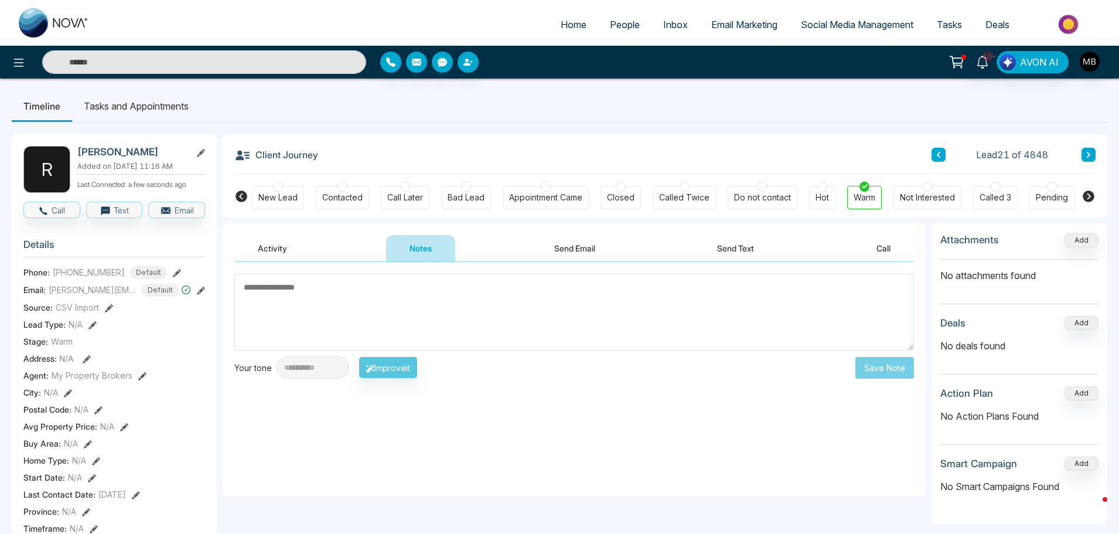
click at [390, 304] on textarea at bounding box center [574, 312] width 680 height 77
paste textarea "**********"
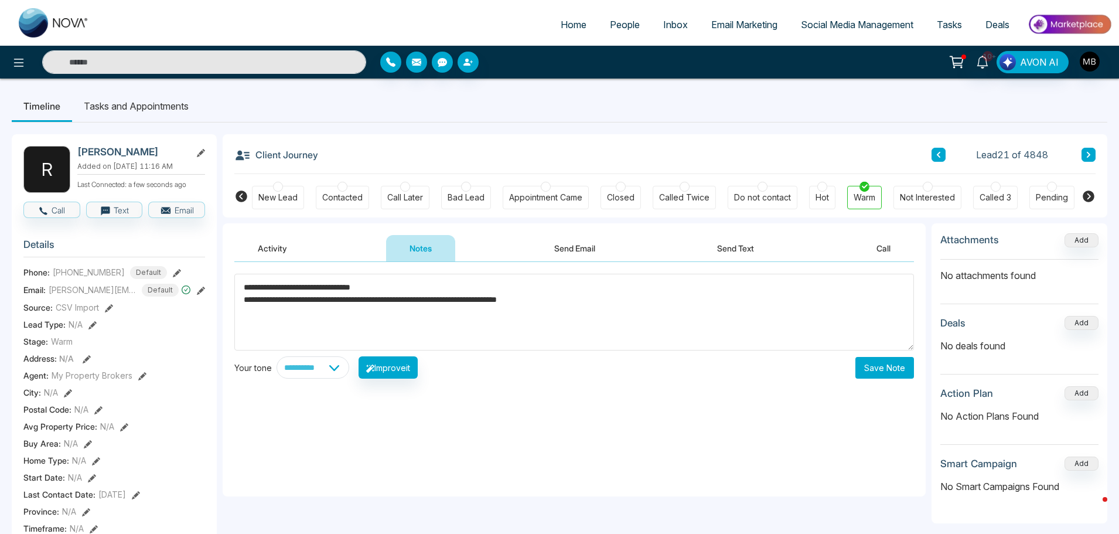
type textarea "**********"
click at [896, 361] on button "Save Note" at bounding box center [885, 368] width 59 height 22
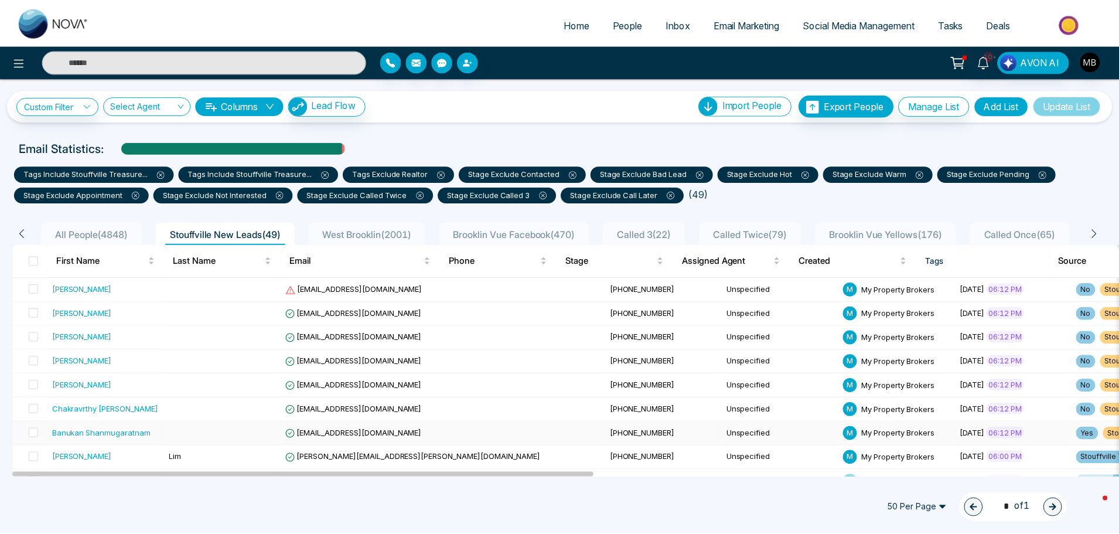
scroll to position [293, 0]
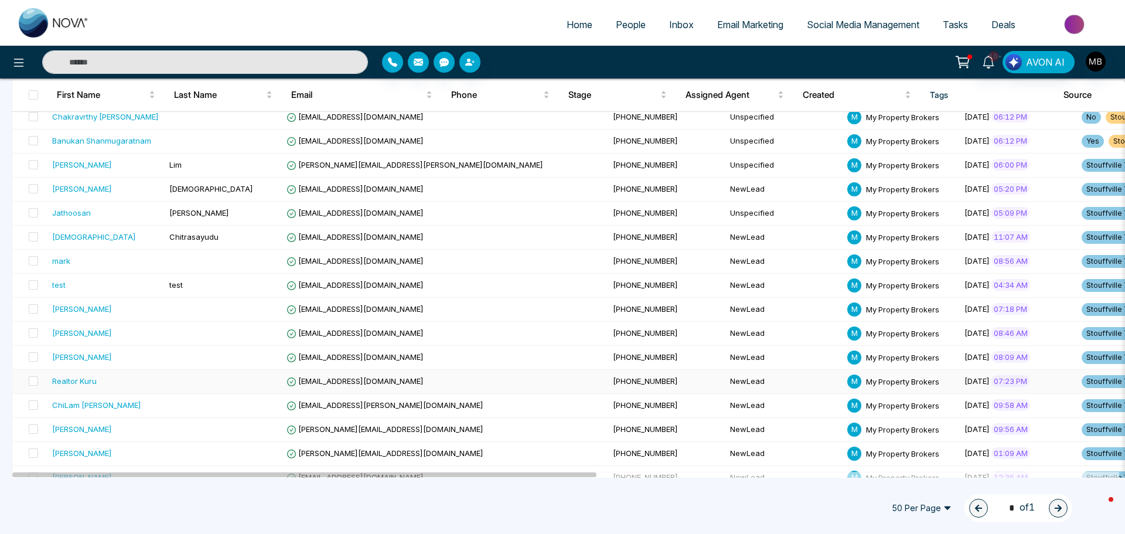
click at [353, 383] on span "[EMAIL_ADDRESS][DOMAIN_NAME]" at bounding box center [355, 380] width 137 height 9
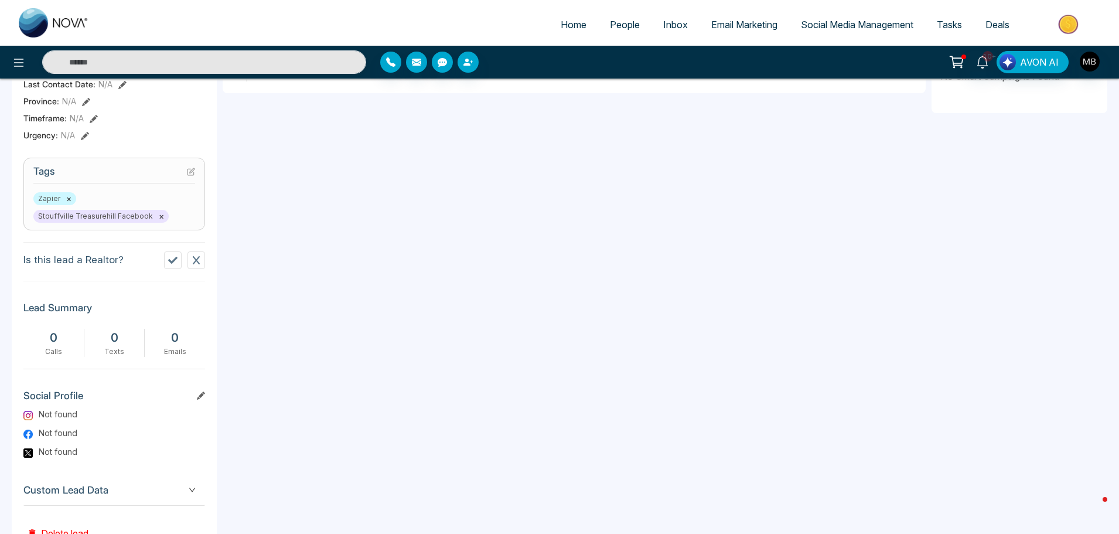
scroll to position [455, 0]
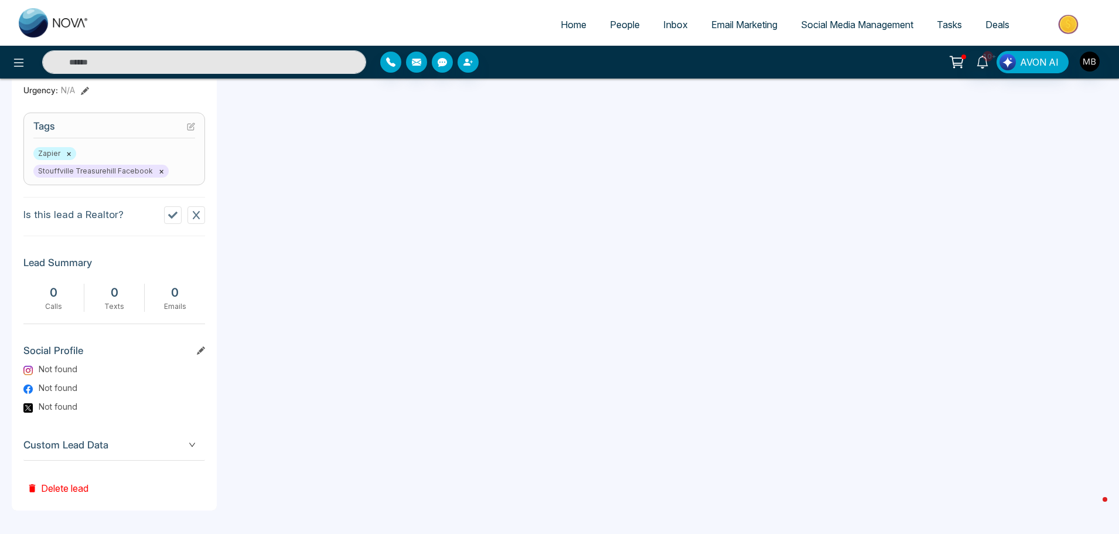
click at [172, 217] on icon at bounding box center [172, 215] width 9 height 7
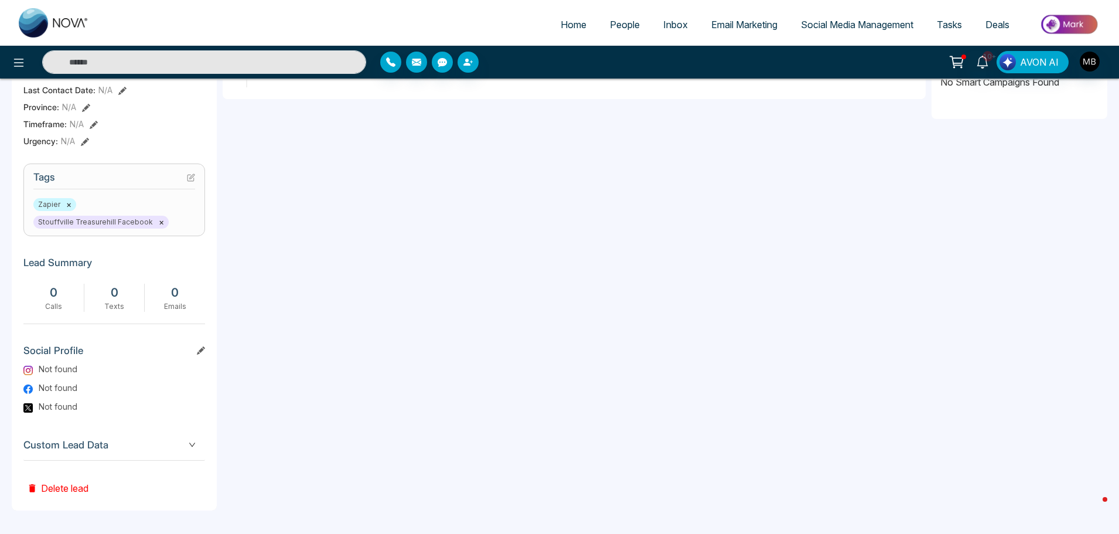
scroll to position [404, 0]
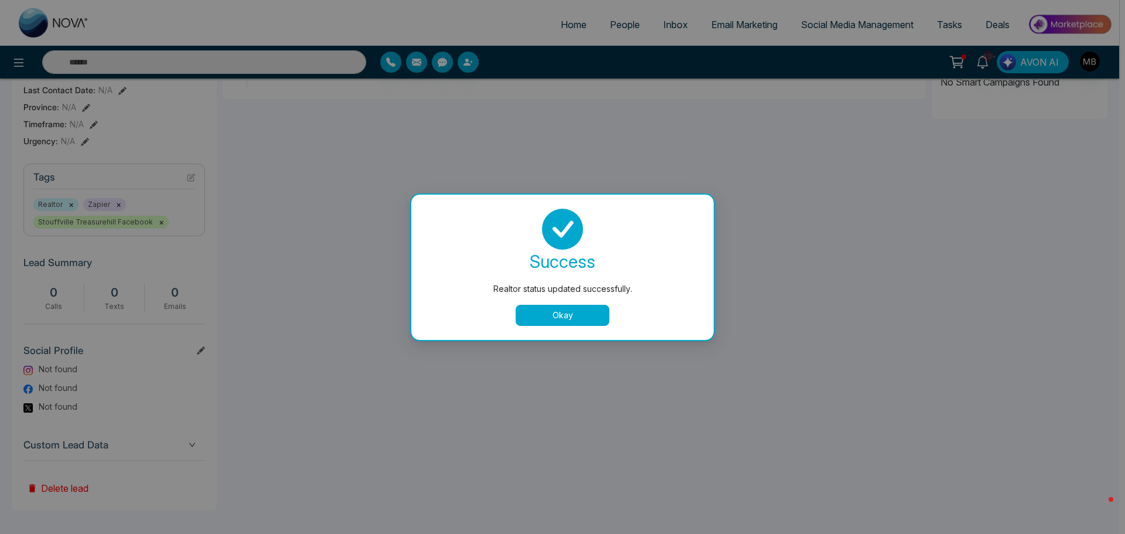
click at [546, 314] on button "Okay" at bounding box center [563, 315] width 94 height 21
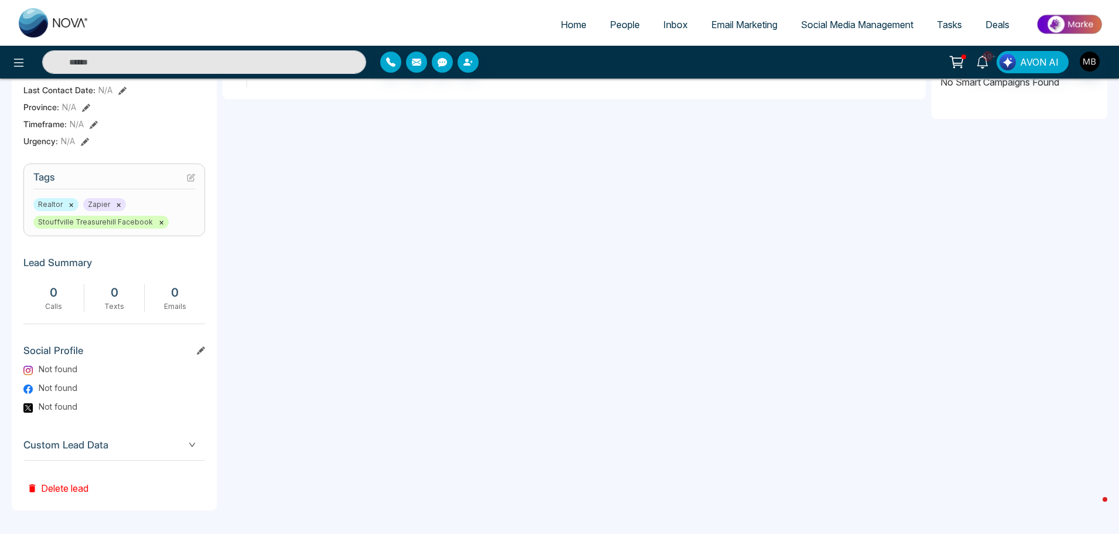
scroll to position [0, 0]
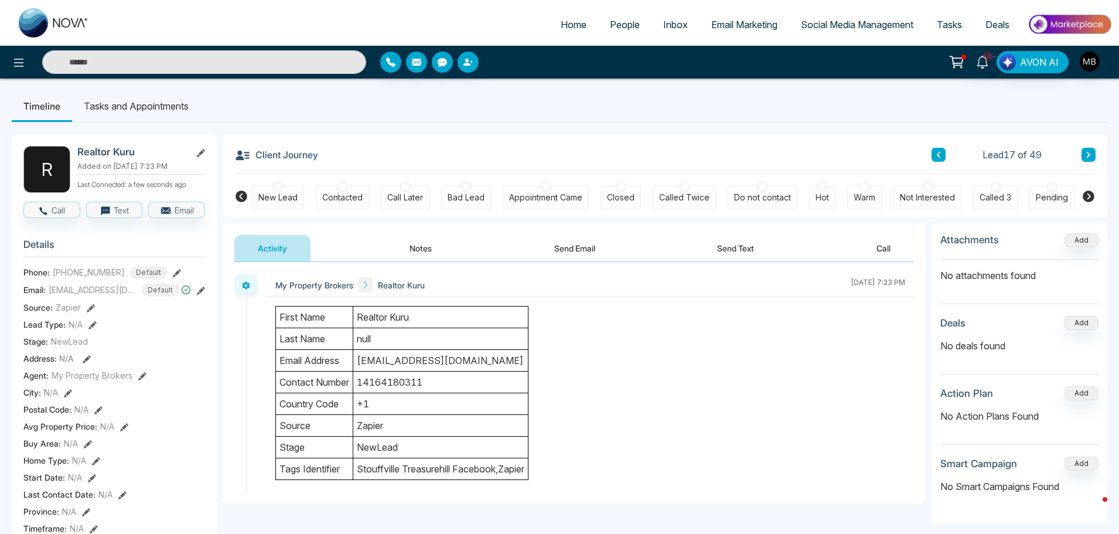
click at [1081, 155] on div "Lead 17 of 49" at bounding box center [1014, 155] width 164 height 14
click at [1090, 154] on icon at bounding box center [1089, 155] width 4 height 6
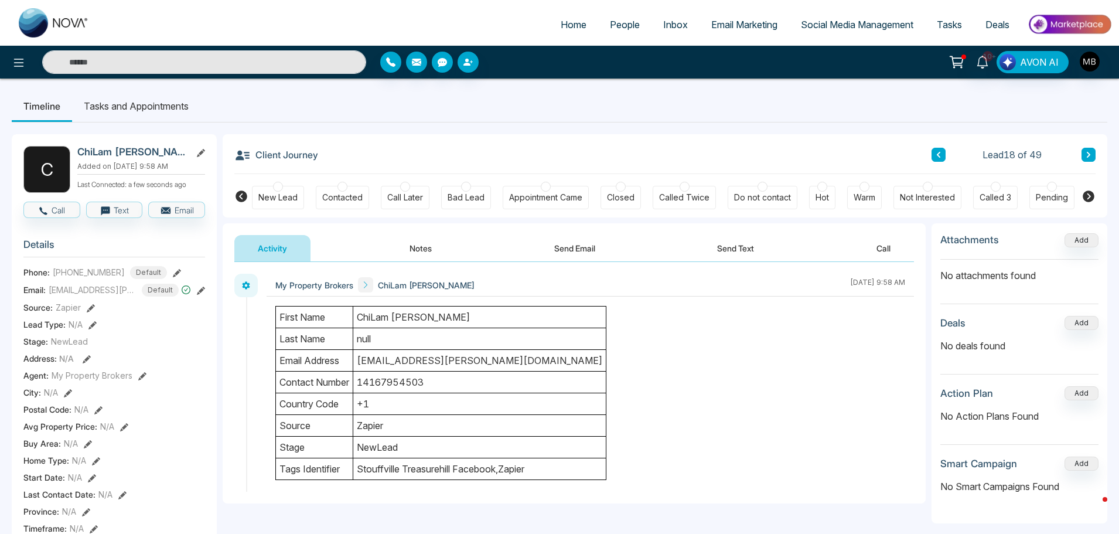
click at [347, 189] on div "Contacted" at bounding box center [342, 197] width 53 height 23
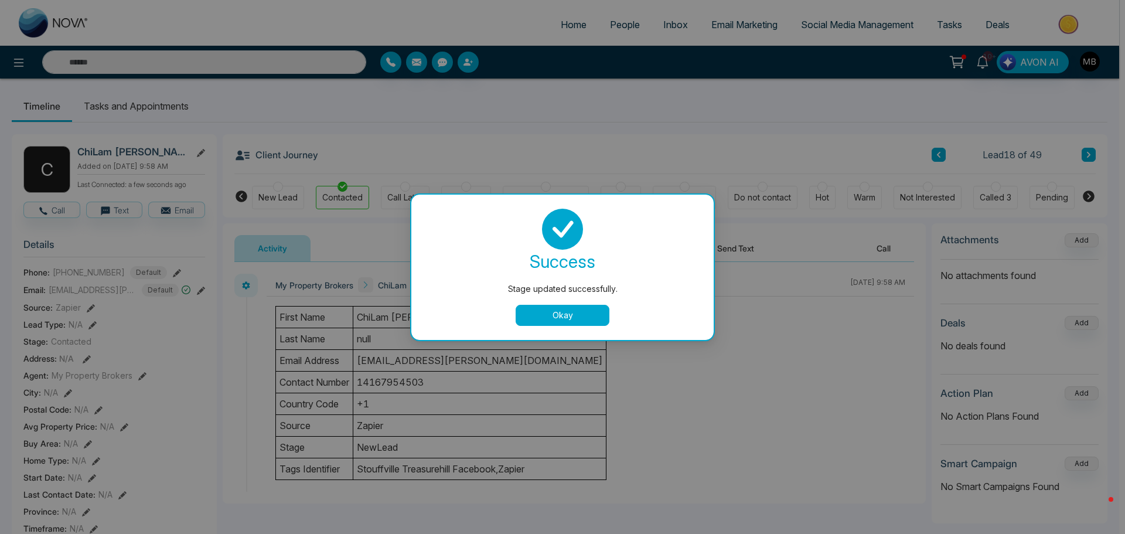
click at [580, 322] on button "Okay" at bounding box center [563, 315] width 94 height 21
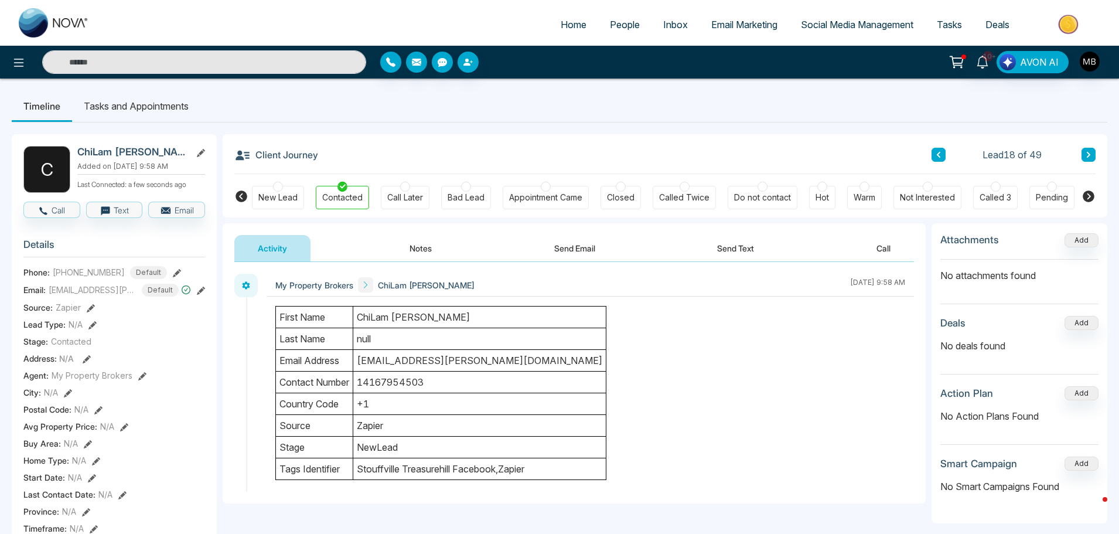
click at [1086, 152] on icon at bounding box center [1089, 154] width 6 height 7
click at [345, 186] on div at bounding box center [343, 187] width 10 height 10
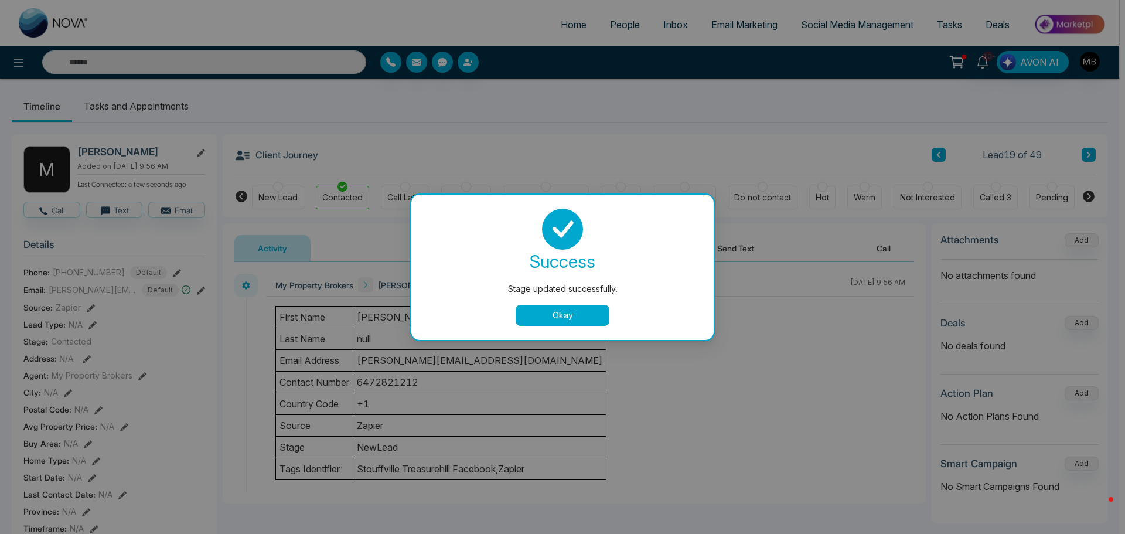
click at [573, 318] on button "Okay" at bounding box center [563, 315] width 94 height 21
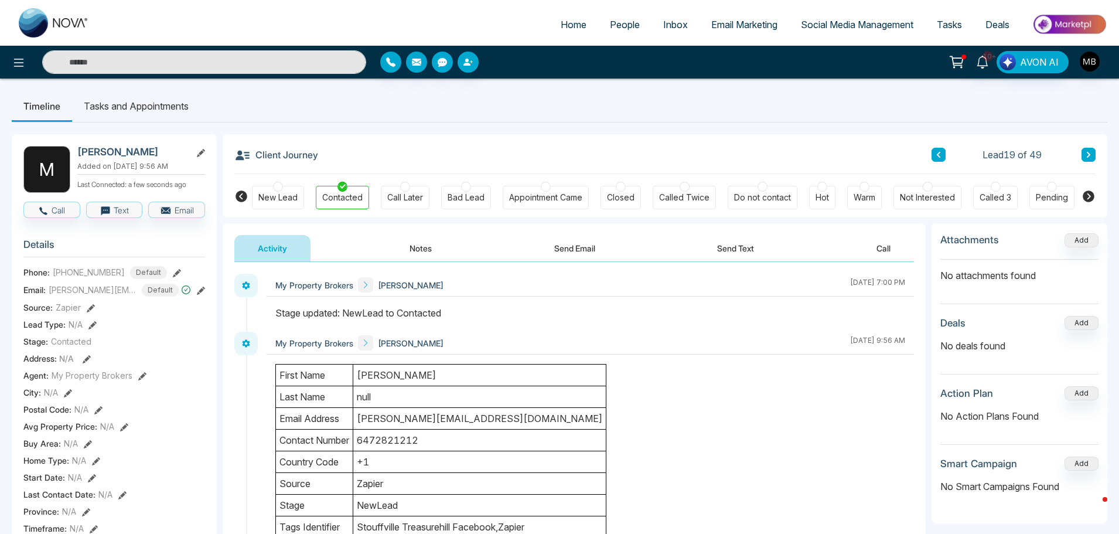
click at [1095, 156] on button at bounding box center [1089, 155] width 14 height 14
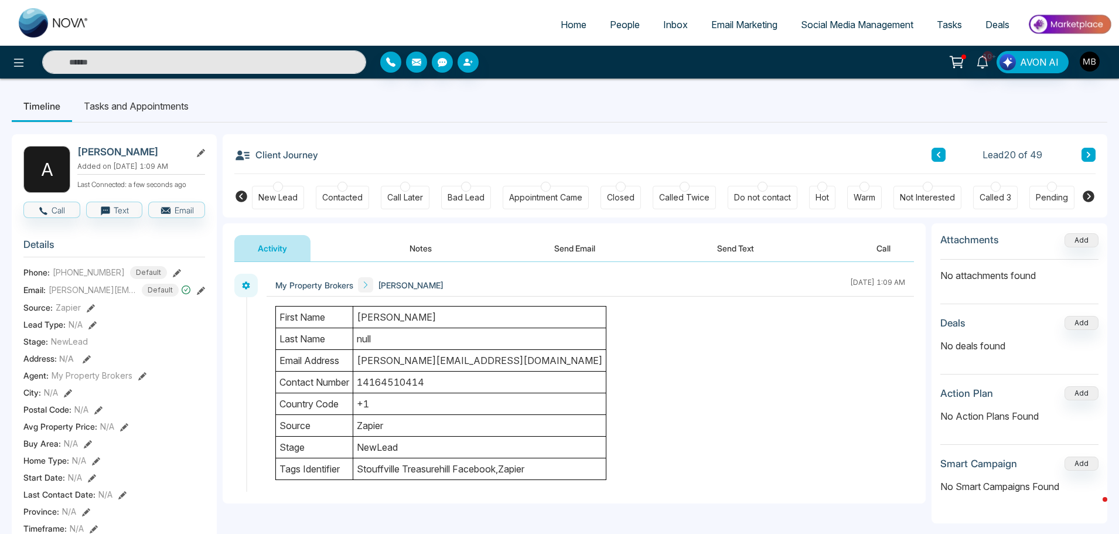
click at [342, 188] on div at bounding box center [343, 187] width 10 height 10
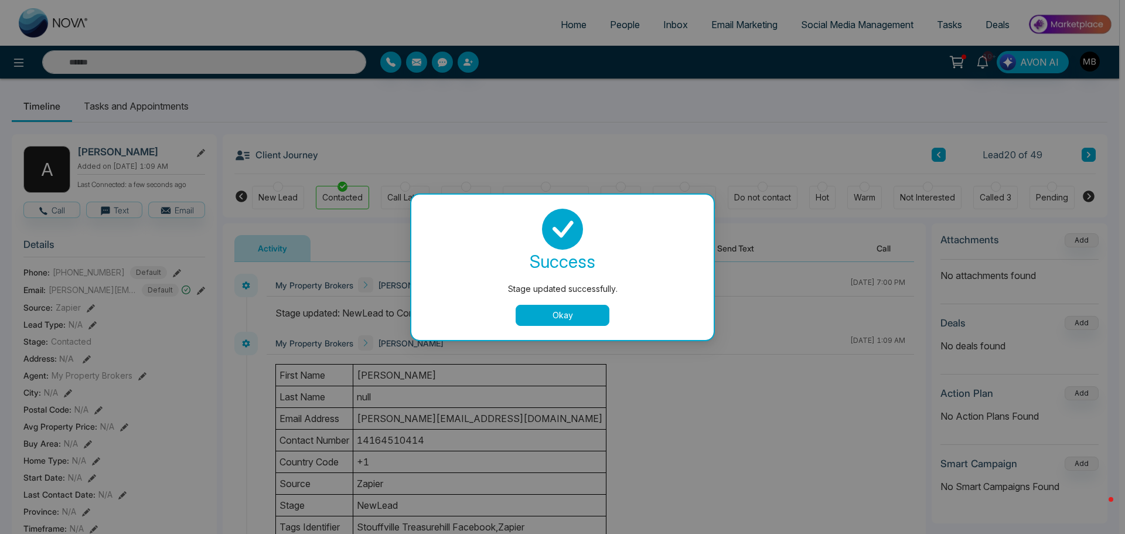
click at [549, 315] on button "Okay" at bounding box center [563, 315] width 94 height 21
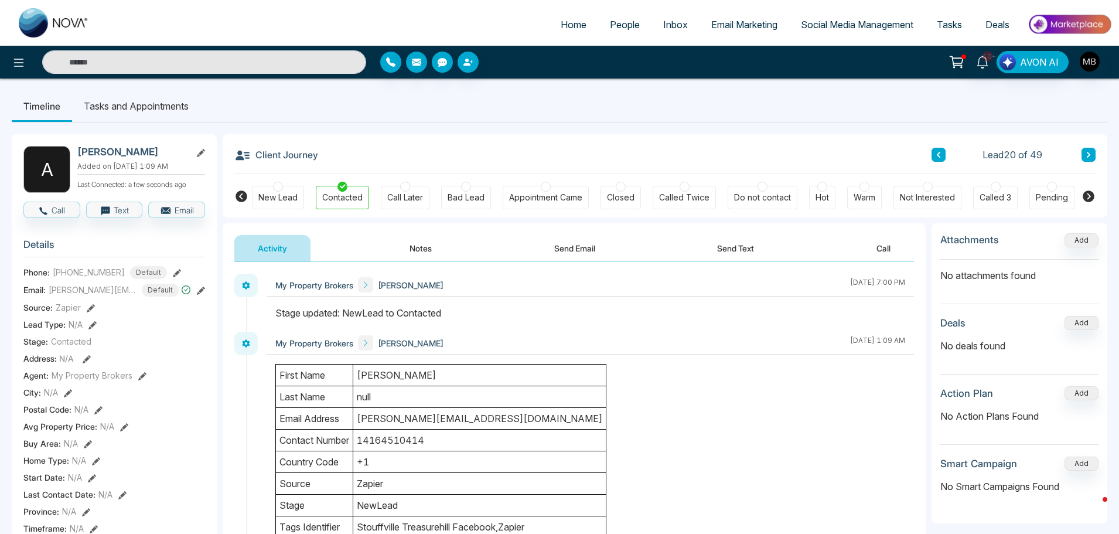
click at [1086, 157] on icon at bounding box center [1089, 154] width 6 height 7
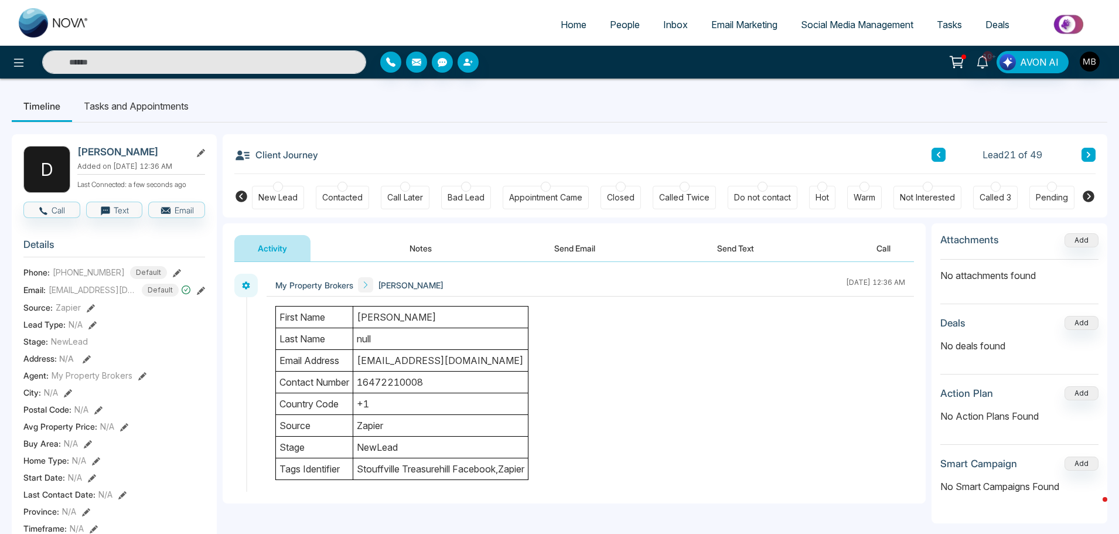
click at [341, 187] on div at bounding box center [343, 187] width 10 height 10
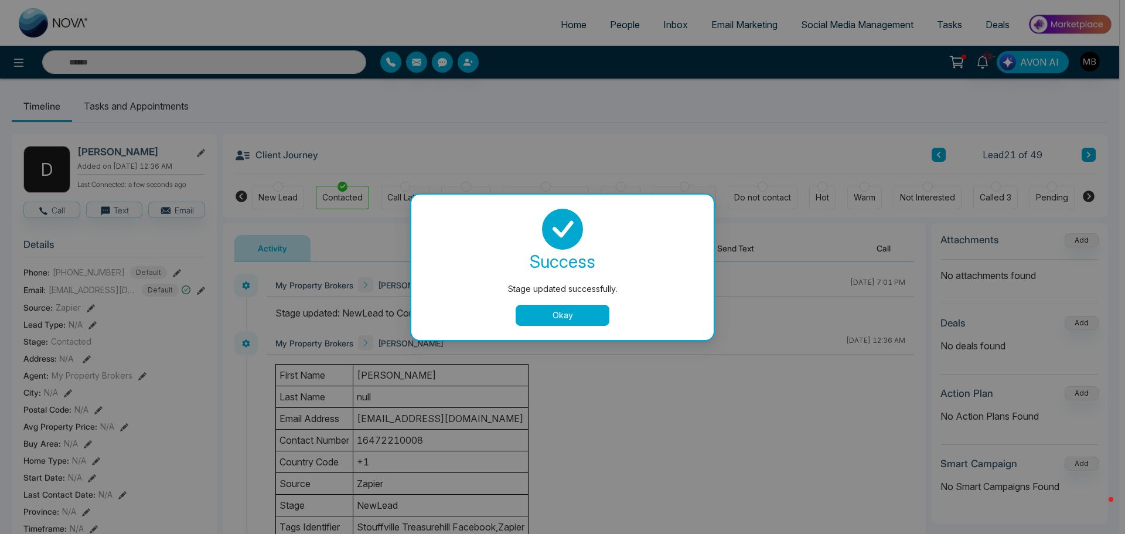
click at [601, 314] on button "Okay" at bounding box center [563, 315] width 94 height 21
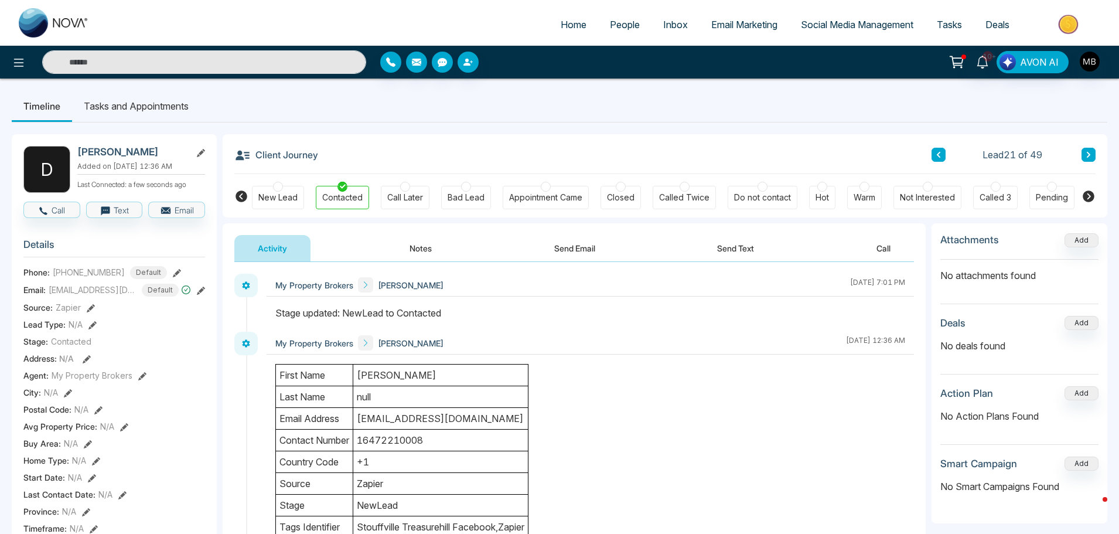
click at [1090, 154] on icon at bounding box center [1089, 155] width 4 height 6
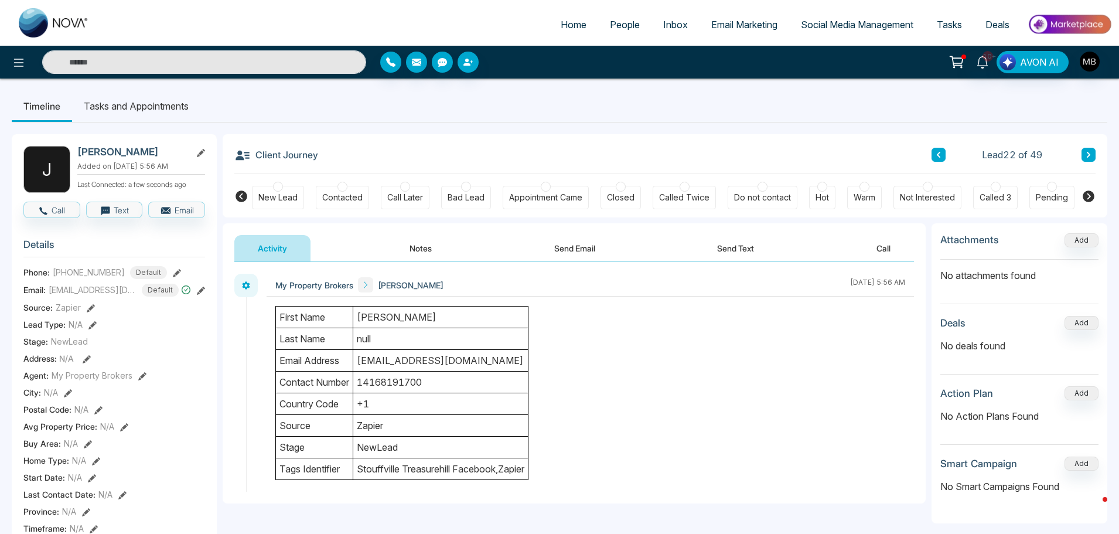
click at [346, 187] on div at bounding box center [343, 187] width 10 height 10
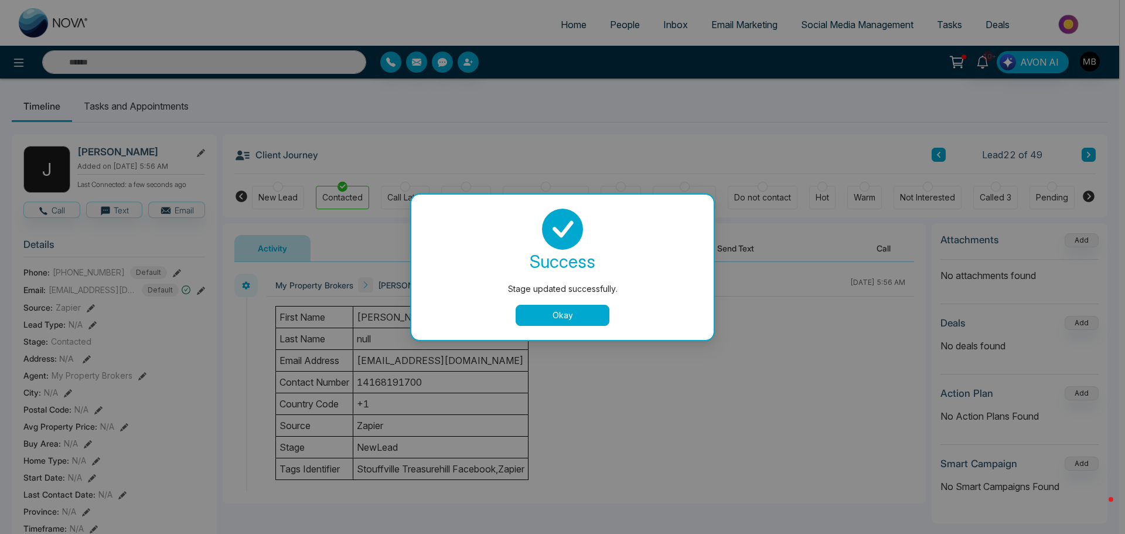
click at [568, 318] on button "Okay" at bounding box center [563, 315] width 94 height 21
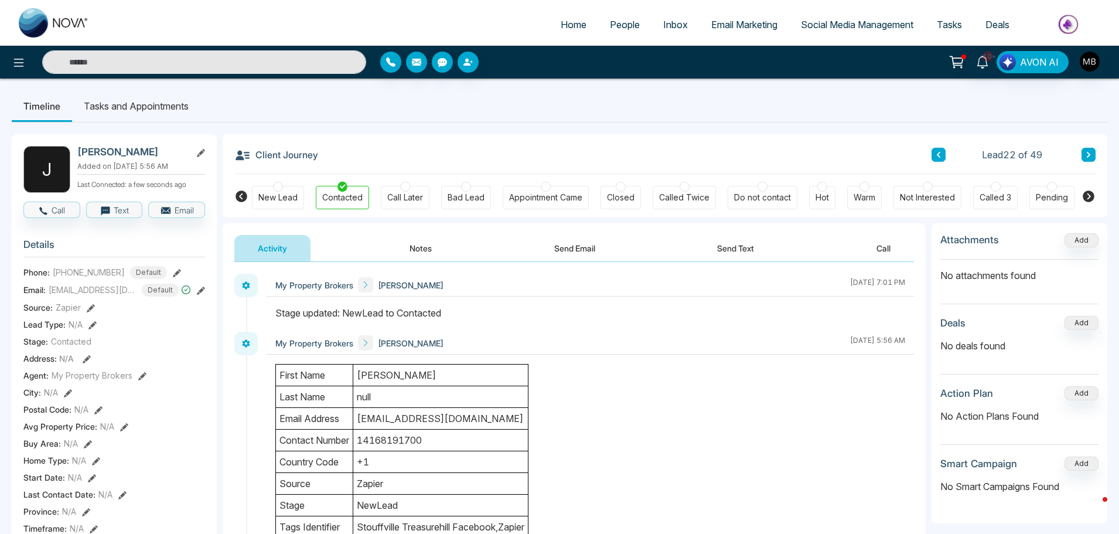
click at [1087, 156] on icon at bounding box center [1089, 154] width 6 height 7
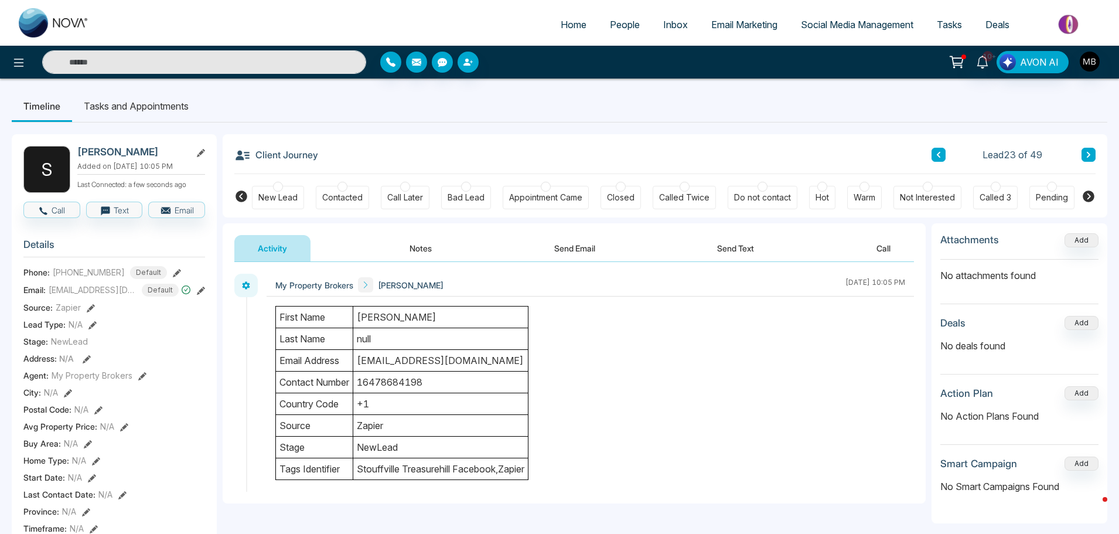
click at [228, 66] on input "text" at bounding box center [204, 61] width 324 height 23
paste input "**********"
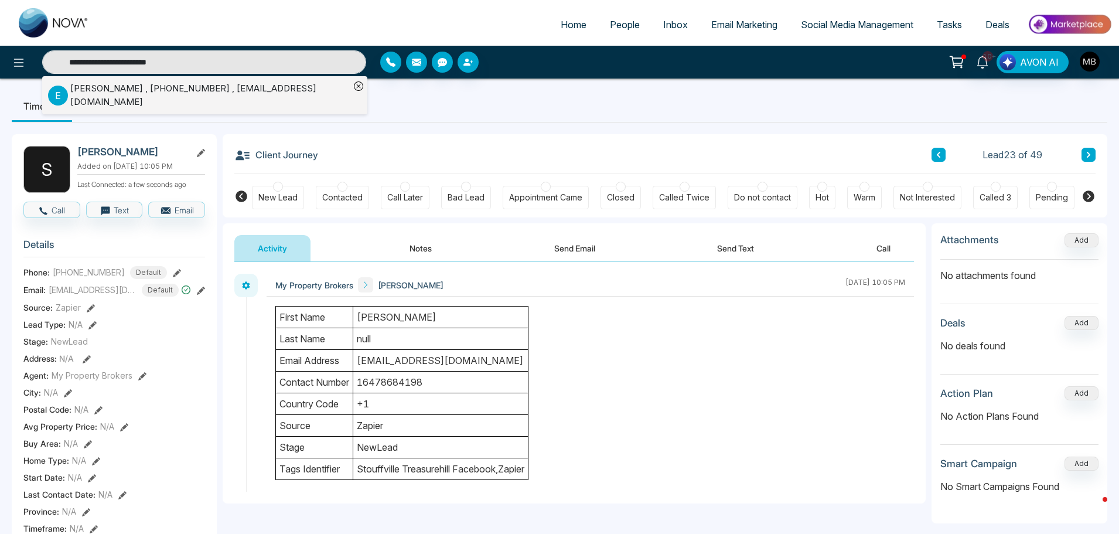
type input "**********"
click at [219, 84] on div "E Elliott Caylor , +16472015777 , rnsproperties500@gmail.com" at bounding box center [199, 95] width 302 height 26
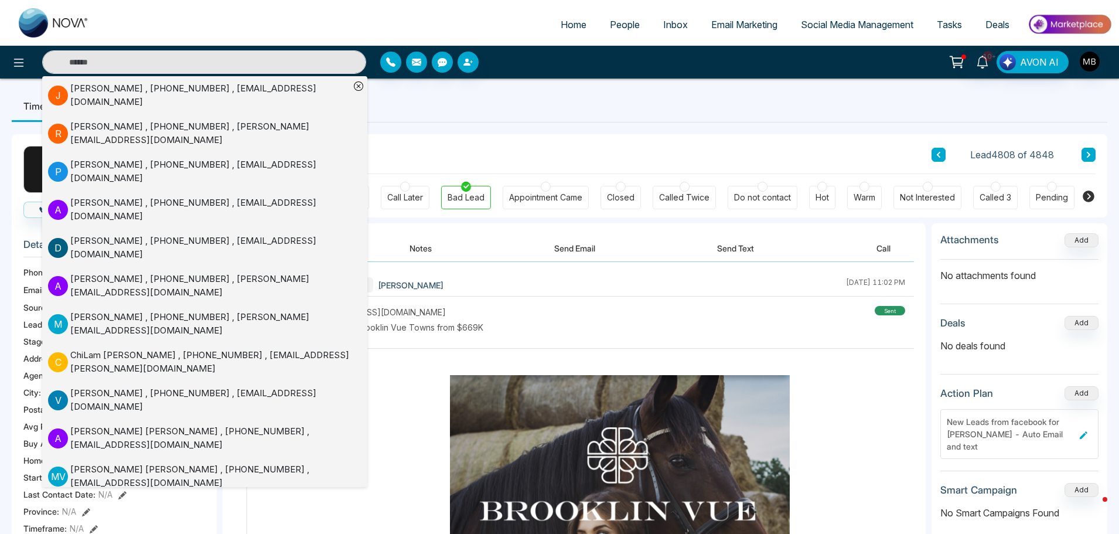
click at [474, 135] on div "Client Journey Lead 4808 of 4848" at bounding box center [665, 154] width 862 height 40
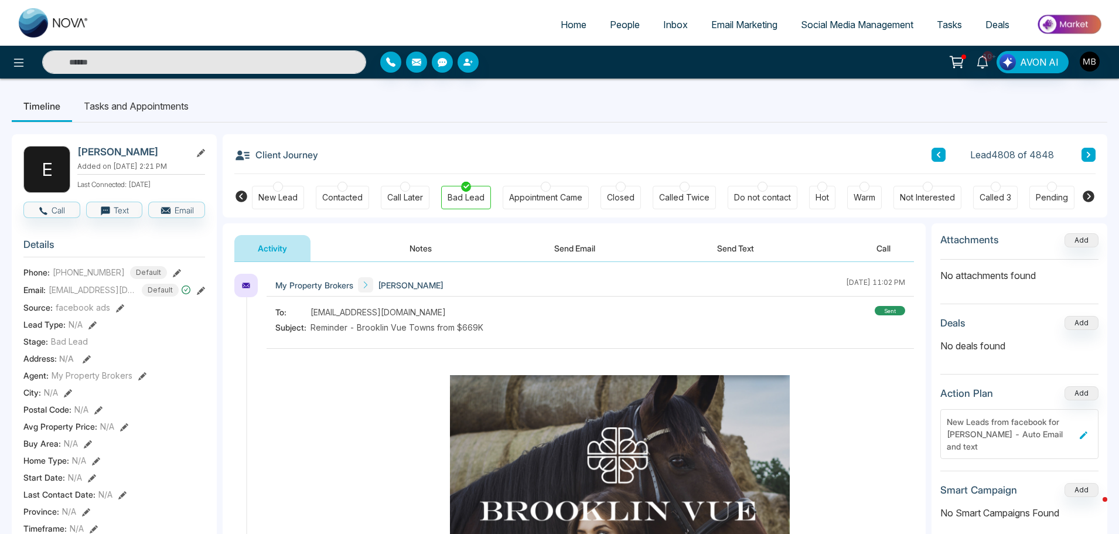
click at [173, 59] on input "text" at bounding box center [204, 61] width 324 height 23
paste input "**********"
type input "**********"
click at [181, 59] on input "**********" at bounding box center [204, 61] width 324 height 23
type input "**********"
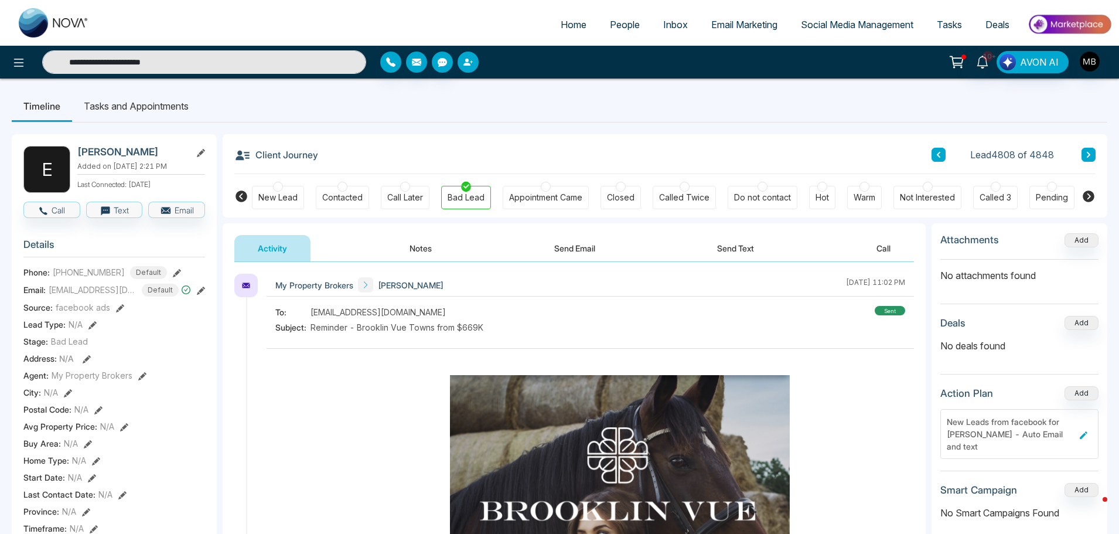
click at [474, 60] on button "button" at bounding box center [468, 62] width 21 height 21
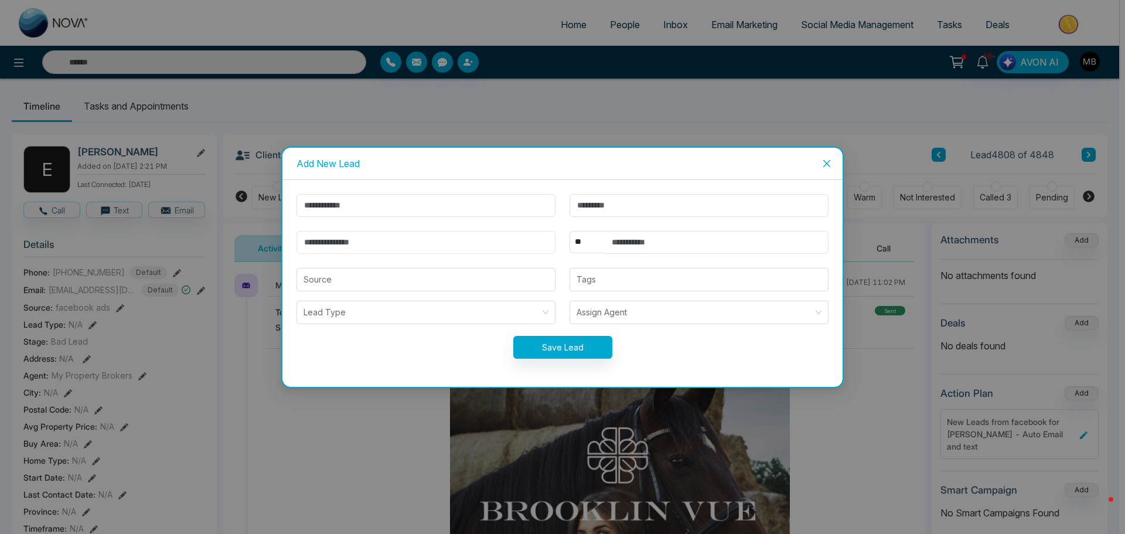
click at [400, 245] on input "email" at bounding box center [426, 242] width 259 height 23
paste input "**********"
type input "**********"
click at [345, 200] on input "text" at bounding box center [426, 205] width 259 height 23
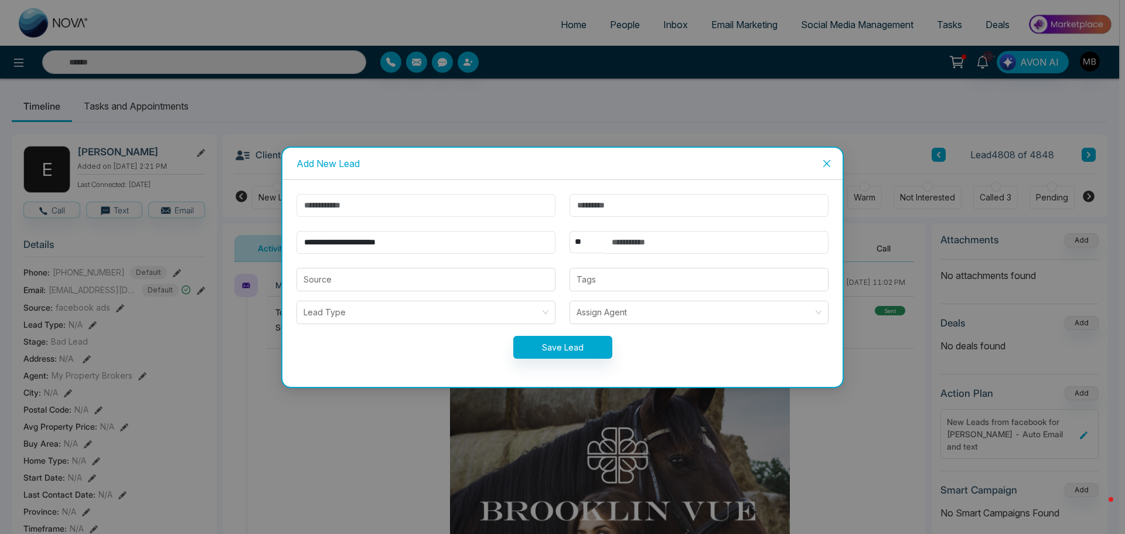
paste input "*******"
type input "*******"
type input "**********"
click at [634, 249] on input "text" at bounding box center [717, 242] width 224 height 23
paste input "**********"
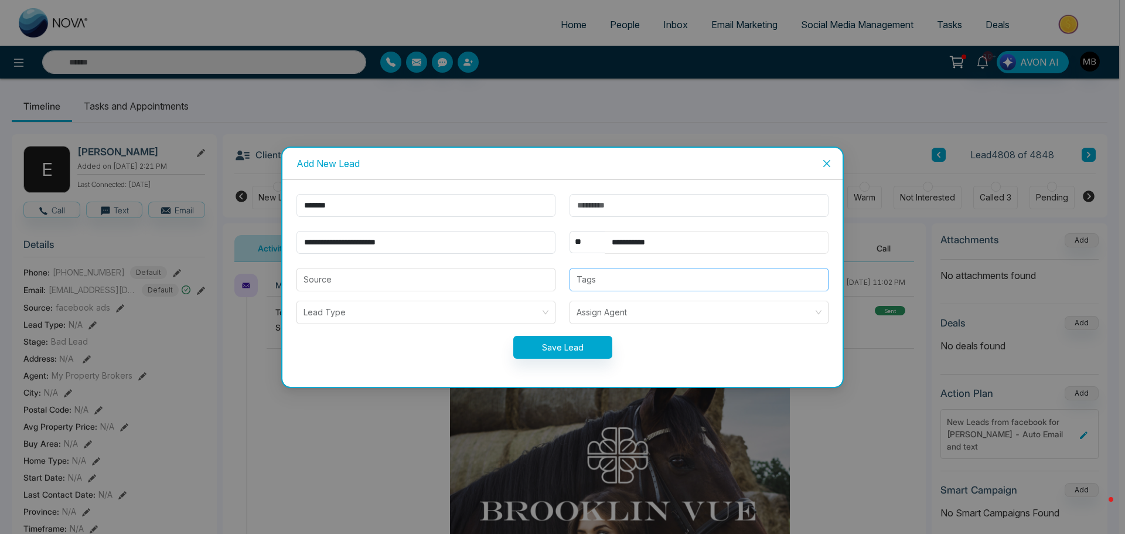
click at [620, 273] on div at bounding box center [699, 280] width 252 height 14
type input "**********"
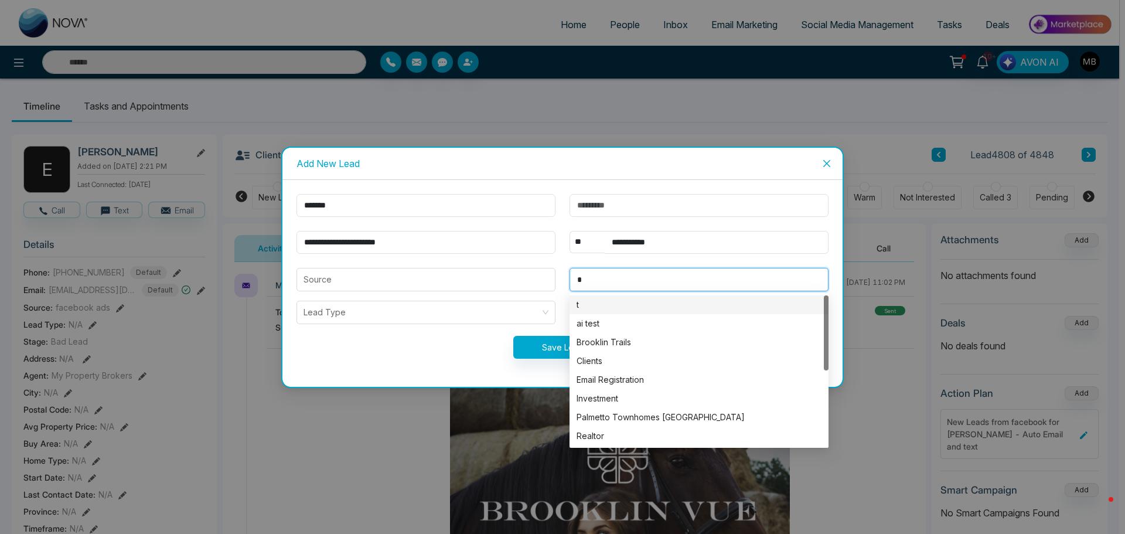
type input "**"
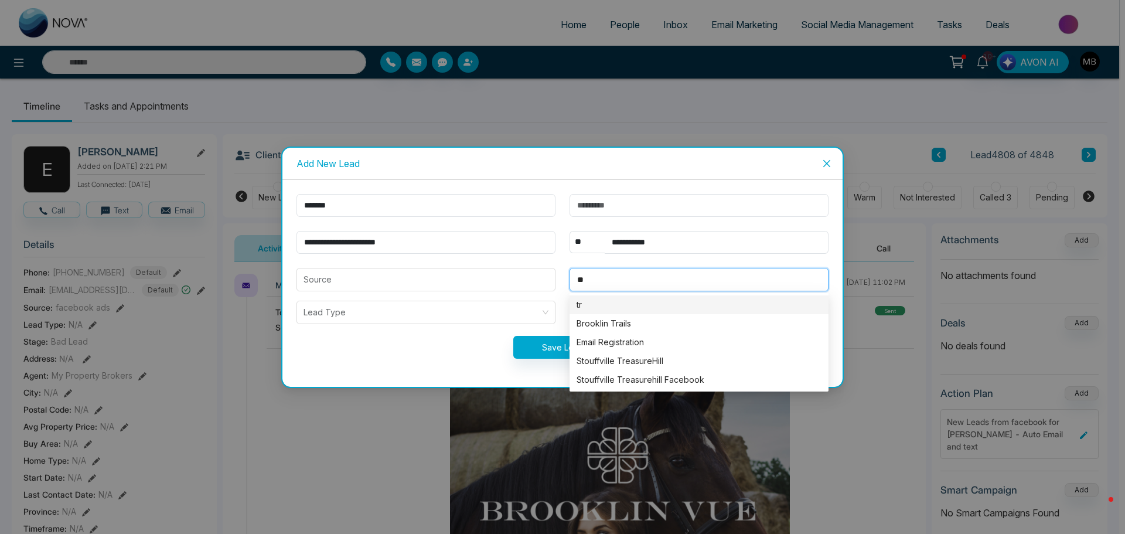
type input "**********"
type input "***"
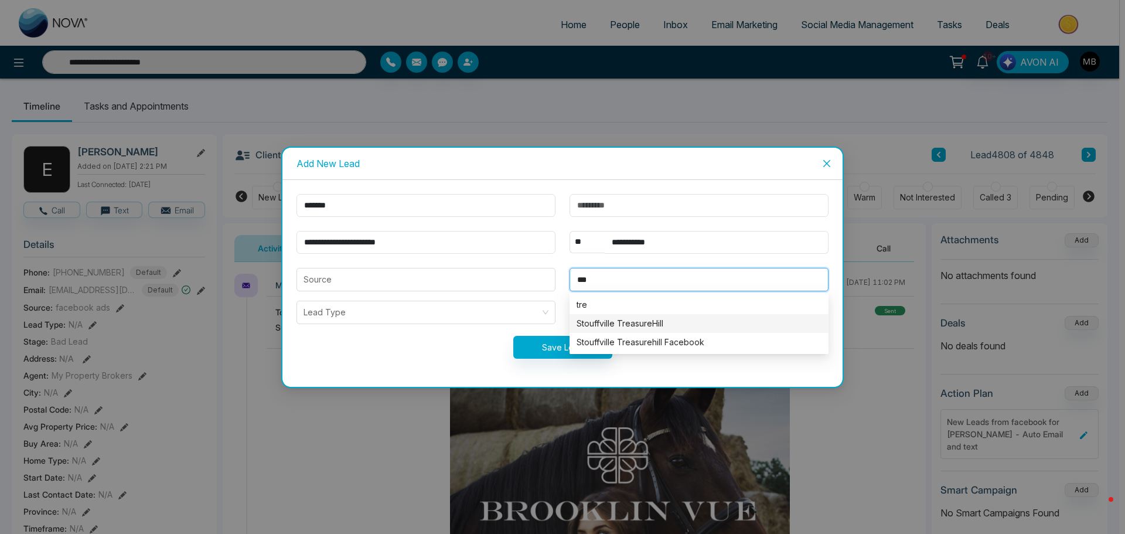
click at [625, 322] on div "Stouffville TreasureHill" at bounding box center [699, 323] width 245 height 13
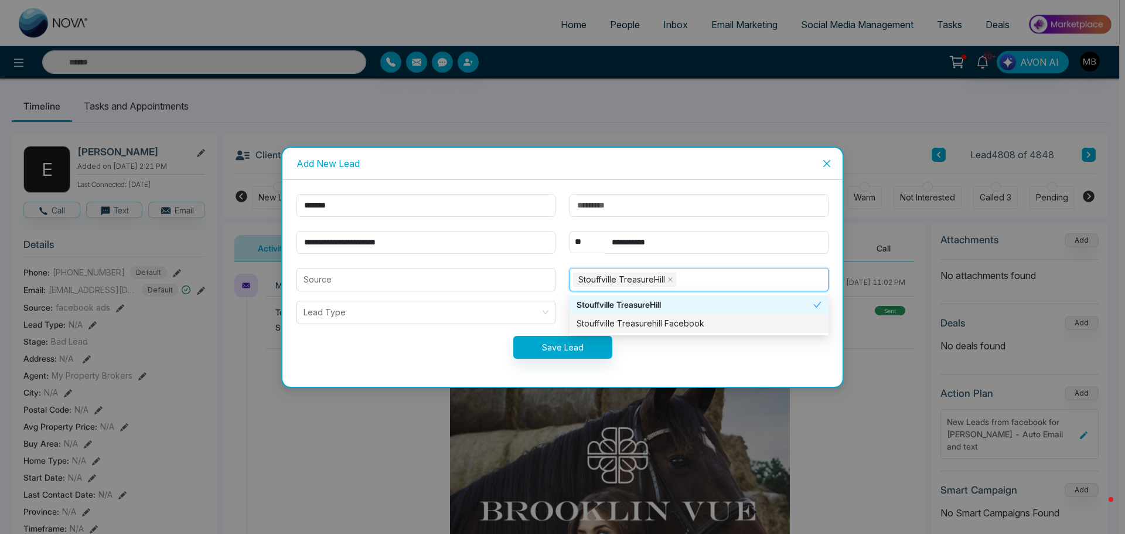
type input "**********"
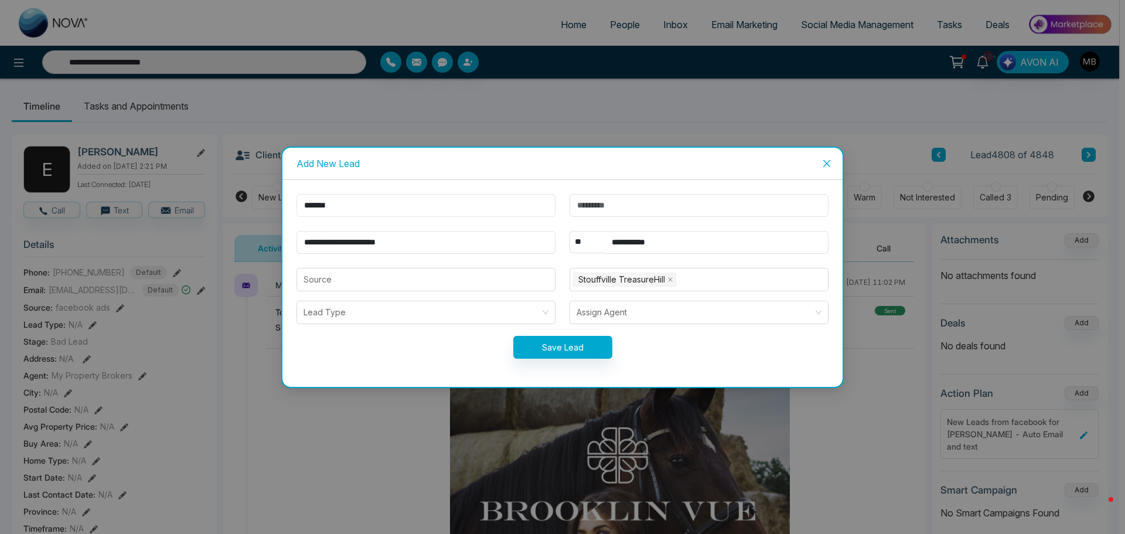
click at [314, 205] on input "*******" at bounding box center [426, 205] width 259 height 23
click at [312, 205] on input "*******" at bounding box center [426, 205] width 259 height 23
type input "******"
type input "**********"
type input "******"
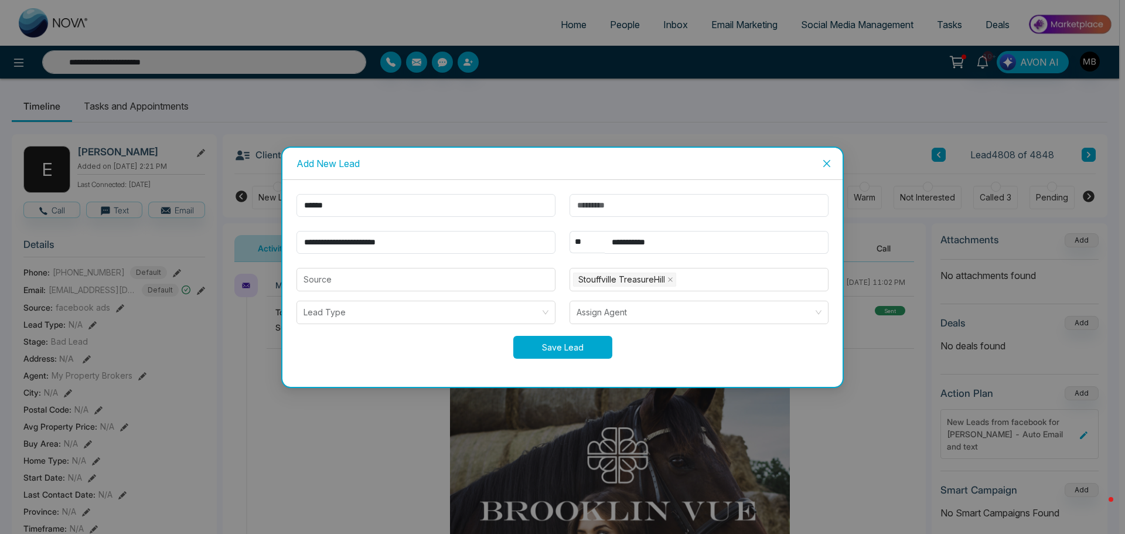
click at [554, 353] on button "Save Lead" at bounding box center [562, 347] width 99 height 23
type input "**********"
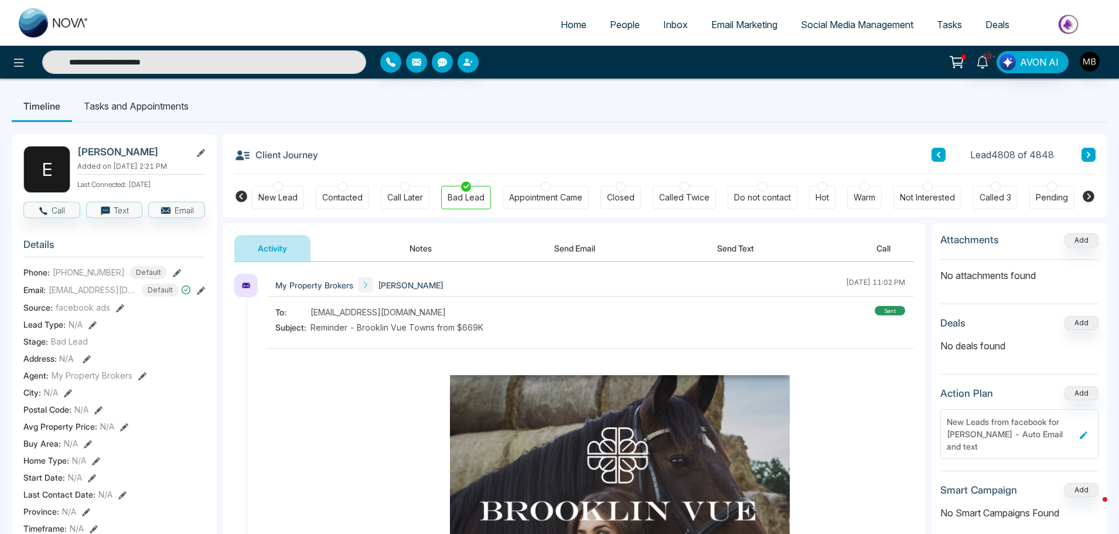
click at [227, 60] on input "**********" at bounding box center [204, 61] width 324 height 23
paste input "**********"
type input "**********"
drag, startPoint x: 179, startPoint y: 72, endPoint x: 29, endPoint y: 69, distance: 149.5
click at [29, 69] on div "**********" at bounding box center [186, 61] width 373 height 23
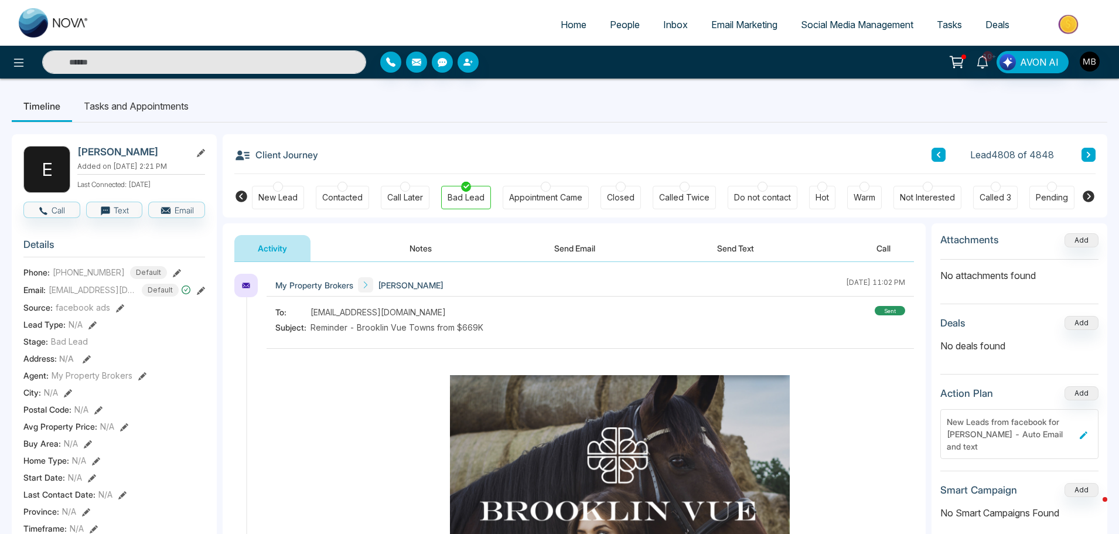
paste input "**********"
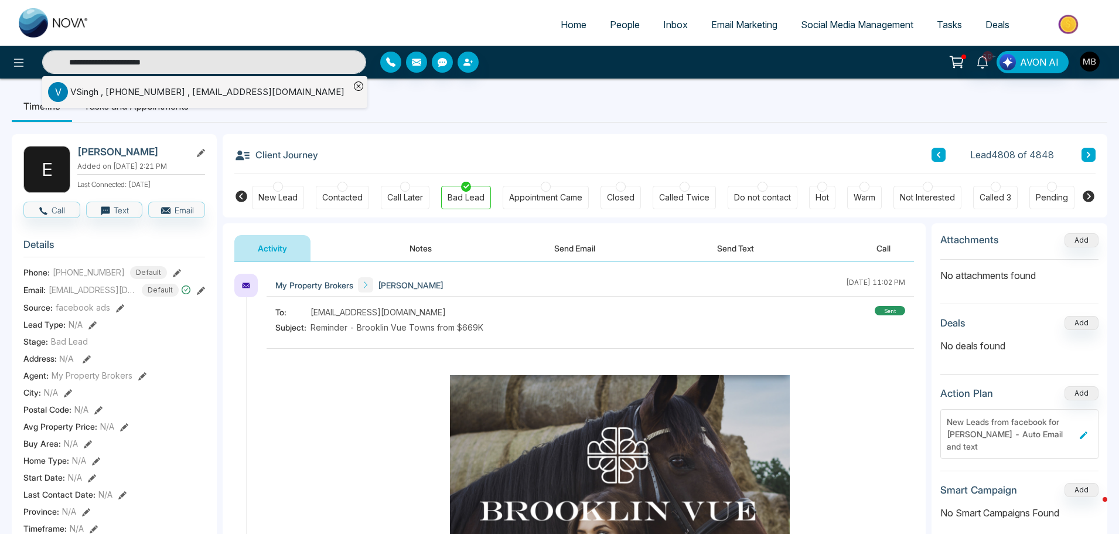
type input "**********"
click at [204, 92] on div "VSingh , +114169499333 , vikaashsingh04@gmail.com" at bounding box center [207, 92] width 274 height 13
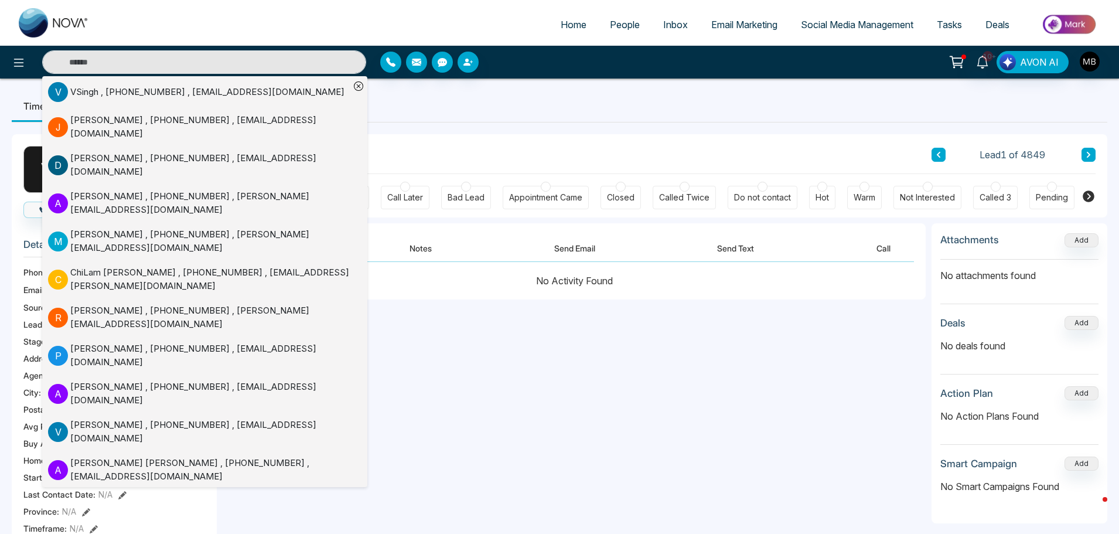
click at [485, 133] on div "V VSingh Added on October 12 2025 | 7:05 PM Last Connected: a few seconds ago C…" at bounding box center [560, 541] width 1096 height 838
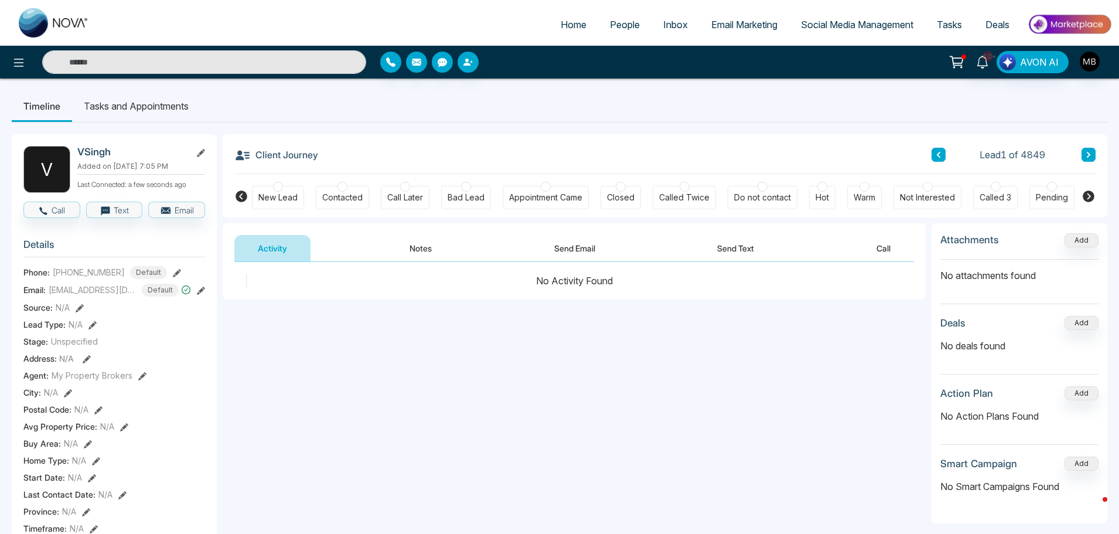
click at [344, 186] on div at bounding box center [343, 187] width 10 height 10
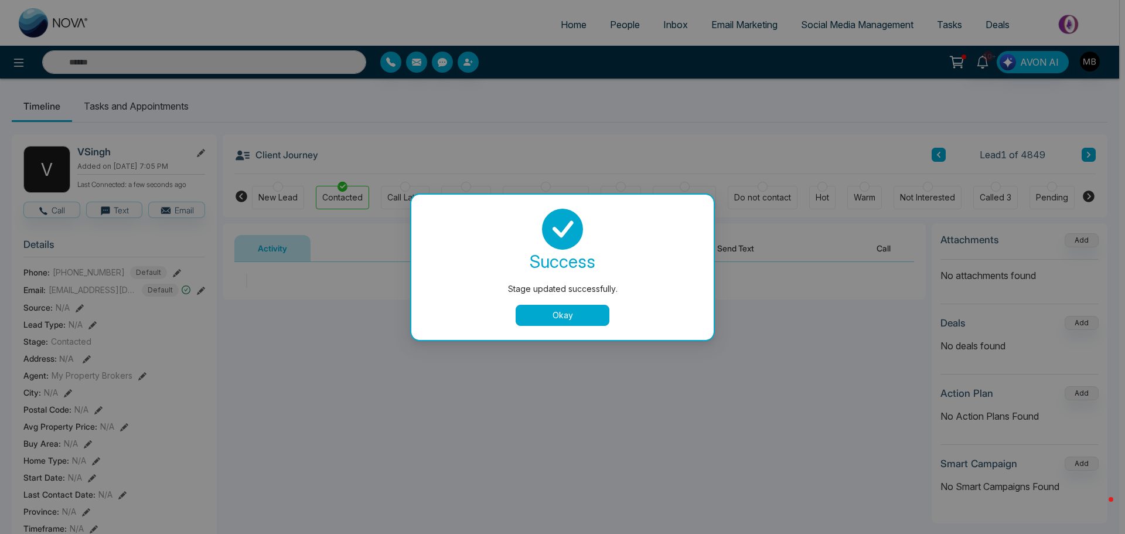
click at [554, 312] on button "Okay" at bounding box center [563, 315] width 94 height 21
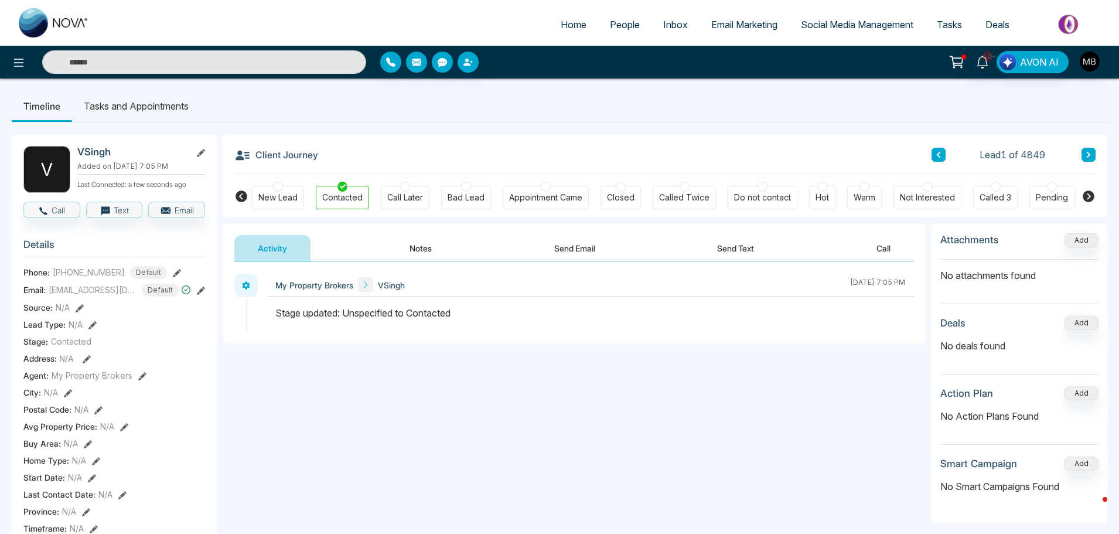
click at [1050, 188] on div at bounding box center [1052, 187] width 10 height 10
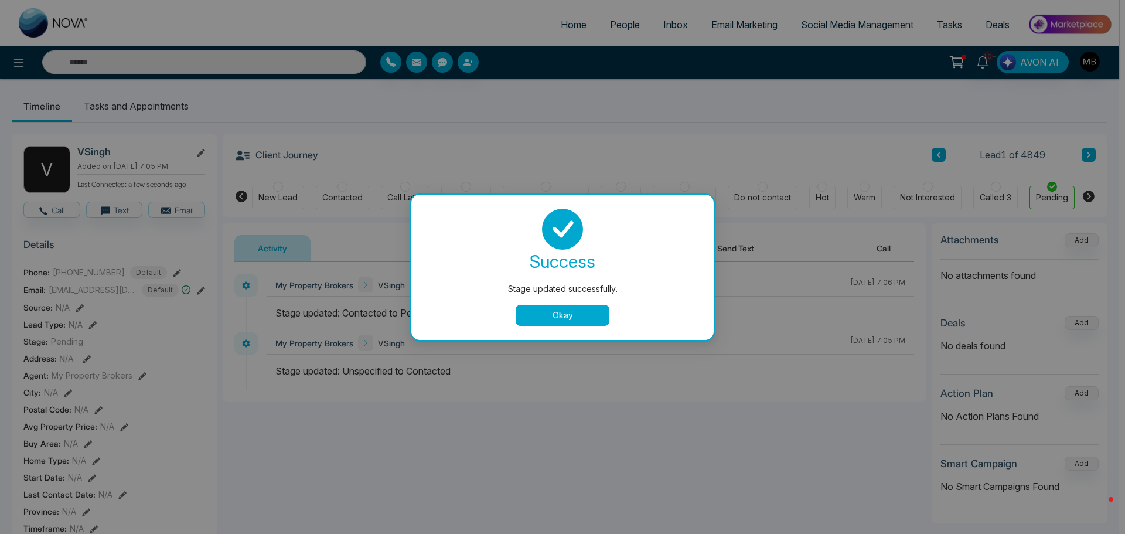
click at [559, 306] on button "Okay" at bounding box center [563, 315] width 94 height 21
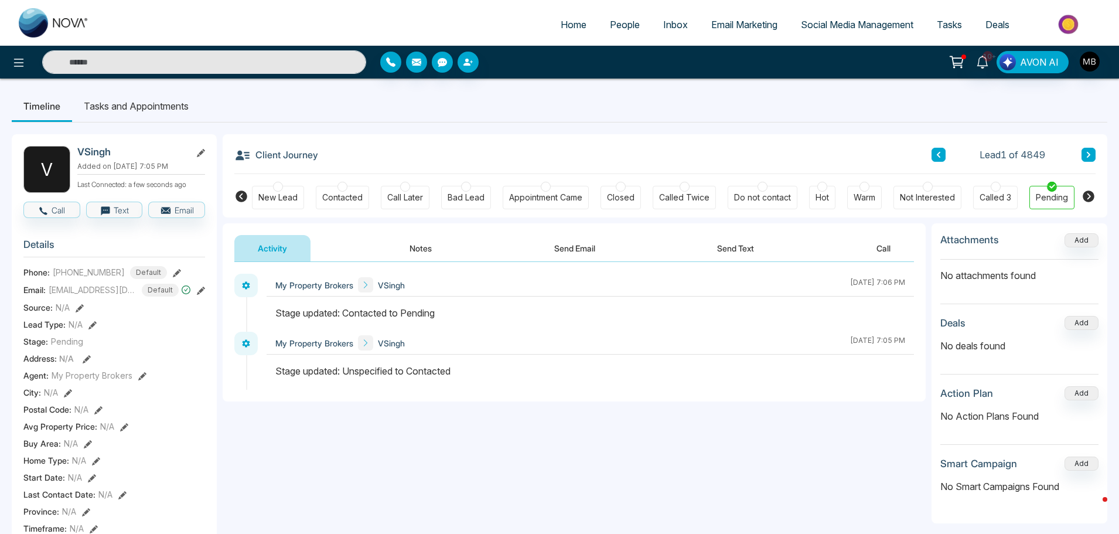
click at [416, 244] on button "Notes" at bounding box center [420, 248] width 69 height 26
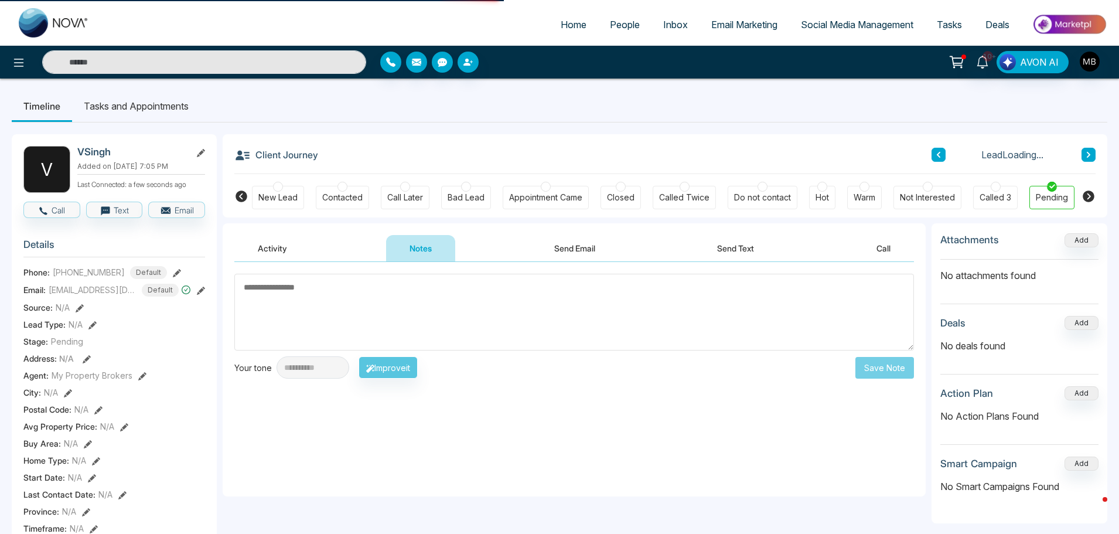
click at [432, 304] on textarea at bounding box center [574, 312] width 680 height 77
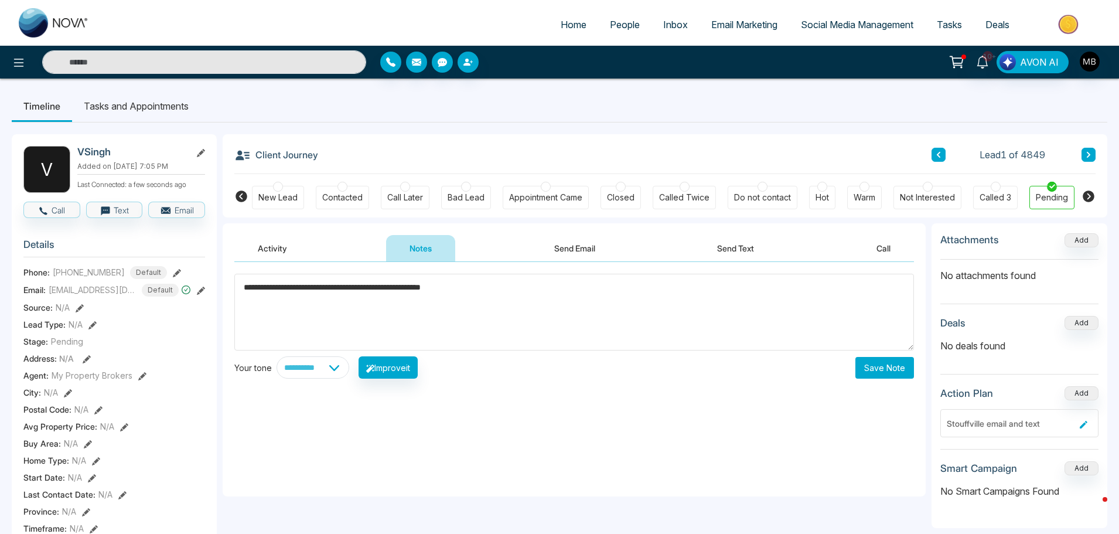
type textarea "**********"
click at [873, 363] on button "Save Note" at bounding box center [885, 368] width 59 height 22
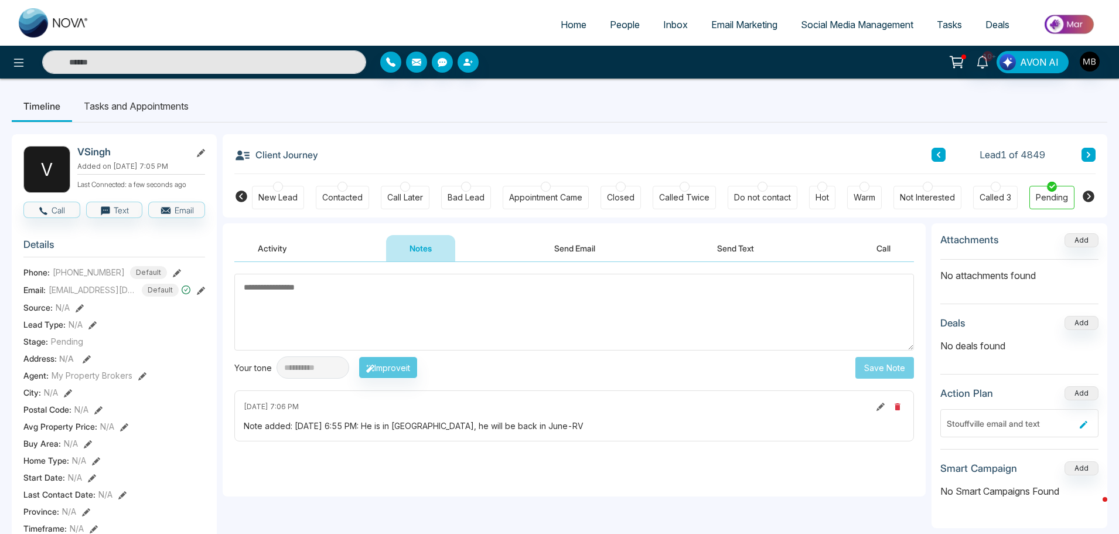
scroll to position [176, 0]
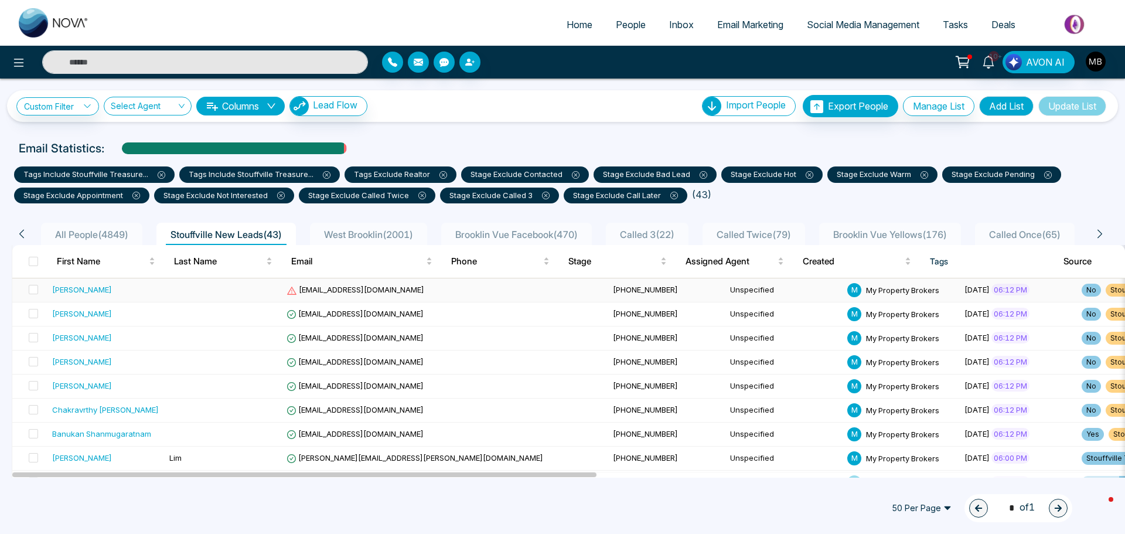
click at [307, 288] on span "[EMAIL_ADDRESS][DOMAIN_NAME]" at bounding box center [356, 289] width 138 height 9
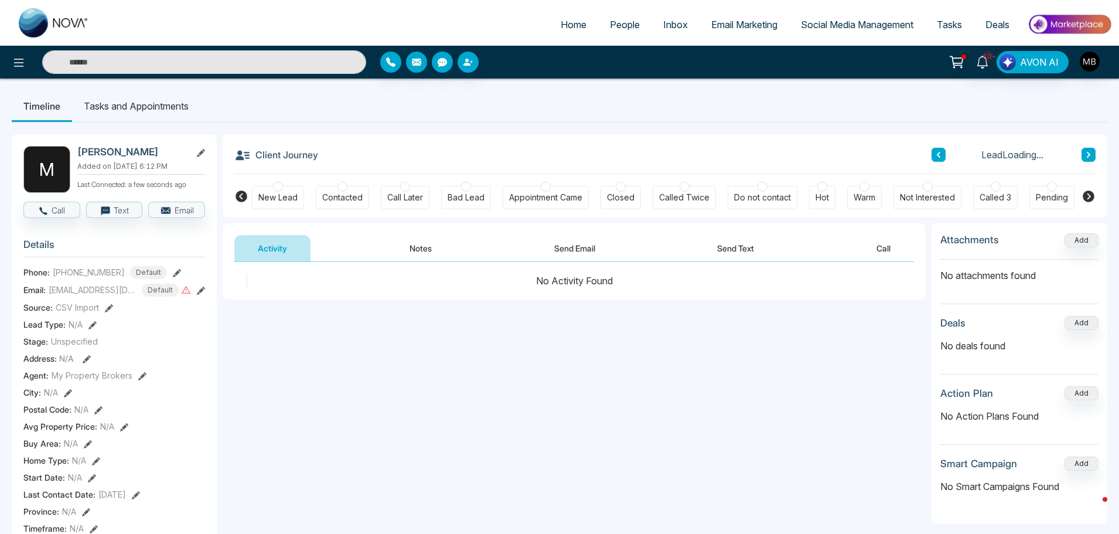
click at [183, 290] on icon at bounding box center [186, 290] width 10 height 10
click at [339, 188] on div at bounding box center [343, 187] width 10 height 10
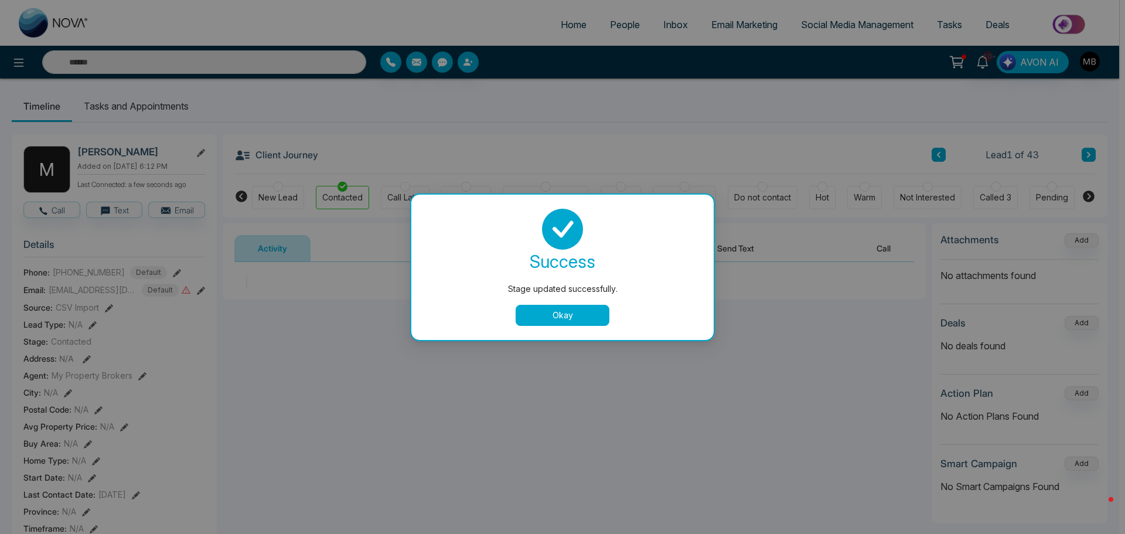
click at [571, 308] on button "Okay" at bounding box center [563, 315] width 94 height 21
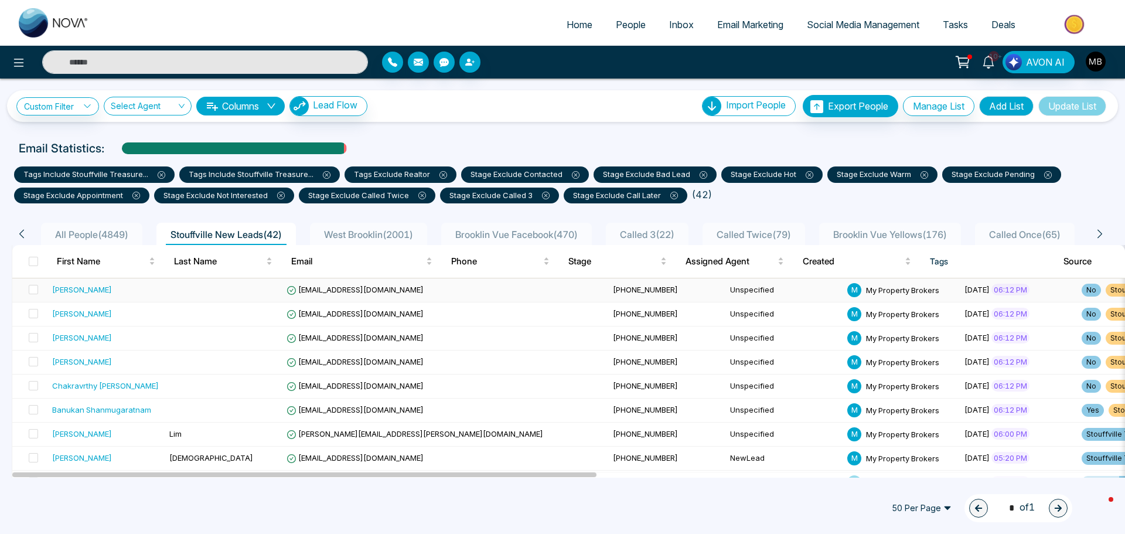
click at [122, 294] on div "Saifuddin Abbas" at bounding box center [106, 290] width 108 height 12
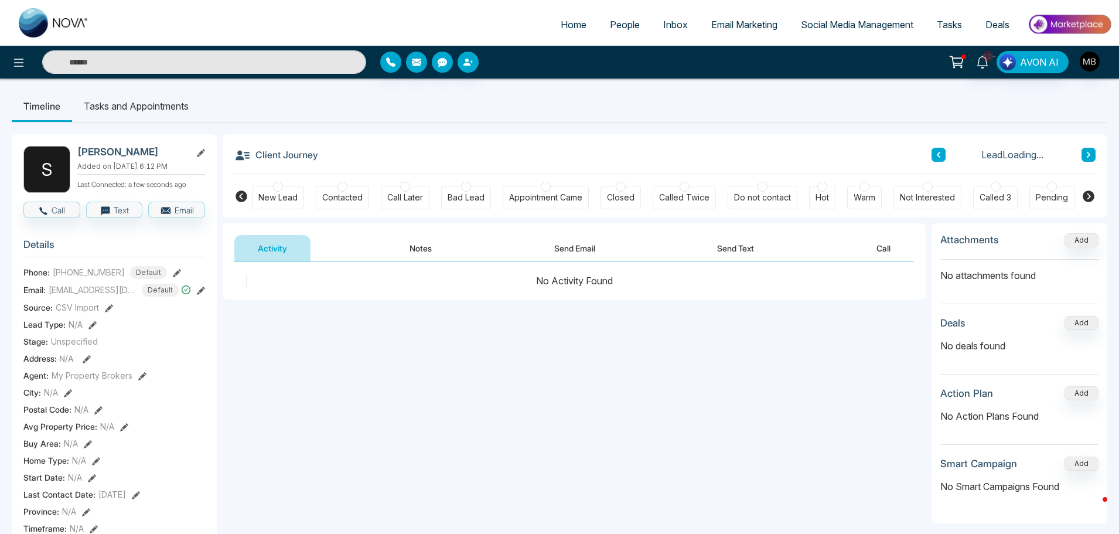
click at [343, 188] on div at bounding box center [343, 187] width 10 height 10
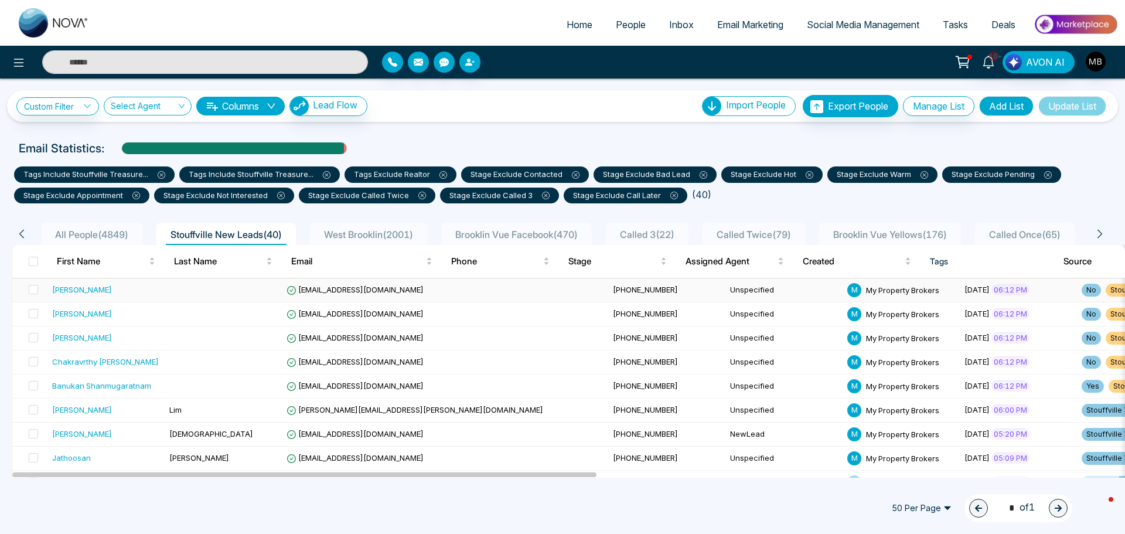
click at [327, 286] on span "[EMAIL_ADDRESS][DOMAIN_NAME]" at bounding box center [355, 289] width 137 height 9
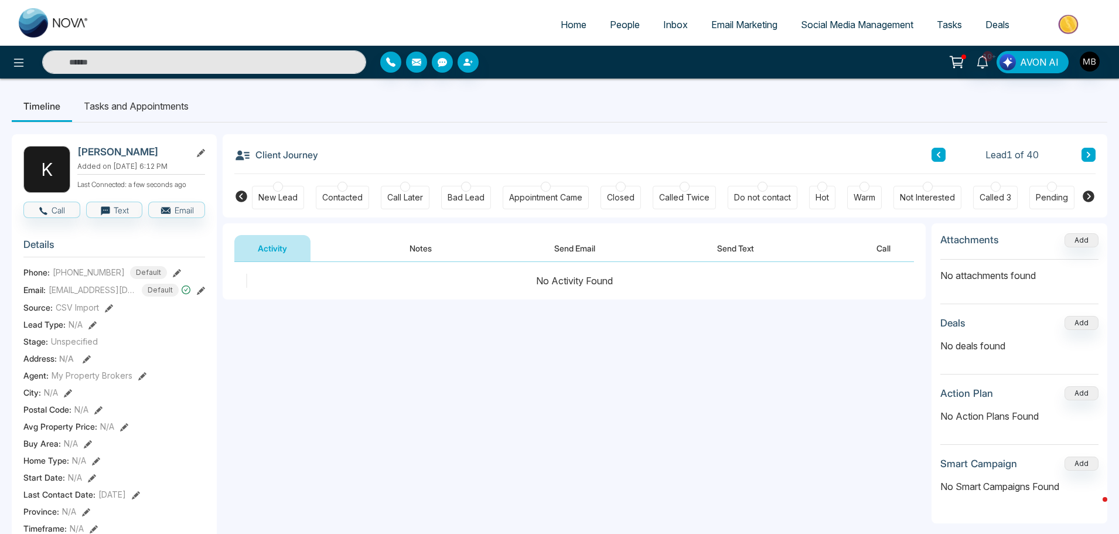
click at [345, 188] on div at bounding box center [343, 187] width 10 height 10
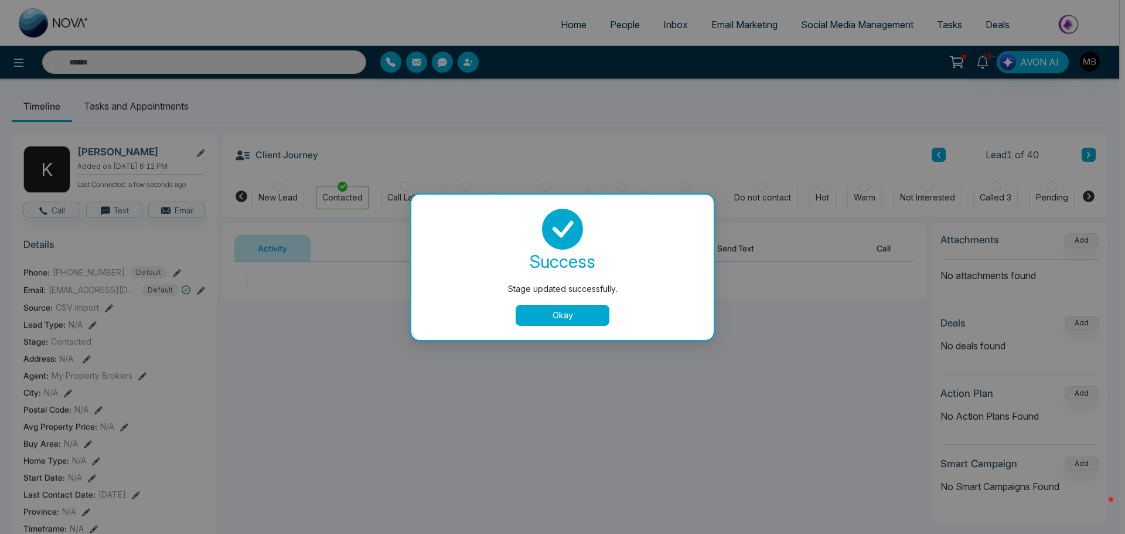
click at [584, 317] on button "Okay" at bounding box center [563, 315] width 94 height 21
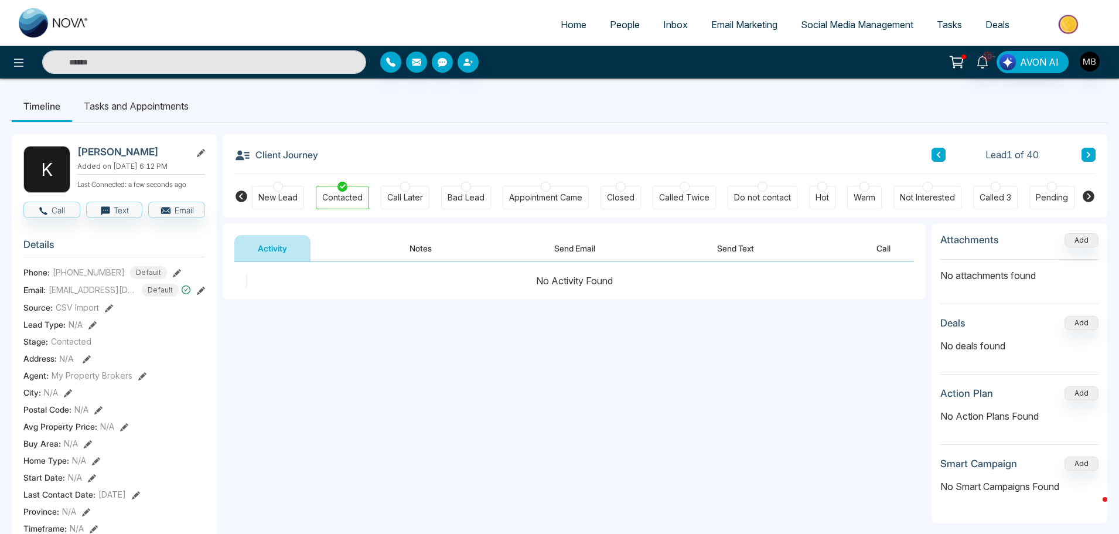
click at [1089, 153] on icon at bounding box center [1089, 155] width 4 height 6
click at [341, 187] on div at bounding box center [343, 187] width 10 height 10
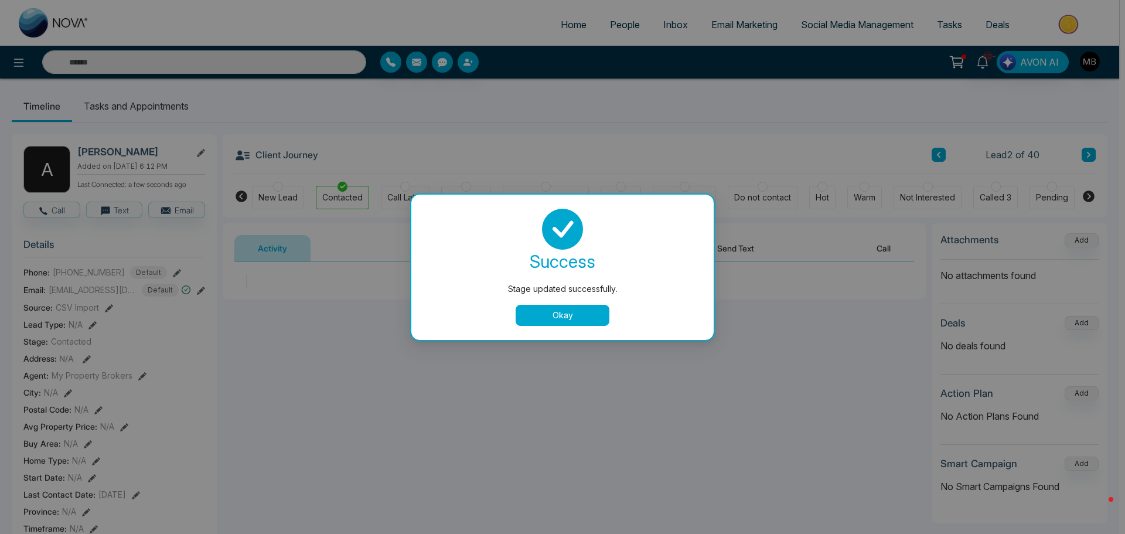
click at [546, 310] on button "Okay" at bounding box center [563, 315] width 94 height 21
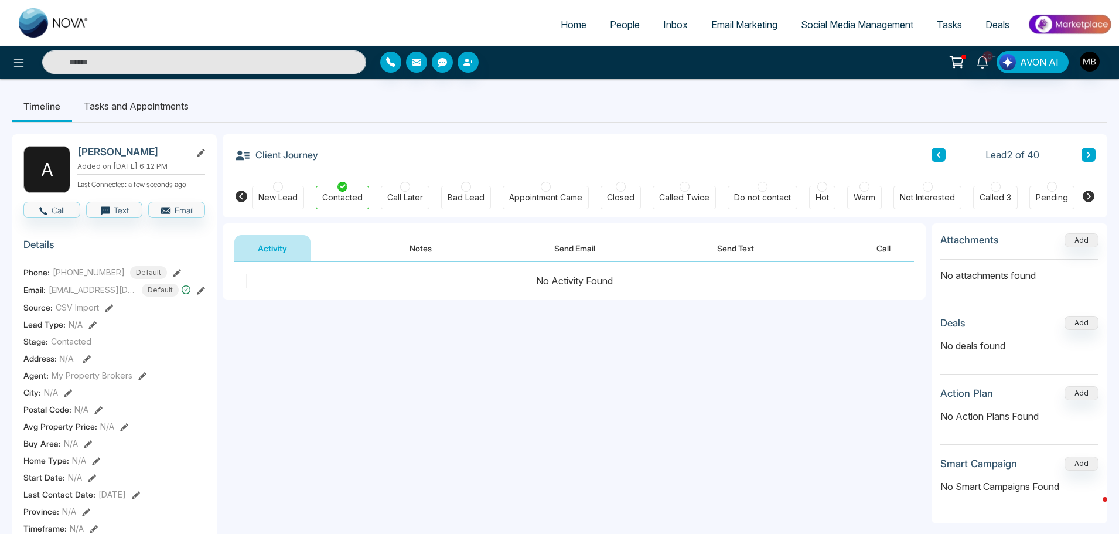
click at [1080, 151] on div "Lead 2 of 40" at bounding box center [1014, 155] width 164 height 14
click at [1084, 151] on button at bounding box center [1089, 155] width 14 height 14
click at [347, 179] on div "New Lead Contacted Call Later Bad Lead Appointment Came Closed Called Twice Do …" at bounding box center [665, 195] width 826 height 43
click at [343, 190] on div at bounding box center [343, 187] width 10 height 10
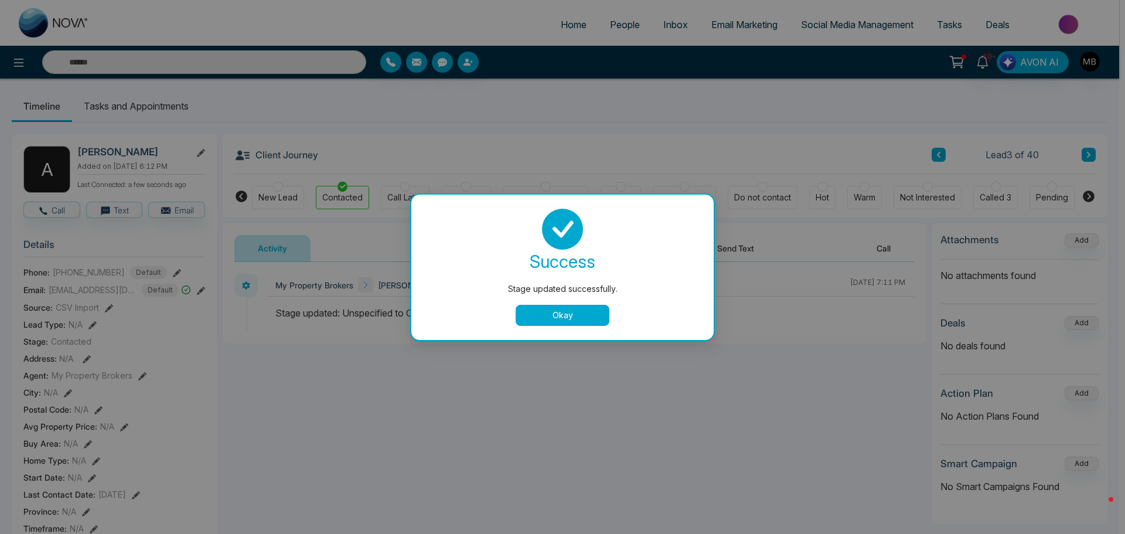
click at [1091, 152] on div "Stage updated successfully. success Stage updated successfully. Okay" at bounding box center [562, 267] width 1125 height 534
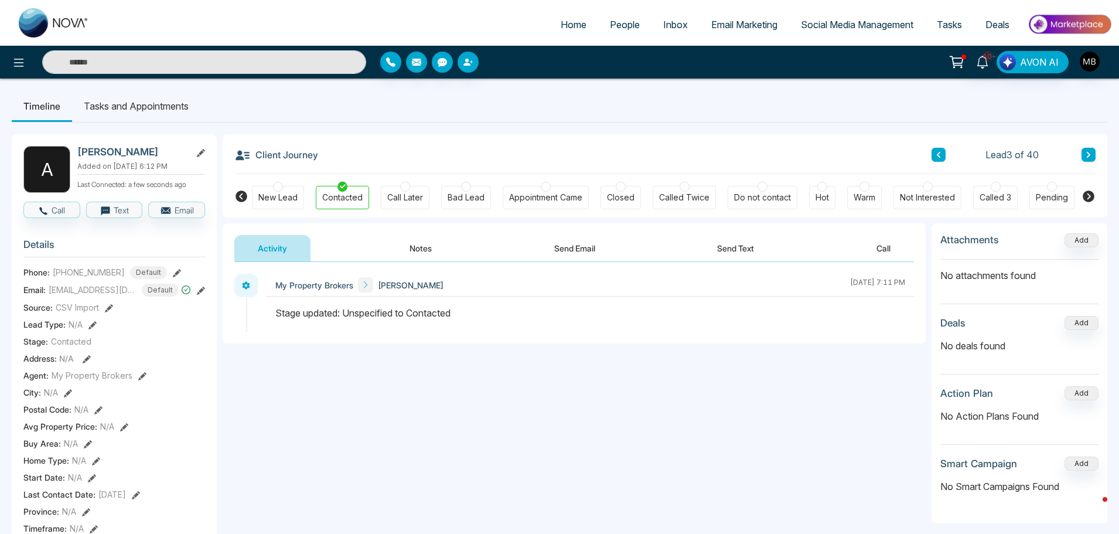
click at [1091, 152] on icon at bounding box center [1089, 154] width 6 height 7
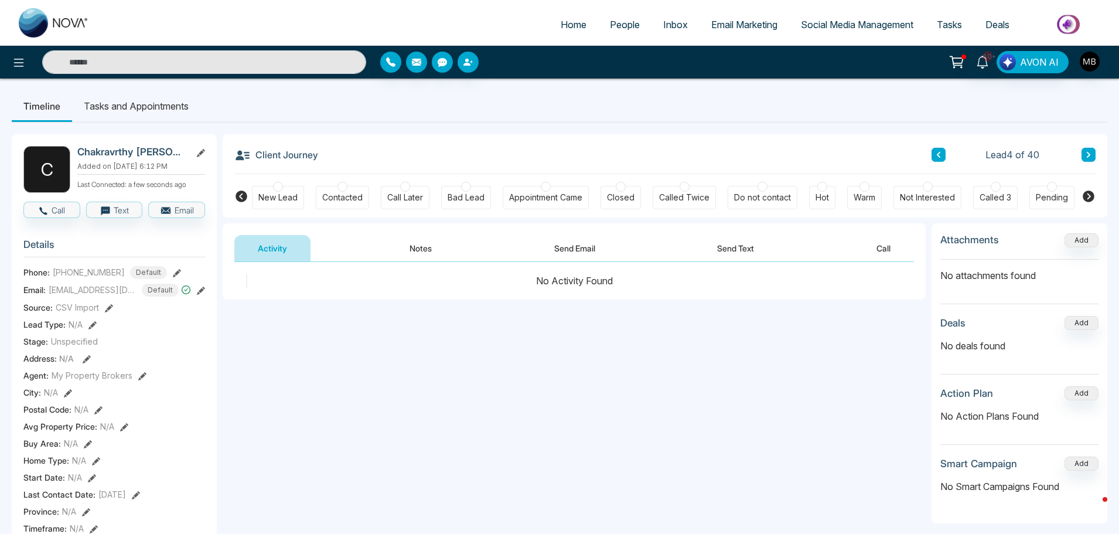
click at [341, 184] on div at bounding box center [343, 187] width 10 height 10
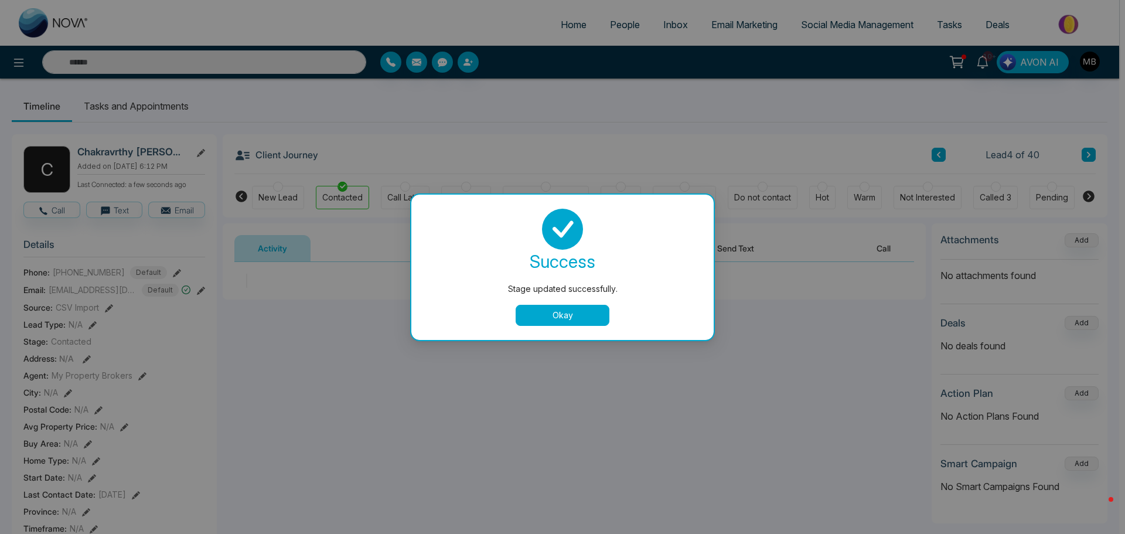
click at [532, 305] on button "Okay" at bounding box center [563, 315] width 94 height 21
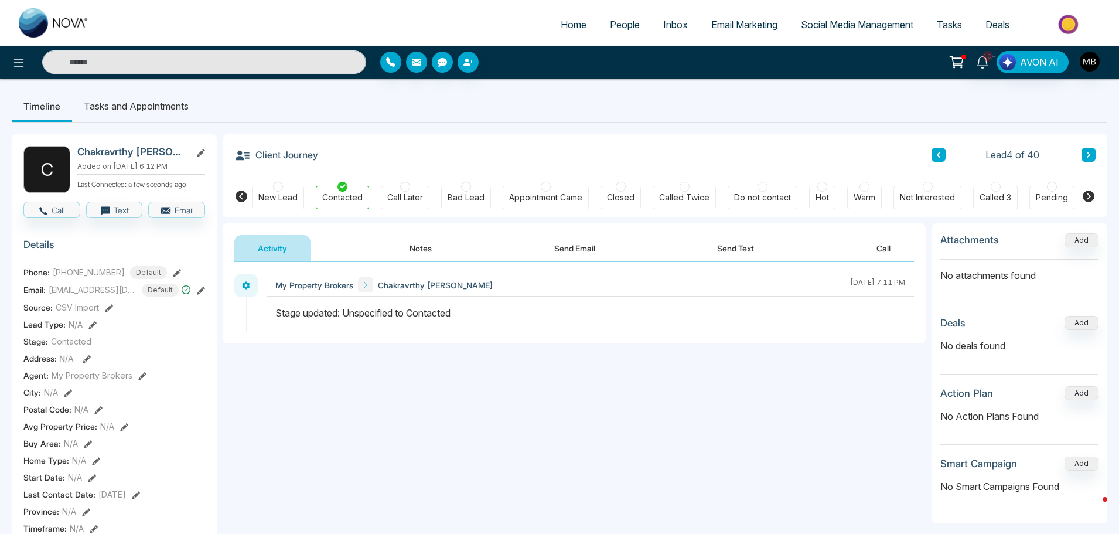
click at [1091, 154] on icon at bounding box center [1089, 154] width 6 height 7
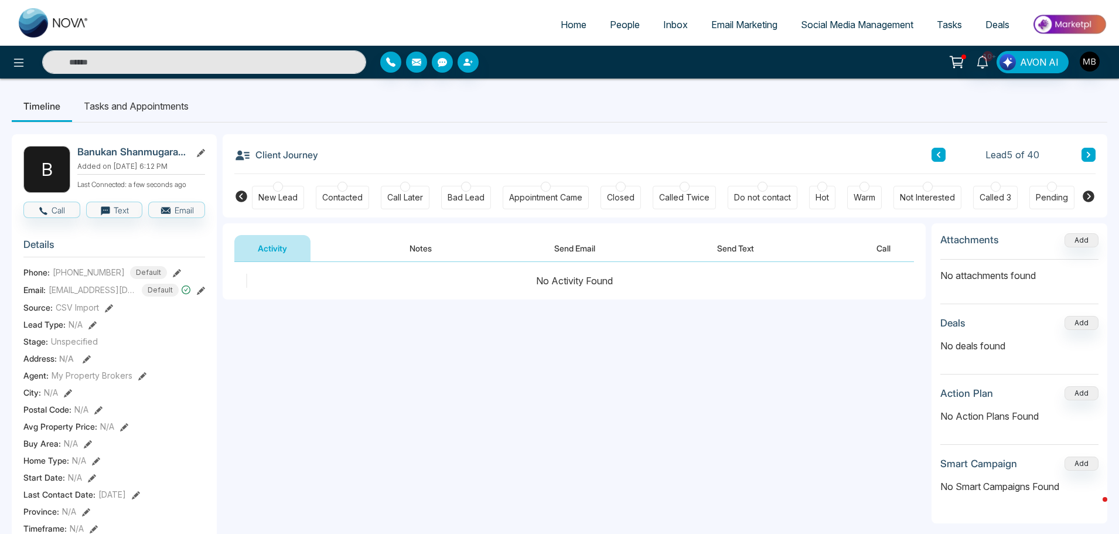
scroll to position [352, 0]
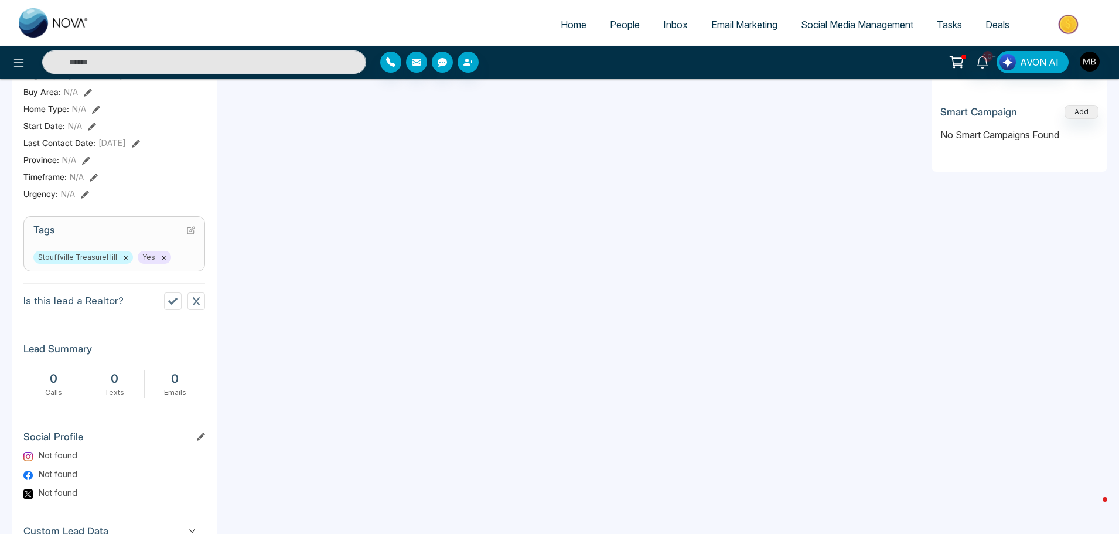
click at [174, 304] on icon at bounding box center [172, 301] width 9 height 9
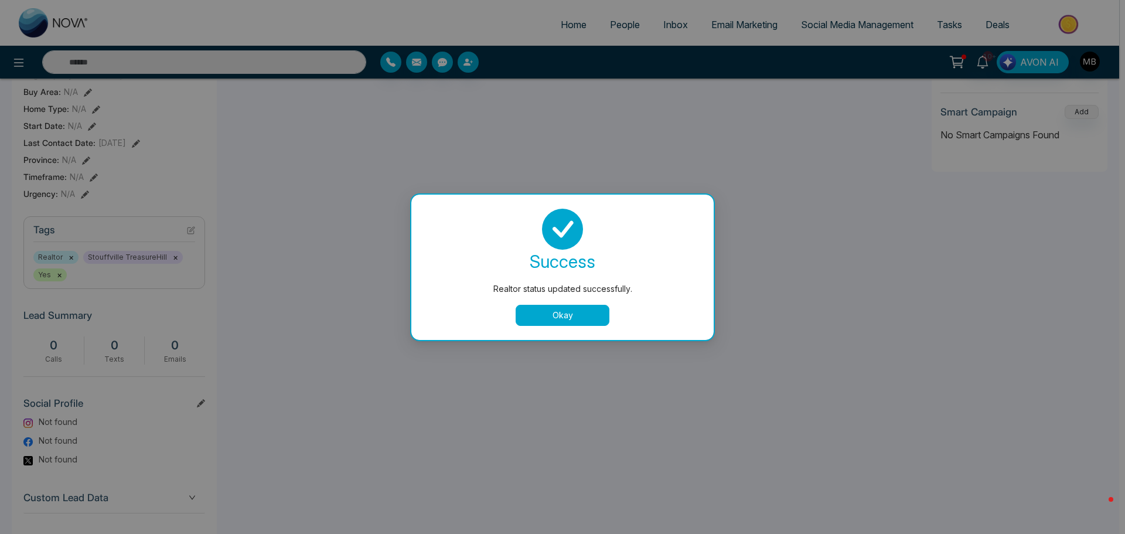
click at [574, 306] on button "Okay" at bounding box center [563, 315] width 94 height 21
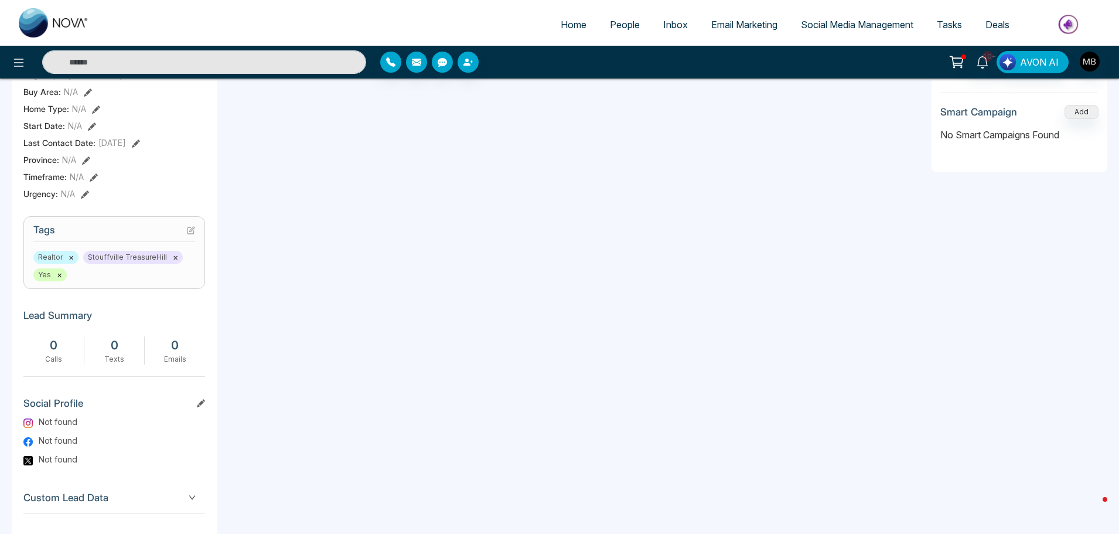
scroll to position [0, 0]
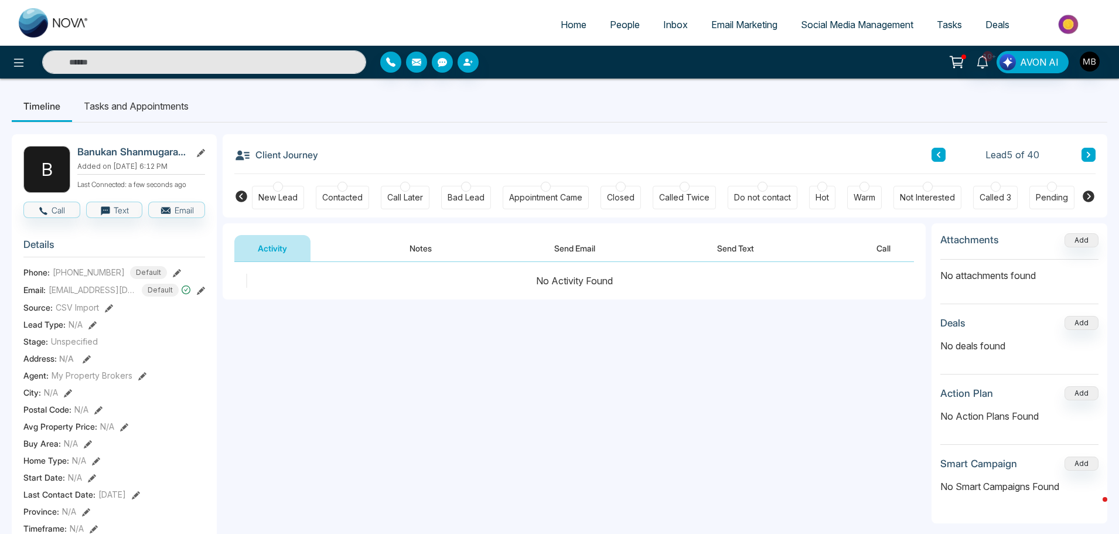
click at [1087, 152] on icon at bounding box center [1089, 155] width 4 height 6
click at [338, 185] on div at bounding box center [343, 187] width 10 height 10
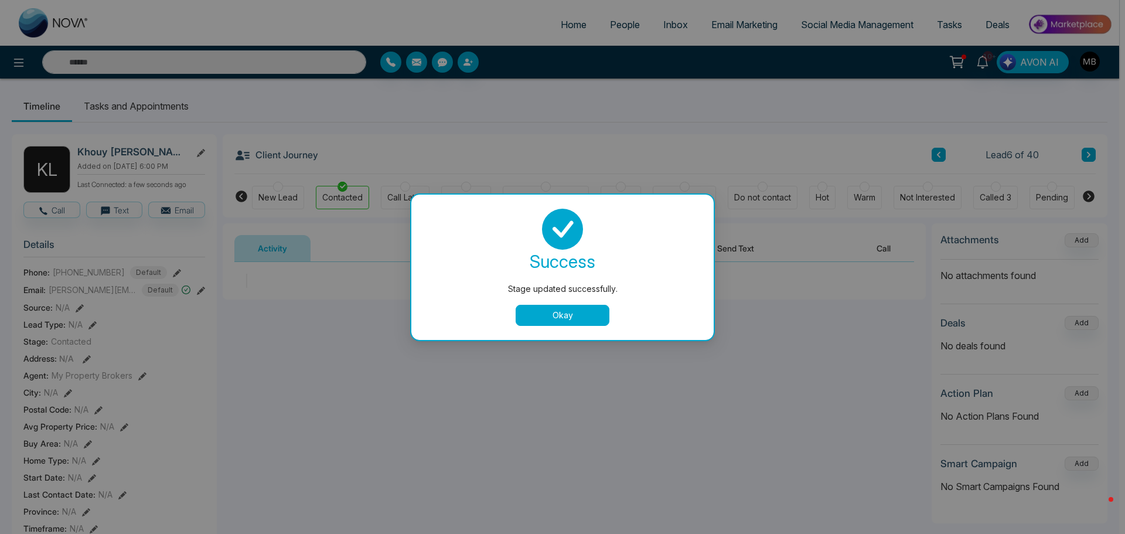
click at [605, 318] on button "Okay" at bounding box center [563, 315] width 94 height 21
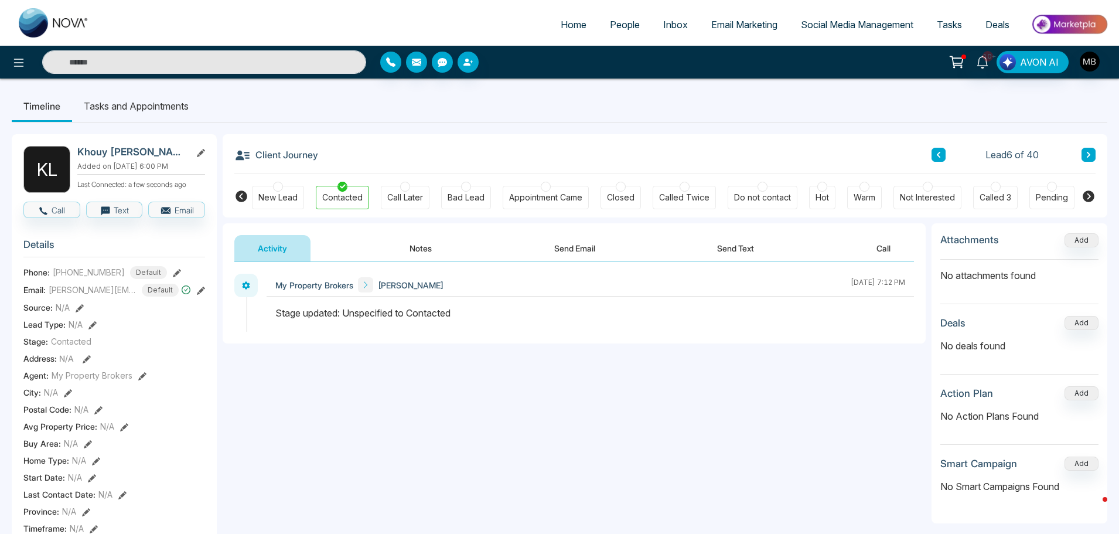
click at [1083, 152] on button at bounding box center [1089, 155] width 14 height 14
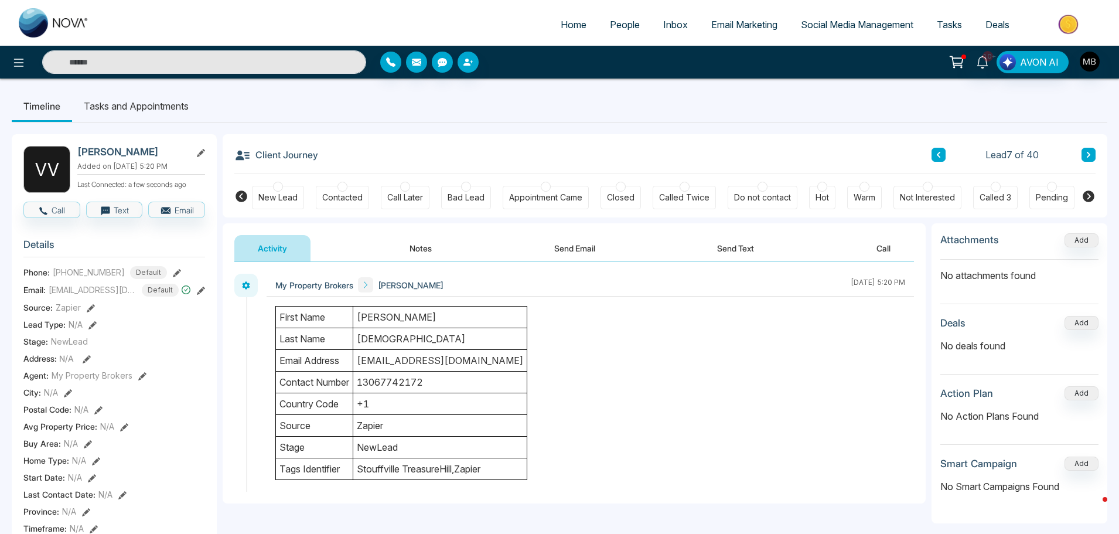
click at [341, 188] on div at bounding box center [343, 187] width 10 height 10
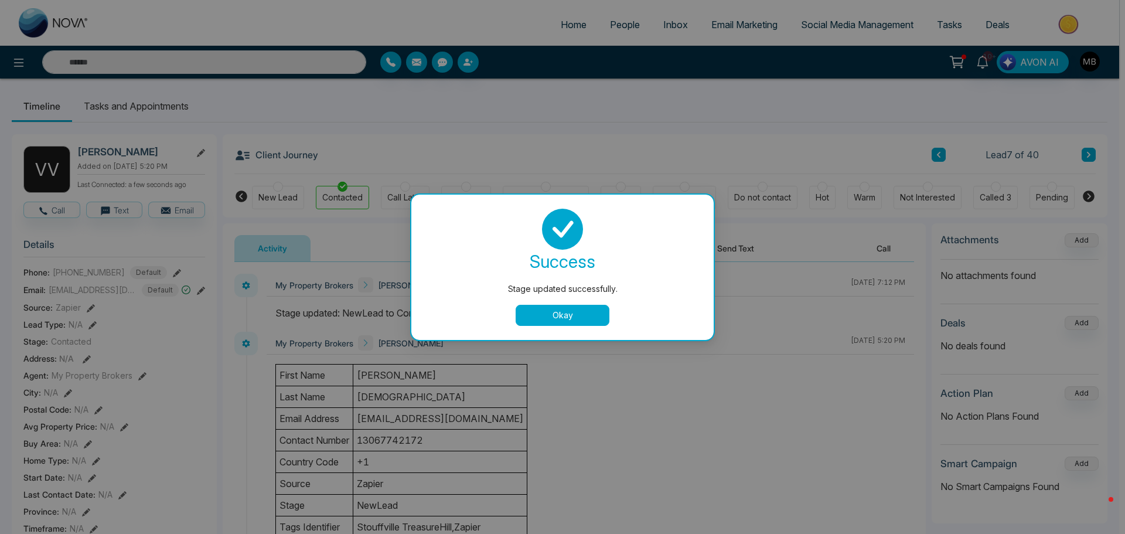
click at [556, 307] on button "Okay" at bounding box center [563, 315] width 94 height 21
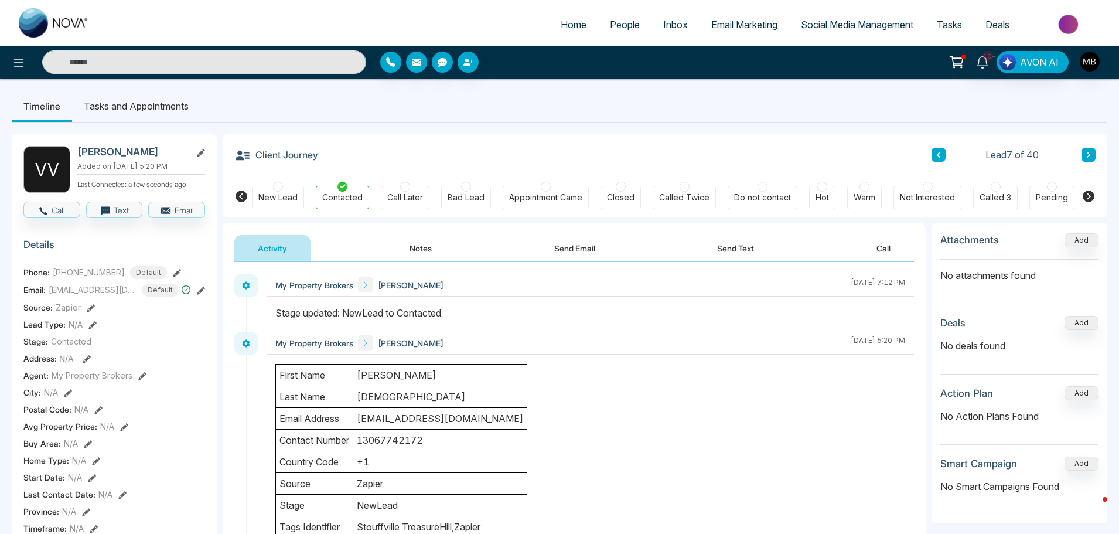
click at [1087, 155] on icon at bounding box center [1089, 154] width 6 height 7
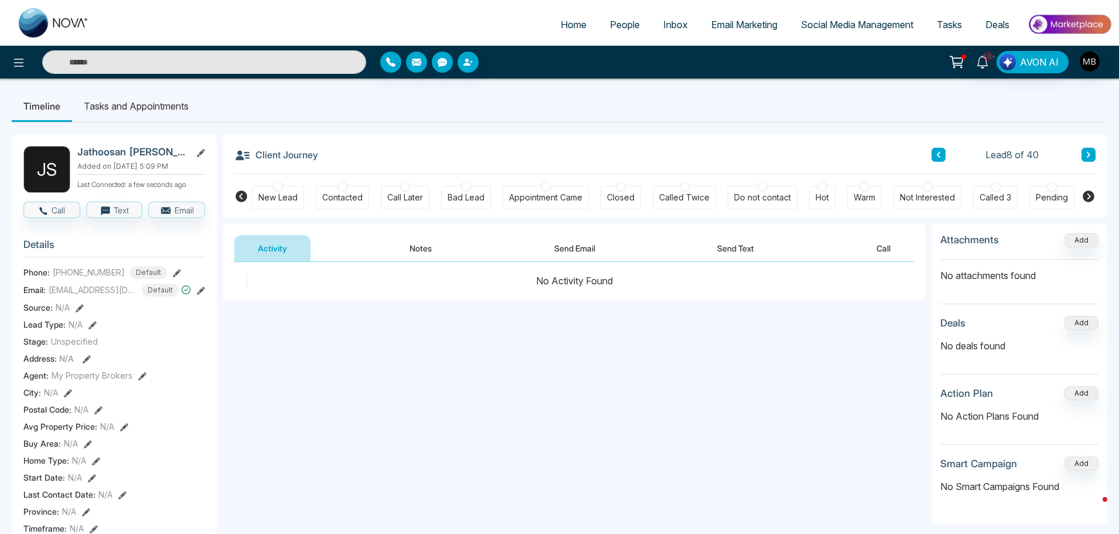
click at [100, 151] on h2 "Jathoosan [PERSON_NAME]" at bounding box center [131, 152] width 109 height 12
click at [94, 147] on h2 "Jathoosan [PERSON_NAME]" at bounding box center [131, 152] width 109 height 12
click at [338, 188] on div at bounding box center [343, 187] width 10 height 10
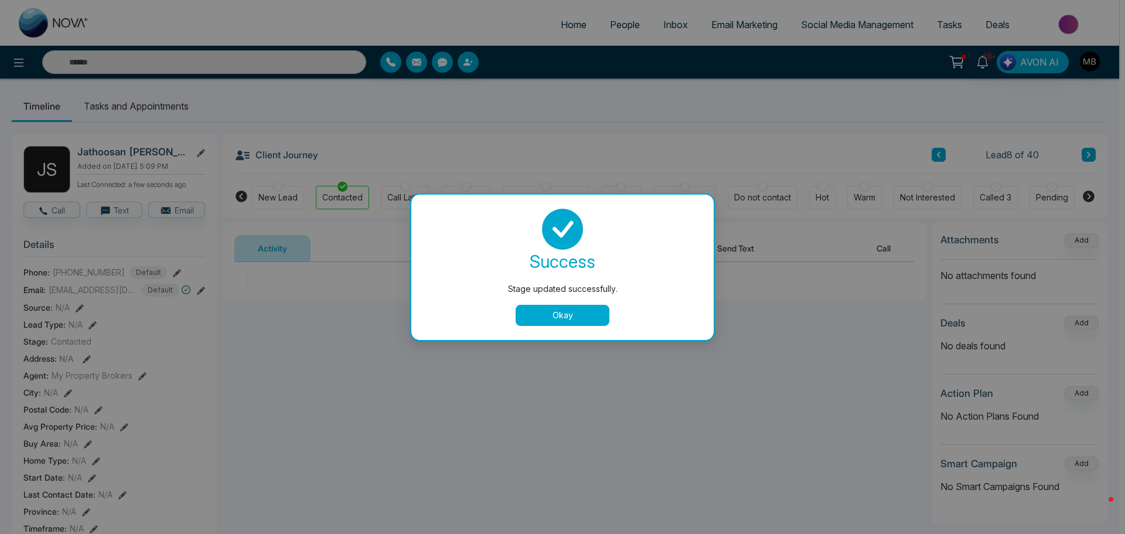
click at [547, 316] on button "Okay" at bounding box center [563, 315] width 94 height 21
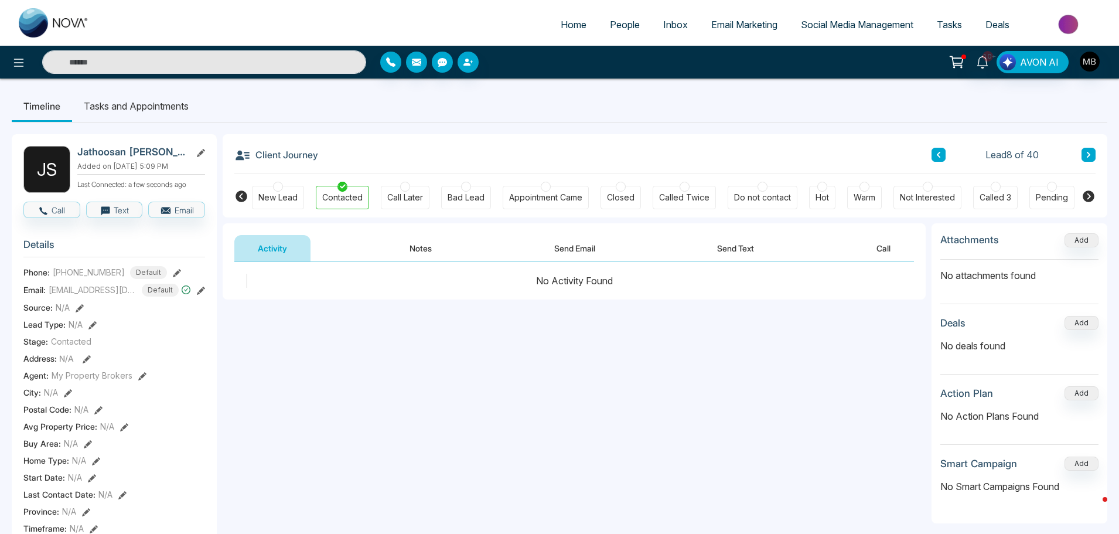
click at [1093, 157] on button at bounding box center [1089, 155] width 14 height 14
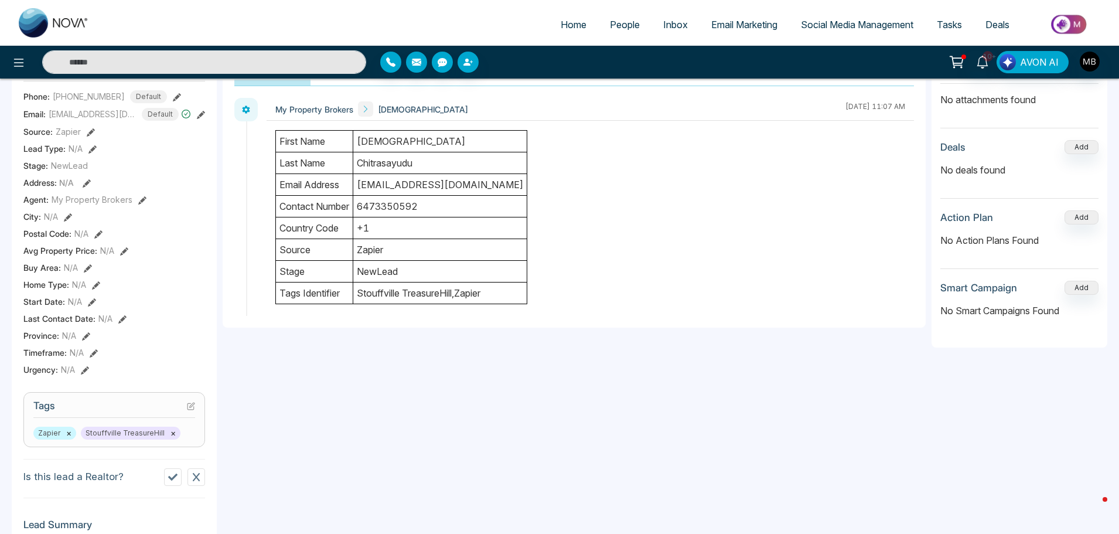
scroll to position [410, 0]
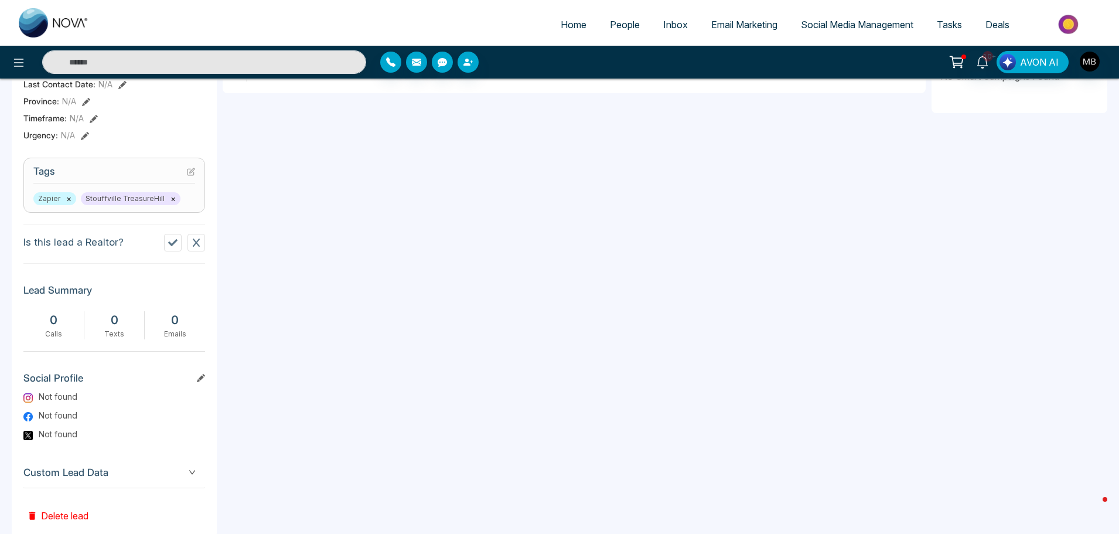
click at [175, 241] on icon at bounding box center [172, 242] width 9 height 7
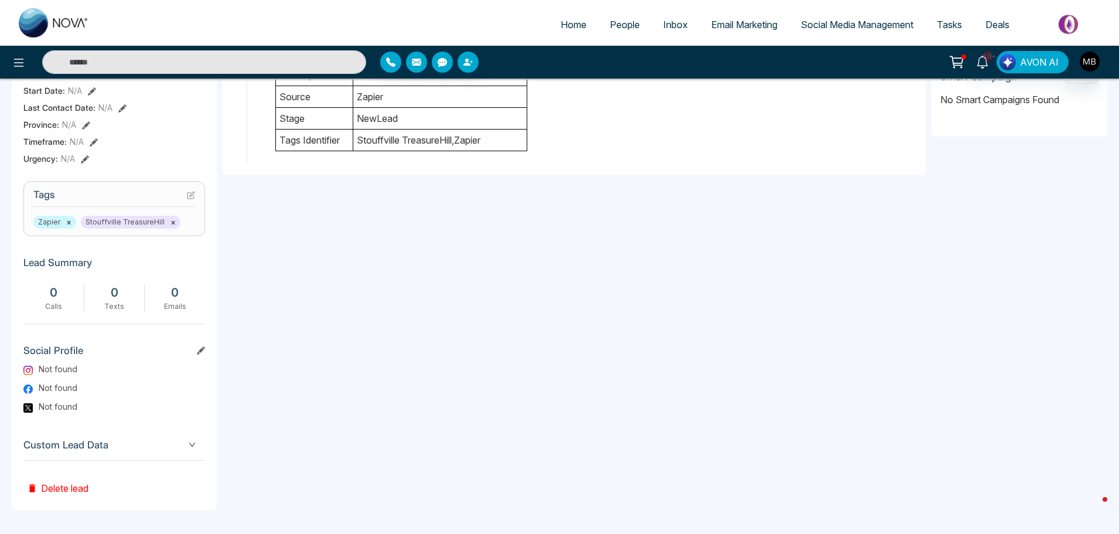
scroll to position [404, 0]
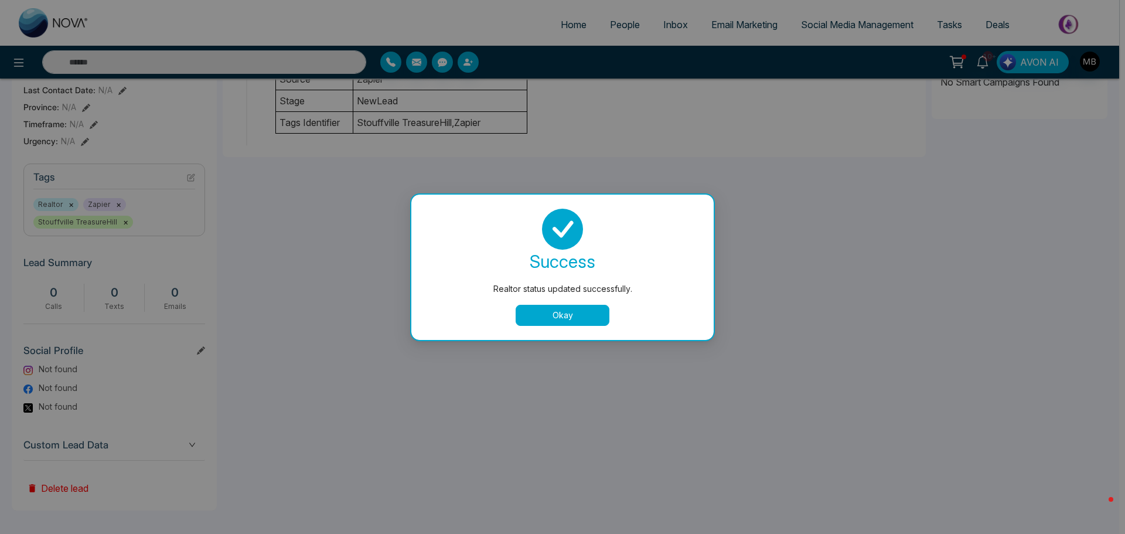
click at [536, 325] on button "Okay" at bounding box center [563, 315] width 94 height 21
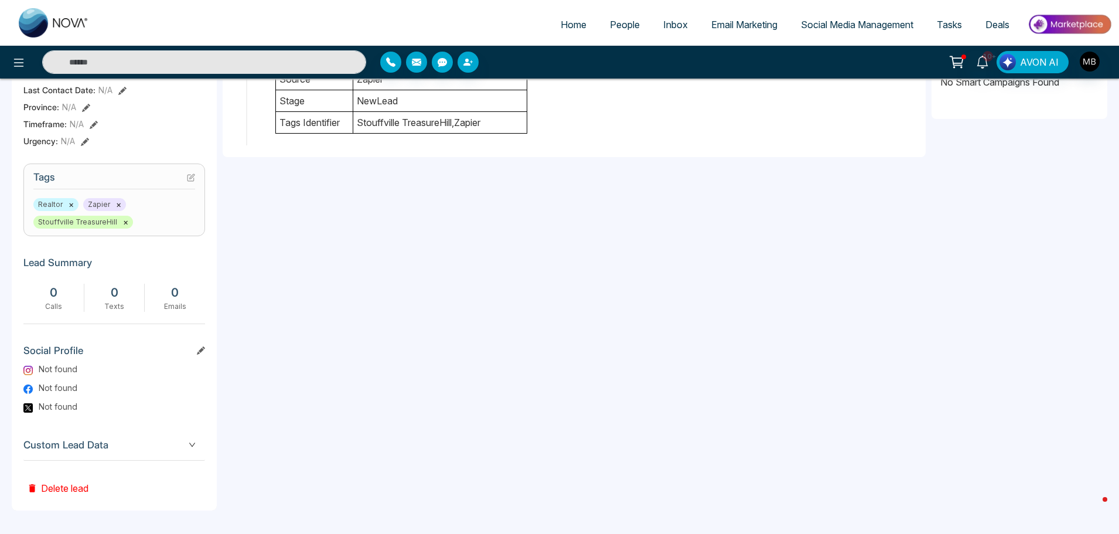
scroll to position [0, 0]
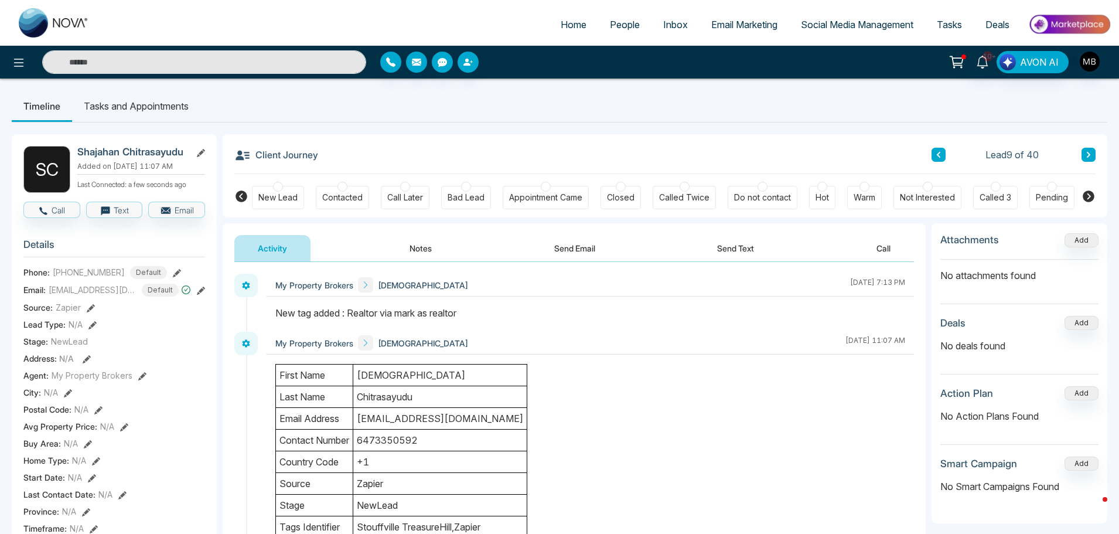
click at [1090, 155] on icon at bounding box center [1089, 155] width 4 height 6
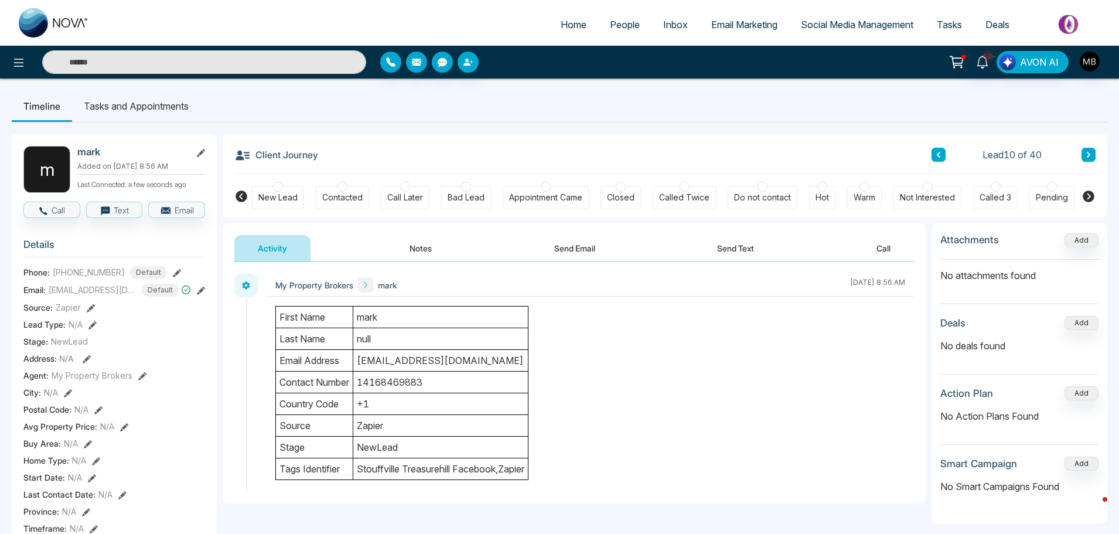
click at [864, 189] on div at bounding box center [865, 187] width 10 height 10
click at [423, 246] on button "Notes" at bounding box center [420, 248] width 69 height 26
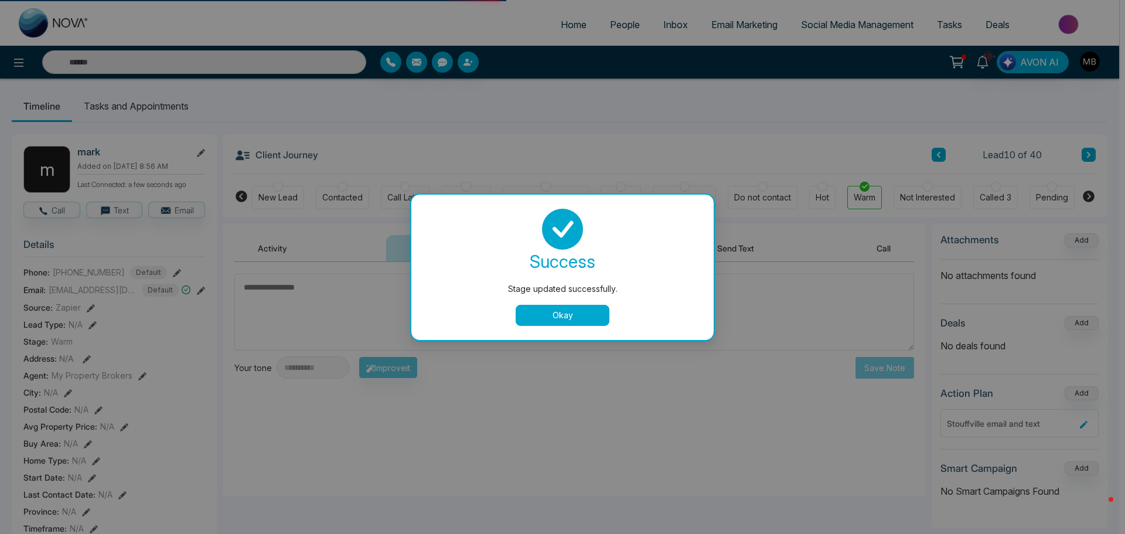
click at [549, 324] on button "Okay" at bounding box center [563, 315] width 94 height 21
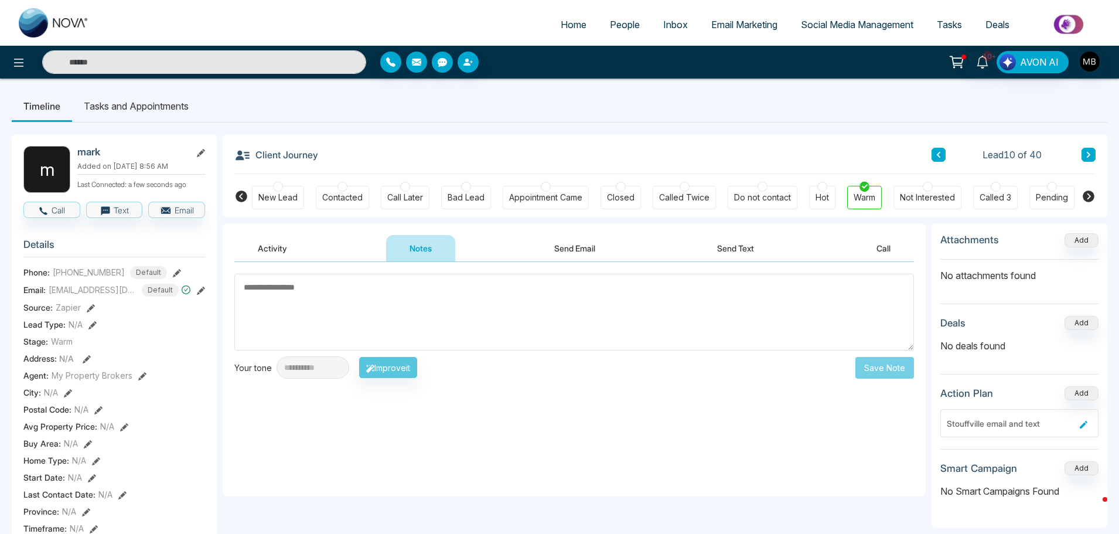
click at [468, 301] on textarea at bounding box center [574, 312] width 680 height 77
paste textarea "**********"
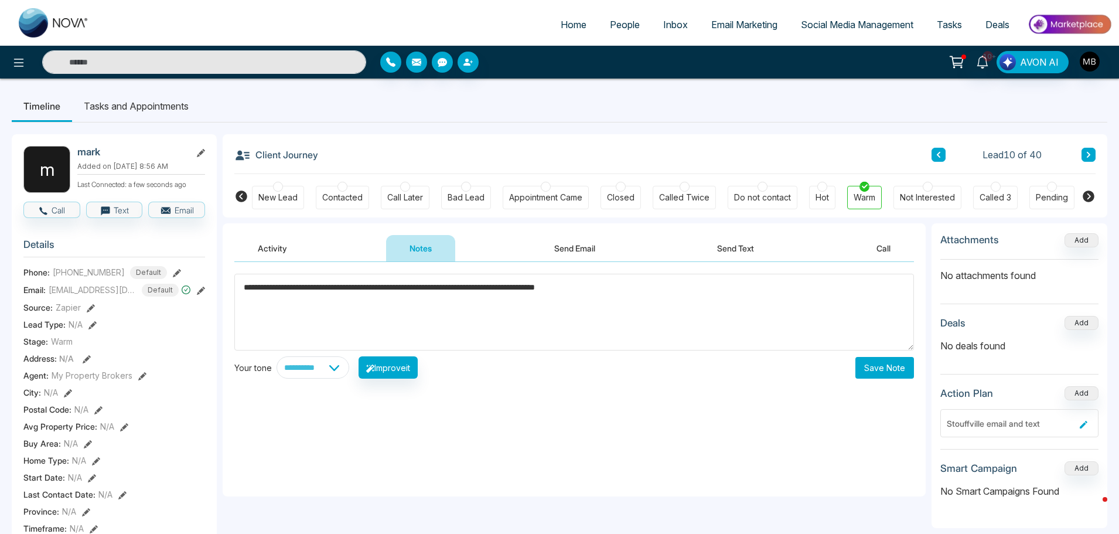
type textarea "**********"
click at [879, 368] on button "Save Note" at bounding box center [885, 368] width 59 height 22
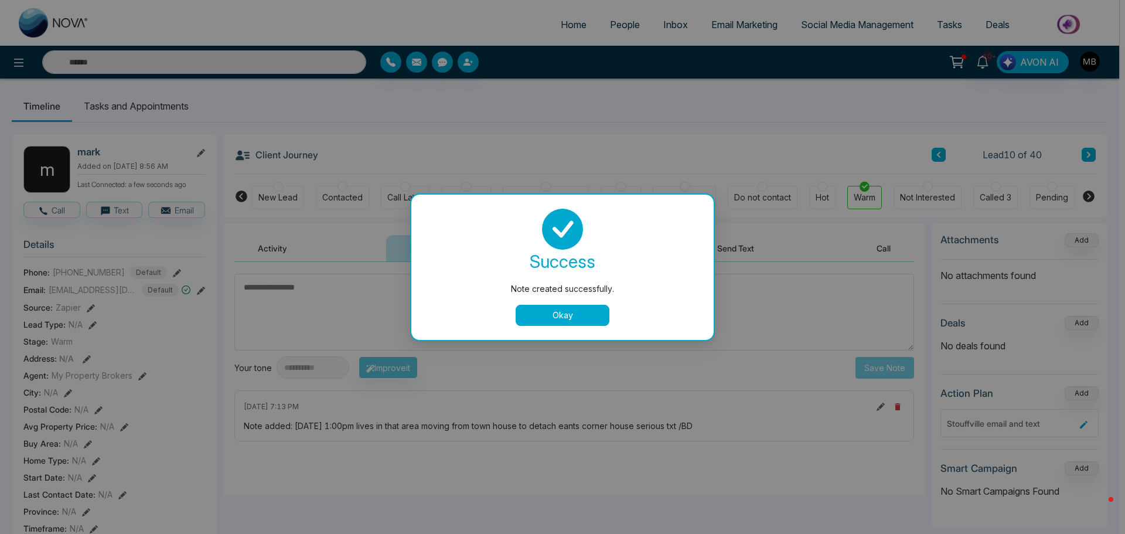
drag, startPoint x: 540, startPoint y: 314, endPoint x: 542, endPoint y: 301, distance: 12.9
click at [540, 314] on button "Okay" at bounding box center [563, 315] width 94 height 21
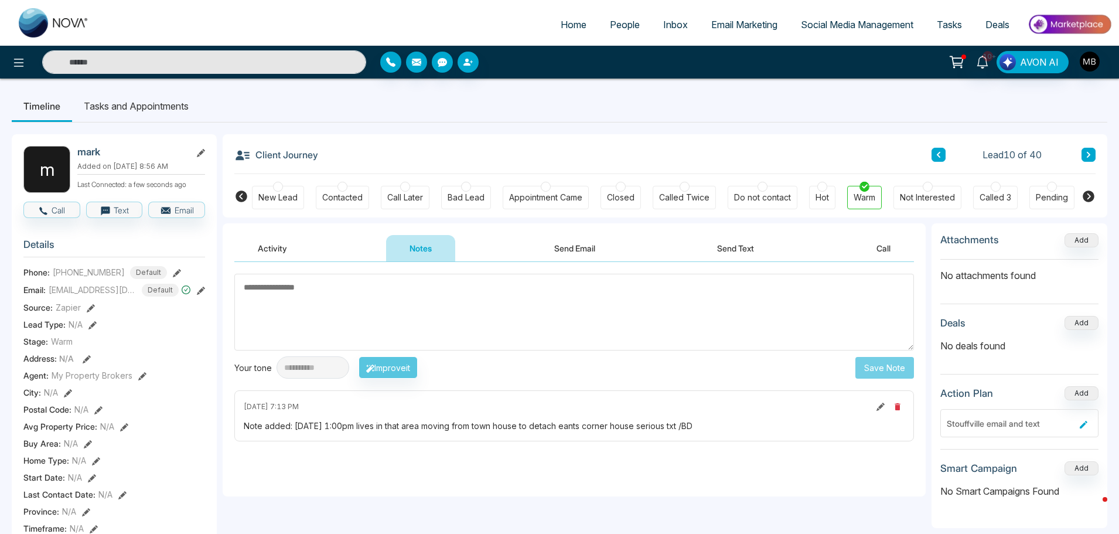
click at [1088, 155] on icon at bounding box center [1089, 154] width 6 height 7
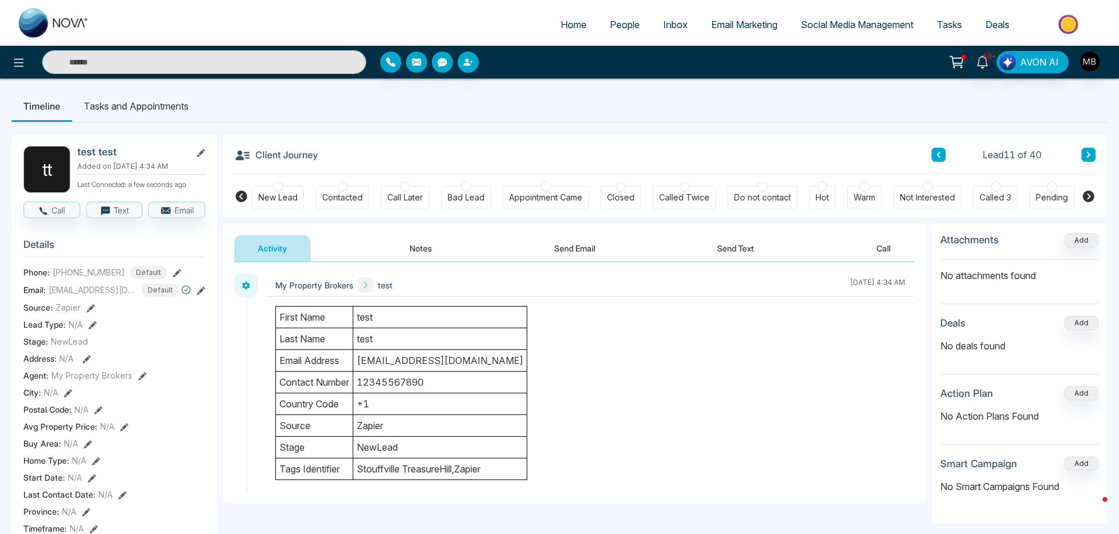
click at [465, 189] on div at bounding box center [466, 187] width 10 height 10
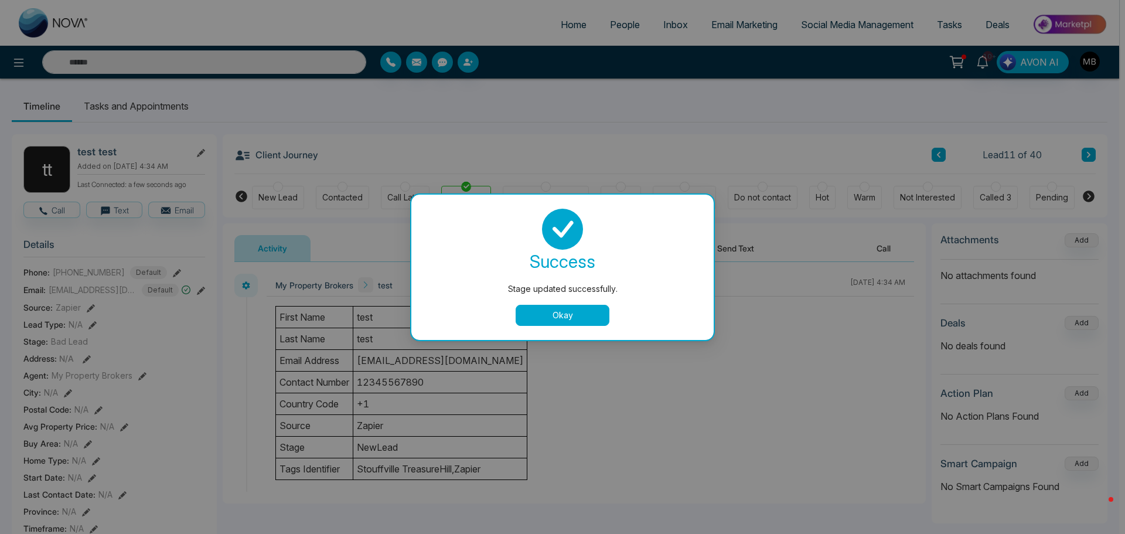
click at [536, 324] on button "Okay" at bounding box center [563, 315] width 94 height 21
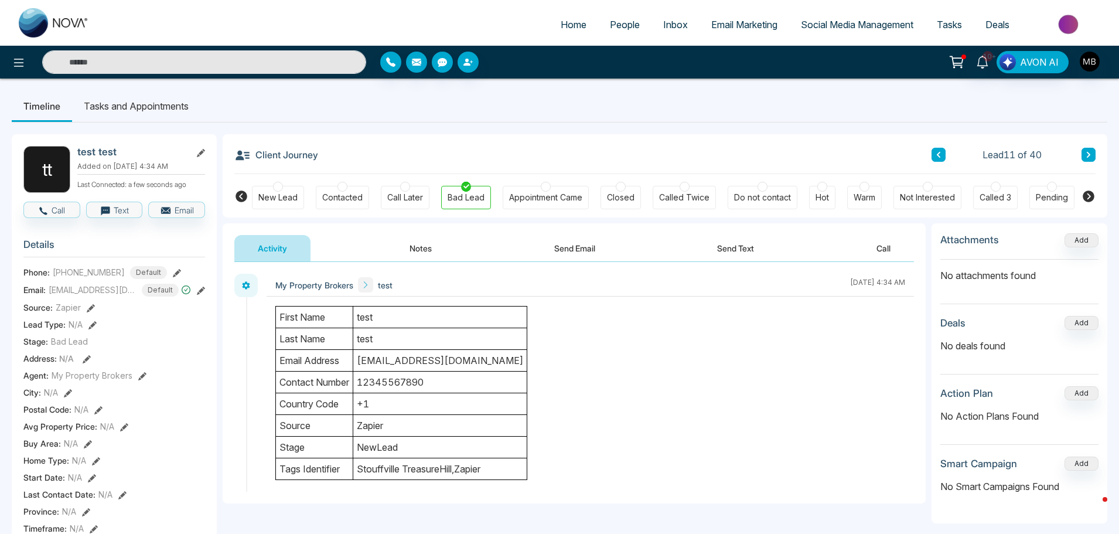
click at [1090, 154] on icon at bounding box center [1089, 155] width 4 height 6
click at [342, 190] on div at bounding box center [343, 187] width 10 height 10
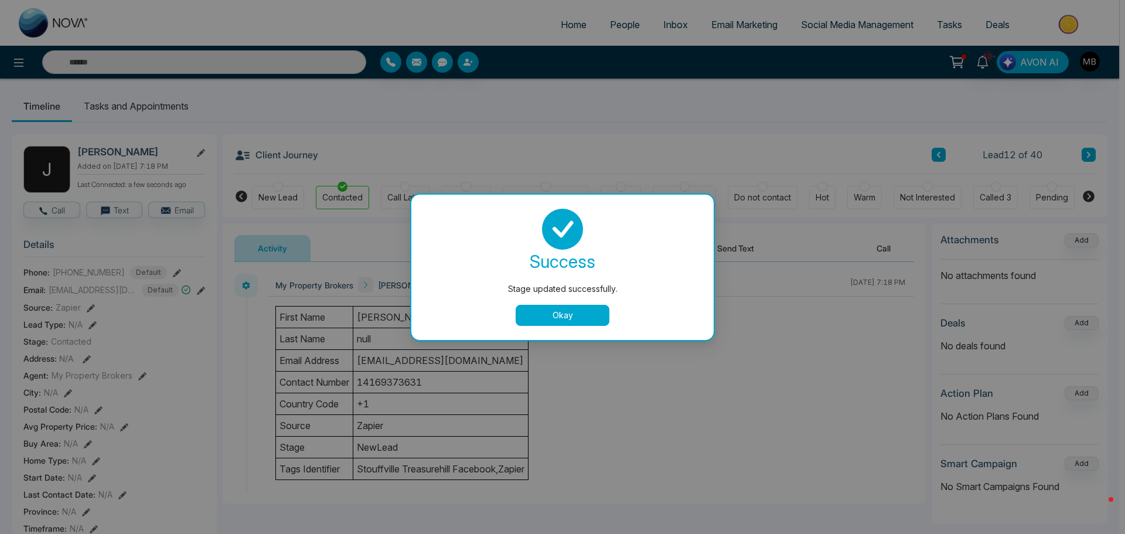
click at [584, 316] on button "Okay" at bounding box center [563, 315] width 94 height 21
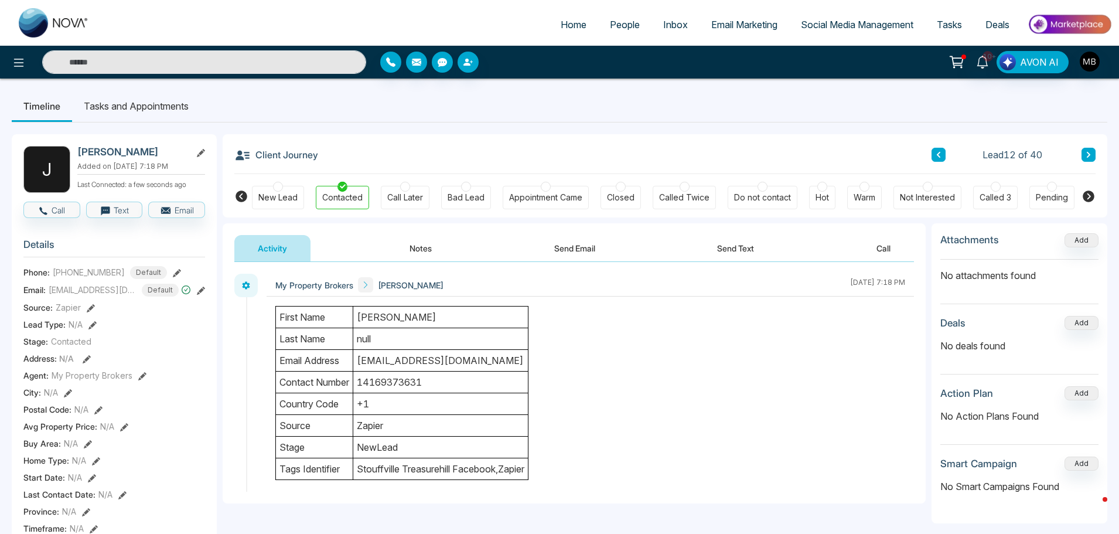
click at [1087, 155] on icon at bounding box center [1089, 154] width 6 height 7
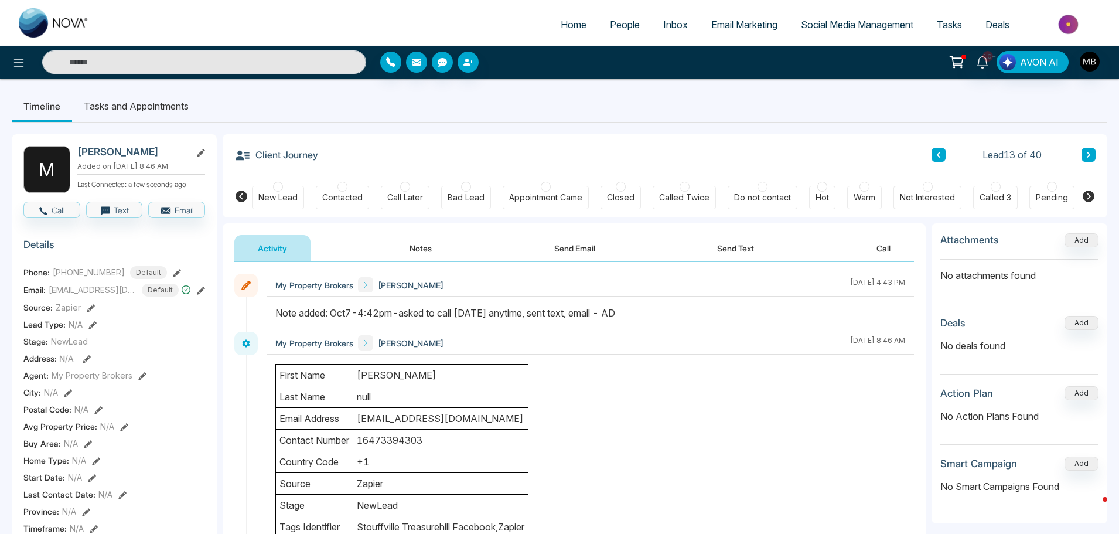
click at [1095, 159] on button at bounding box center [1089, 155] width 14 height 14
click at [929, 189] on div at bounding box center [928, 187] width 10 height 10
click at [595, 302] on div "My Property Brokers [PERSON_NAME] [DATE] 4:40 PM" at bounding box center [591, 303] width 648 height 58
click at [1079, 152] on div "Lead 14 of 40" at bounding box center [1014, 155] width 164 height 14
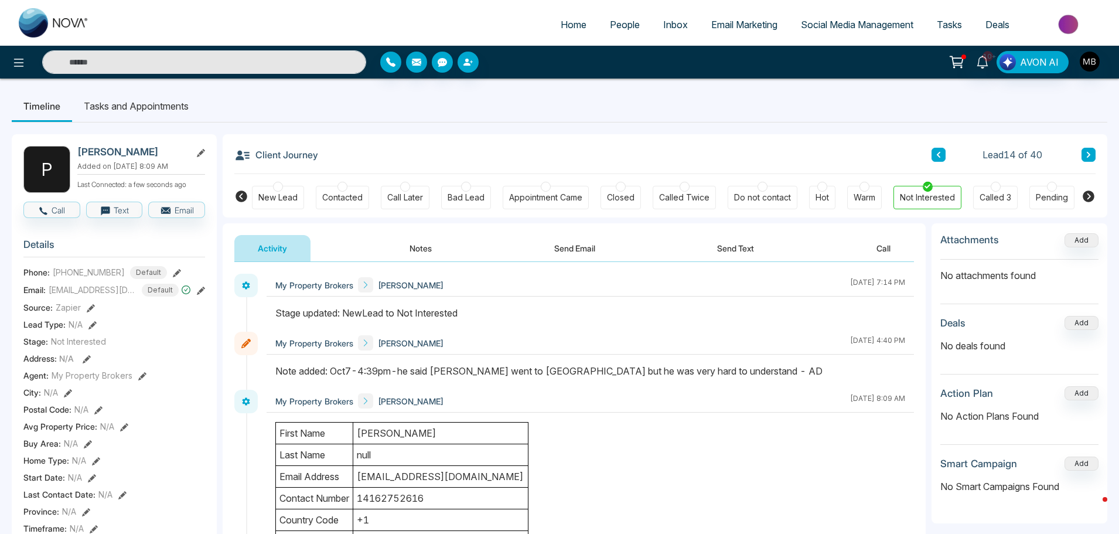
click at [1096, 151] on div "Client Journey Lead 14 of 40 New Lead Contacted Call Later Bad Lead Appointment…" at bounding box center [665, 175] width 885 height 83
click at [1092, 153] on button at bounding box center [1089, 155] width 14 height 14
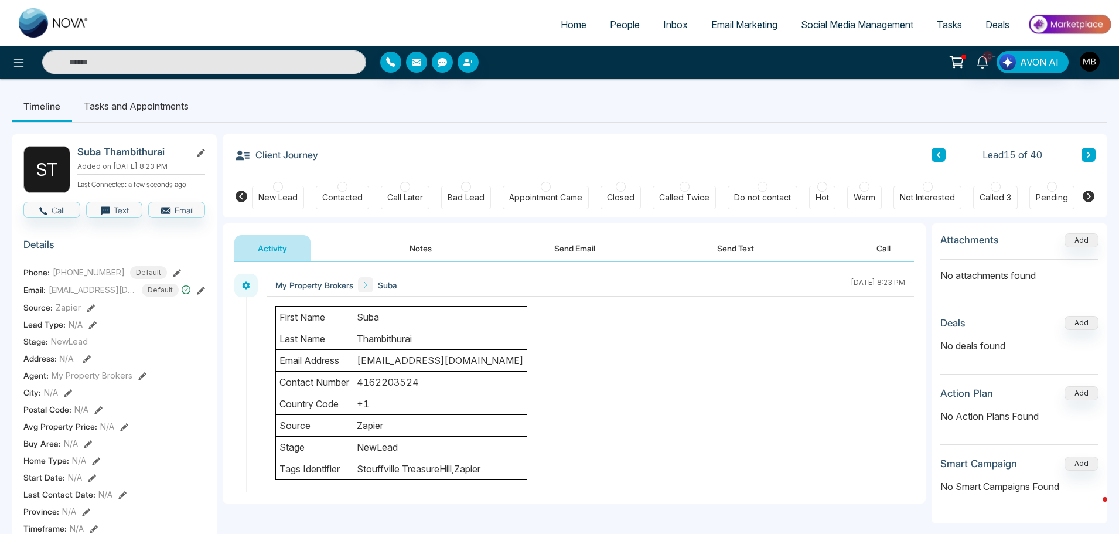
click at [1082, 149] on button at bounding box center [1089, 155] width 14 height 14
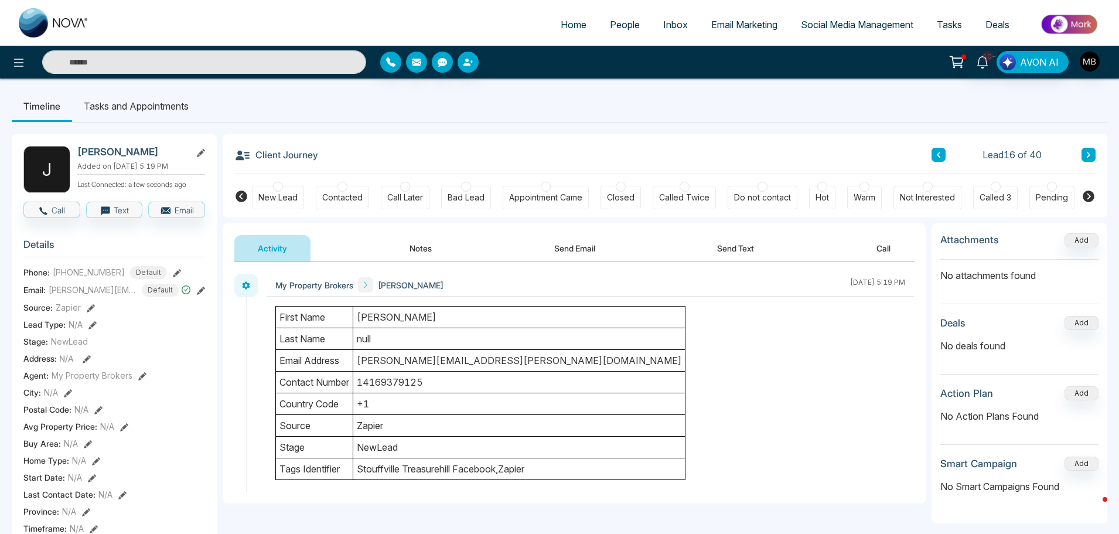
click at [1086, 152] on icon at bounding box center [1089, 154] width 6 height 7
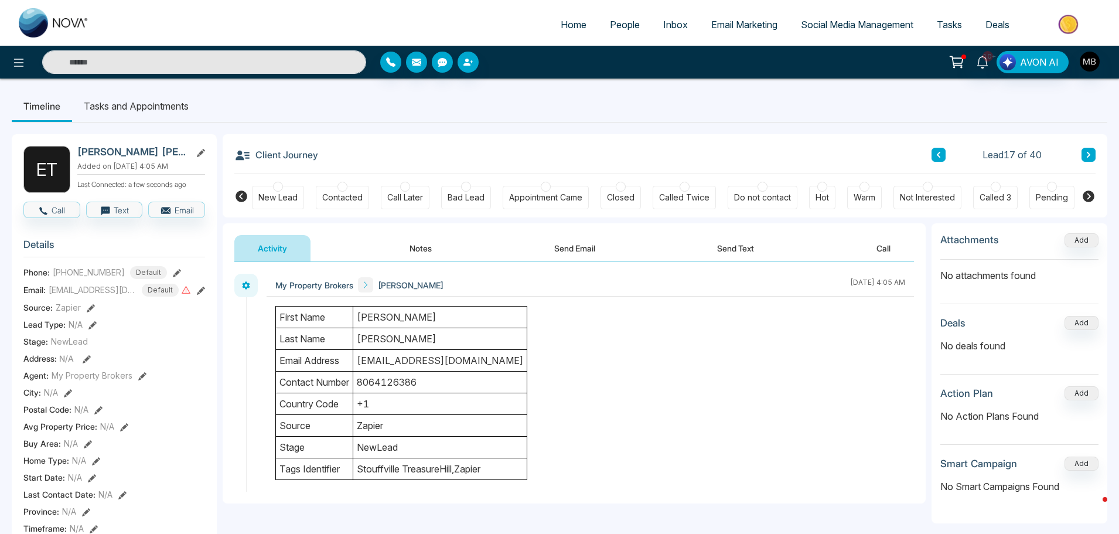
click at [1090, 150] on button at bounding box center [1089, 155] width 14 height 14
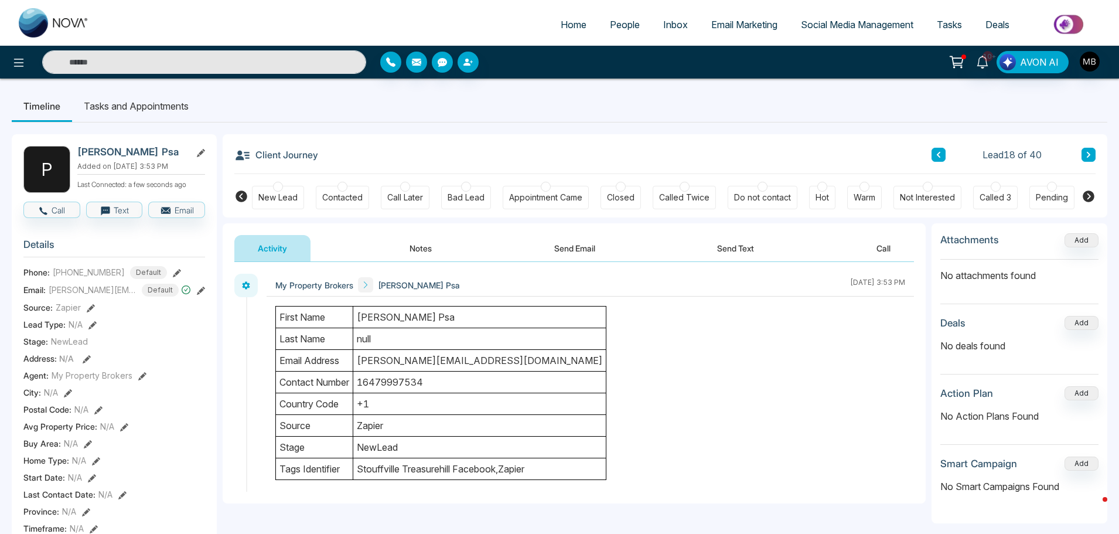
click at [1091, 159] on button at bounding box center [1089, 155] width 14 height 14
click at [1095, 153] on button at bounding box center [1089, 155] width 14 height 14
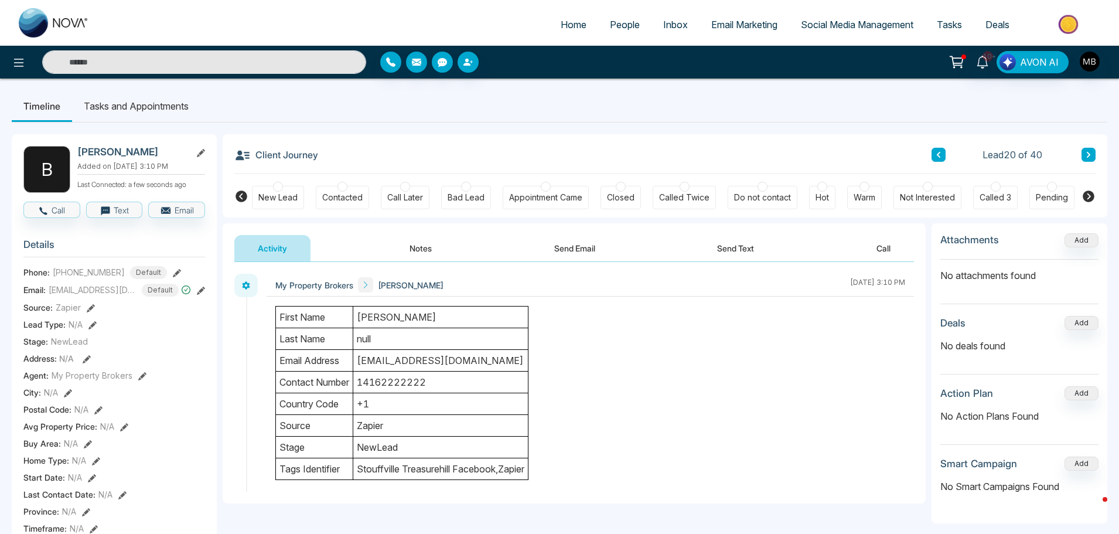
click at [467, 188] on div at bounding box center [466, 187] width 10 height 10
click at [1091, 156] on icon at bounding box center [1089, 154] width 6 height 7
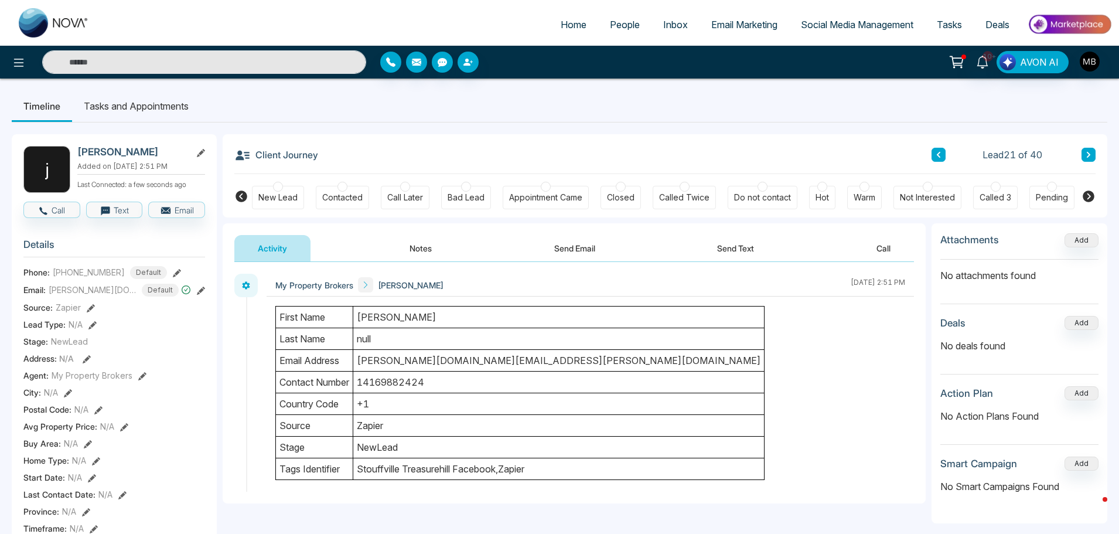
click at [1087, 158] on icon at bounding box center [1089, 154] width 6 height 7
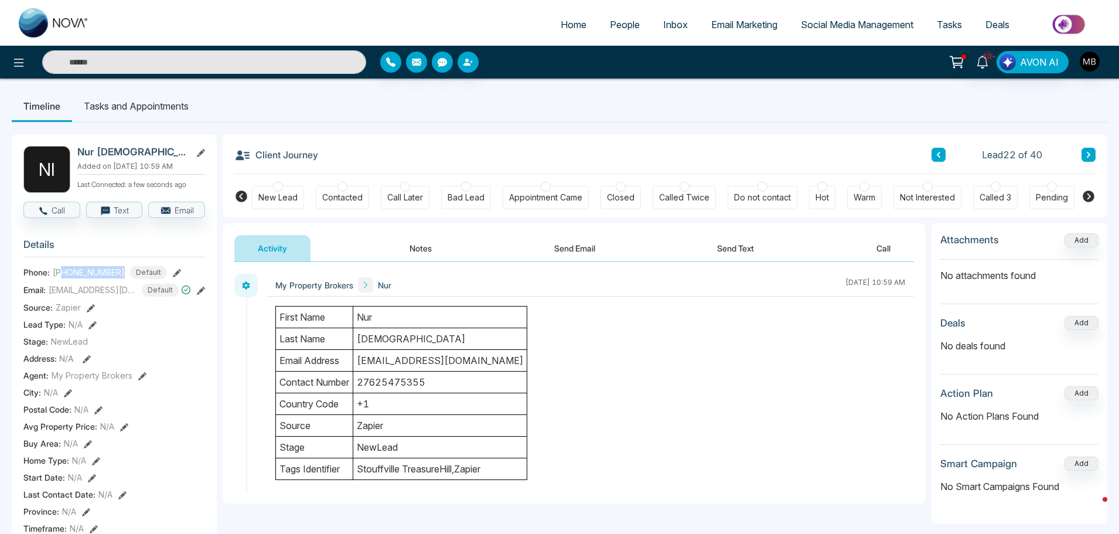
drag, startPoint x: 62, startPoint y: 281, endPoint x: 122, endPoint y: 277, distance: 59.9
click at [122, 277] on div "[PHONE_NUMBER] Default" at bounding box center [110, 272] width 114 height 13
click at [1095, 149] on button at bounding box center [1089, 155] width 14 height 14
click at [1098, 148] on div "Client Journey Lead 23 of 40 New Lead Contacted Call Later Bad Lead Appointment…" at bounding box center [665, 175] width 885 height 83
click at [1094, 152] on button at bounding box center [1089, 155] width 14 height 14
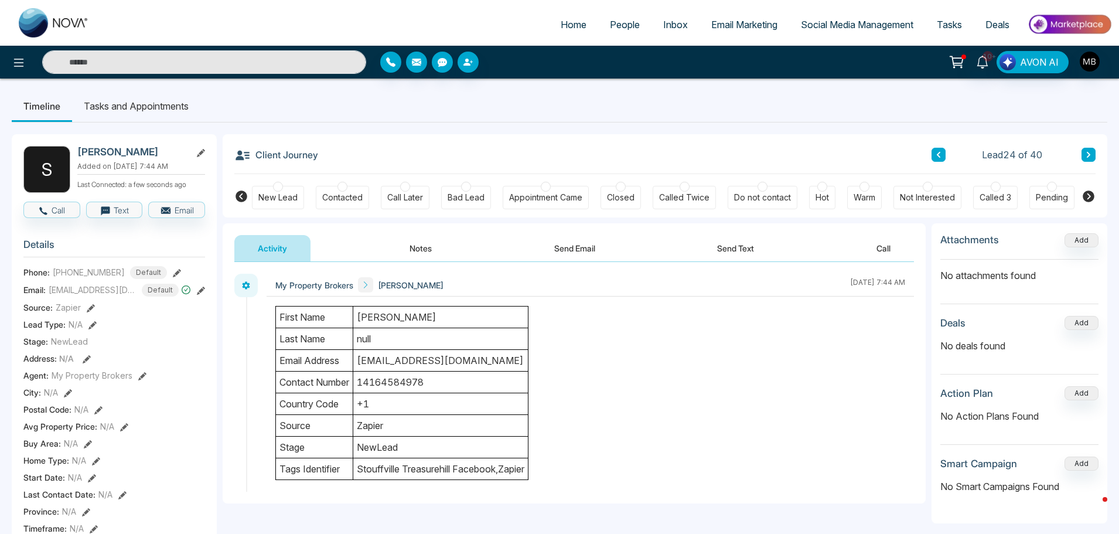
click at [105, 152] on h2 "[PERSON_NAME]" at bounding box center [131, 152] width 109 height 12
copy h2 "[PERSON_NAME]"
click at [120, 296] on span "[EMAIL_ADDRESS][DOMAIN_NAME]" at bounding box center [93, 290] width 88 height 12
drag, startPoint x: 49, startPoint y: 298, endPoint x: 129, endPoint y: 295, distance: 80.4
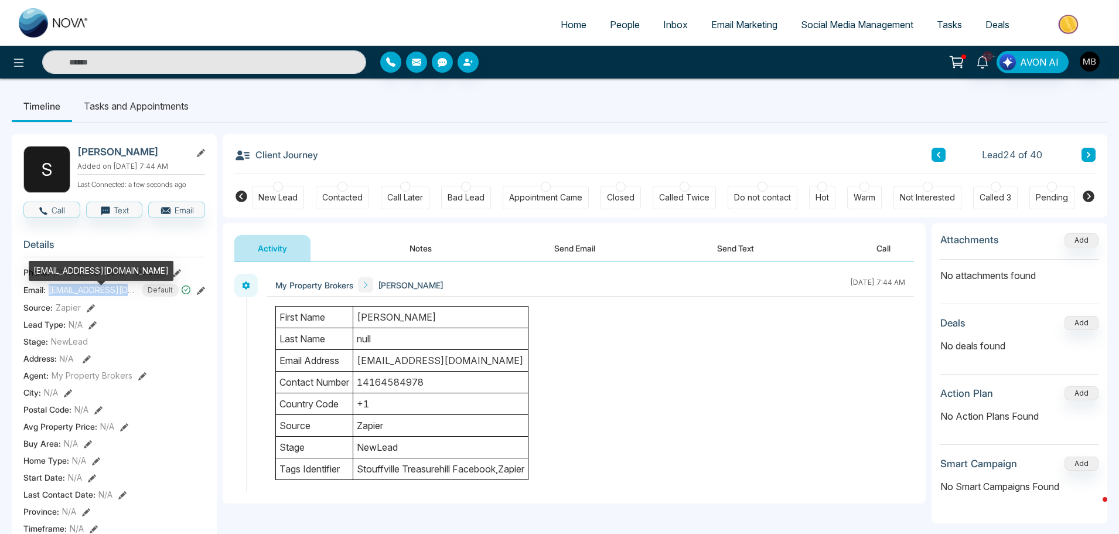
click at [129, 295] on span "[EMAIL_ADDRESS][DOMAIN_NAME]" at bounding box center [93, 290] width 88 height 12
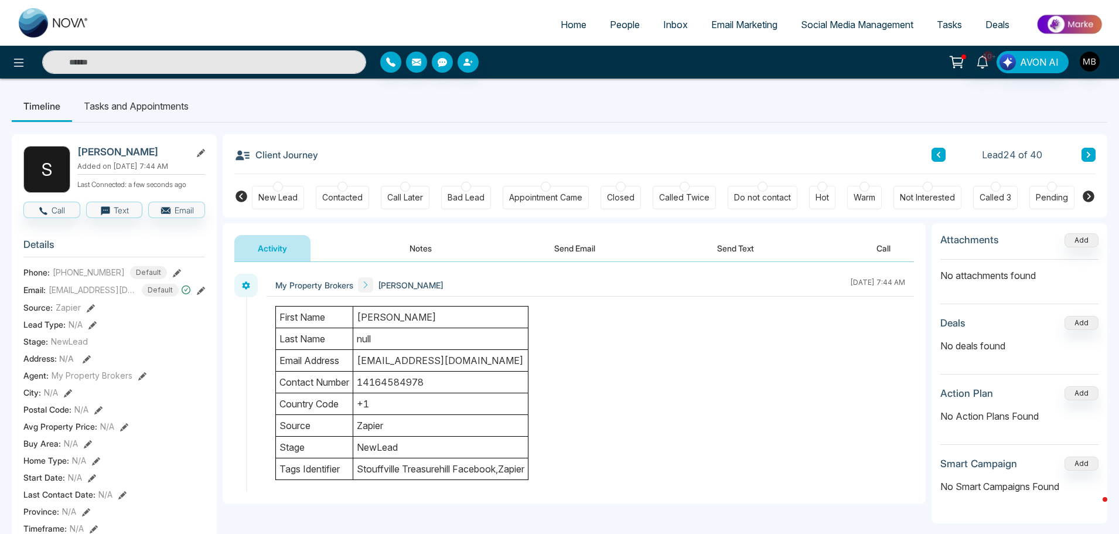
click at [201, 290] on section "Details Phone: [PHONE_NUMBER] Default Email: [EMAIL_ADDRESS][DOMAIN_NAME] Defau…" at bounding box center [114, 393] width 182 height 326
click at [200, 294] on icon at bounding box center [201, 291] width 8 height 8
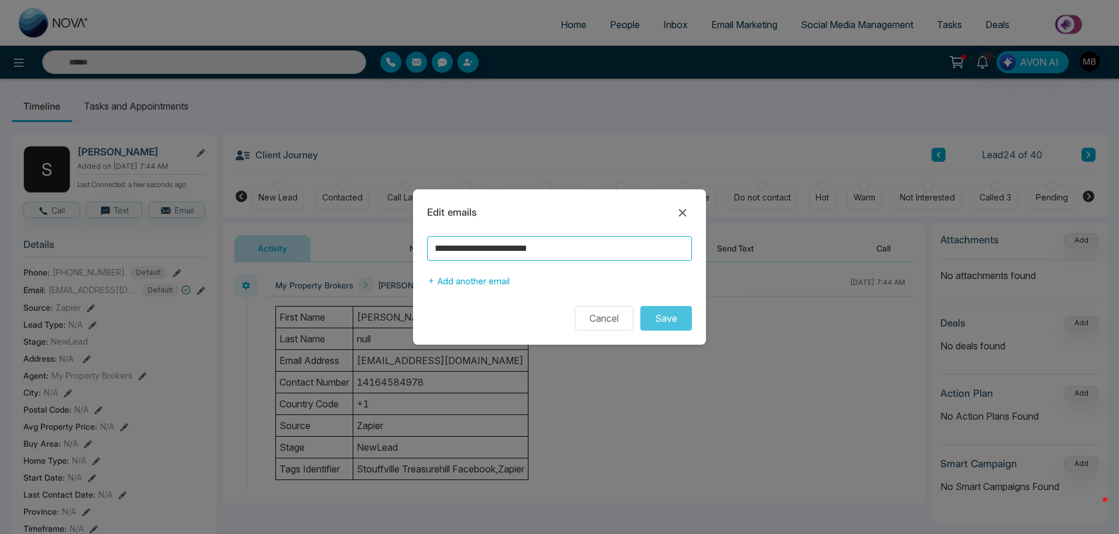
drag, startPoint x: 598, startPoint y: 246, endPoint x: 324, endPoint y: 251, distance: 274.4
click at [324, 251] on div "**********" at bounding box center [559, 267] width 1119 height 534
click at [206, 255] on div "**********" at bounding box center [559, 267] width 1119 height 534
click at [590, 318] on button "Cancel" at bounding box center [604, 318] width 59 height 25
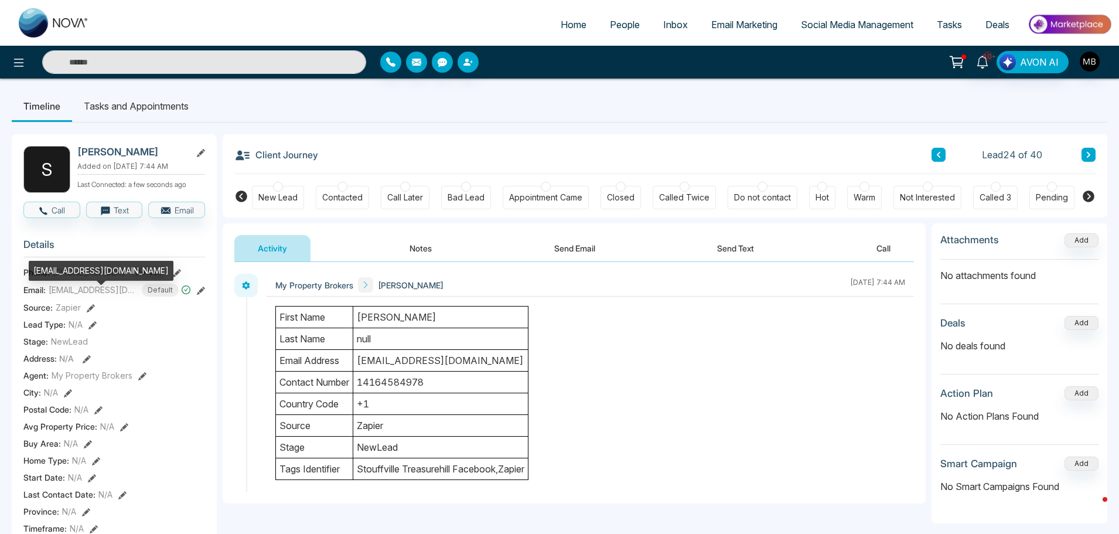
click at [101, 281] on div "[EMAIL_ADDRESS][DOMAIN_NAME]" at bounding box center [101, 275] width 145 height 28
click at [173, 277] on icon at bounding box center [177, 273] width 8 height 8
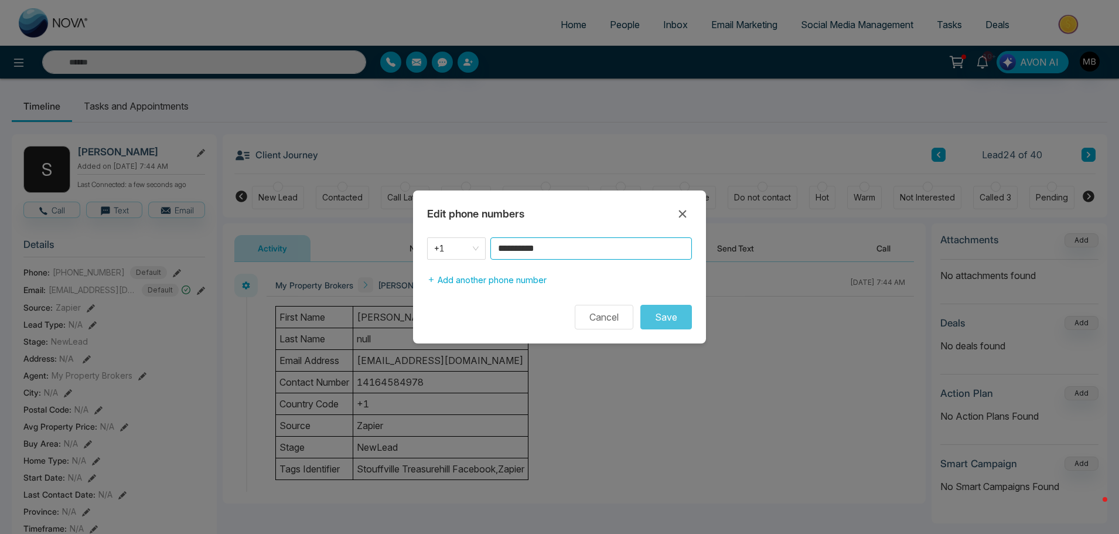
drag, startPoint x: 583, startPoint y: 244, endPoint x: 426, endPoint y: 260, distance: 158.5
click at [426, 260] on div "**********" at bounding box center [559, 264] width 293 height 54
click at [597, 318] on button "Cancel" at bounding box center [604, 317] width 59 height 25
